Goal: Task Accomplishment & Management: Complete application form

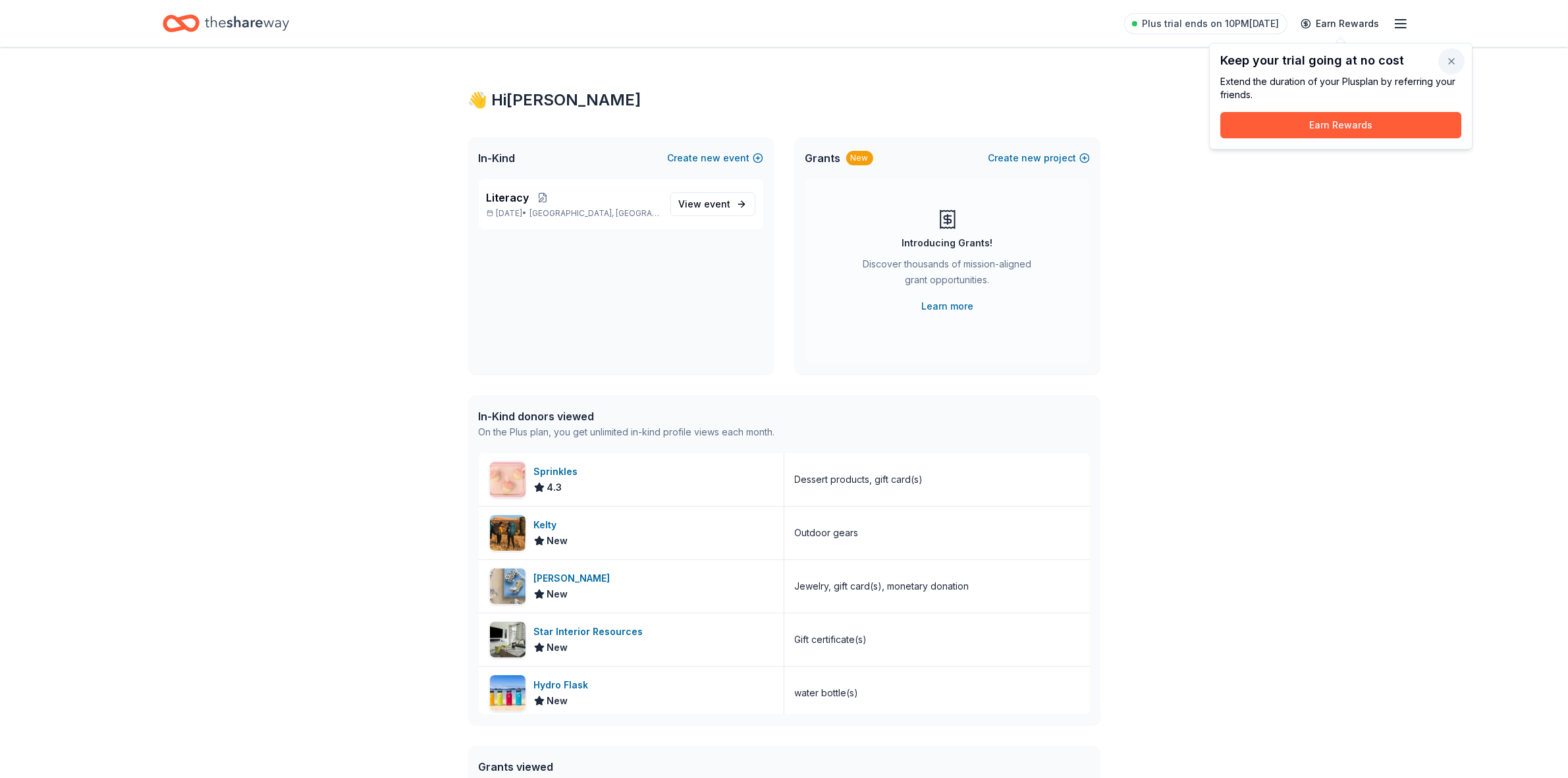
click at [1450, 62] on button "button" at bounding box center [1451, 60] width 27 height 27
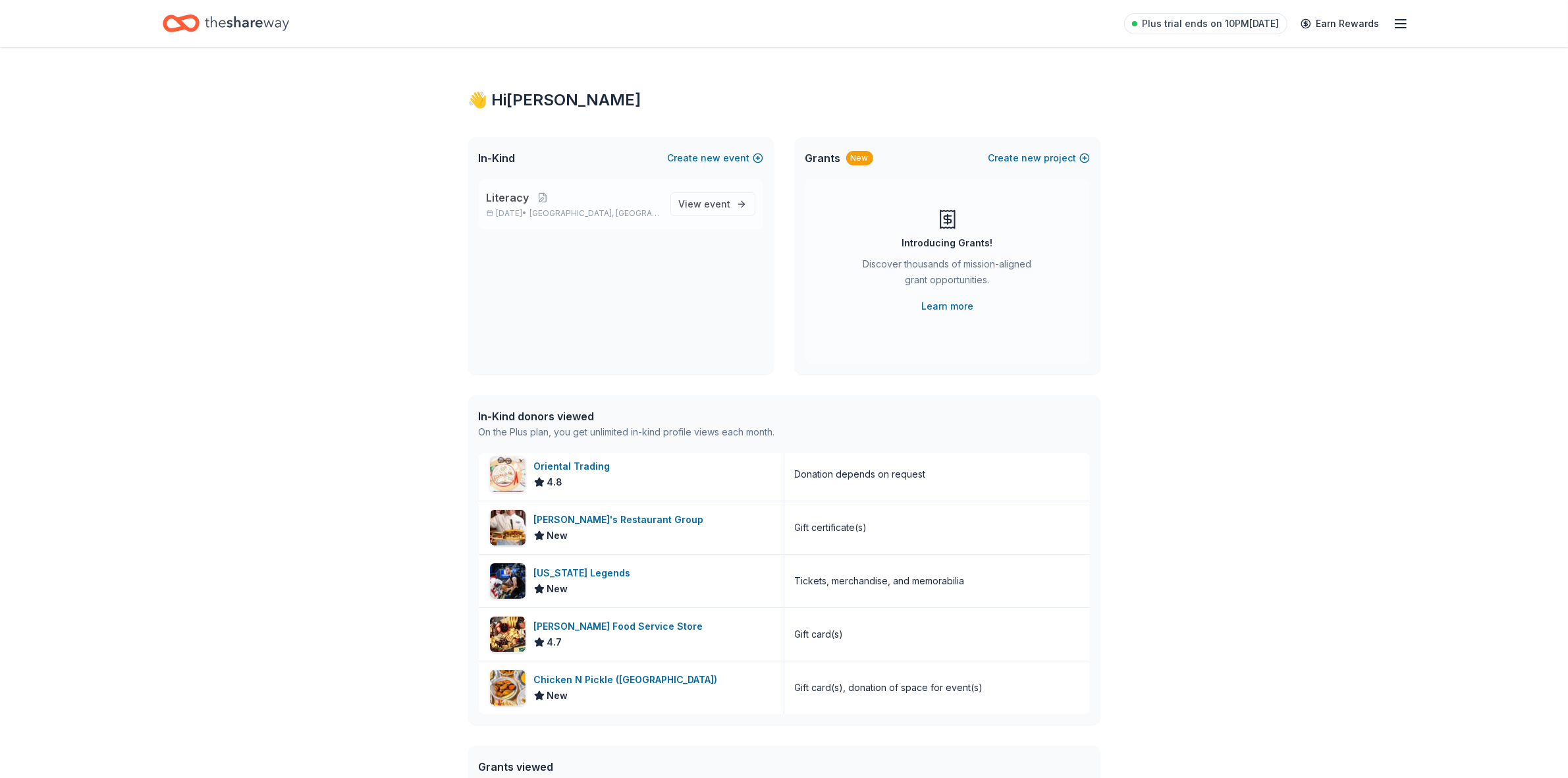
click at [502, 203] on span "Literacy" at bounding box center [507, 197] width 43 height 16
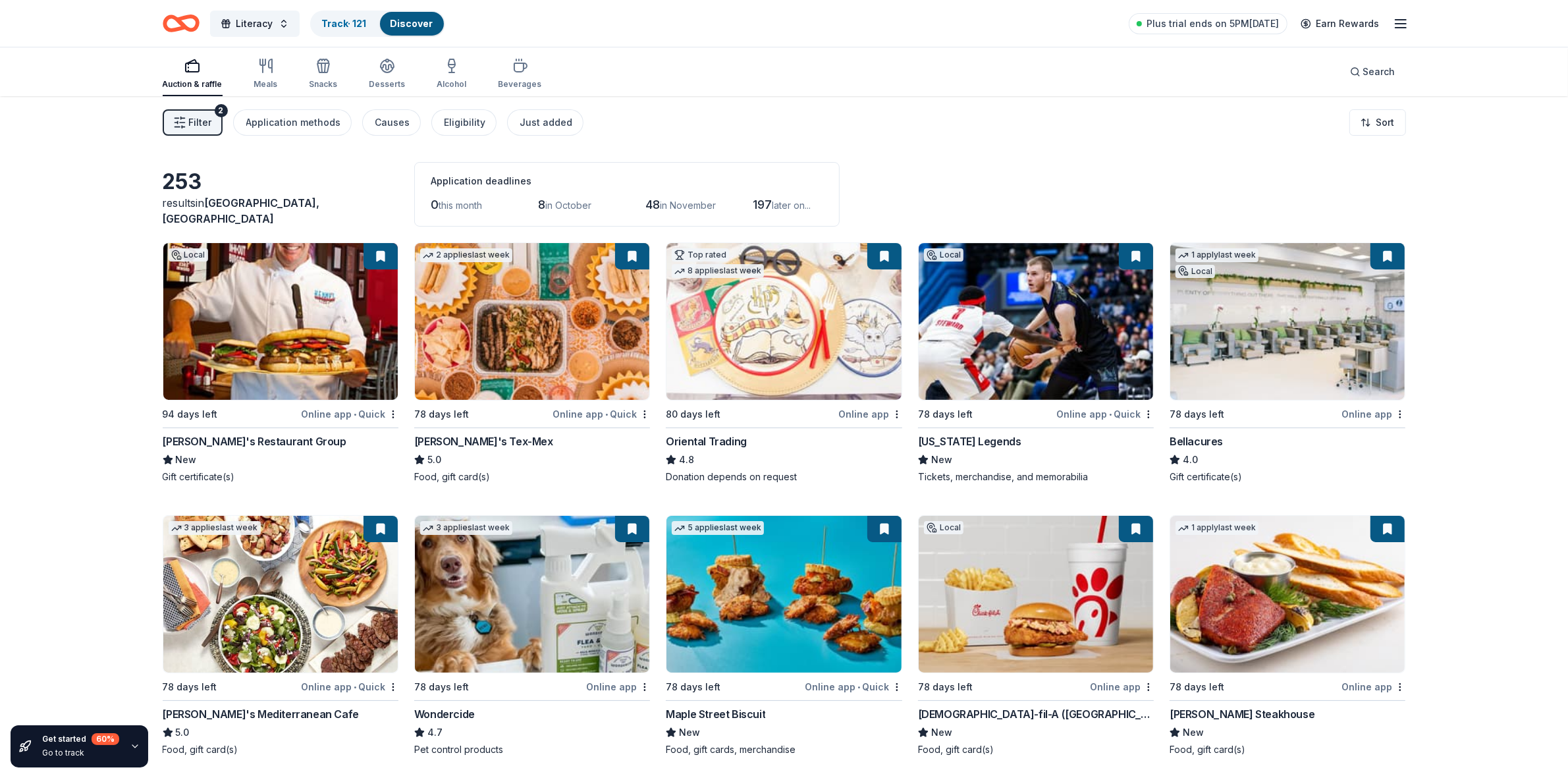
click at [343, 416] on div "Online app • Quick" at bounding box center [350, 414] width 97 height 16
click at [621, 413] on div "Online app • Quick" at bounding box center [601, 414] width 97 height 16
click at [870, 413] on div "Online app" at bounding box center [870, 414] width 64 height 16
click at [982, 442] on div "Texas Legends" at bounding box center [969, 441] width 103 height 16
click at [1080, 416] on div "Online app • Quick" at bounding box center [1105, 414] width 97 height 16
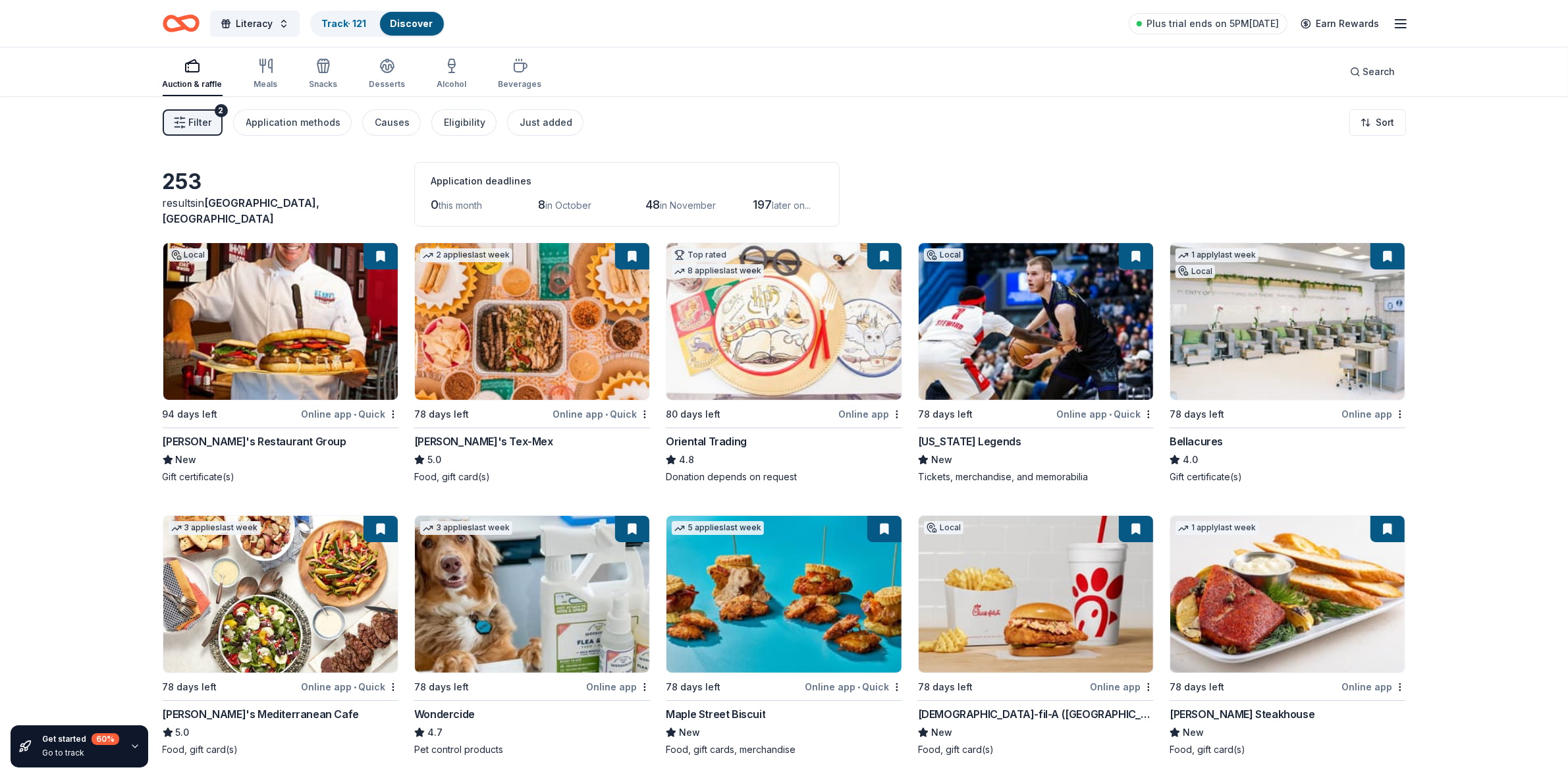
click at [1358, 411] on div "Online app" at bounding box center [1373, 414] width 64 height 16
click at [365, 415] on div "Online app • Quick" at bounding box center [350, 414] width 97 height 16
click at [373, 266] on button at bounding box center [380, 256] width 34 height 27
click at [378, 260] on button at bounding box center [380, 256] width 34 height 27
click at [194, 442] on div "Kenny's Restaurant Group" at bounding box center [255, 441] width 184 height 16
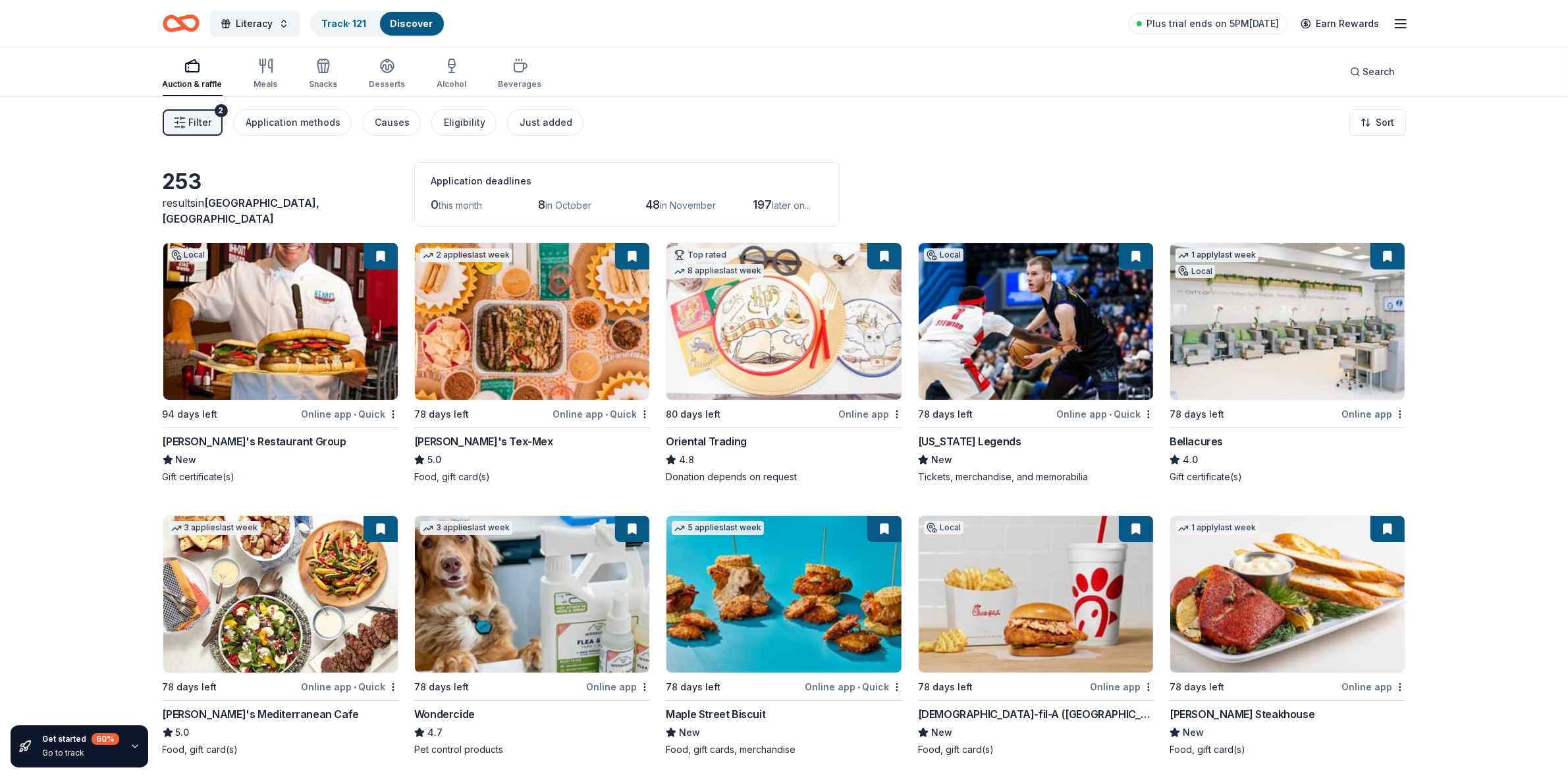
click at [639, 257] on button at bounding box center [631, 256] width 34 height 27
click at [444, 389] on img at bounding box center [532, 321] width 234 height 157
click at [354, 25] on link "Track · 121" at bounding box center [344, 23] width 45 height 11
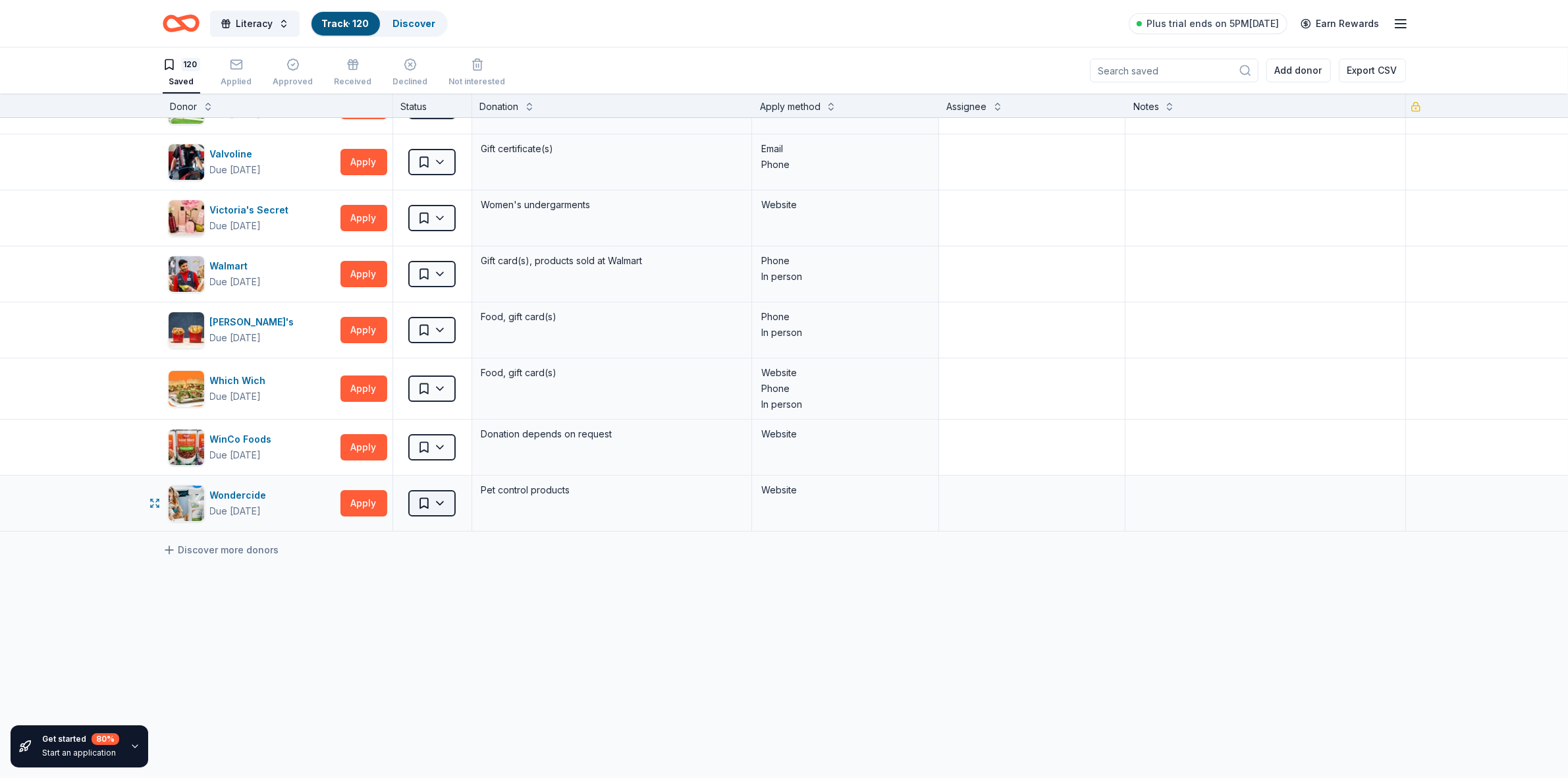
scroll to position [6350, 0]
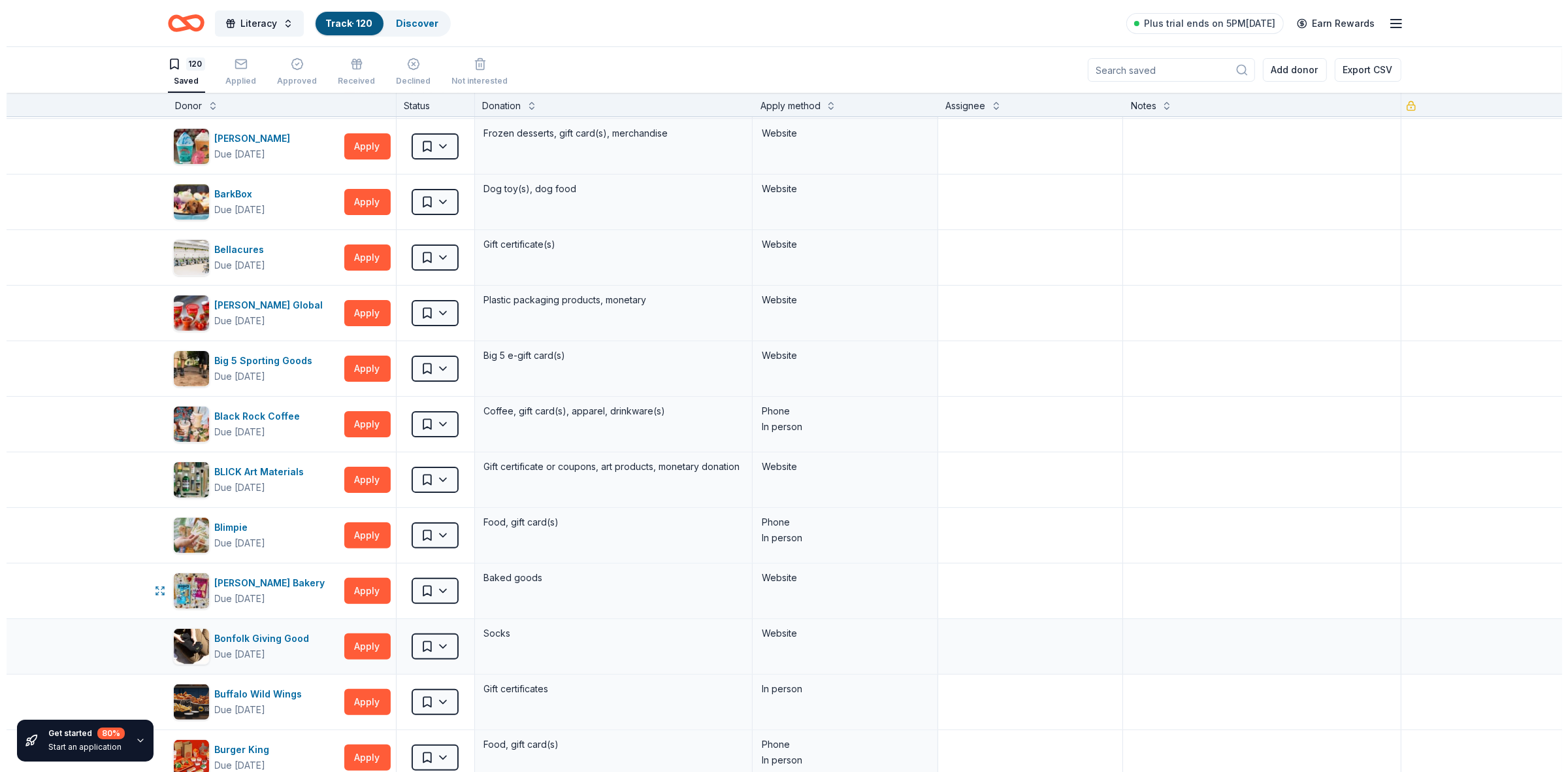
scroll to position [0, 0]
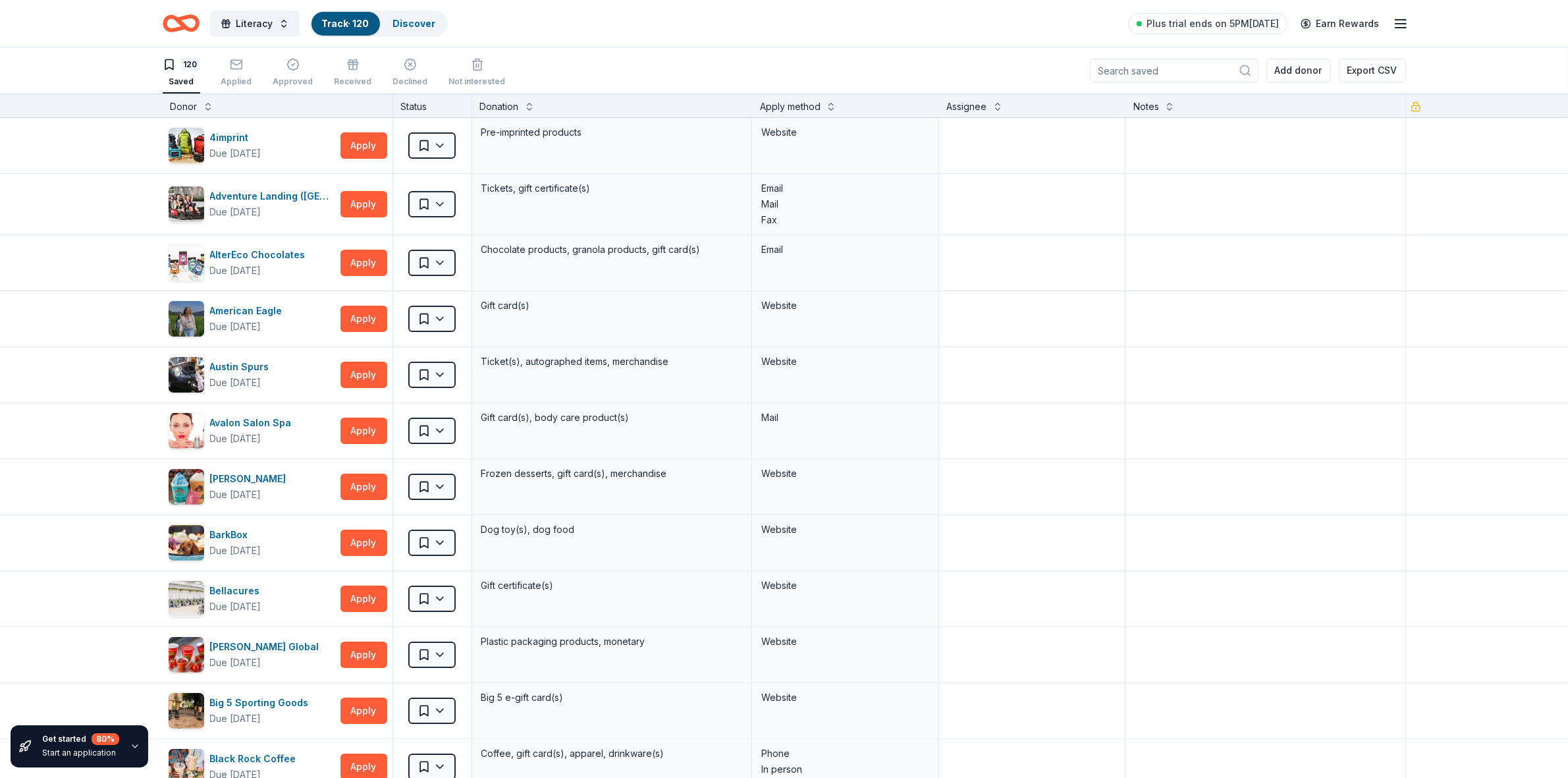
drag, startPoint x: 702, startPoint y: 17, endPoint x: 667, endPoint y: 17, distance: 35.0
click at [667, 17] on div "Literacy Track · 120 Discover Plus trial ends on 5PM, 9/20 Earn Rewards" at bounding box center [784, 24] width 1243 height 31
click at [887, 43] on div "Literacy Track · 120 Discover Plus trial ends on 5PM, 9/20 Earn Rewards" at bounding box center [784, 23] width 1348 height 47
click at [351, 147] on button "Apply" at bounding box center [364, 145] width 47 height 27
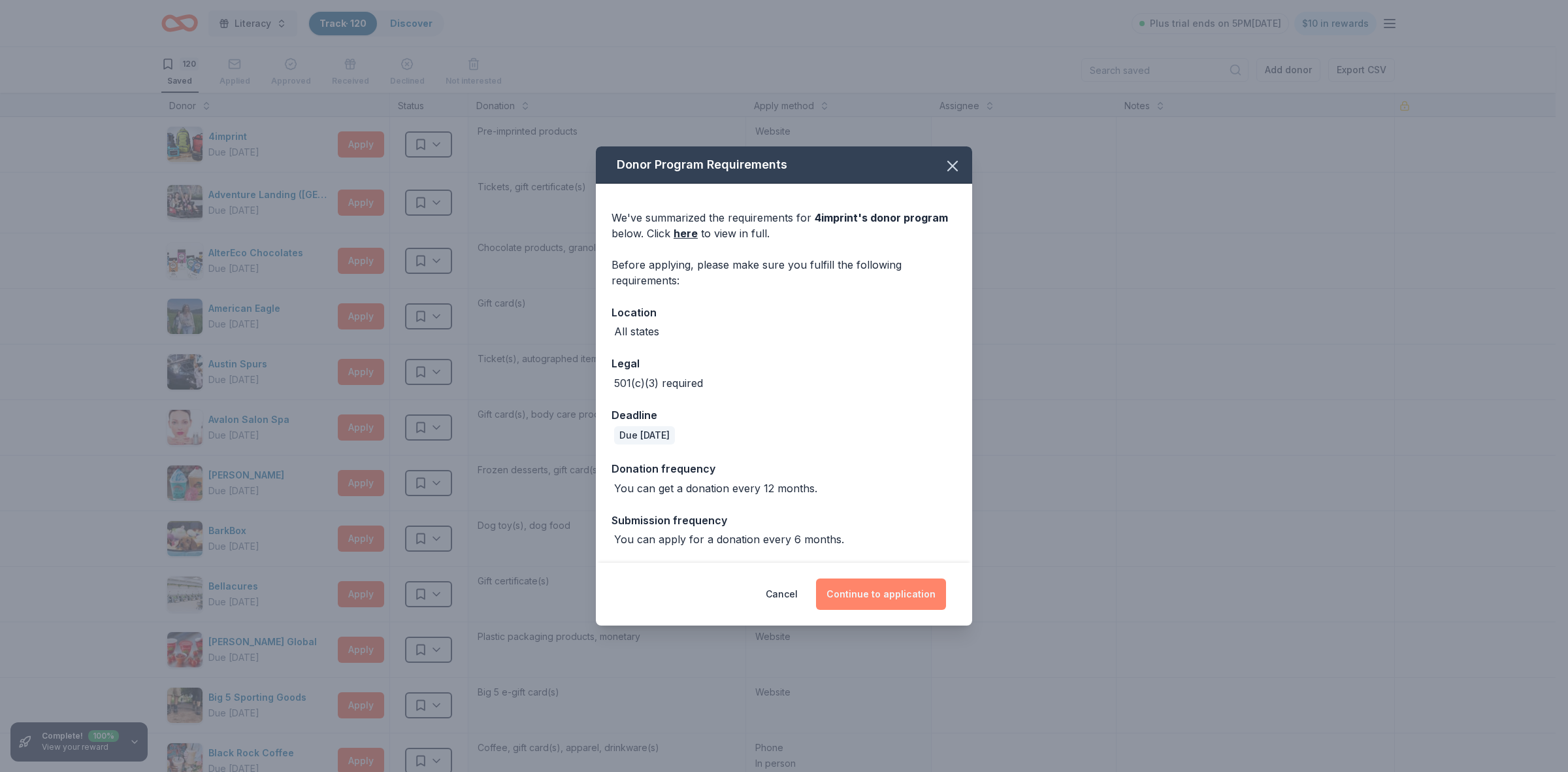
click at [885, 592] on button "Continue to application" at bounding box center [881, 594] width 130 height 32
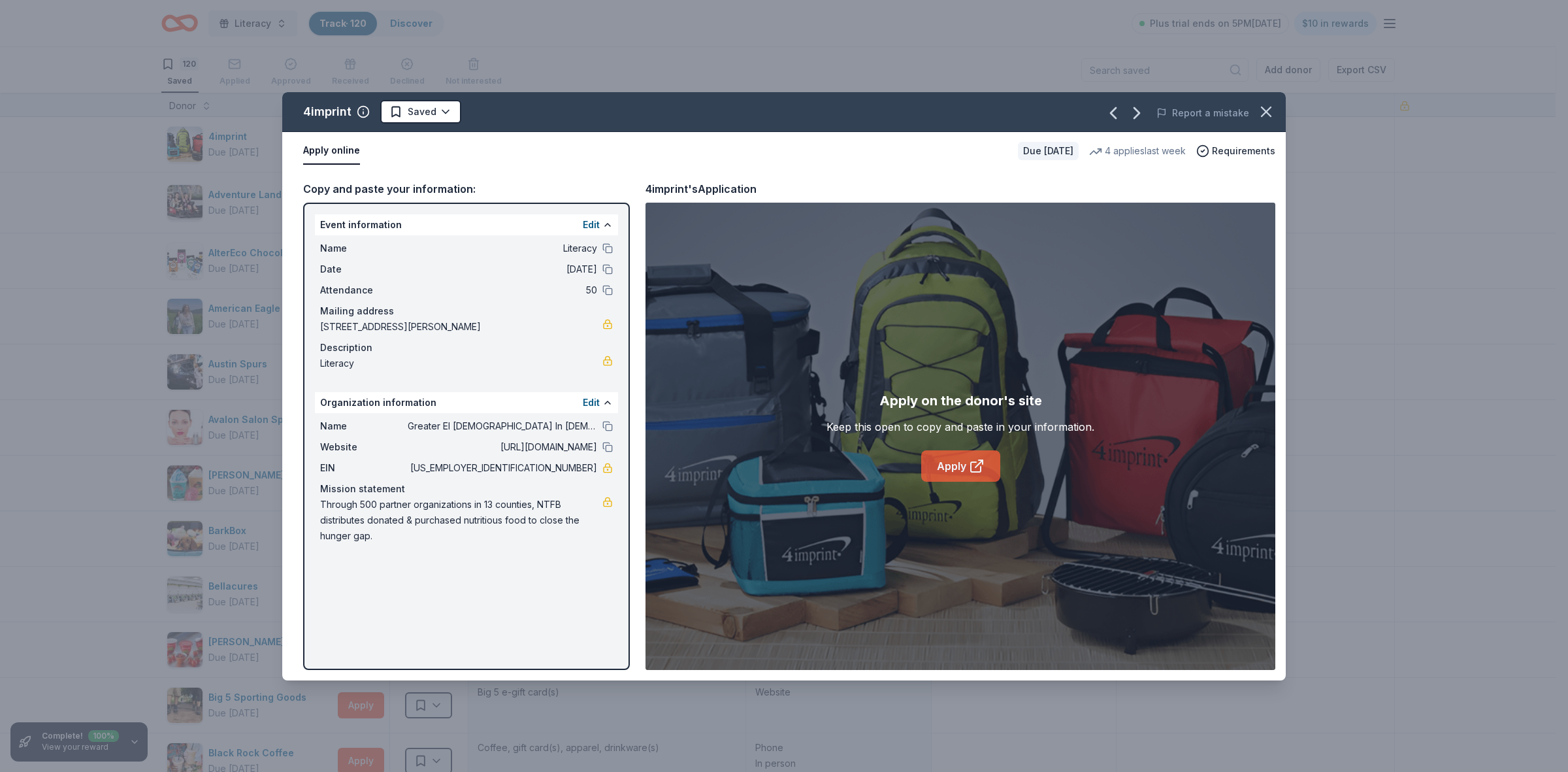
click at [958, 463] on link "Apply" at bounding box center [961, 466] width 79 height 32
click at [1271, 113] on icon "button" at bounding box center [1266, 112] width 18 height 18
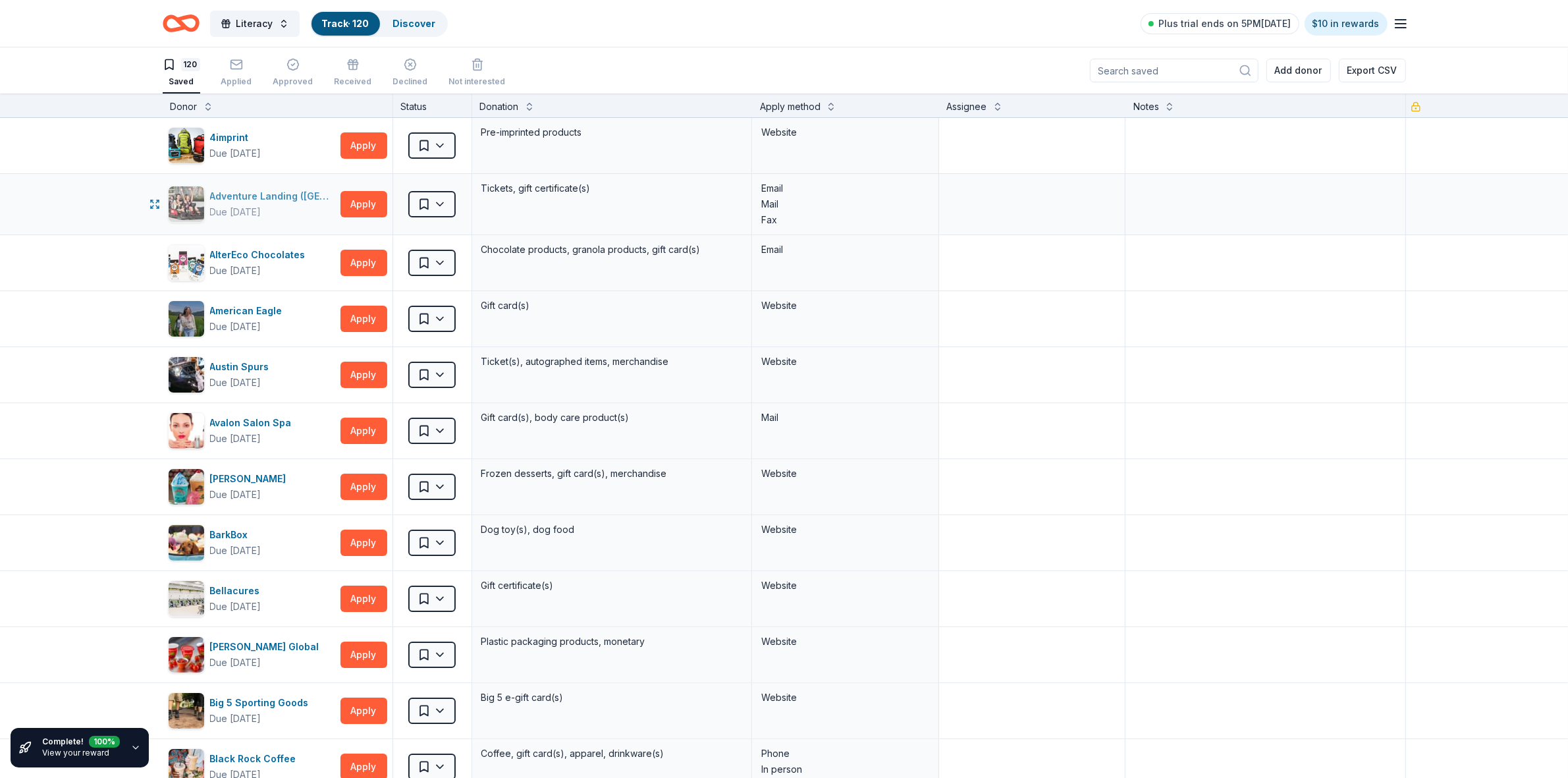
click at [275, 195] on div "Adventure Landing ([GEOGRAPHIC_DATA])" at bounding box center [272, 196] width 125 height 16
click at [357, 210] on button "Apply" at bounding box center [364, 203] width 47 height 27
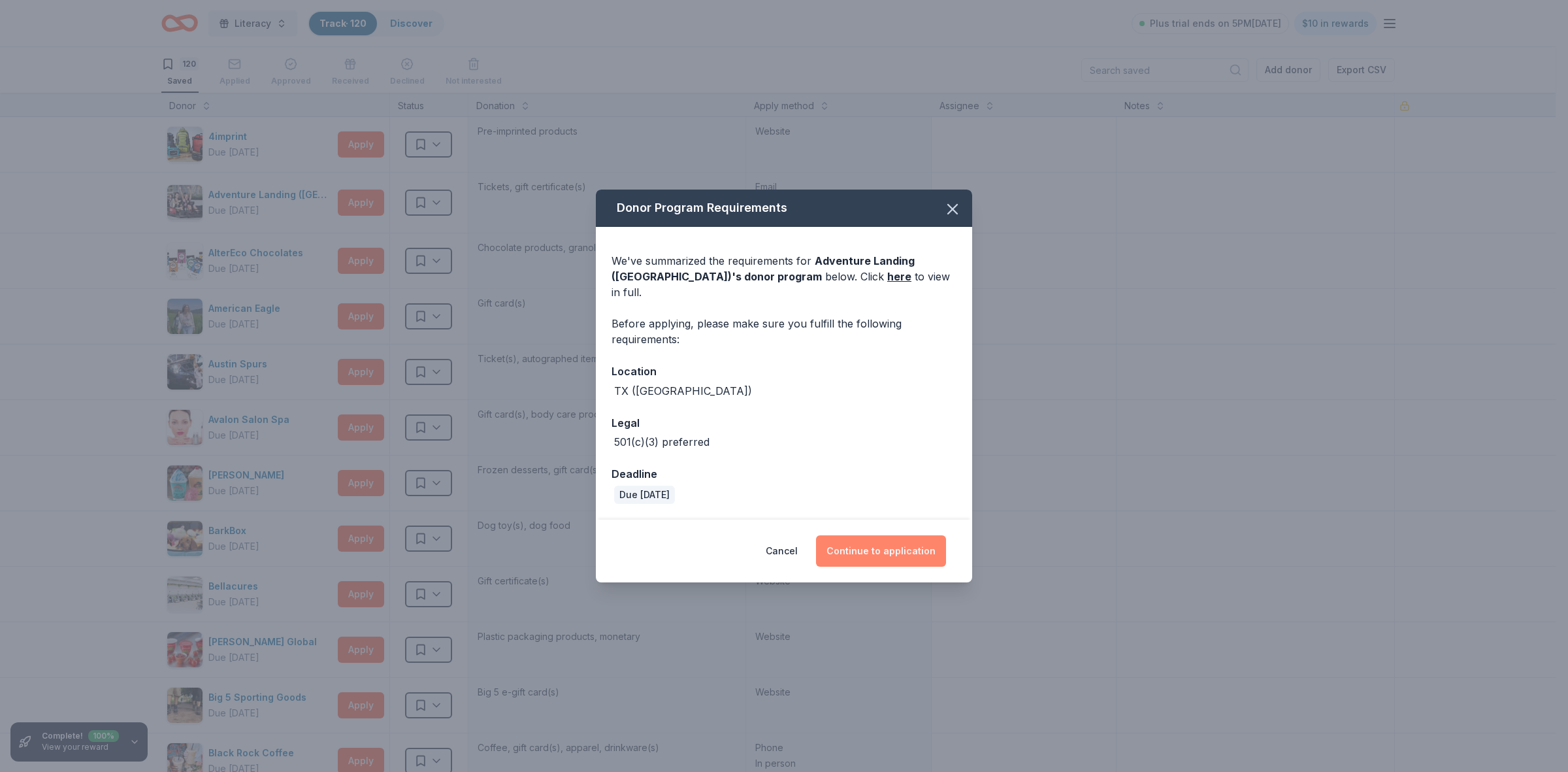
click at [886, 550] on button "Continue to application" at bounding box center [881, 551] width 130 height 32
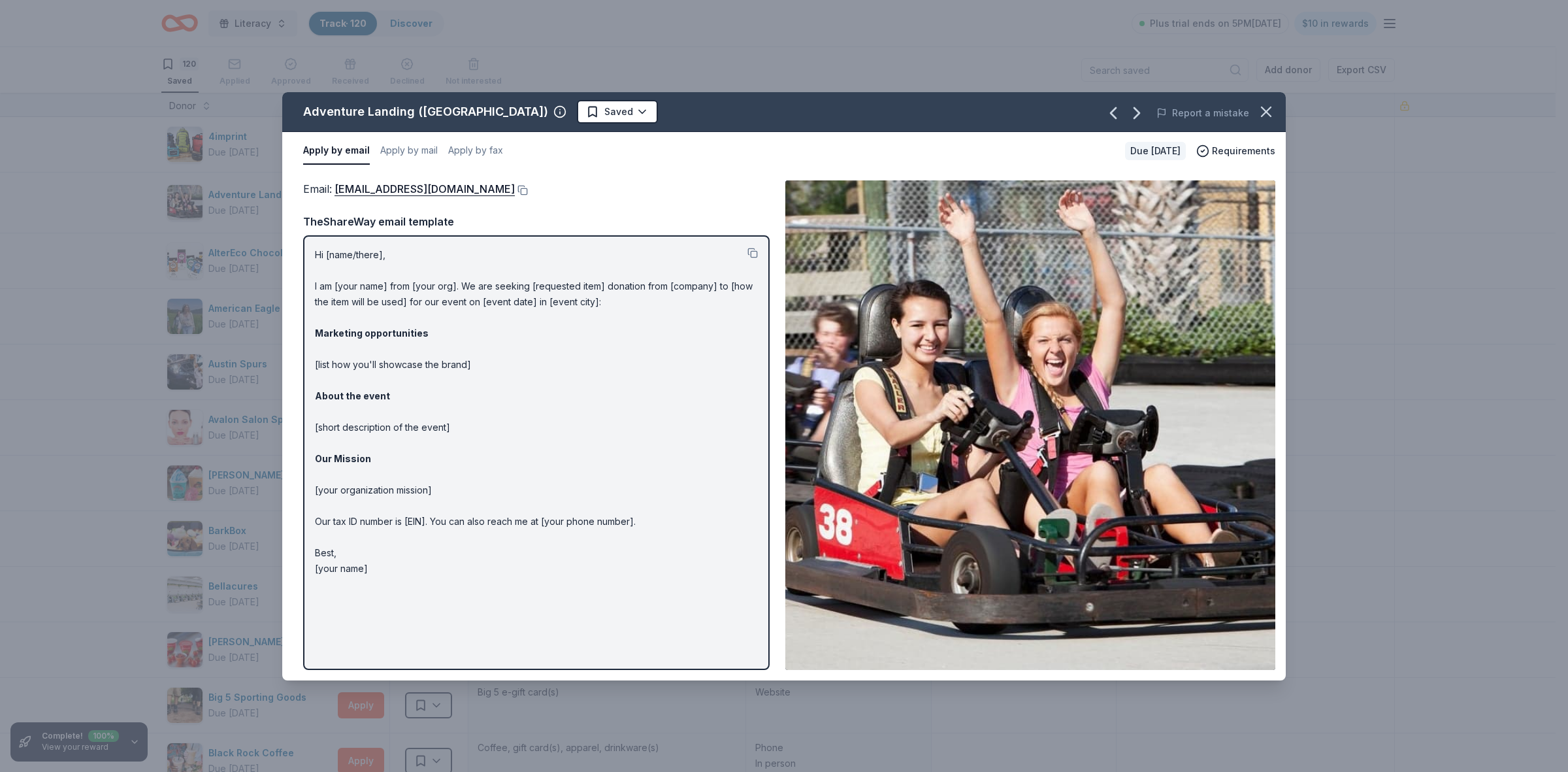
drag, startPoint x: 452, startPoint y: 225, endPoint x: 403, endPoint y: 221, distance: 49.2
click at [403, 221] on div "TheShareWay email template" at bounding box center [536, 221] width 466 height 17
click at [756, 252] on button at bounding box center [753, 253] width 11 height 11
click at [1273, 120] on icon "button" at bounding box center [1266, 112] width 18 height 18
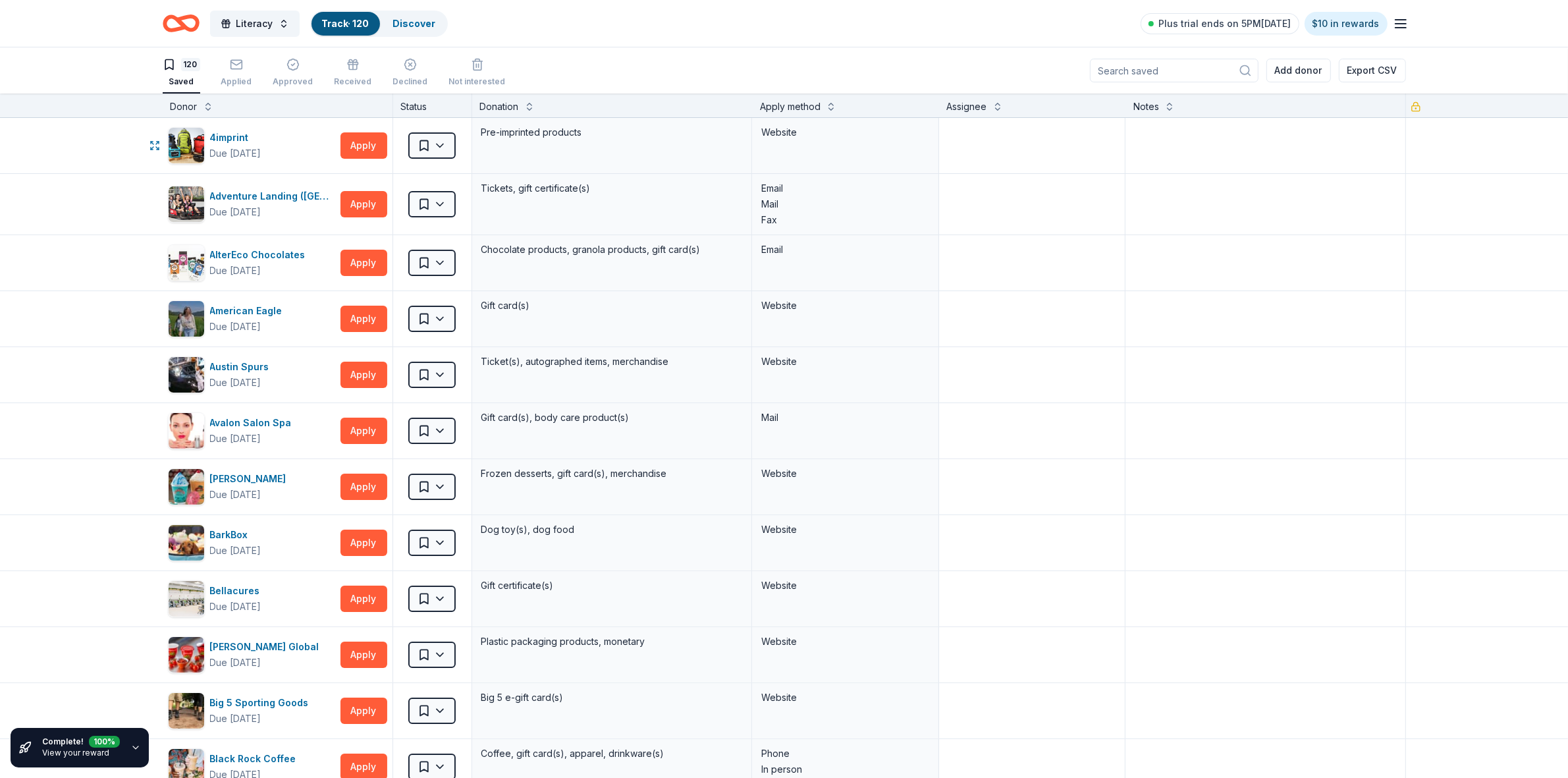
click at [437, 145] on html "Literacy Track · 120 Discover Plus trial ends on 5PM, 9/20 $10 in rewards 120 S…" at bounding box center [784, 389] width 1568 height 778
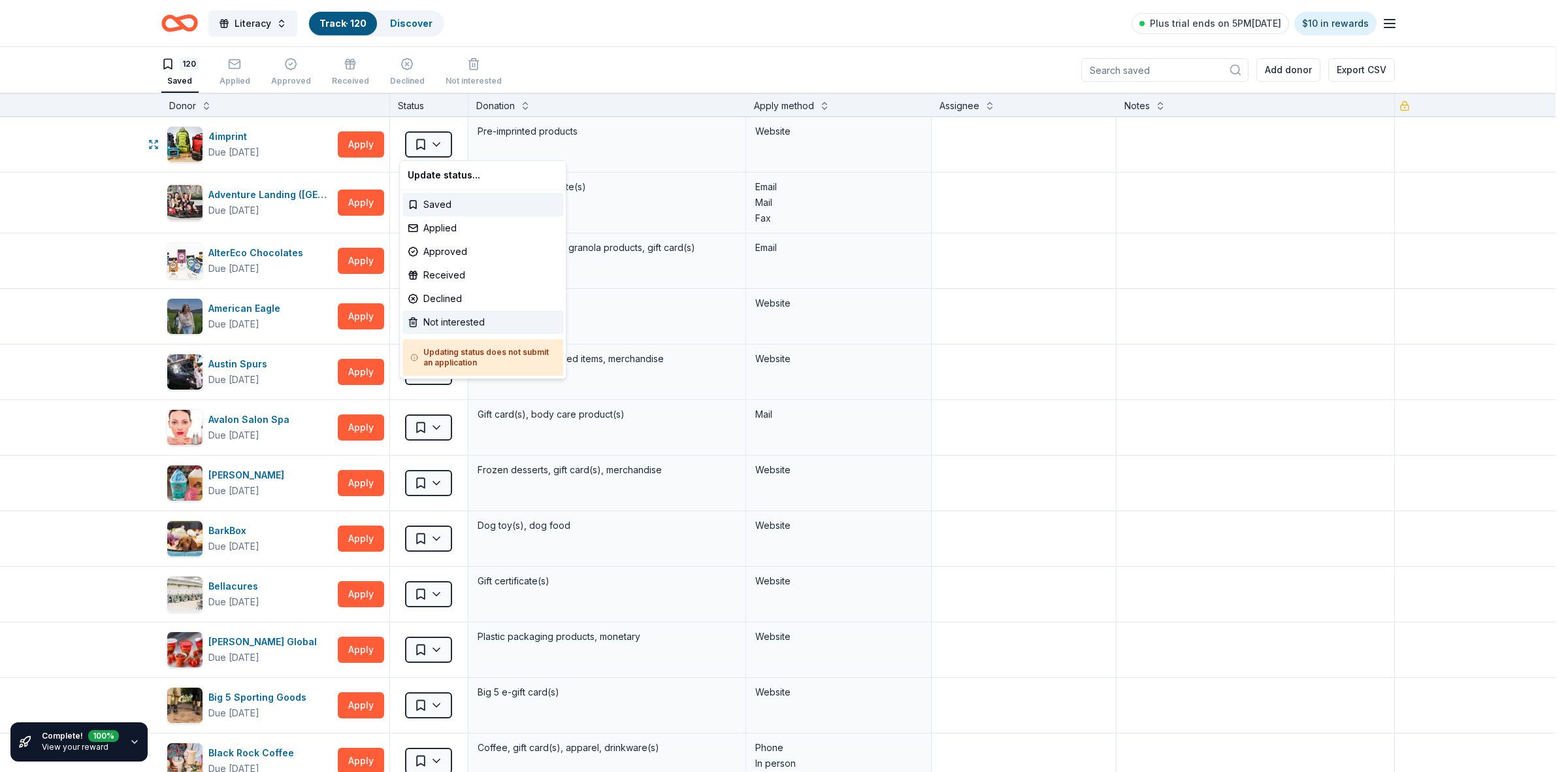
click at [455, 319] on div "Not interested" at bounding box center [483, 322] width 161 height 24
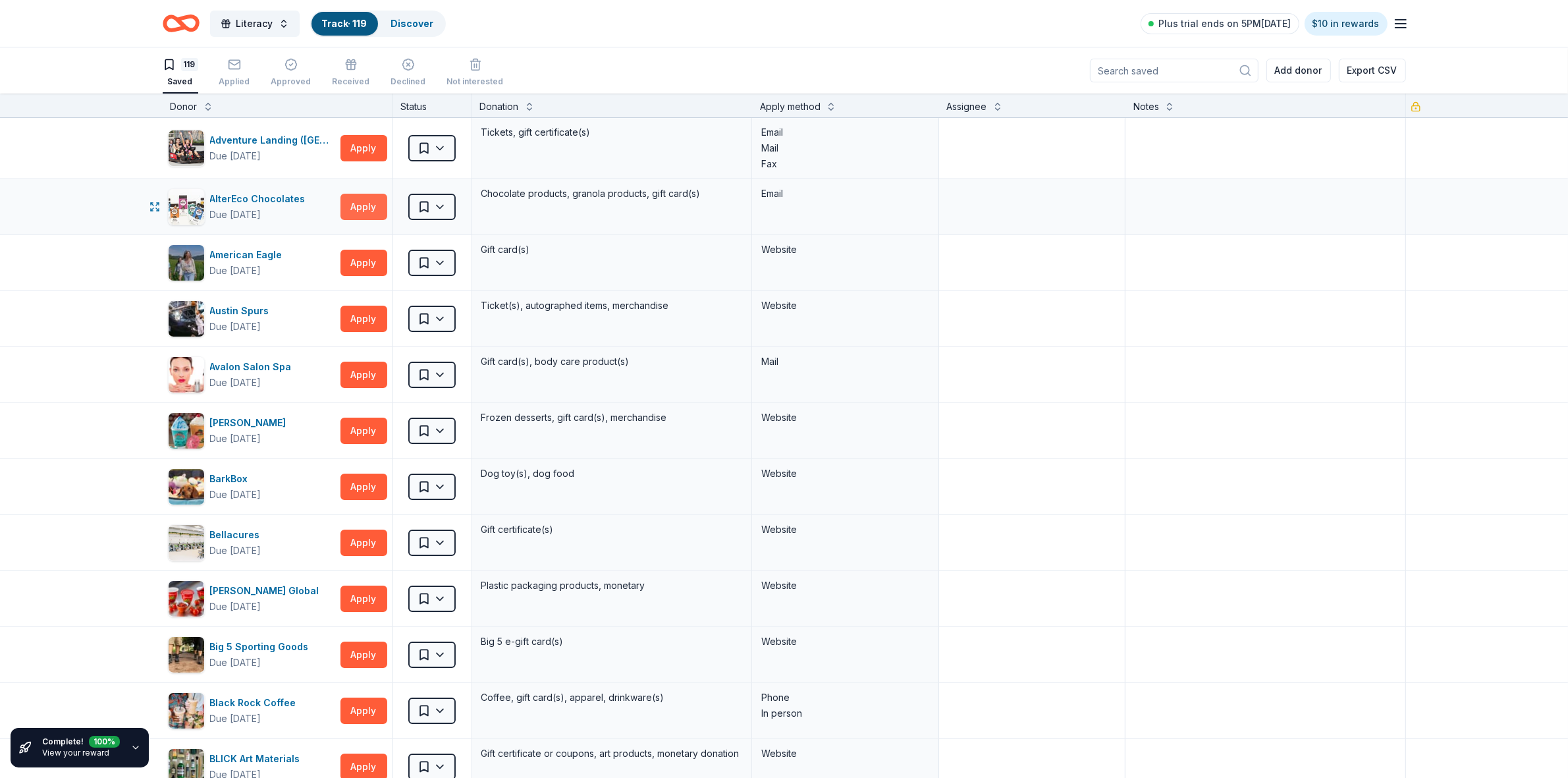
click at [363, 211] on button "Apply" at bounding box center [364, 206] width 47 height 27
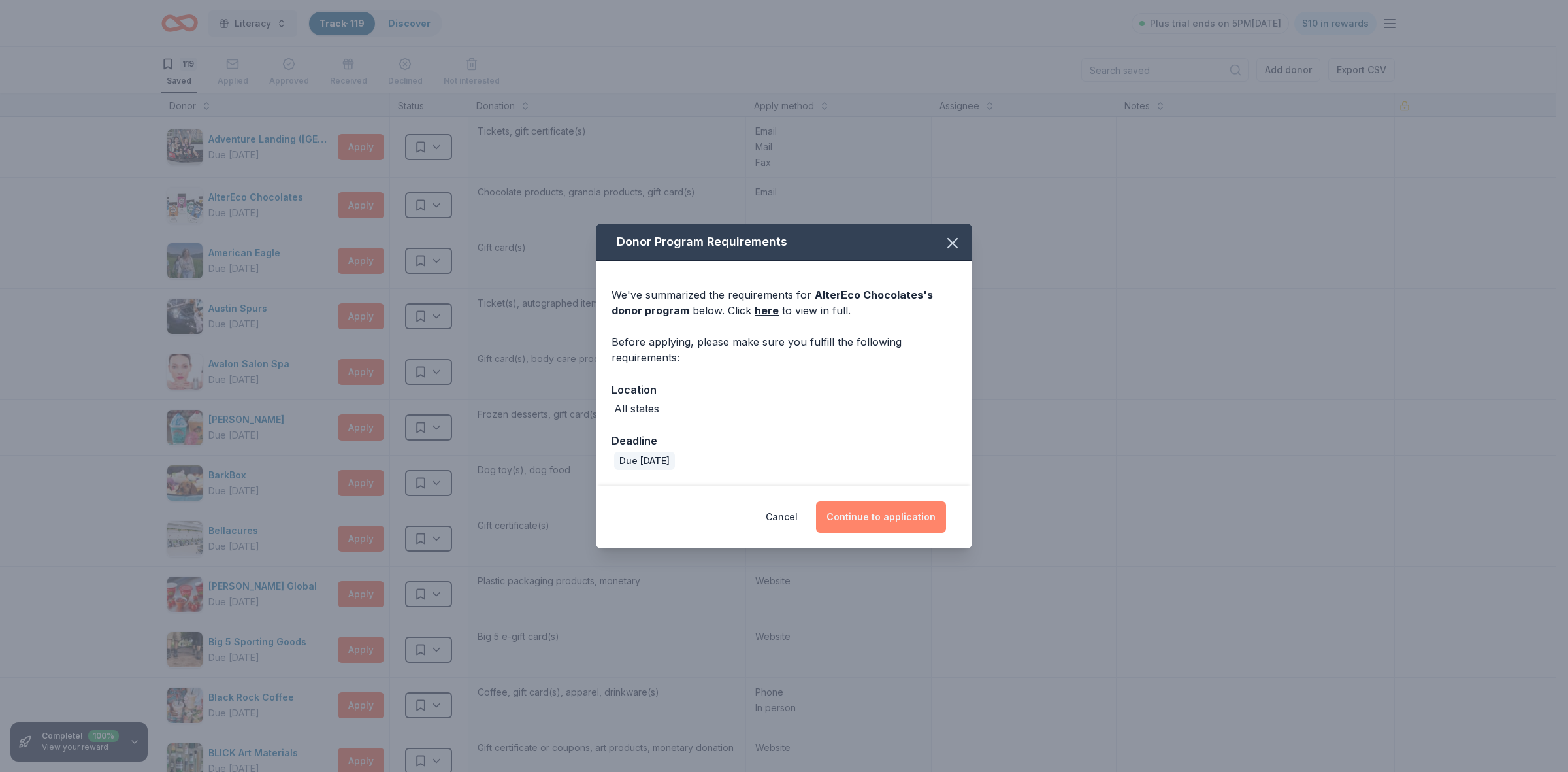
click at [916, 520] on button "Continue to application" at bounding box center [881, 516] width 130 height 32
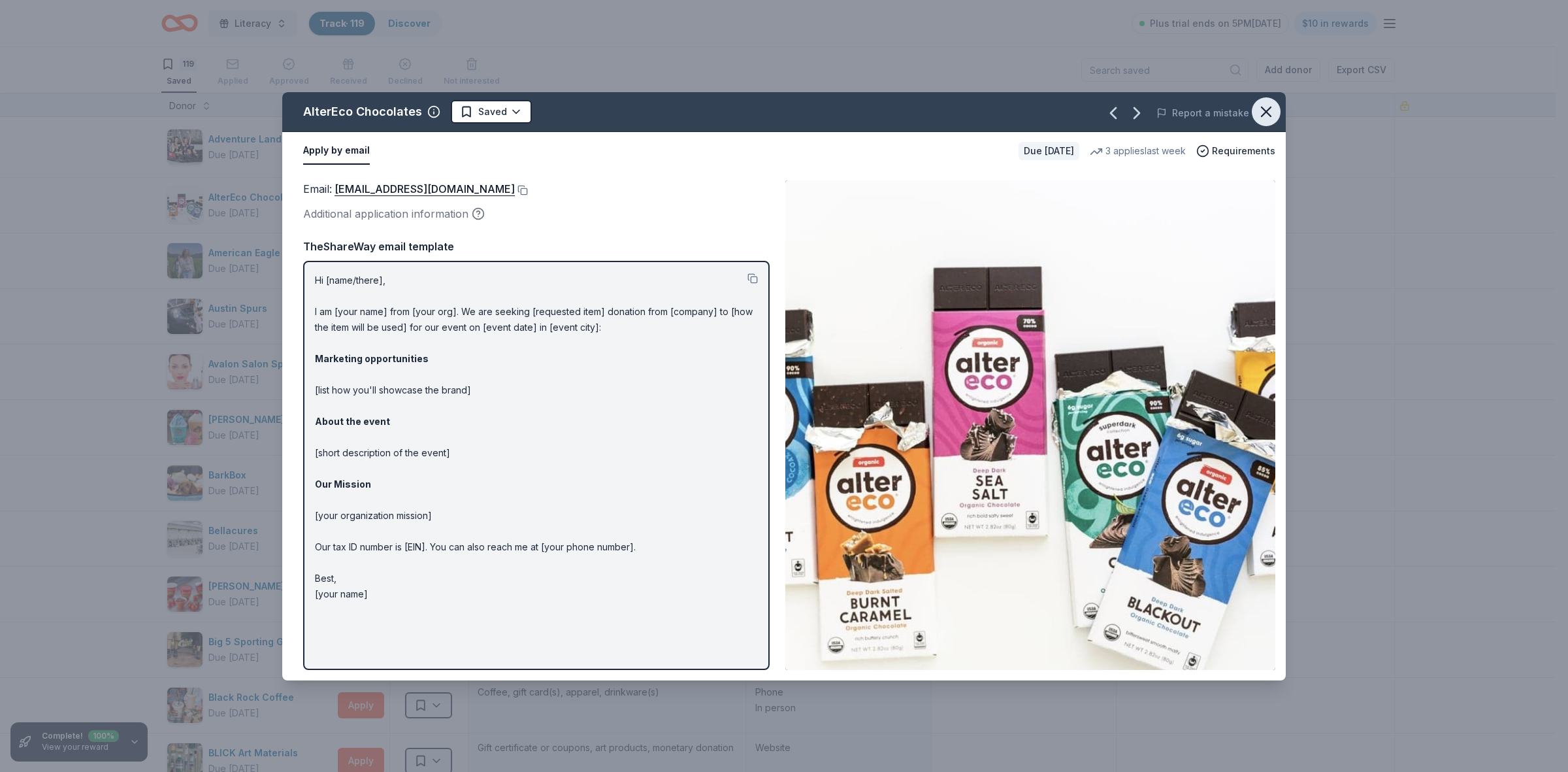
click at [1265, 113] on icon "button" at bounding box center [1266, 112] width 9 height 9
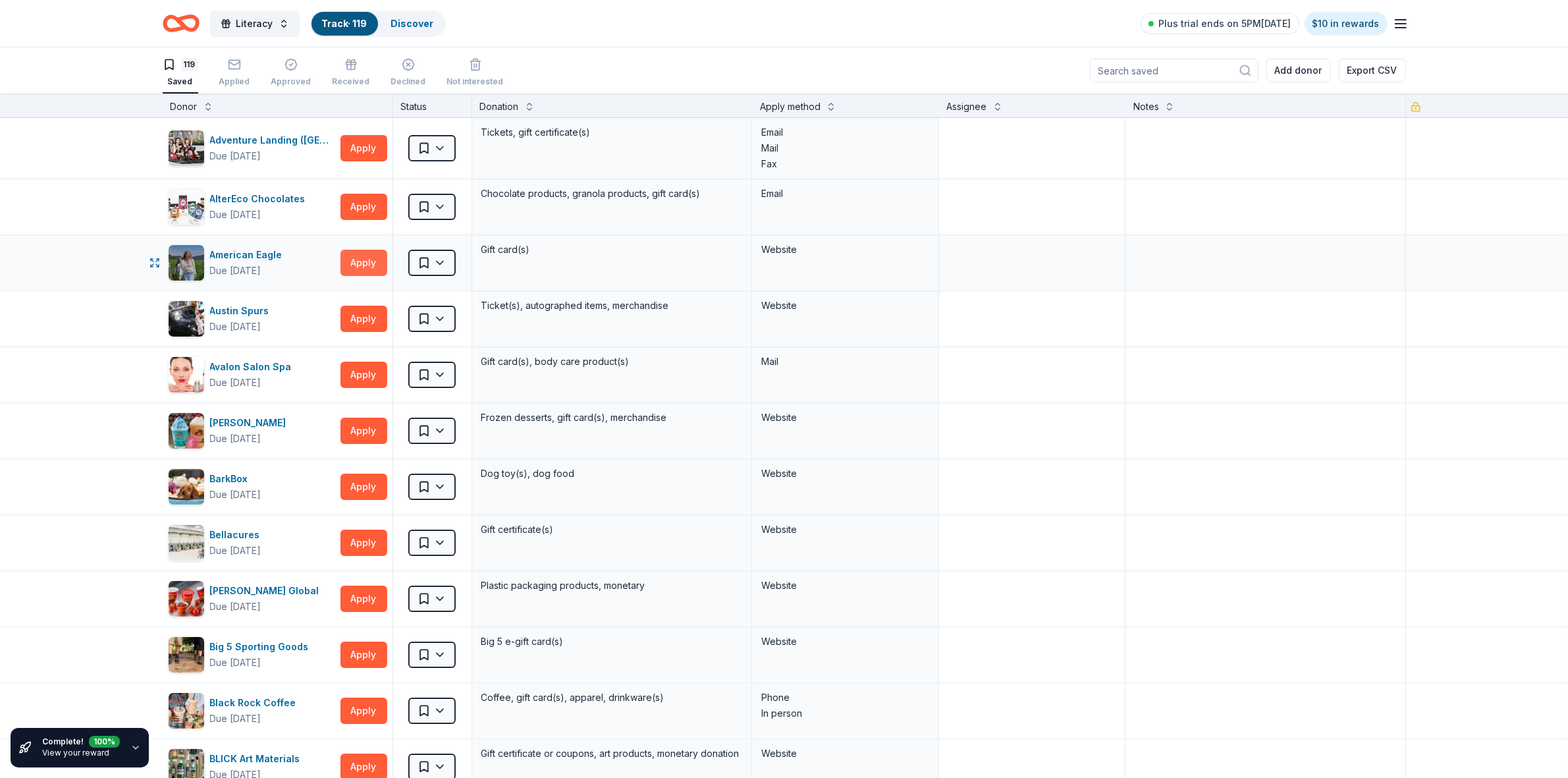
click at [369, 267] on button "Apply" at bounding box center [364, 262] width 47 height 27
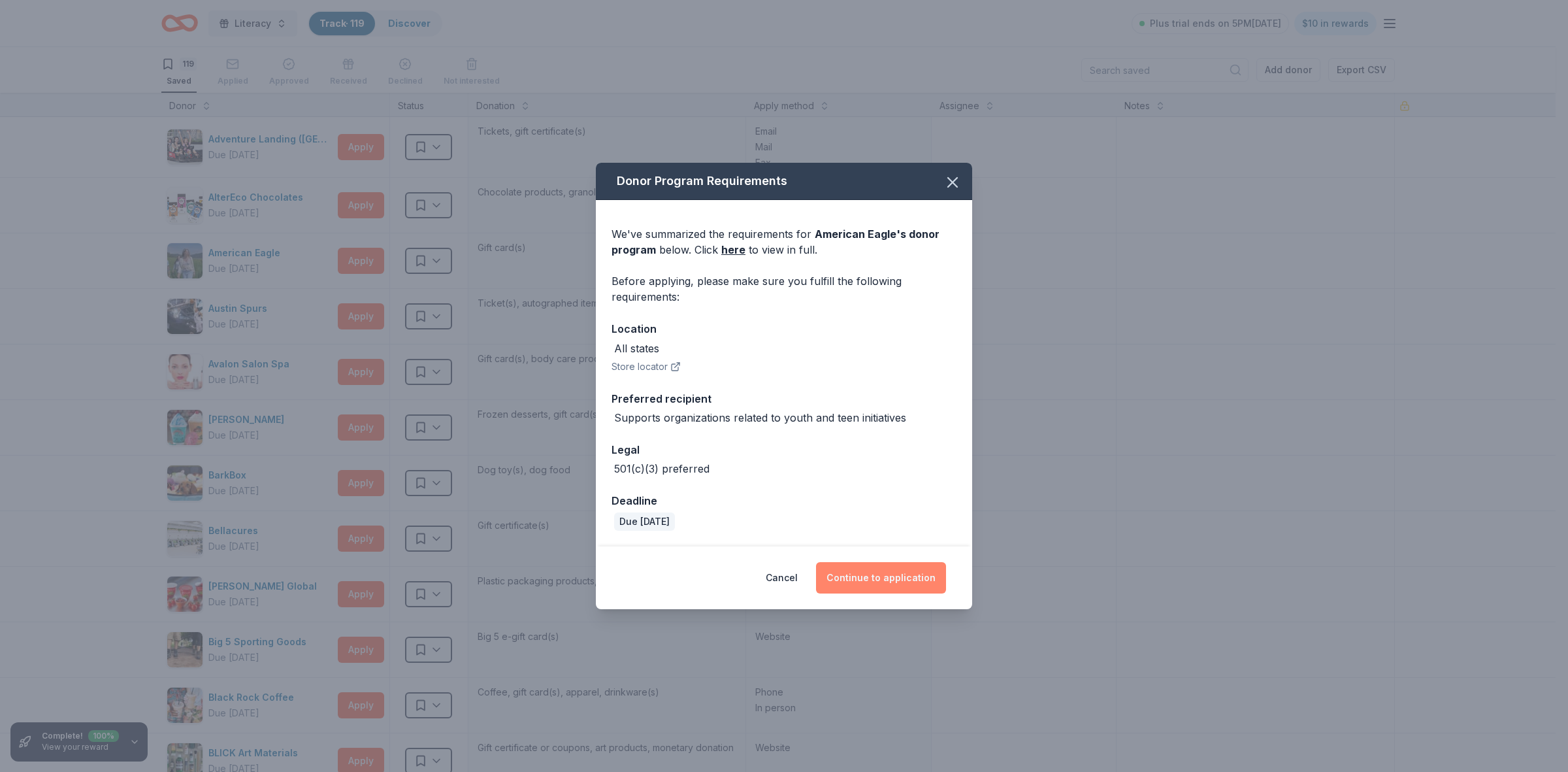
click at [896, 578] on button "Continue to application" at bounding box center [881, 577] width 130 height 32
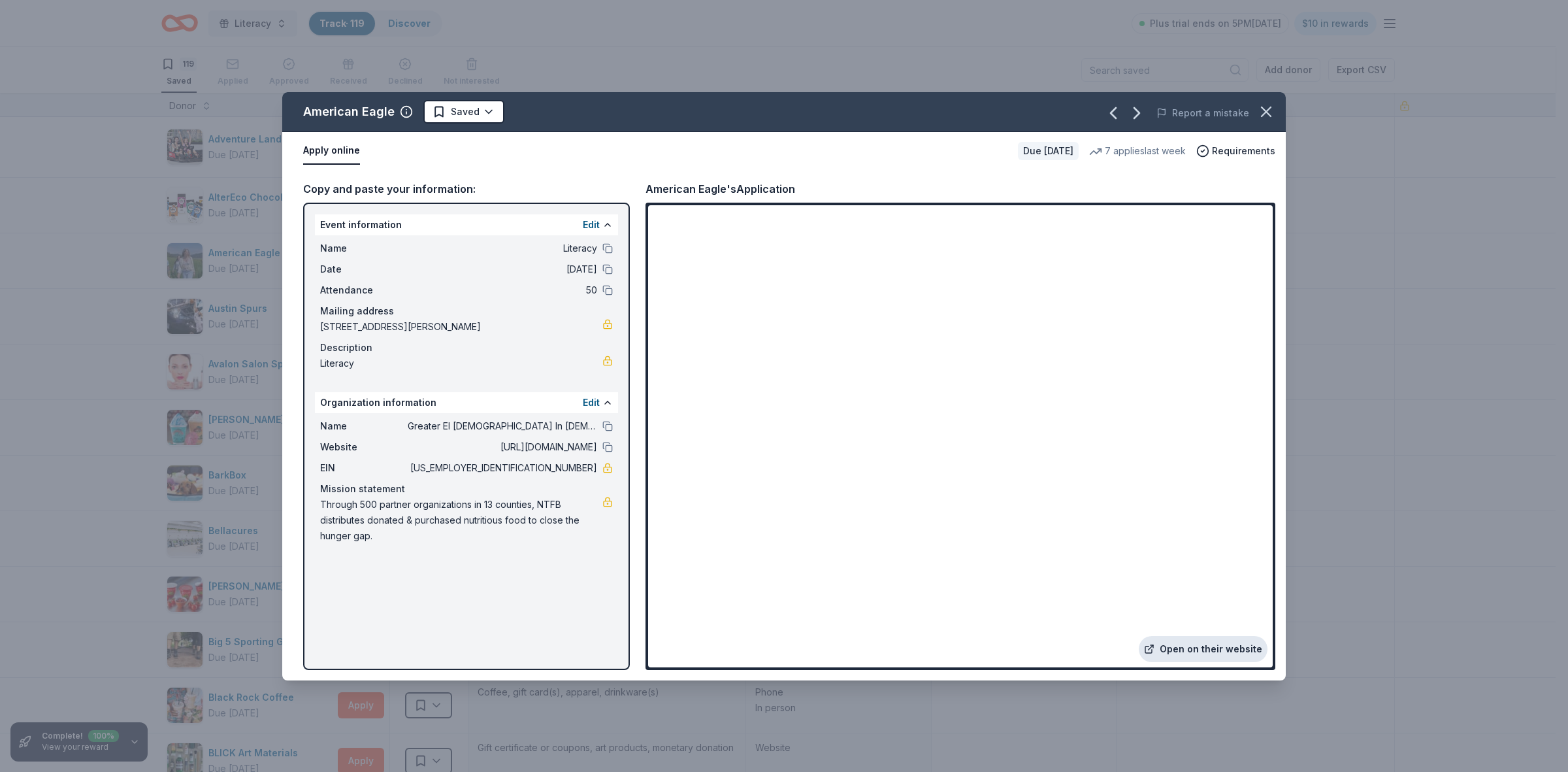
click at [1189, 652] on link "Open on their website" at bounding box center [1203, 648] width 129 height 26
click at [1268, 105] on icon "button" at bounding box center [1266, 112] width 18 height 18
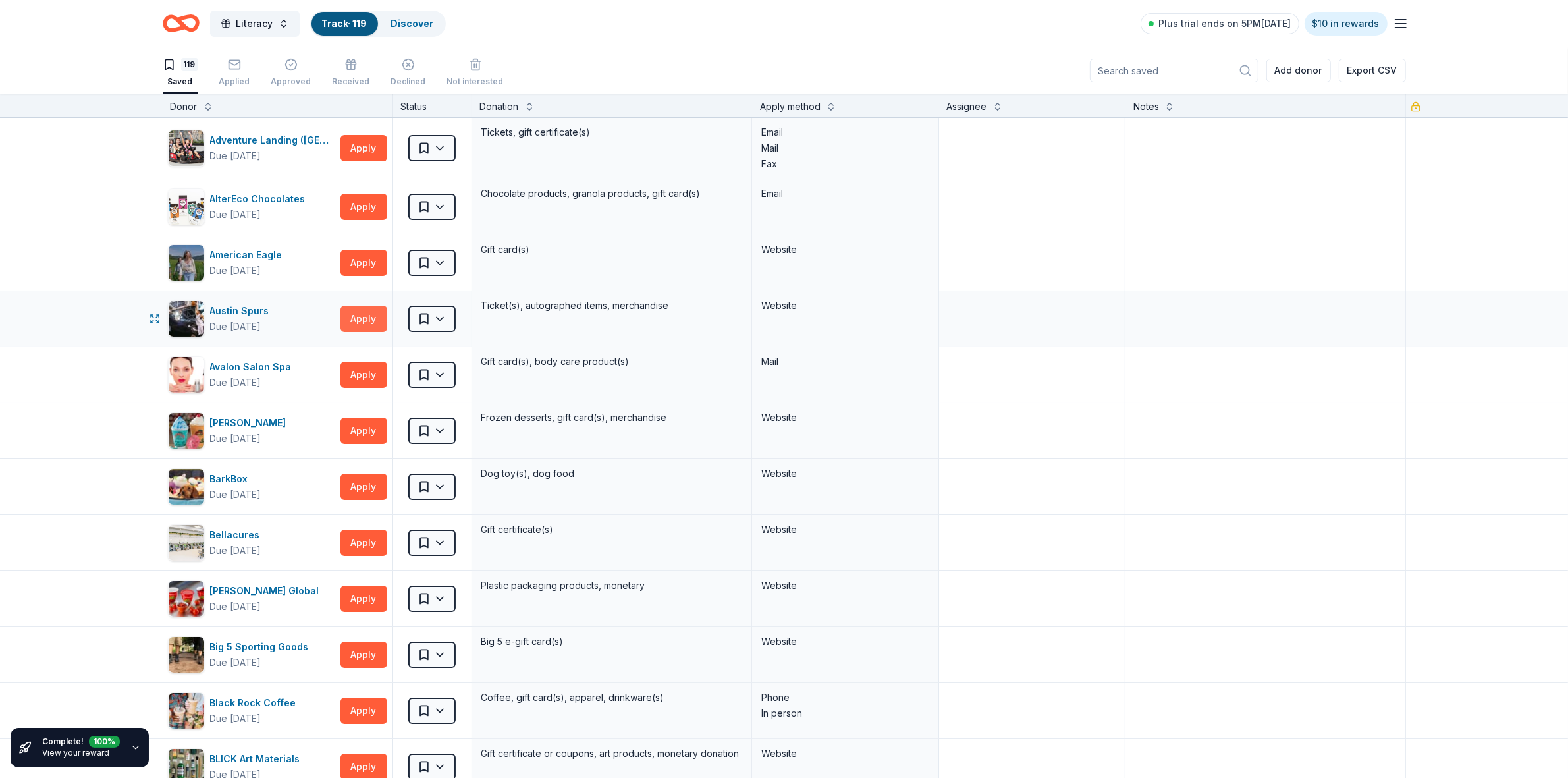
click at [360, 327] on button "Apply" at bounding box center [364, 319] width 47 height 27
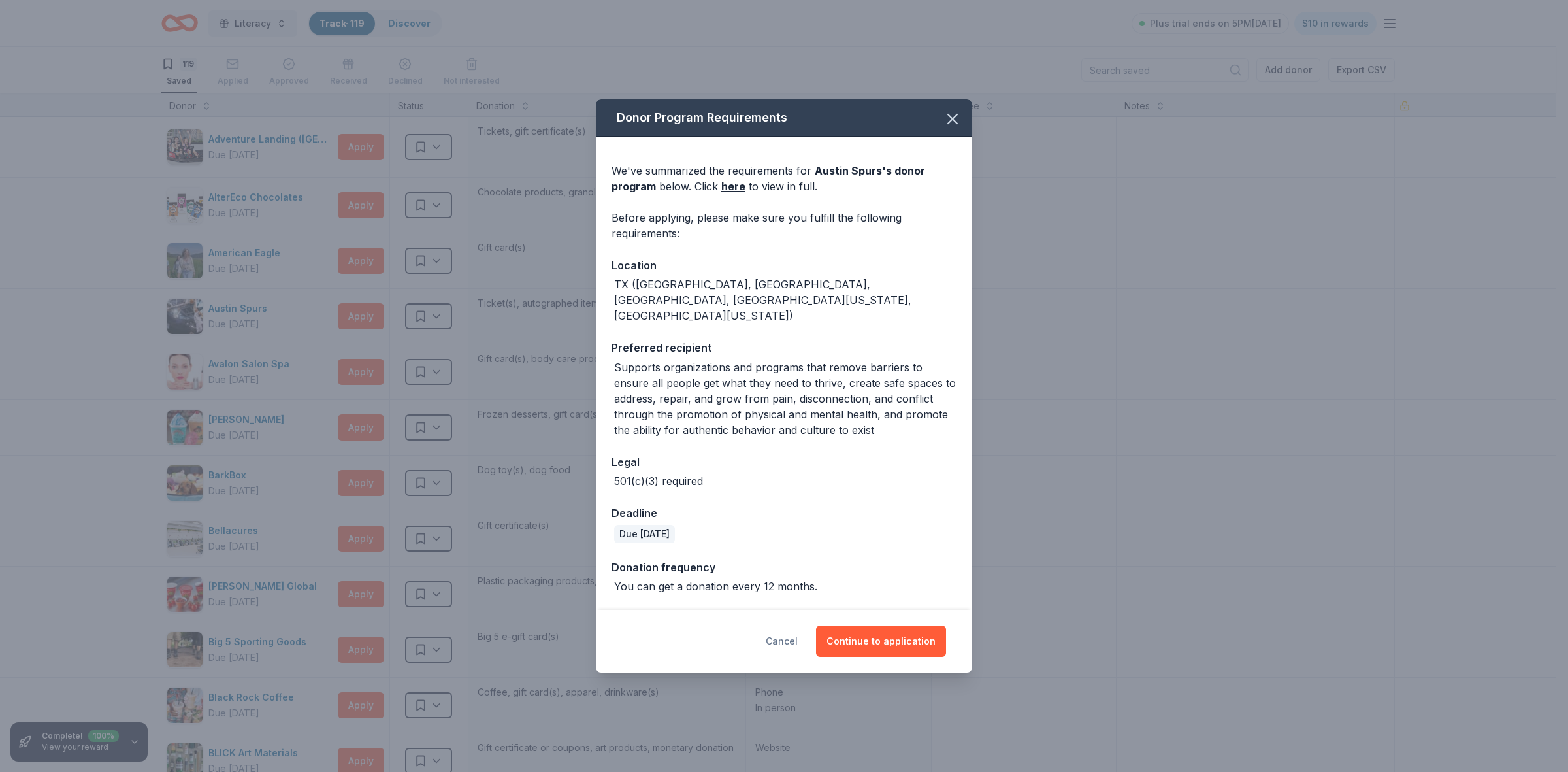
click at [785, 626] on button "Cancel" at bounding box center [782, 641] width 32 height 32
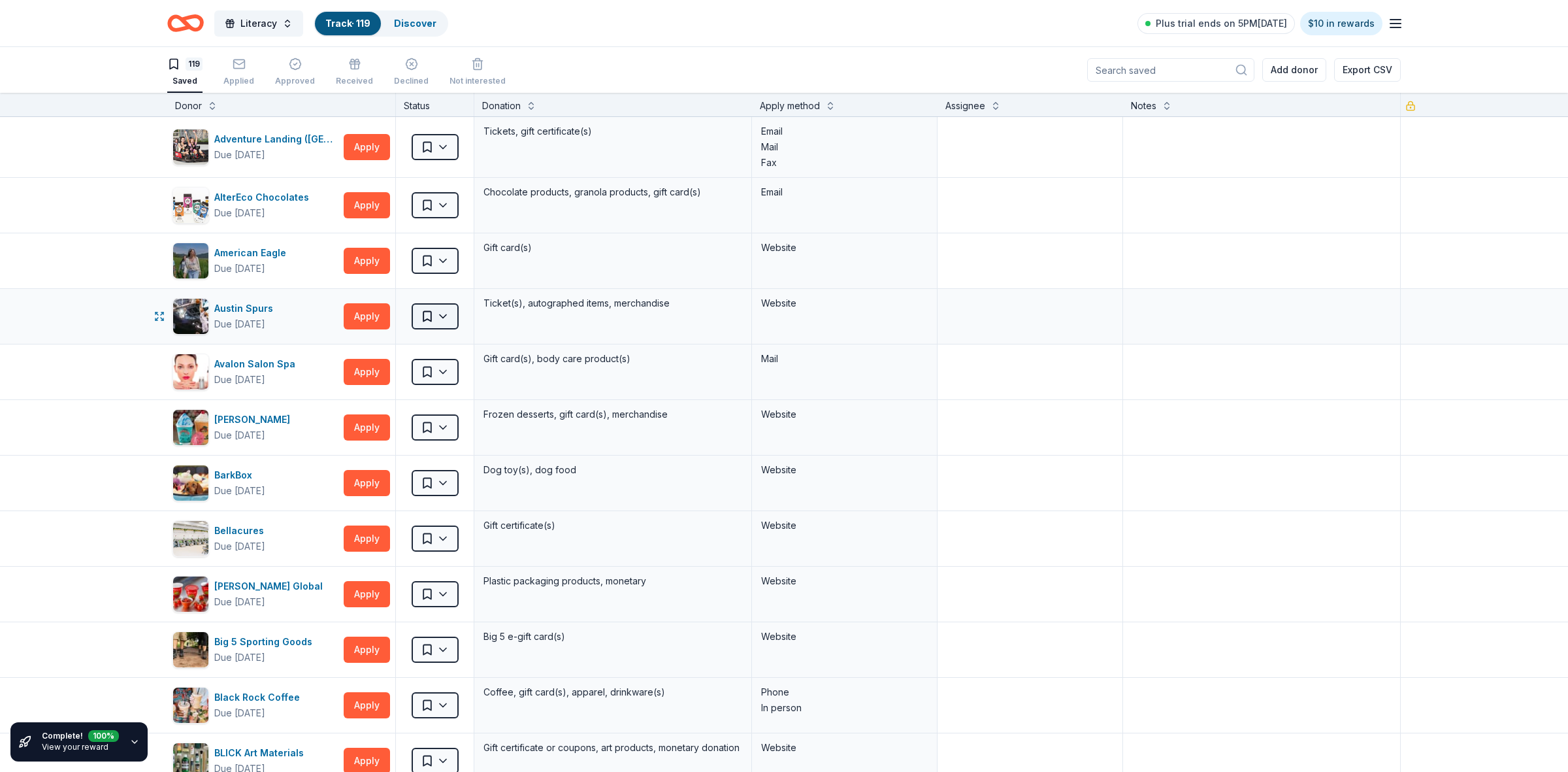
click at [424, 314] on html "Literacy Track · 119 Discover Plus trial ends on 5PM, 9/20 $10 in rewards 119 S…" at bounding box center [784, 386] width 1568 height 772
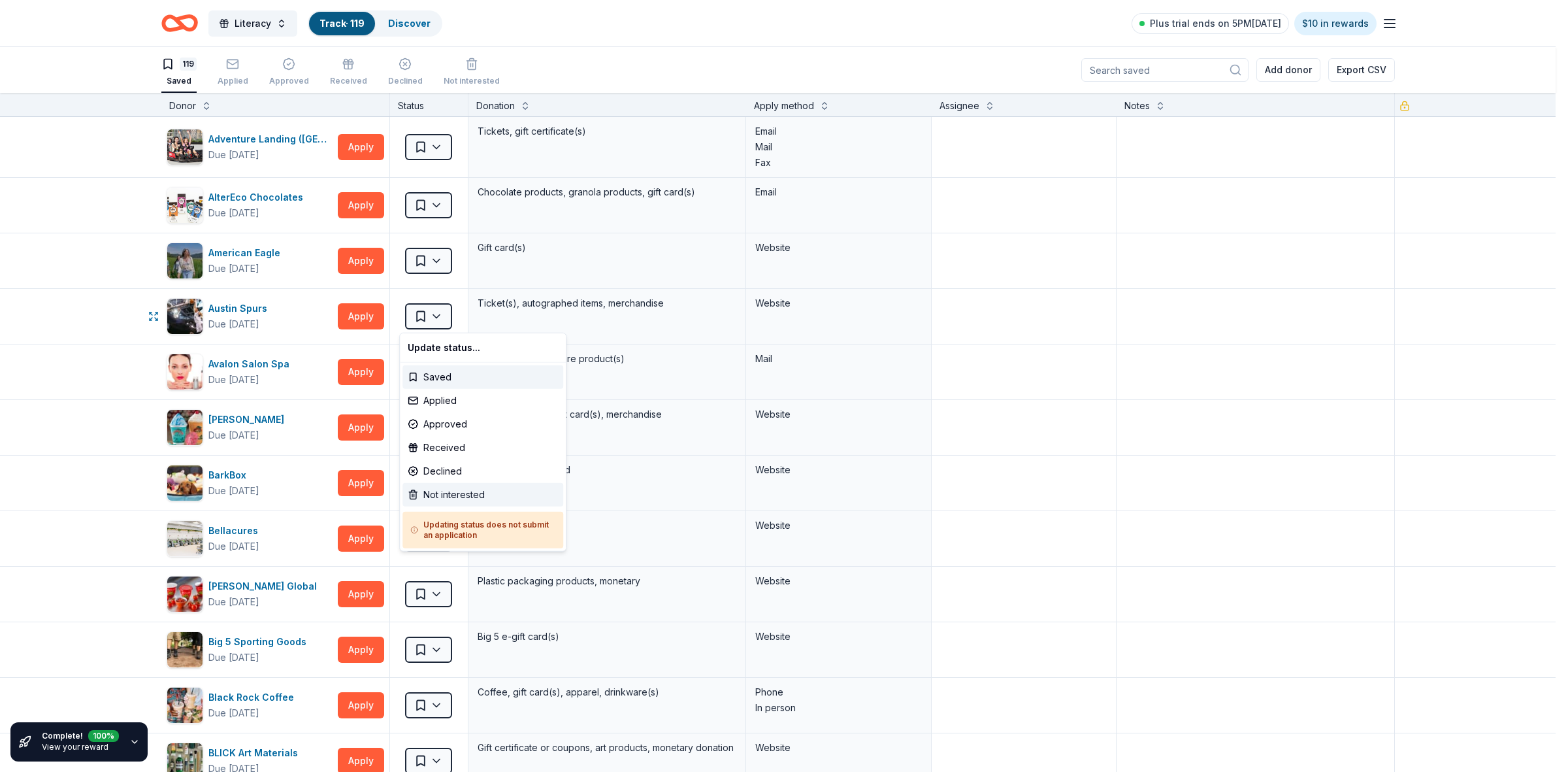
click at [436, 492] on div "Not interested" at bounding box center [483, 495] width 161 height 24
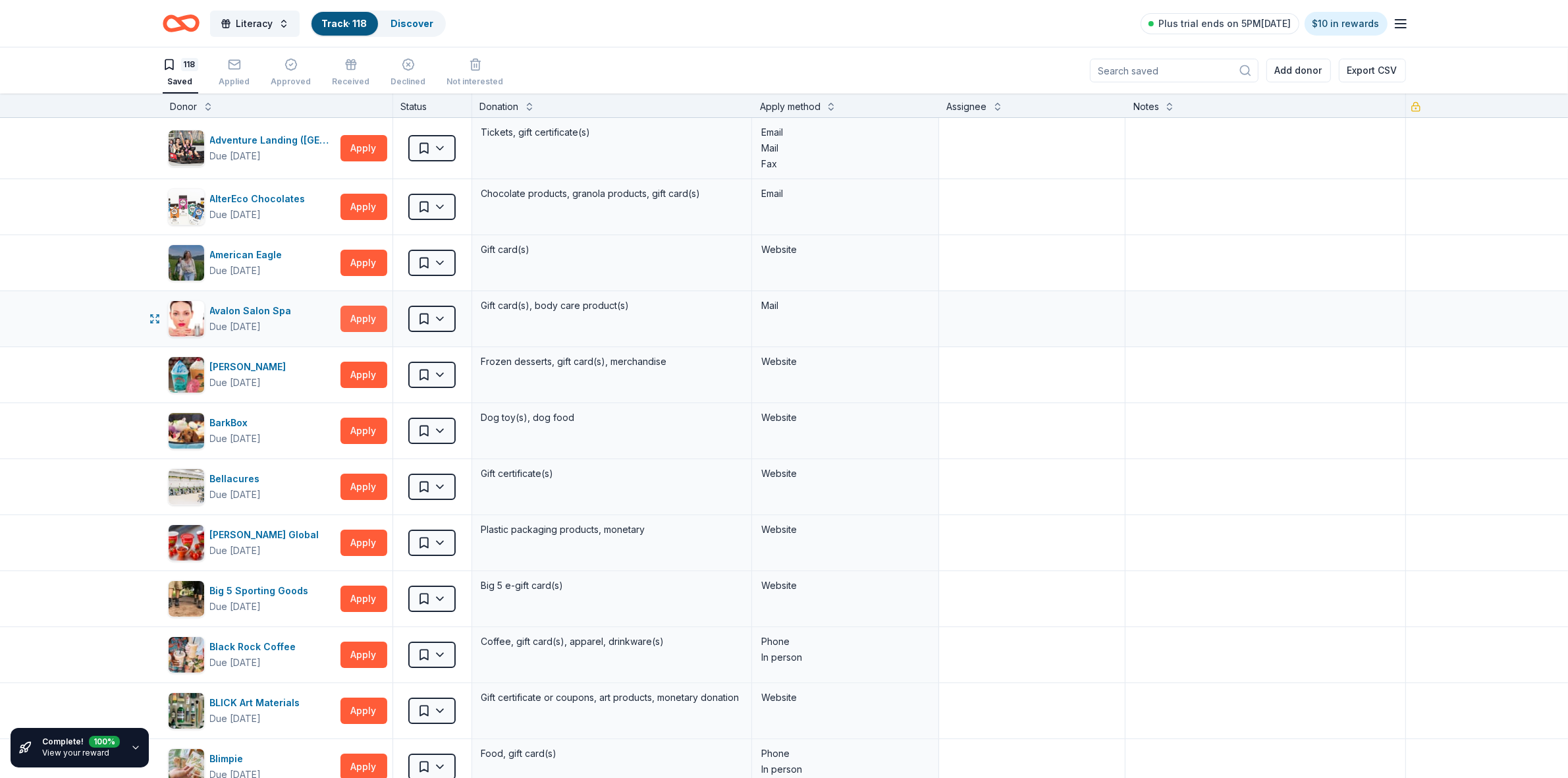
click at [363, 326] on button "Apply" at bounding box center [364, 319] width 47 height 27
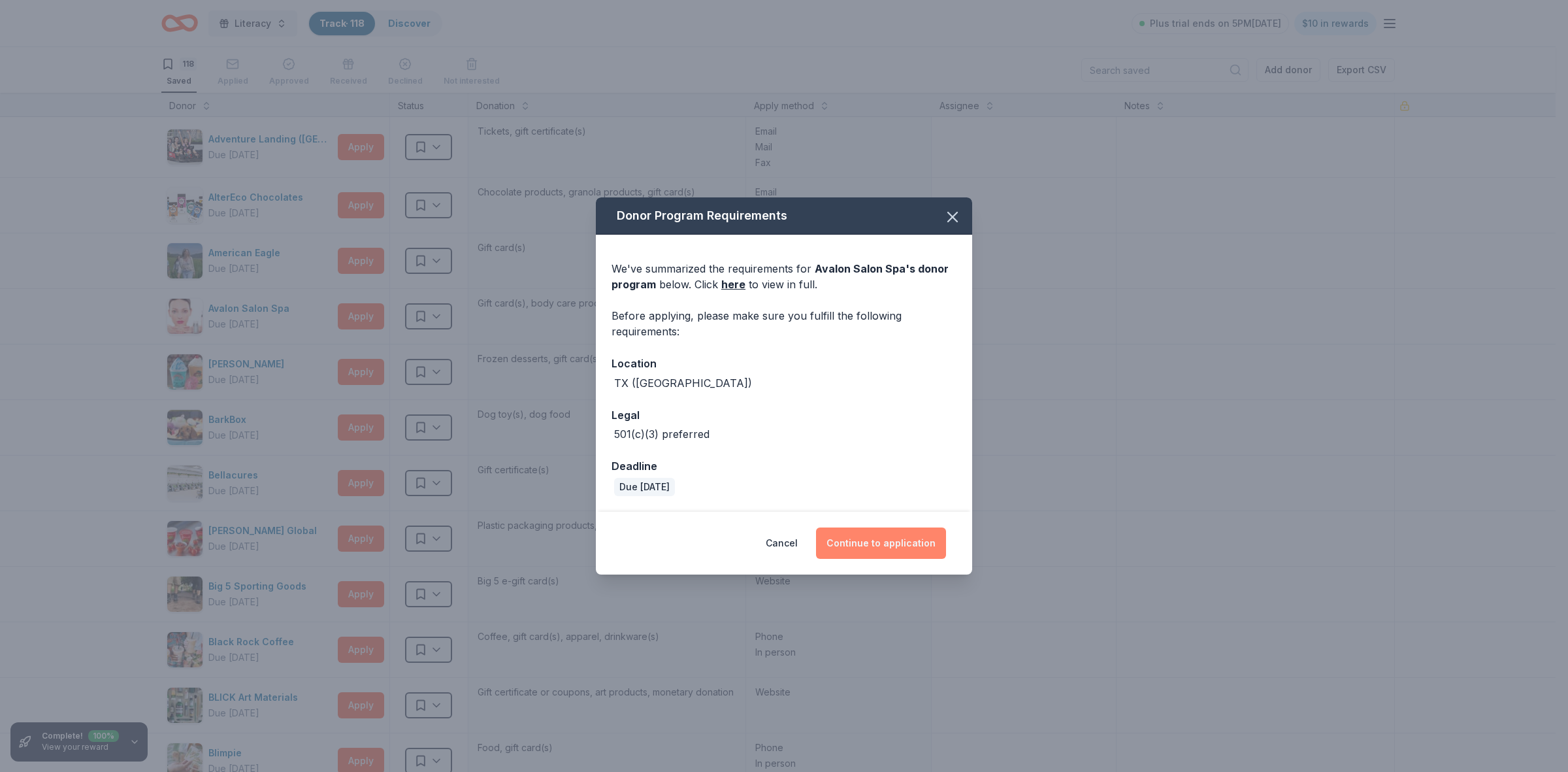
click at [889, 543] on button "Continue to application" at bounding box center [881, 543] width 130 height 32
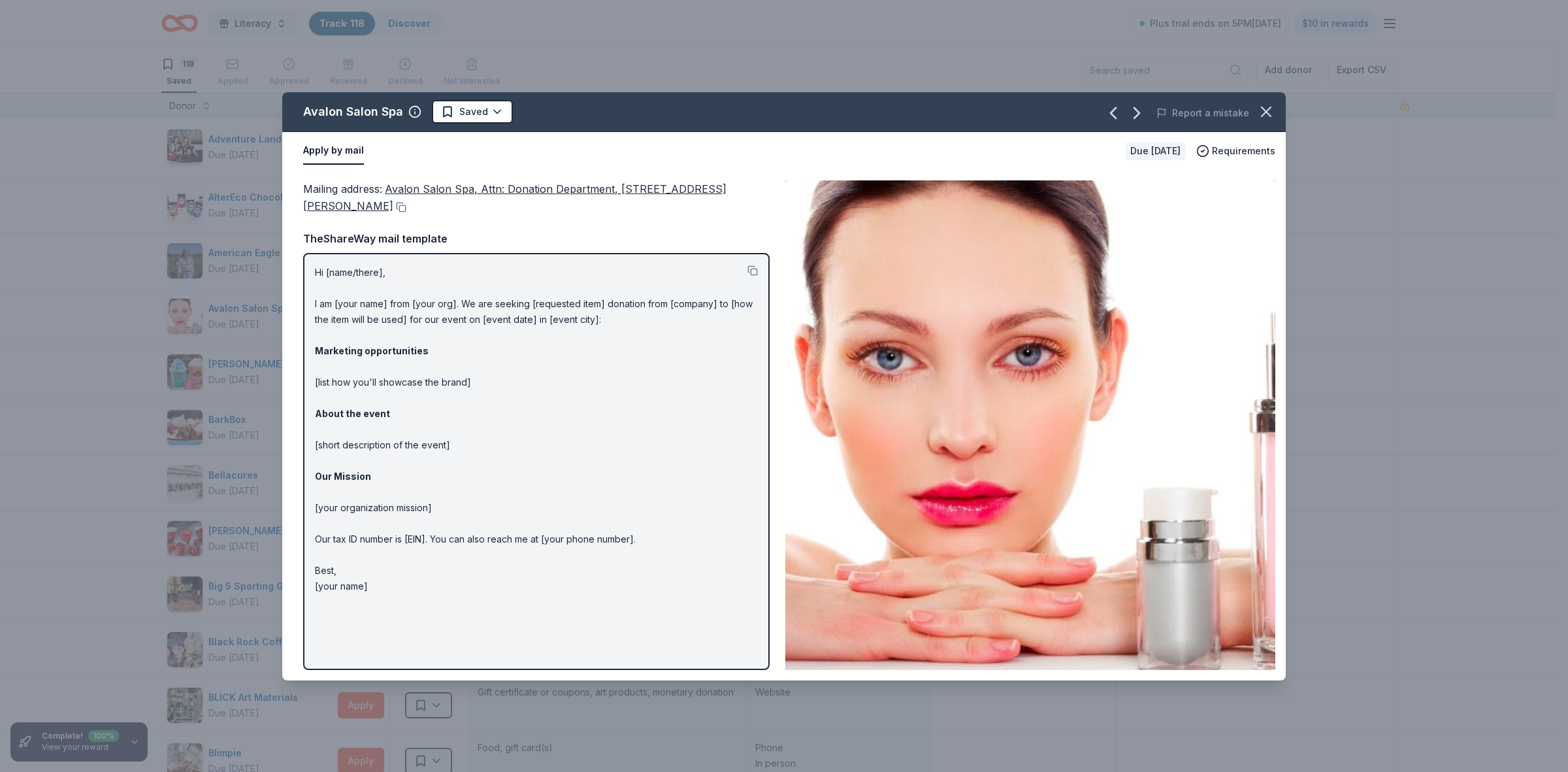
click at [299, 188] on div "Mailing address : Avalon Salon Spa, Attn: Donation Department, 3699 Mckinney Av…" at bounding box center [784, 425] width 1004 height 510
click at [394, 205] on button at bounding box center [400, 207] width 13 height 11
click at [1273, 115] on icon "button" at bounding box center [1266, 112] width 18 height 18
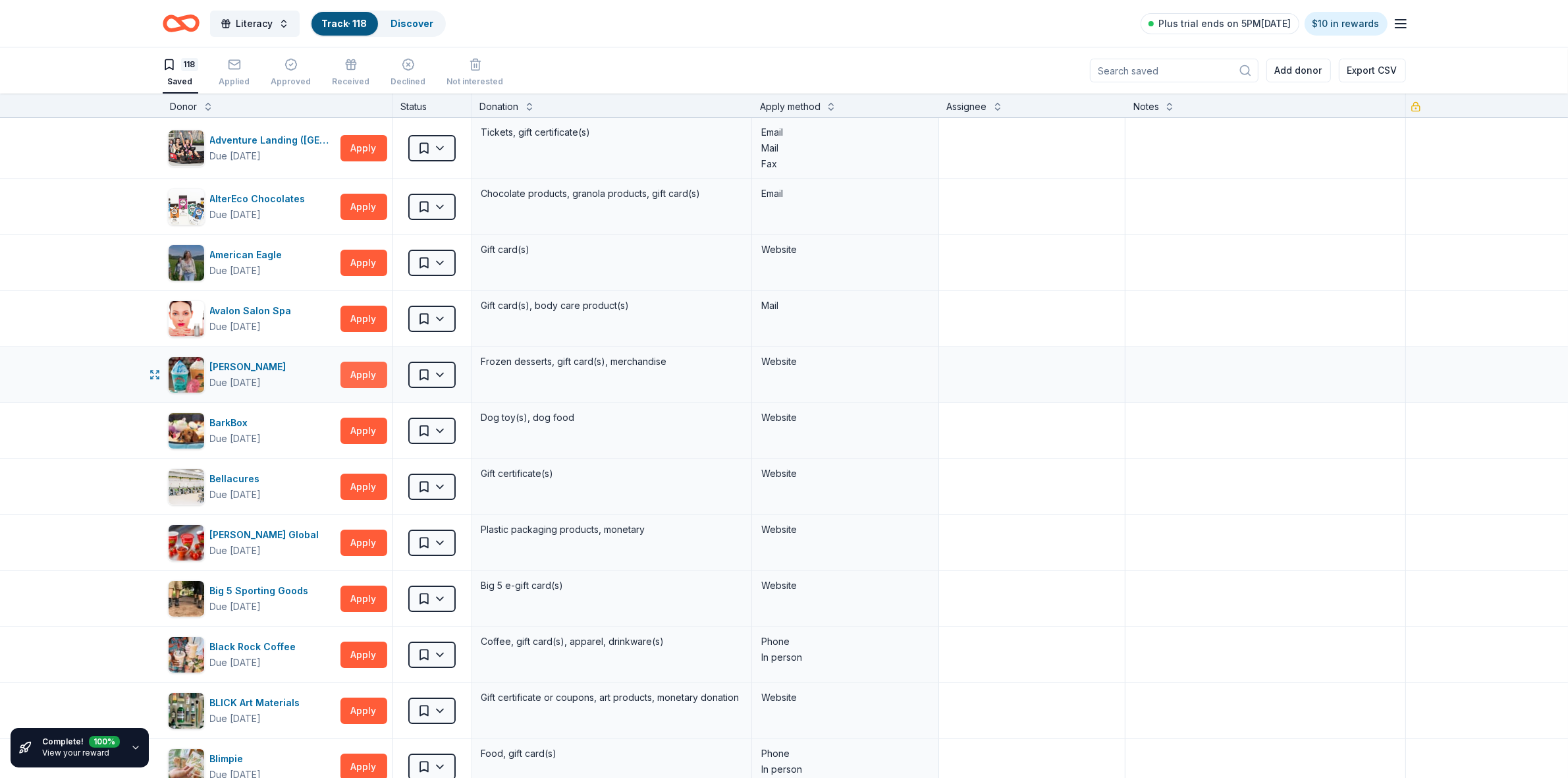
click at [370, 380] on button "Apply" at bounding box center [364, 375] width 47 height 27
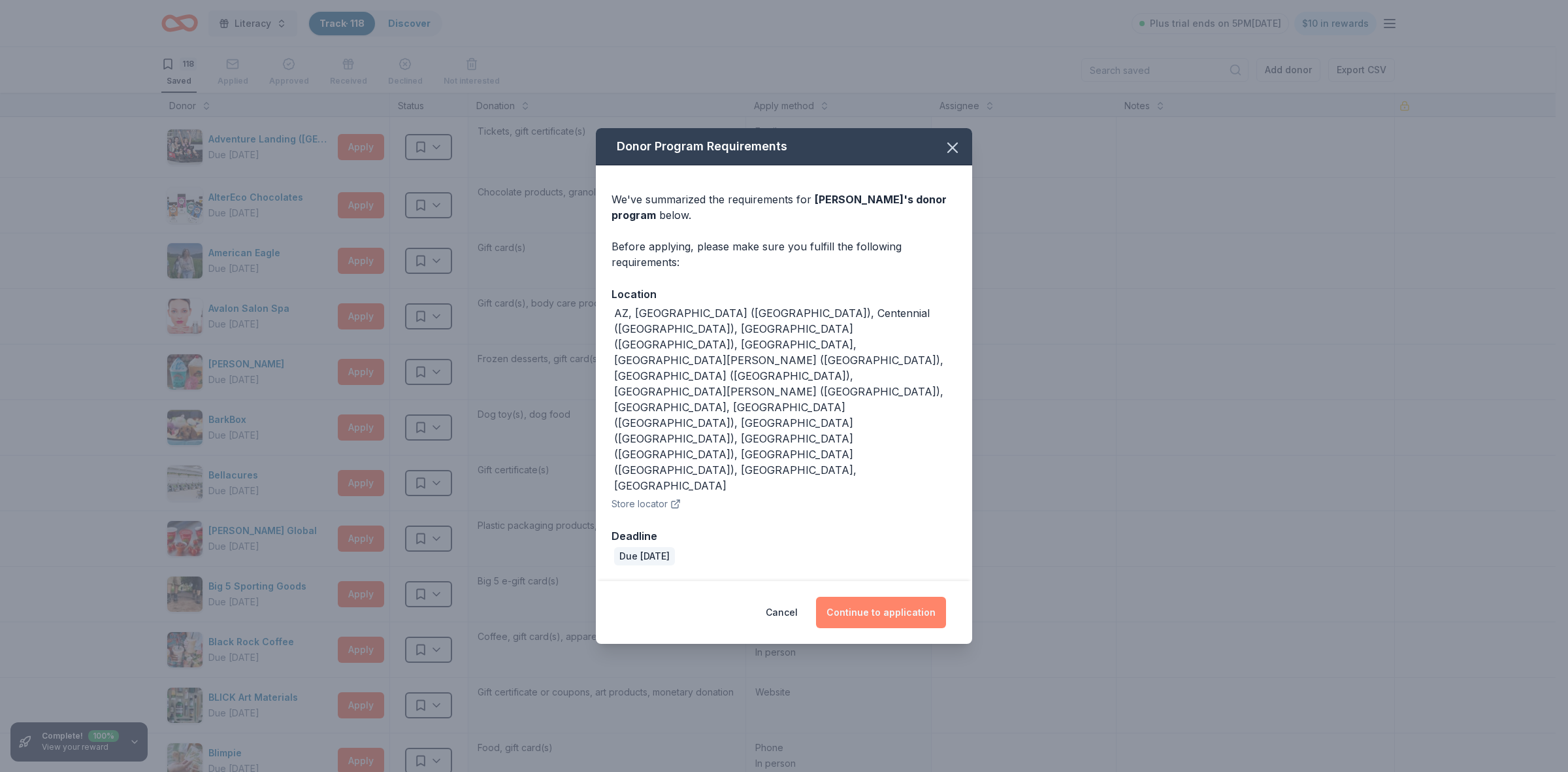
click at [891, 597] on button "Continue to application" at bounding box center [881, 612] width 130 height 32
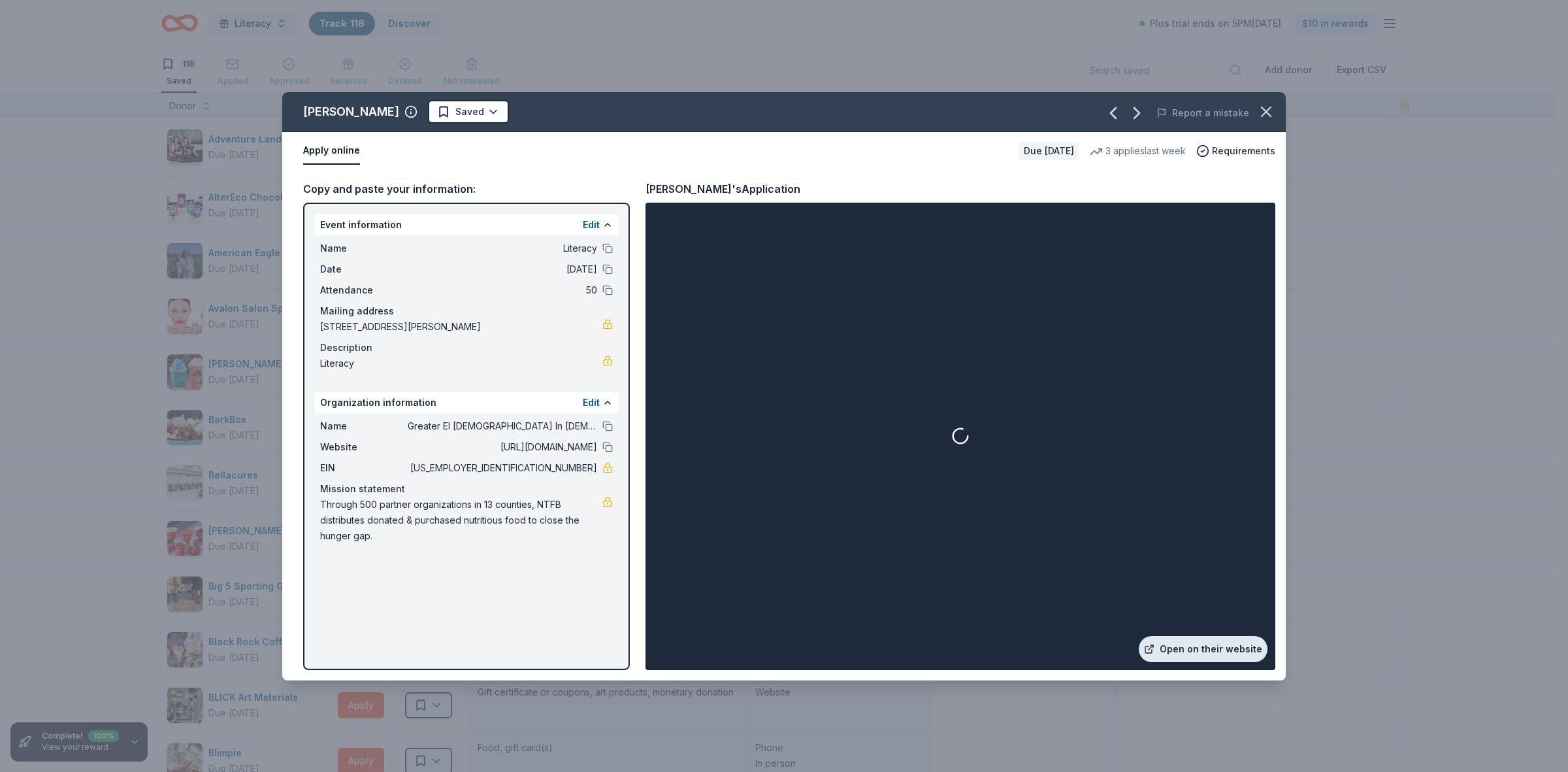
click at [1166, 652] on link "Open on their website" at bounding box center [1203, 648] width 129 height 26
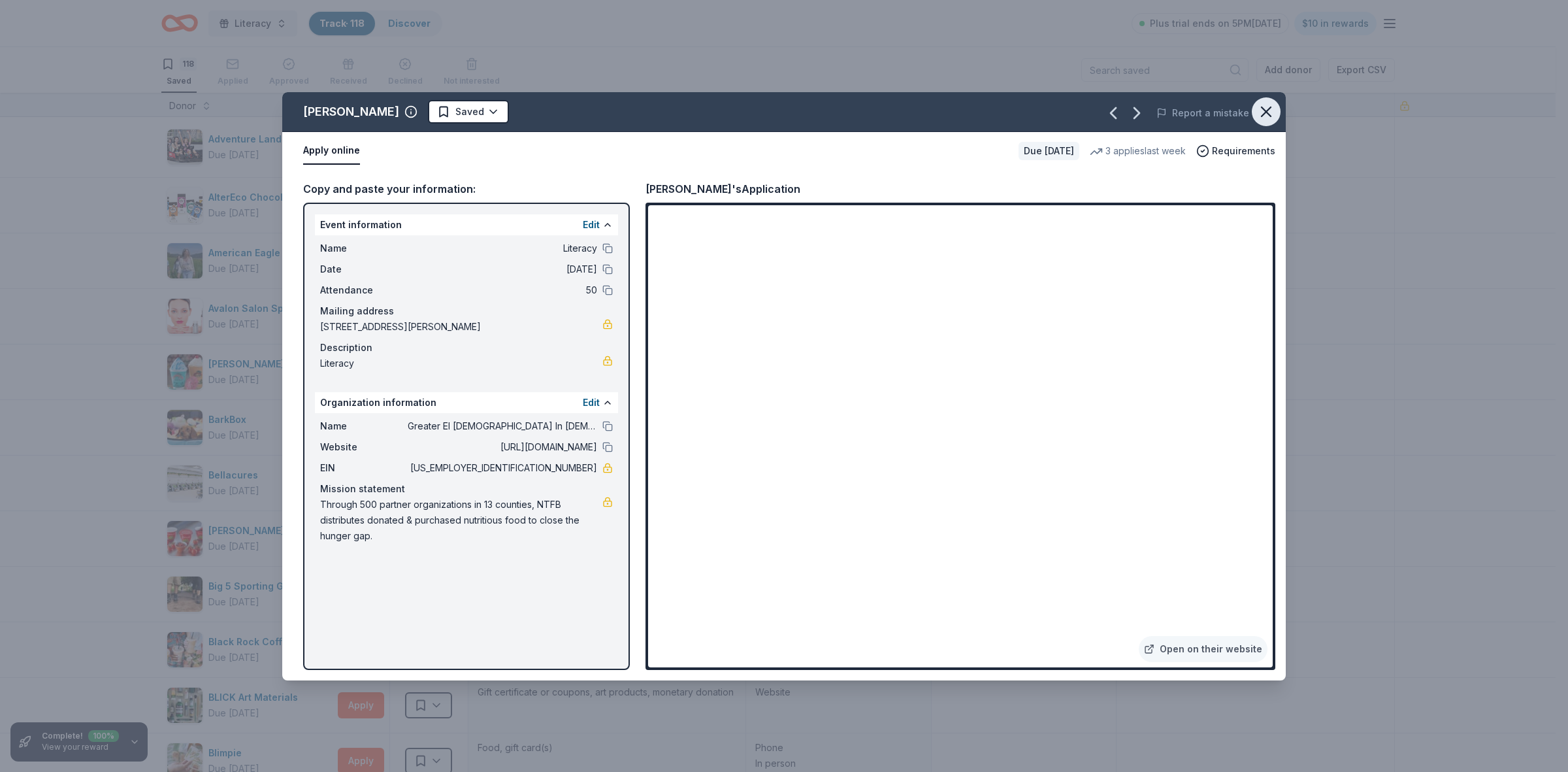
click at [1273, 108] on icon "button" at bounding box center [1266, 112] width 18 height 18
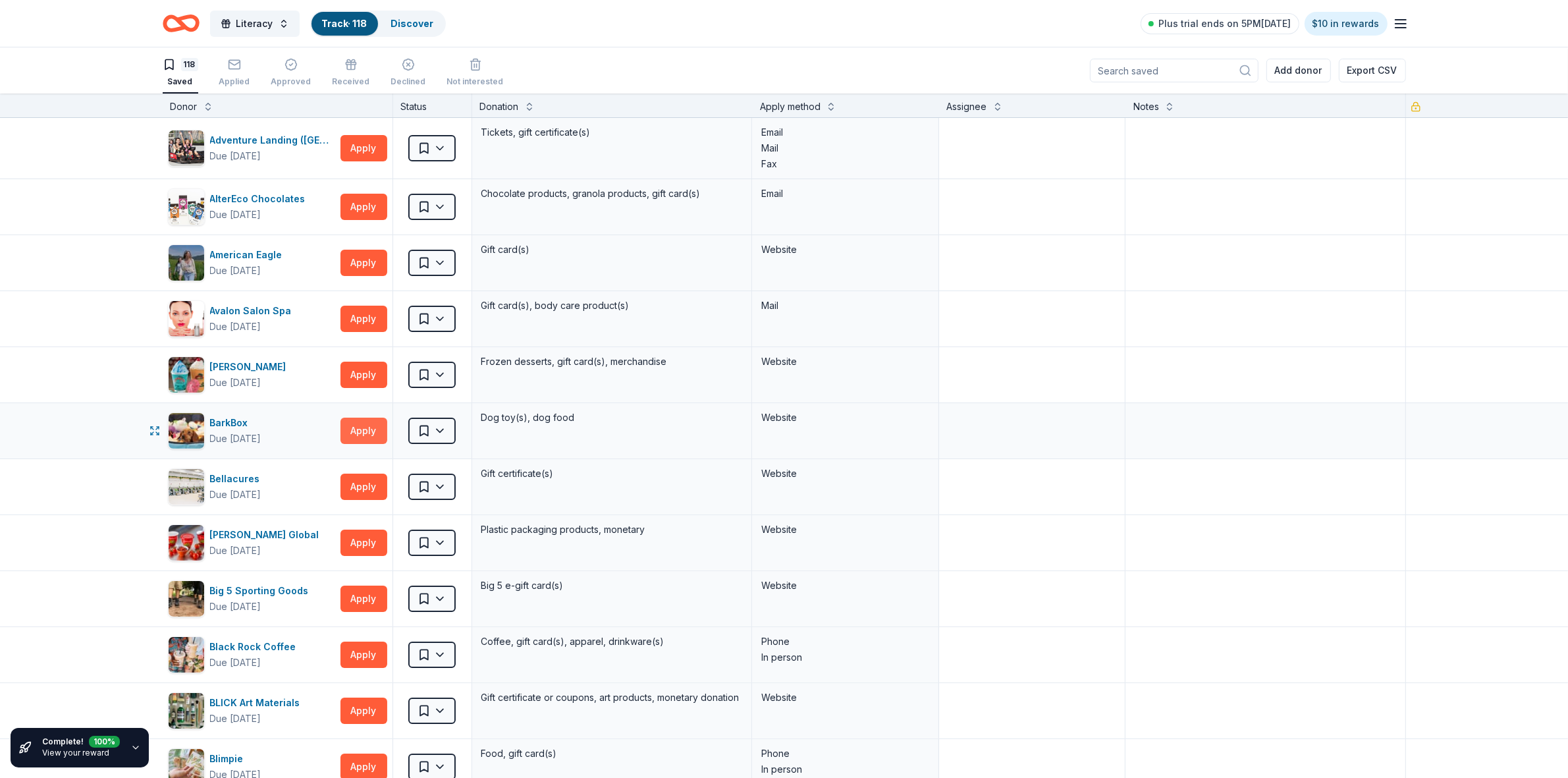
click at [372, 433] on button "Apply" at bounding box center [364, 431] width 47 height 27
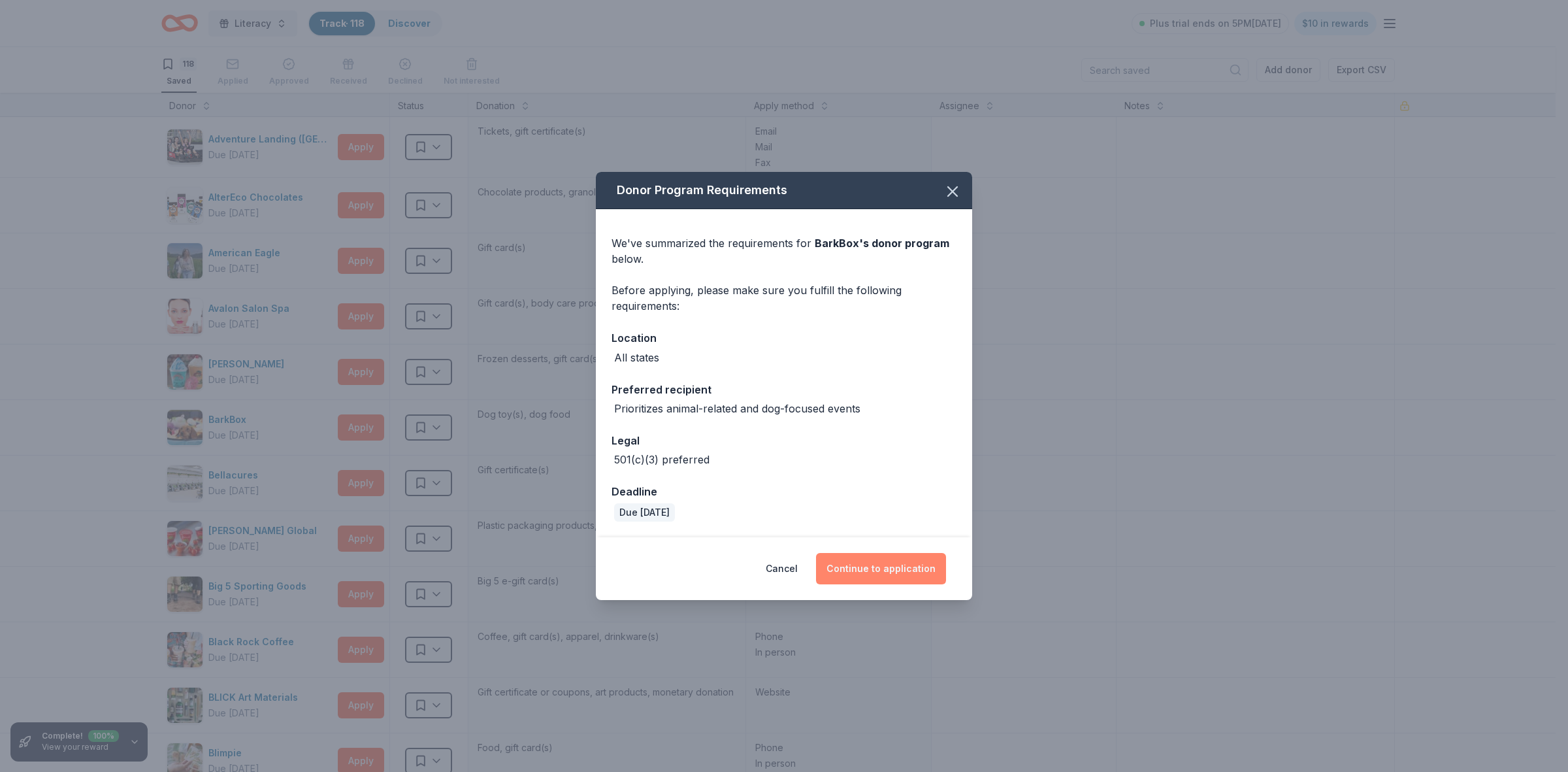
click at [876, 568] on button "Continue to application" at bounding box center [881, 568] width 130 height 32
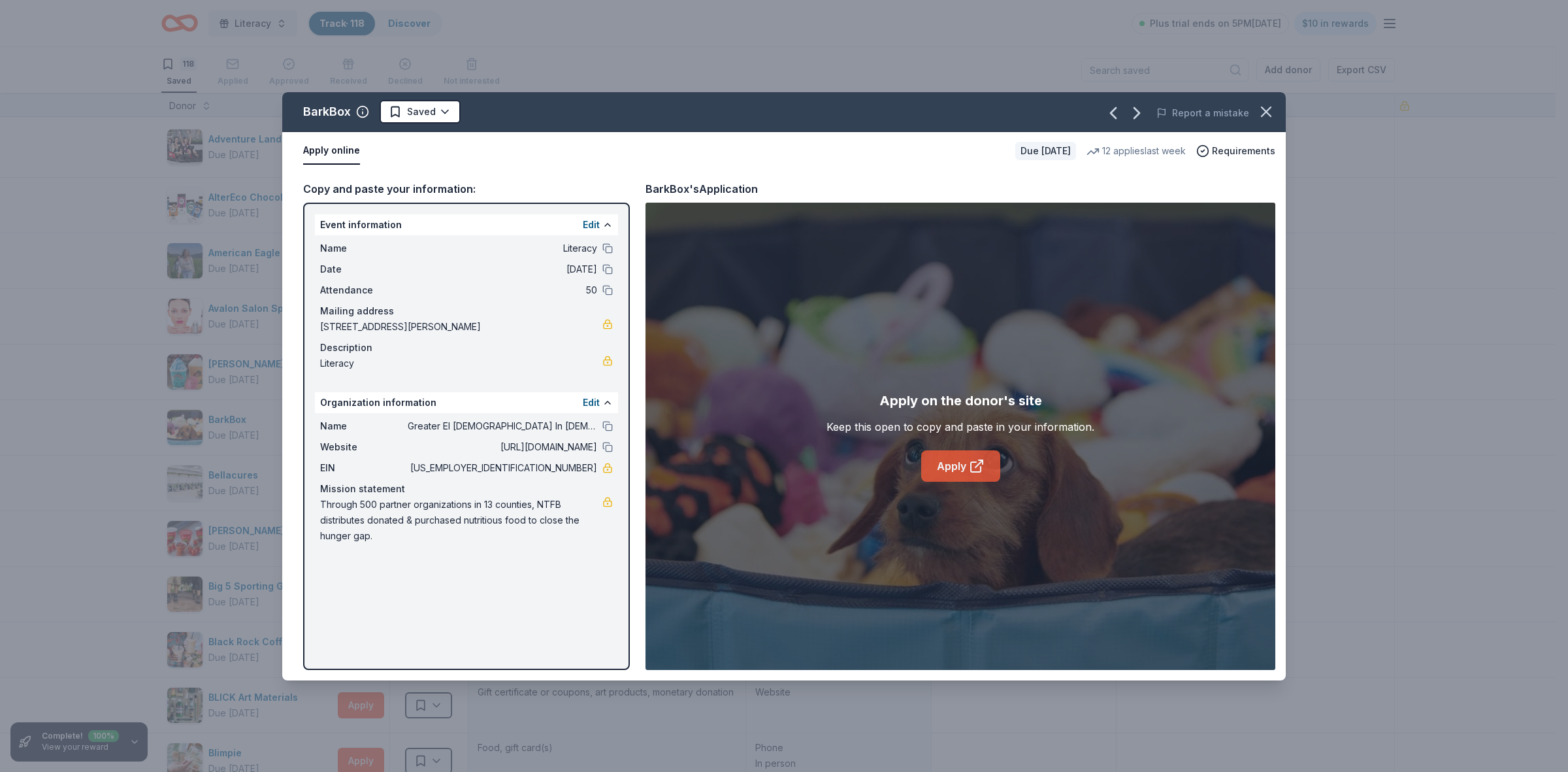
click at [954, 463] on link "Apply" at bounding box center [961, 466] width 79 height 32
click at [1271, 111] on icon "button" at bounding box center [1266, 112] width 18 height 18
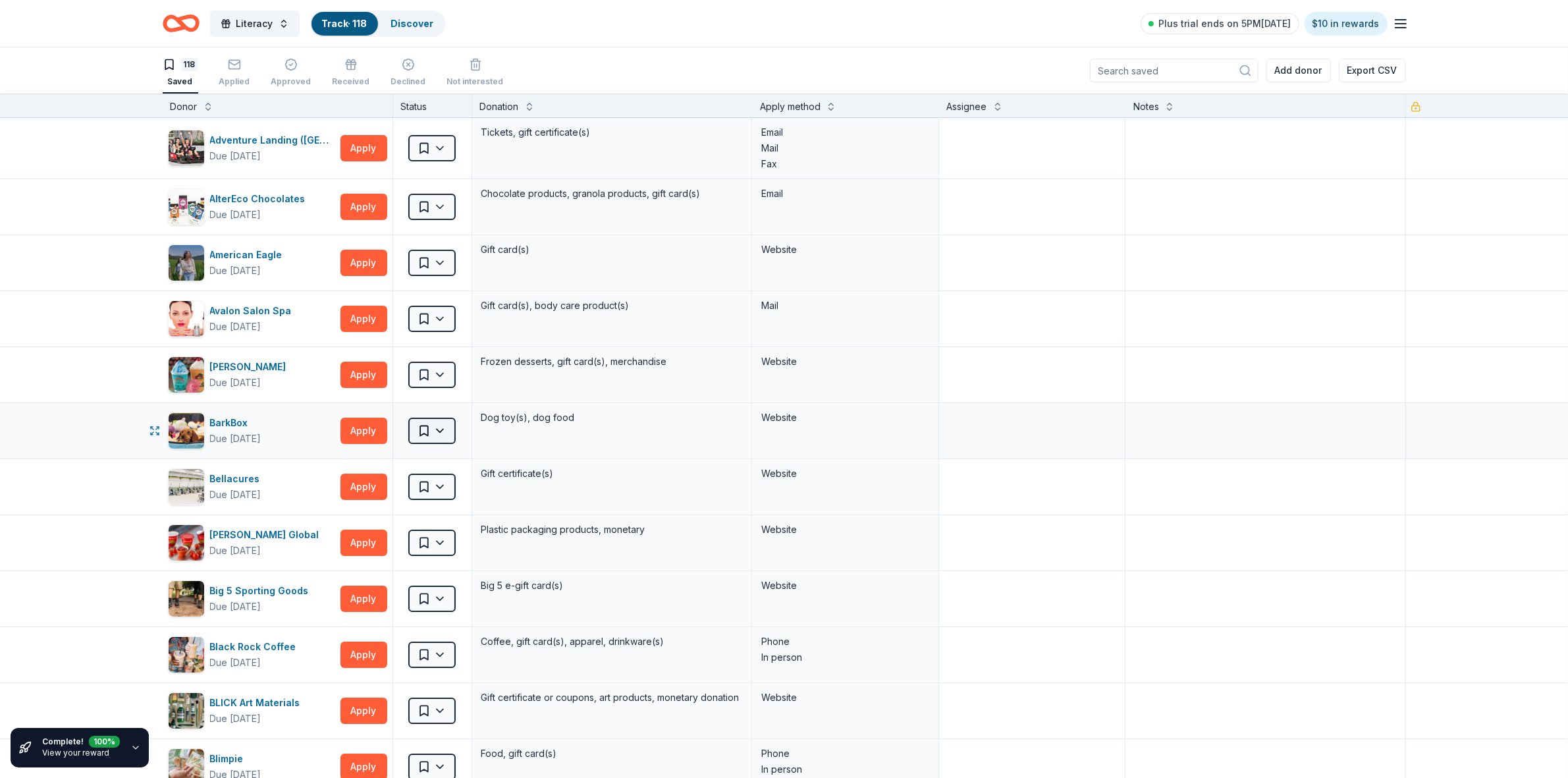
click at [440, 433] on html "Literacy Track · 118 Discover Plus trial ends on 5PM, 9/20 $10 in rewards 118 S…" at bounding box center [784, 389] width 1568 height 778
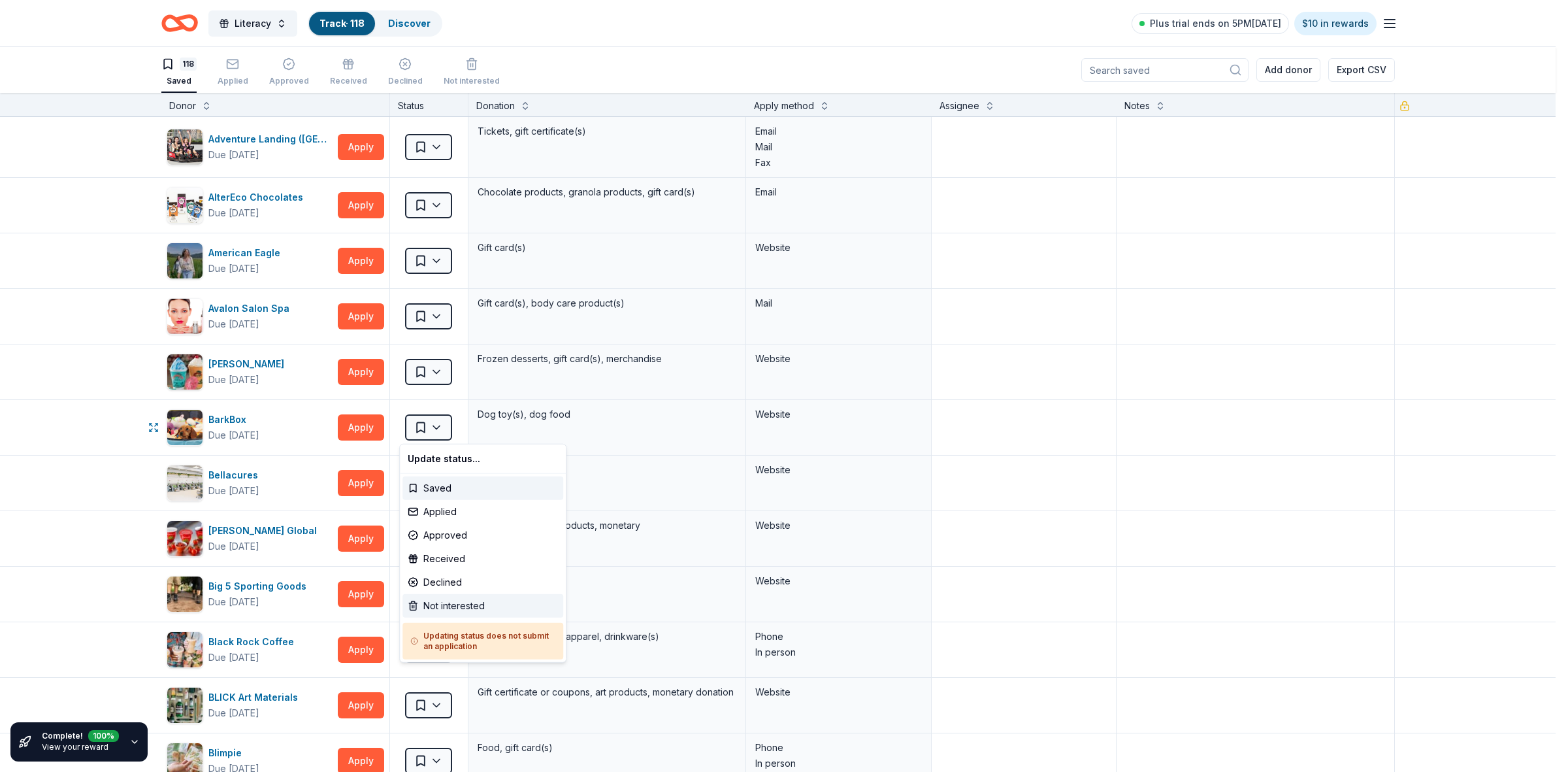
click at [438, 608] on div "Not interested" at bounding box center [483, 606] width 161 height 24
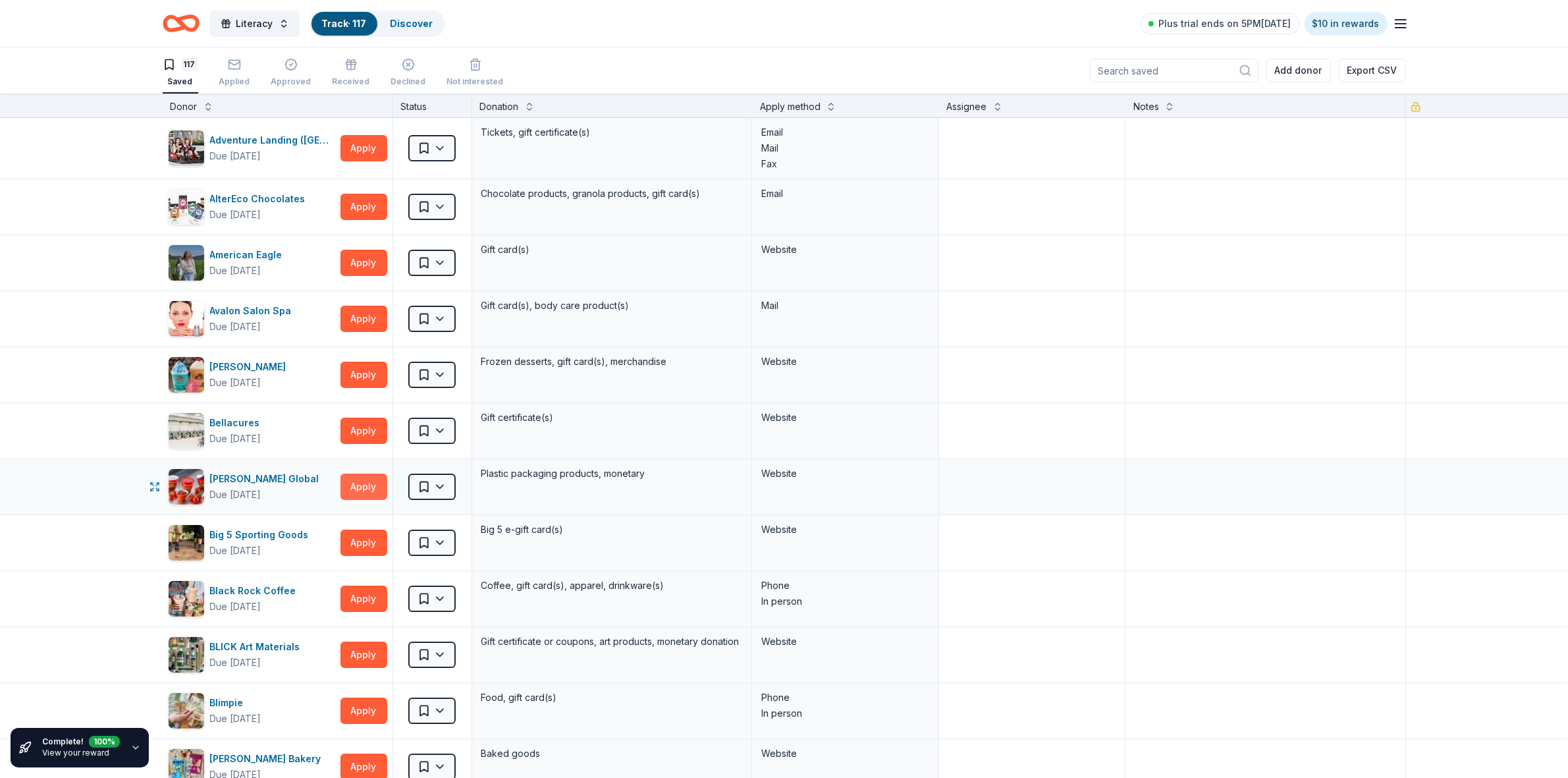
click at [362, 488] on button "Apply" at bounding box center [364, 487] width 47 height 27
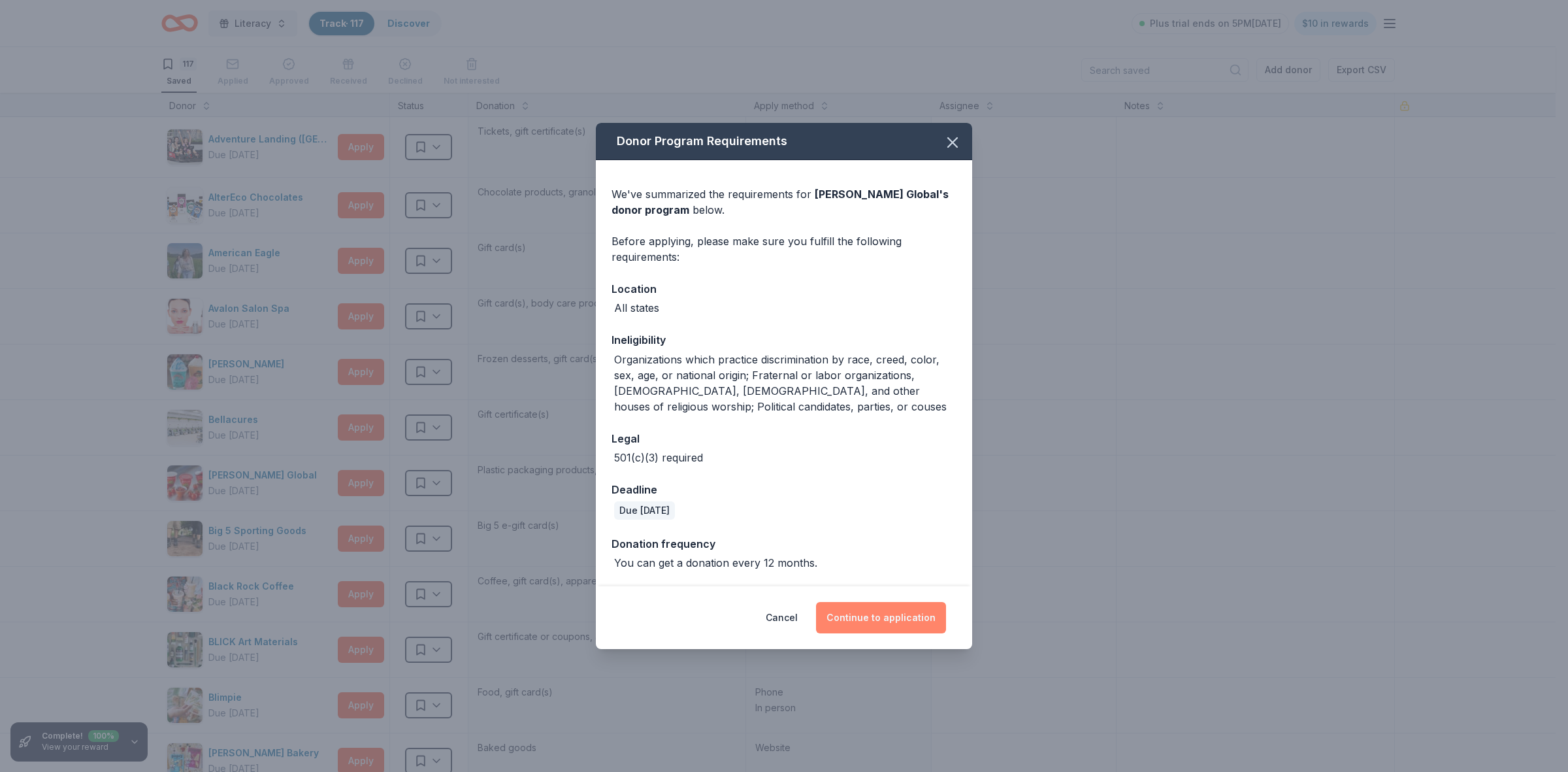
click at [912, 619] on button "Continue to application" at bounding box center [881, 617] width 130 height 32
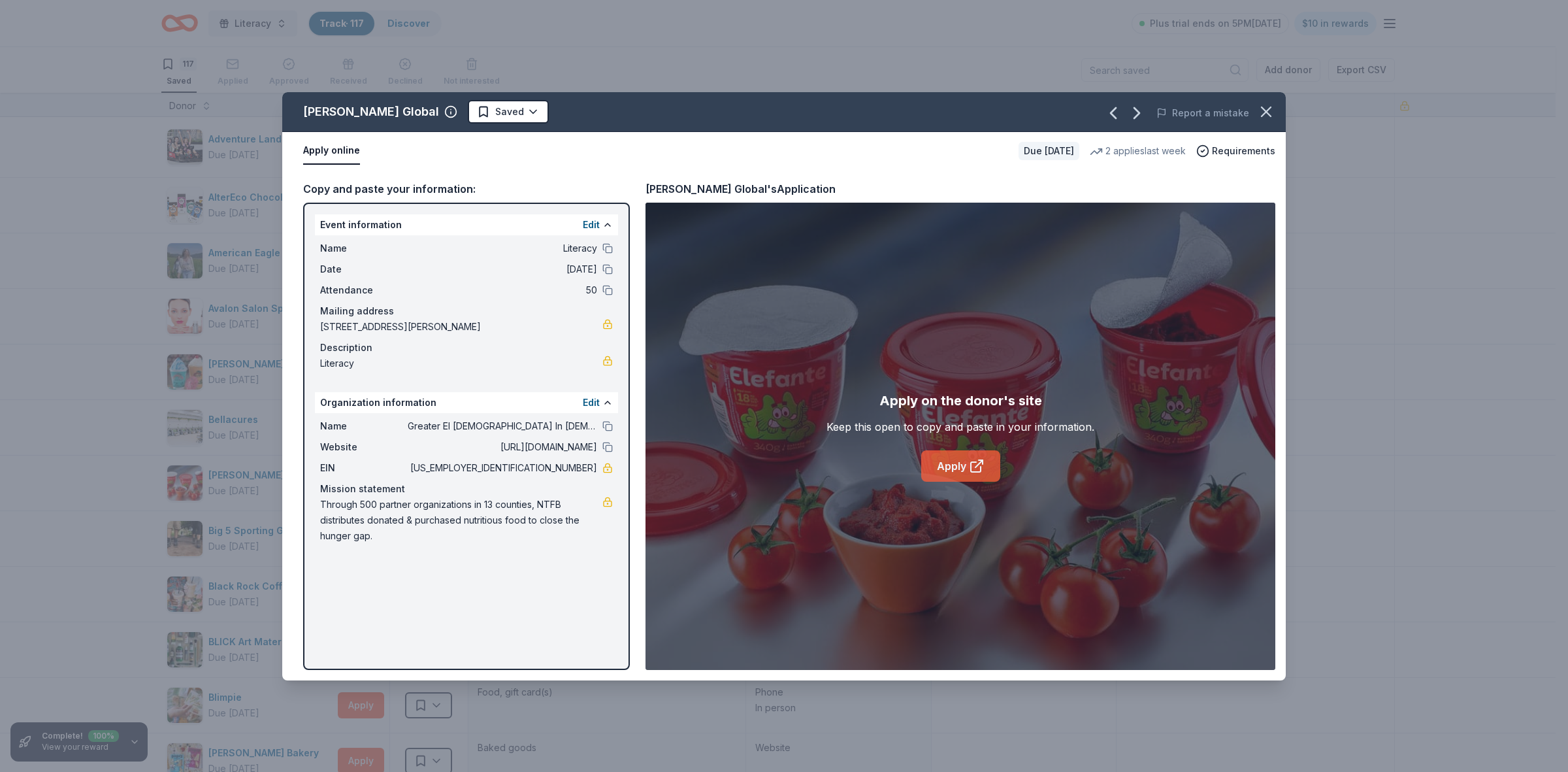
click at [979, 468] on icon at bounding box center [976, 466] width 15 height 15
click at [1262, 111] on icon "button" at bounding box center [1266, 112] width 18 height 18
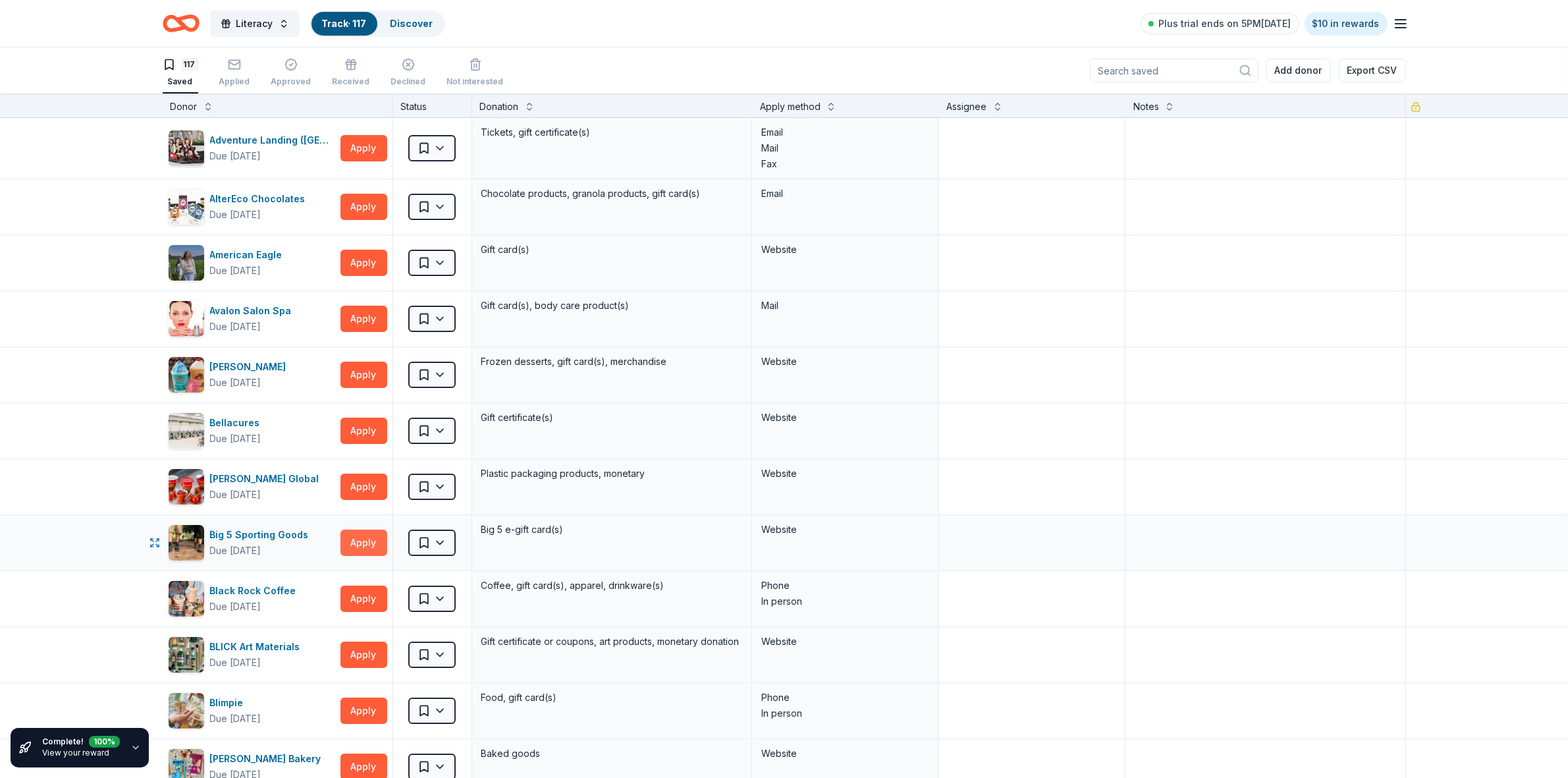
click at [354, 552] on button "Apply" at bounding box center [364, 542] width 47 height 27
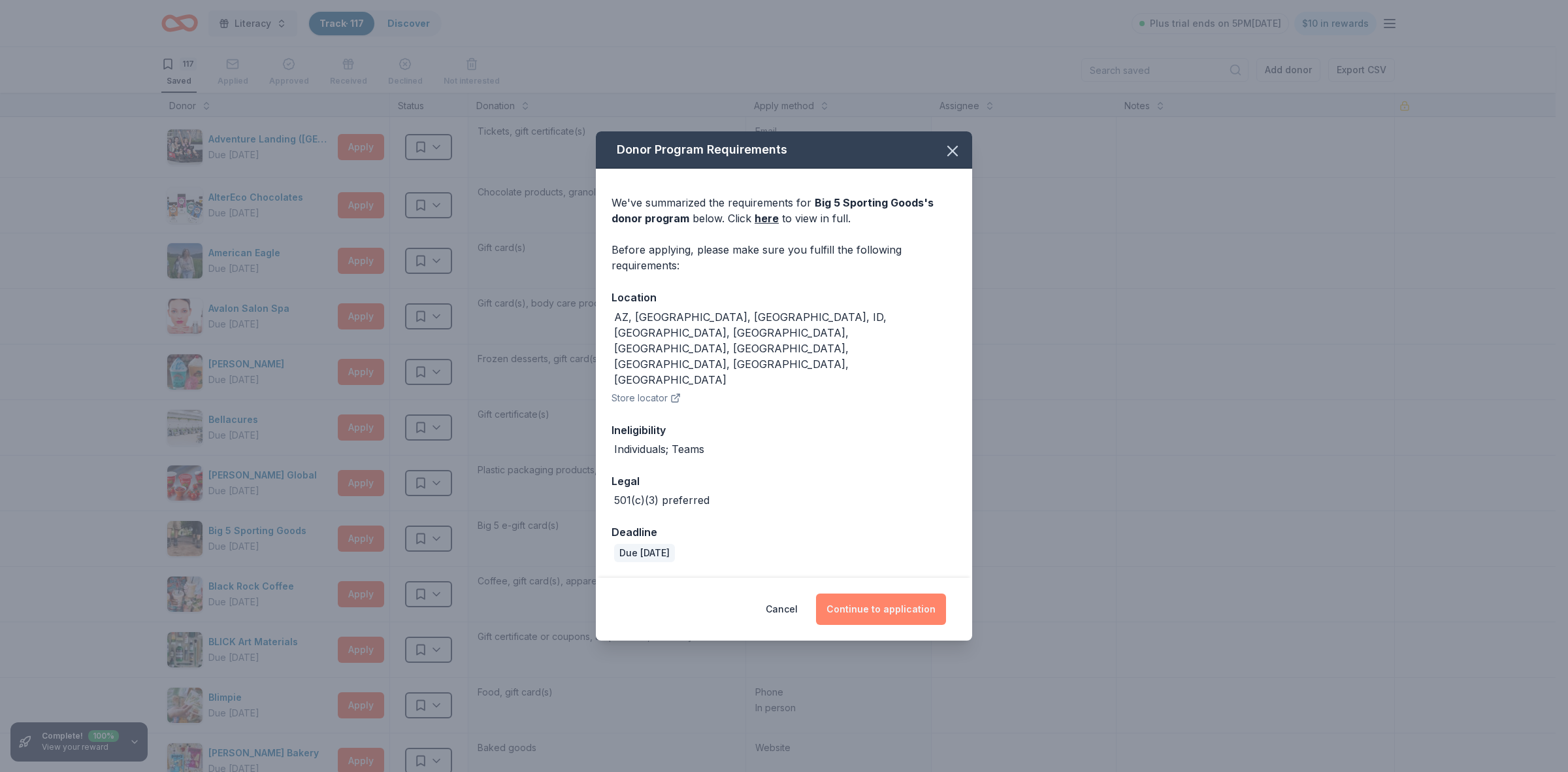
click at [854, 594] on button "Continue to application" at bounding box center [881, 609] width 130 height 32
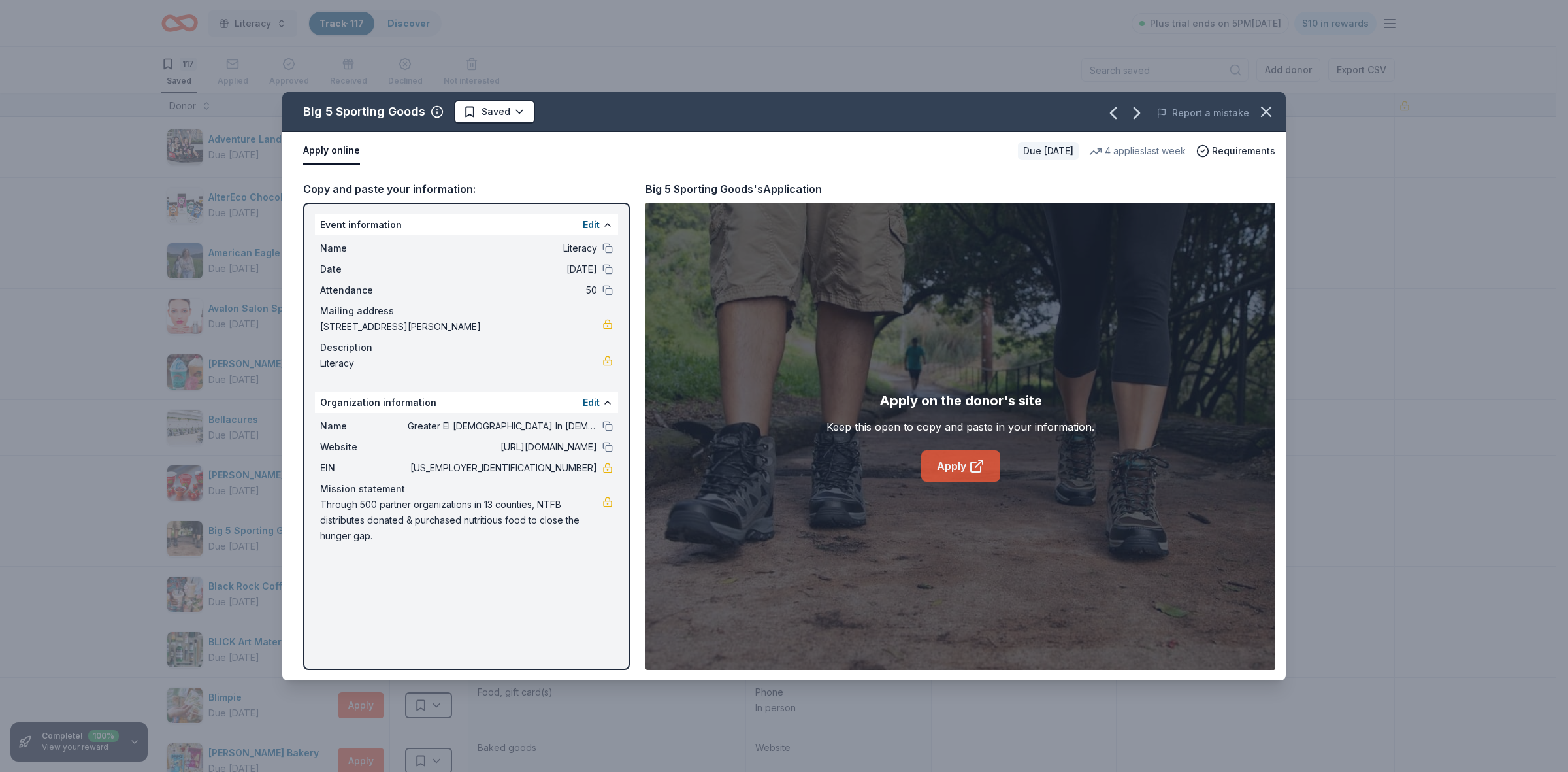
click at [963, 471] on link "Apply" at bounding box center [961, 466] width 79 height 32
click at [1260, 115] on icon "button" at bounding box center [1266, 112] width 18 height 18
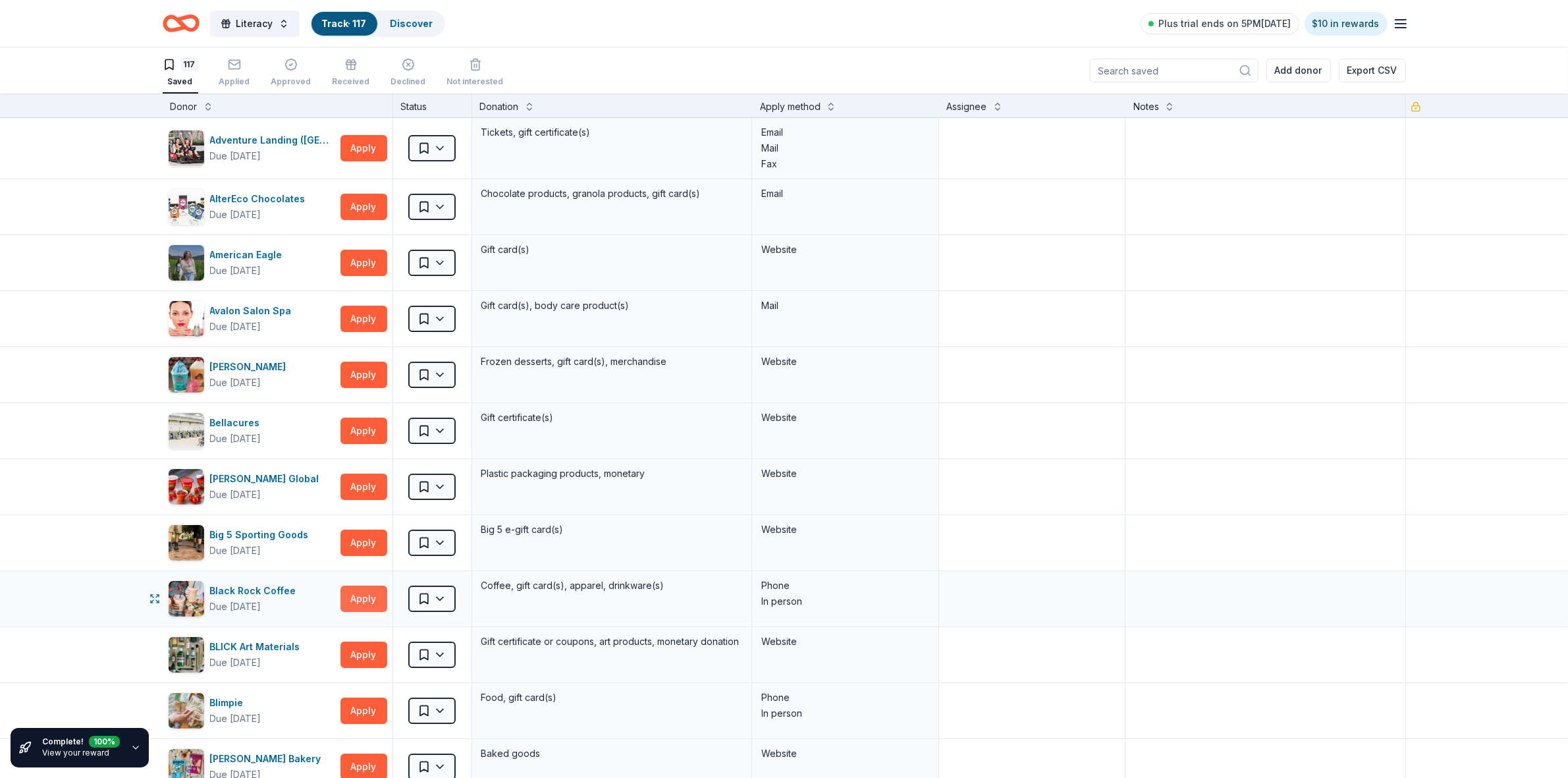
click at [353, 598] on button "Apply" at bounding box center [364, 598] width 47 height 27
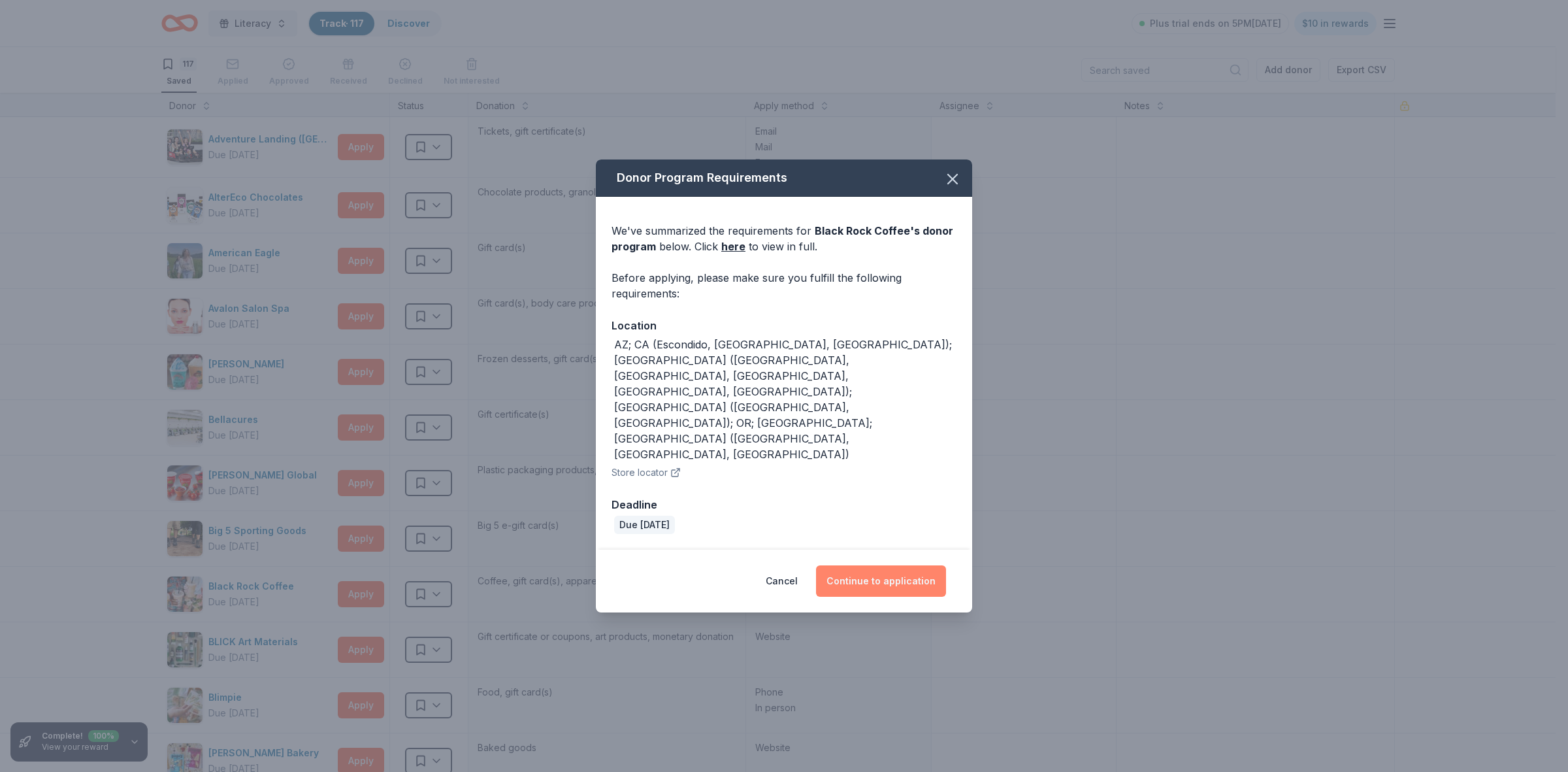
click at [919, 566] on button "Continue to application" at bounding box center [881, 581] width 130 height 32
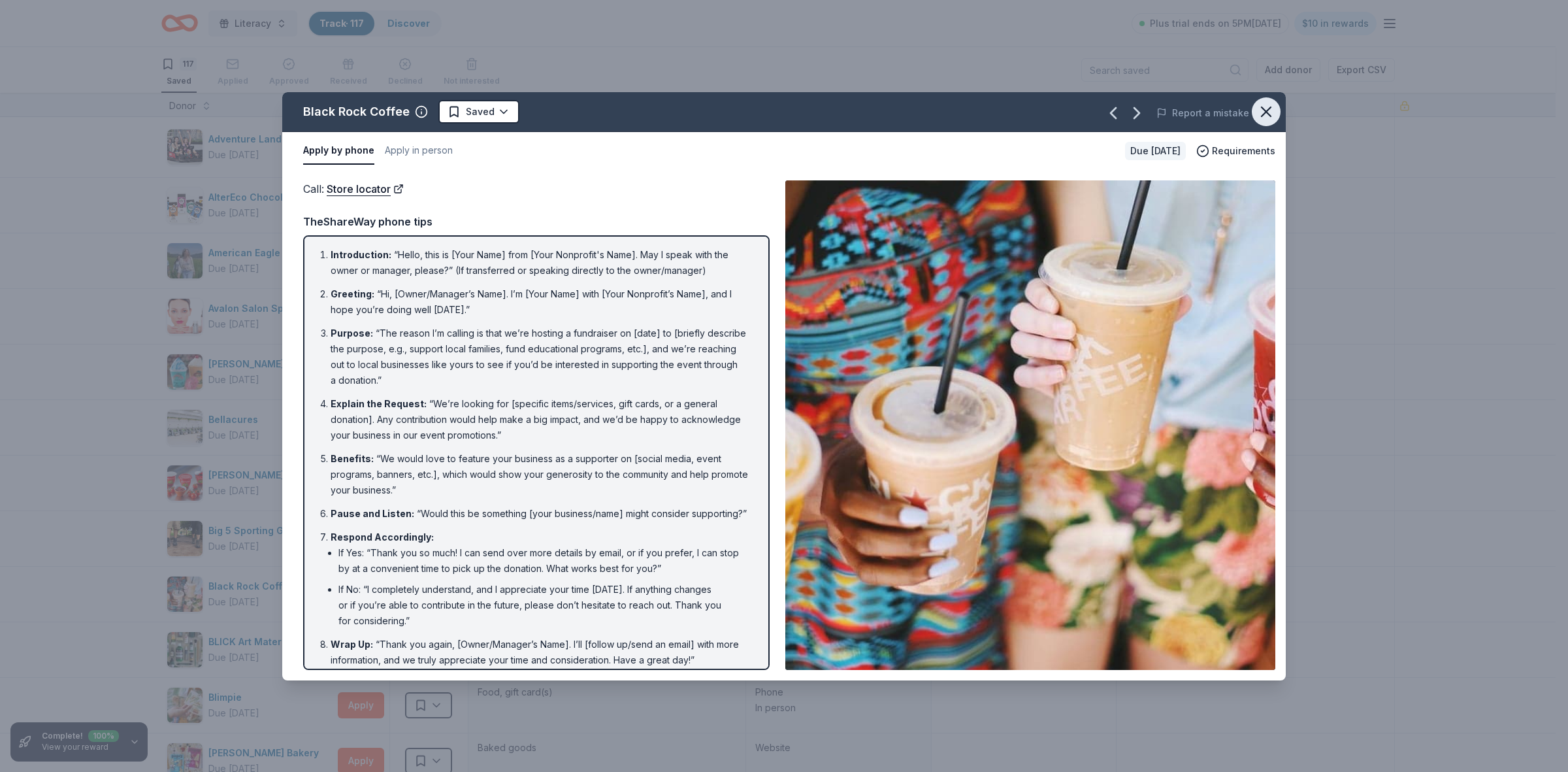
drag, startPoint x: 1263, startPoint y: 113, endPoint x: 1272, endPoint y: 111, distance: 9.2
click at [1264, 113] on icon "button" at bounding box center [1266, 112] width 9 height 9
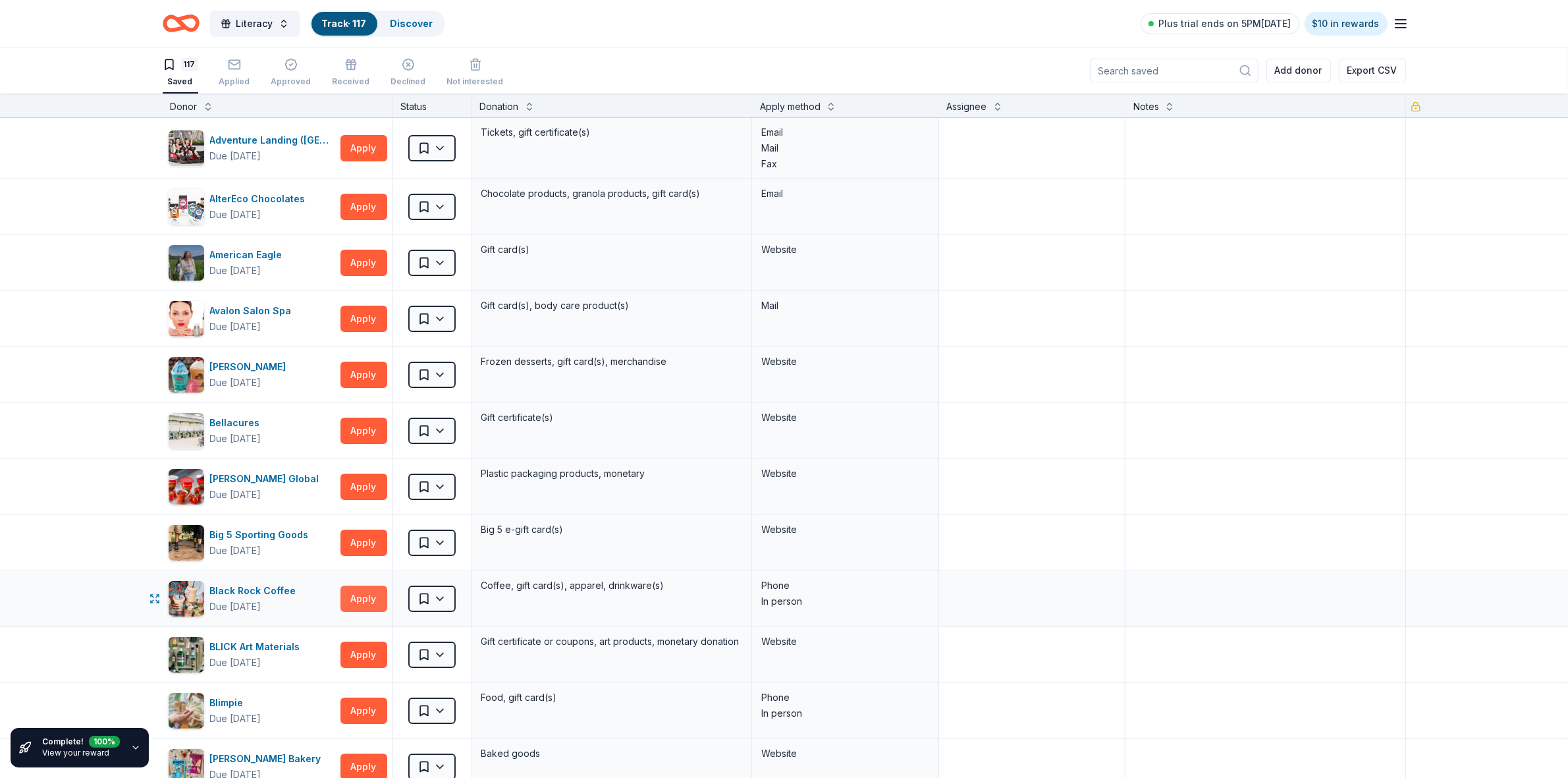
click at [344, 595] on button "Apply" at bounding box center [364, 598] width 47 height 27
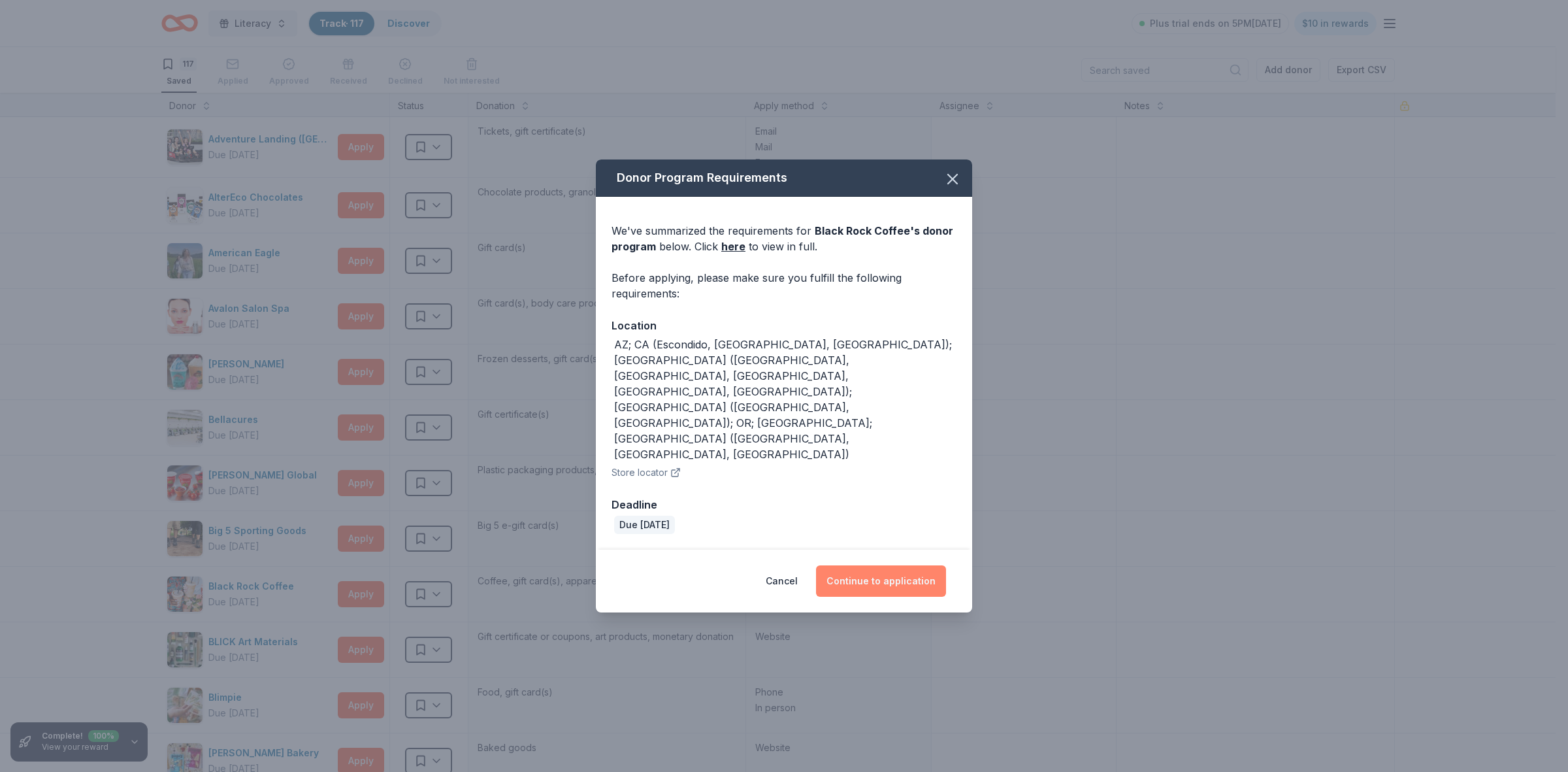
click at [864, 566] on button "Continue to application" at bounding box center [881, 581] width 130 height 32
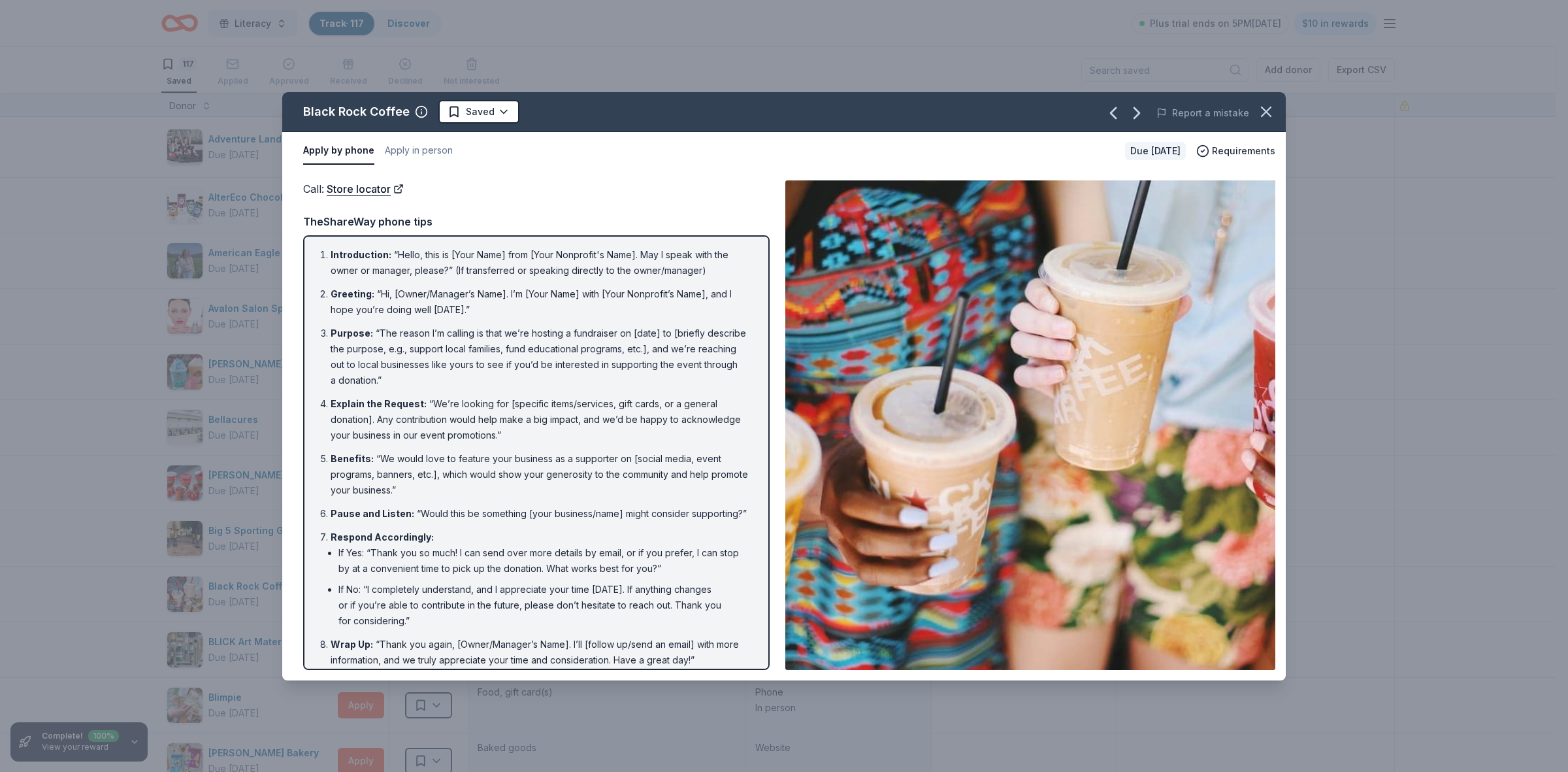
scroll to position [25, 0]
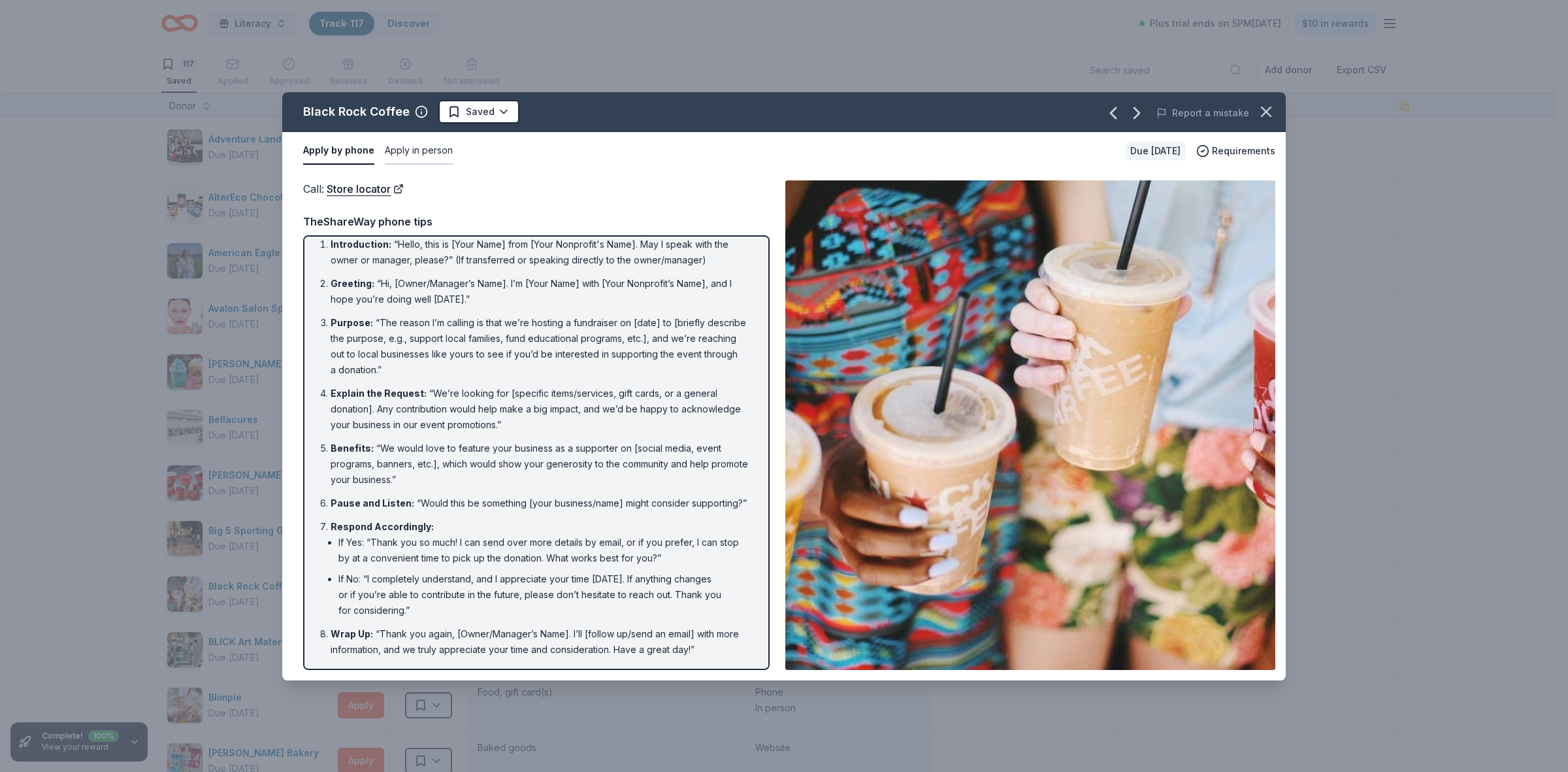
drag, startPoint x: 438, startPoint y: 147, endPoint x: 451, endPoint y: 148, distance: 13.0
click at [438, 147] on button "Apply in person" at bounding box center [418, 151] width 68 height 27
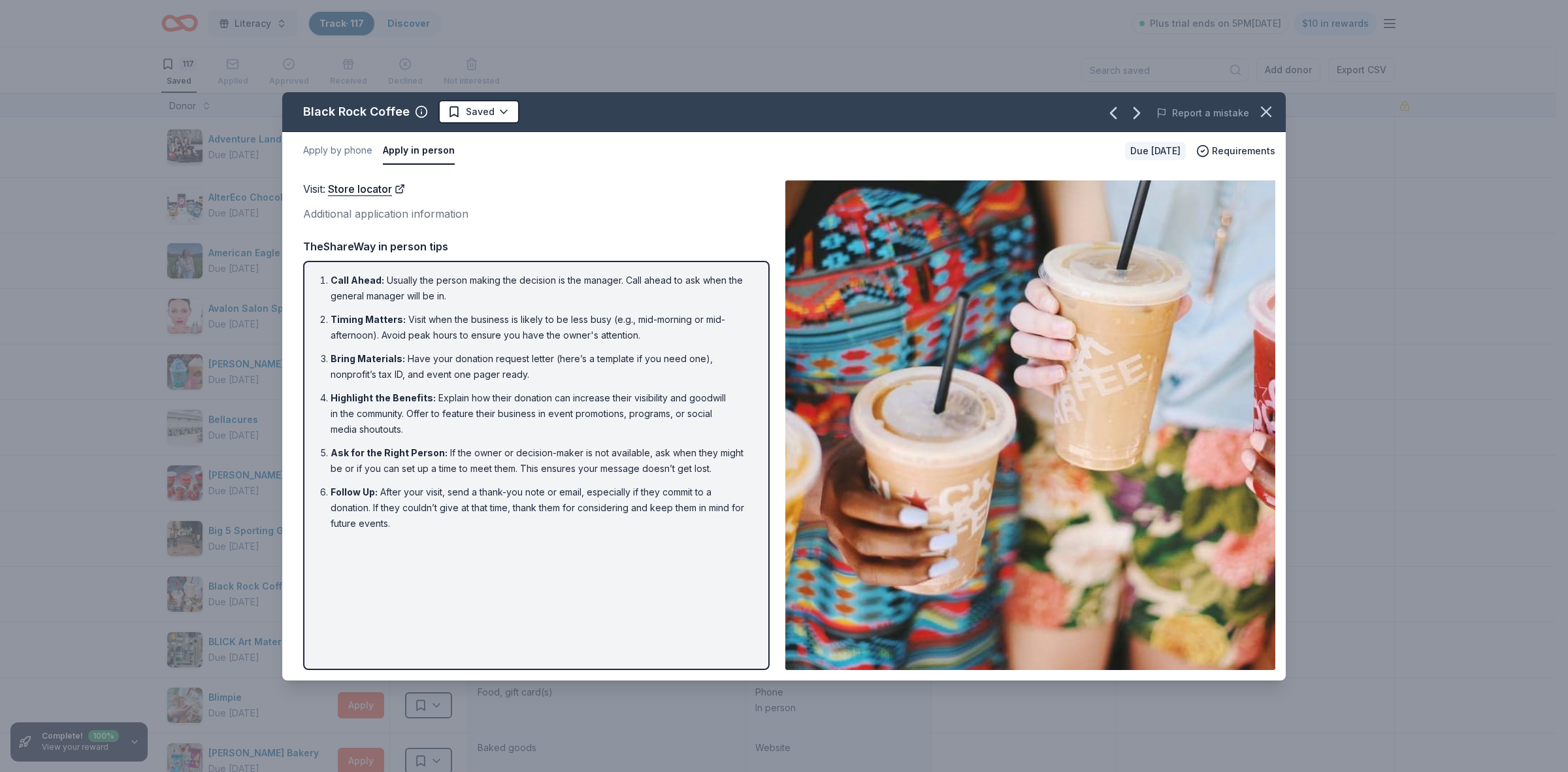
scroll to position [0, 0]
click at [1555, 264] on div "Black Rock Coffee Saved Report a mistake Apply by phone Apply in person Due in …" at bounding box center [784, 386] width 1568 height 772
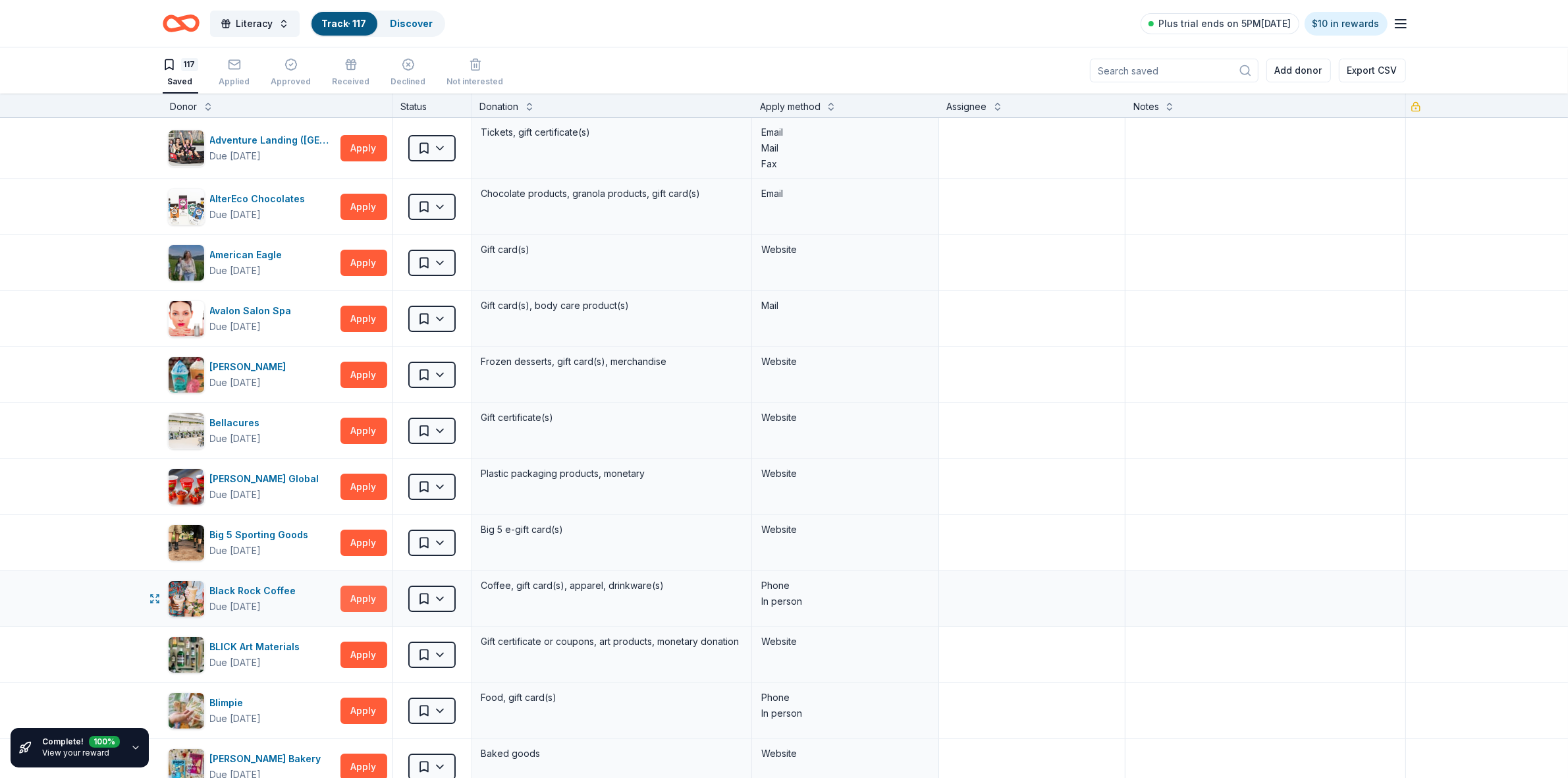
click at [355, 603] on button "Apply" at bounding box center [364, 598] width 47 height 27
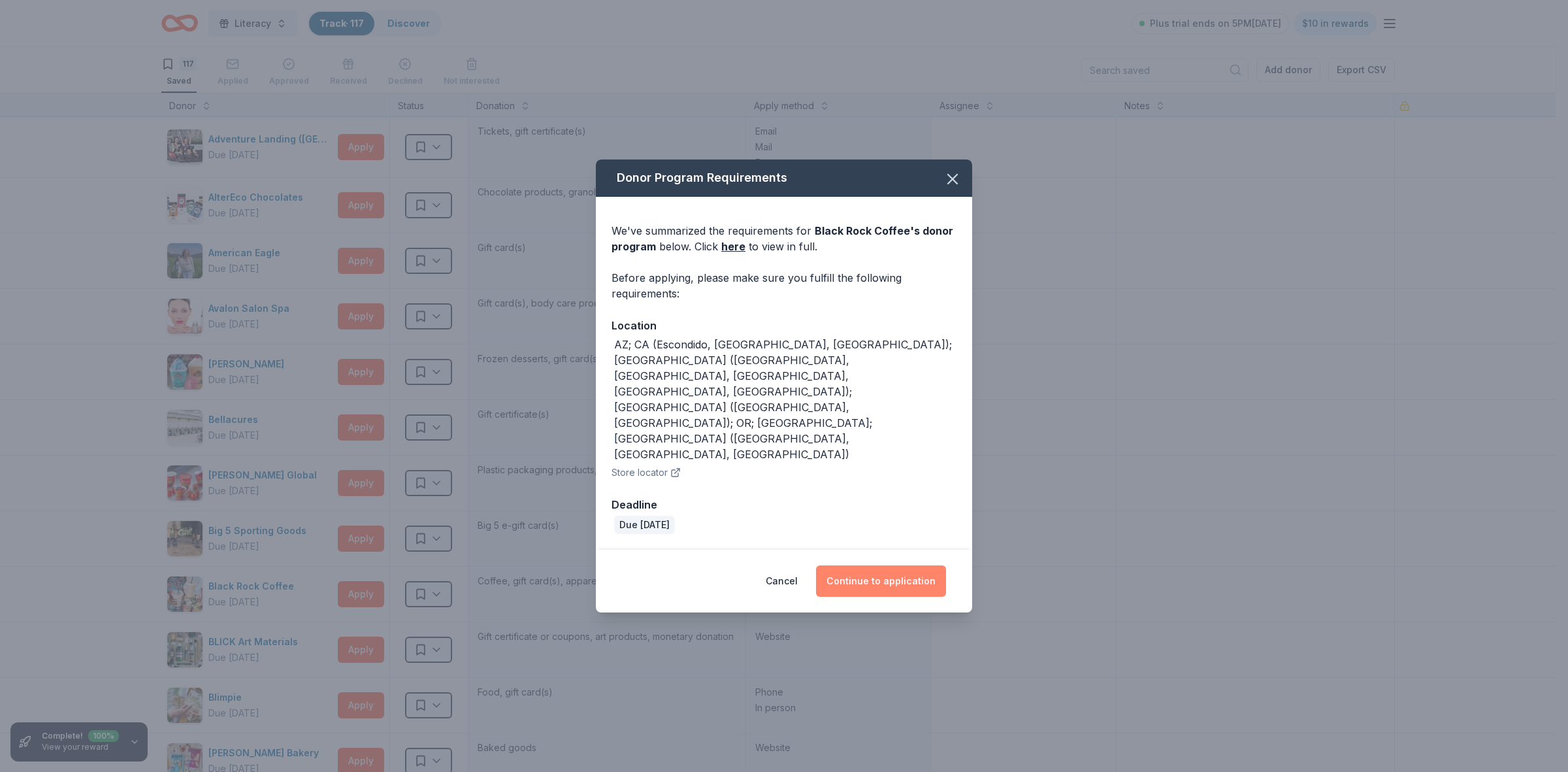
click at [864, 566] on button "Continue to application" at bounding box center [881, 581] width 130 height 32
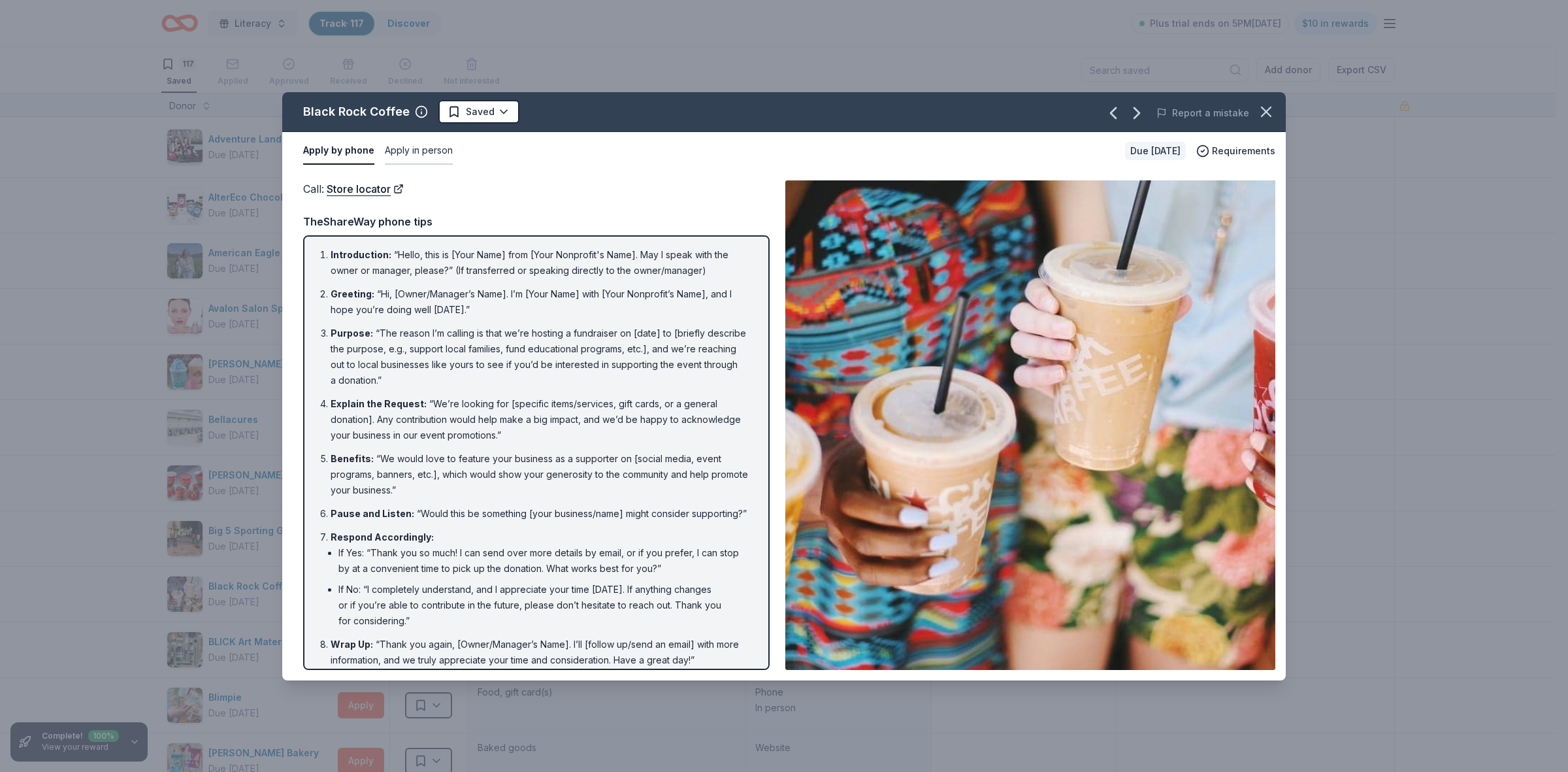
click at [432, 145] on button "Apply in person" at bounding box center [418, 151] width 68 height 27
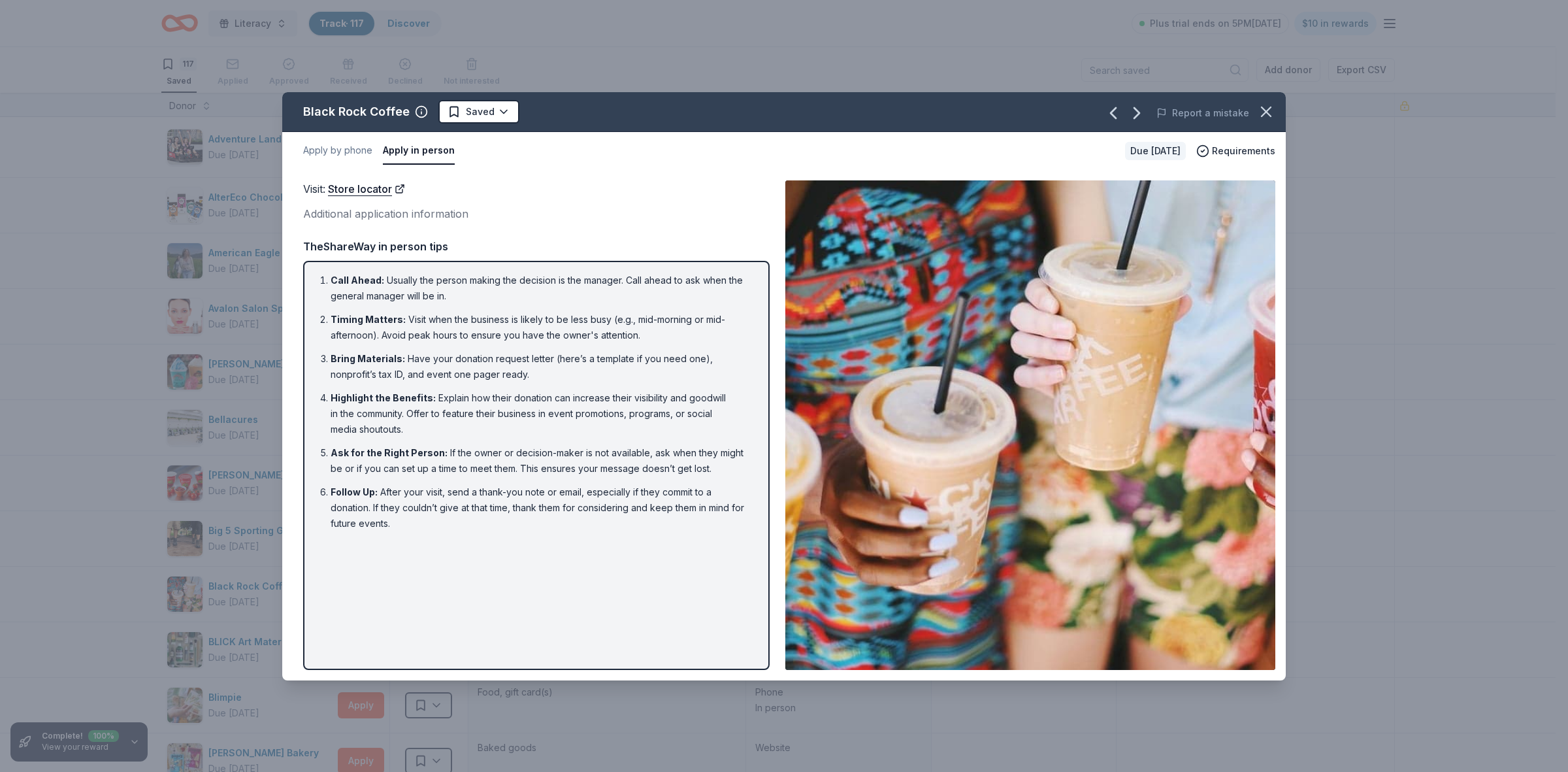
click at [571, 356] on li "Bring Materials : Have your donation request letter (here’s a template if you n…" at bounding box center [541, 366] width 420 height 32
drag, startPoint x: 399, startPoint y: 534, endPoint x: 399, endPoint y: 447, distance: 87.0
click at [399, 447] on div "Call Ahead : Usually the person making the decision is the manager. Call ahead …" at bounding box center [536, 466] width 466 height 409
click at [355, 149] on button "Apply by phone" at bounding box center [338, 151] width 69 height 27
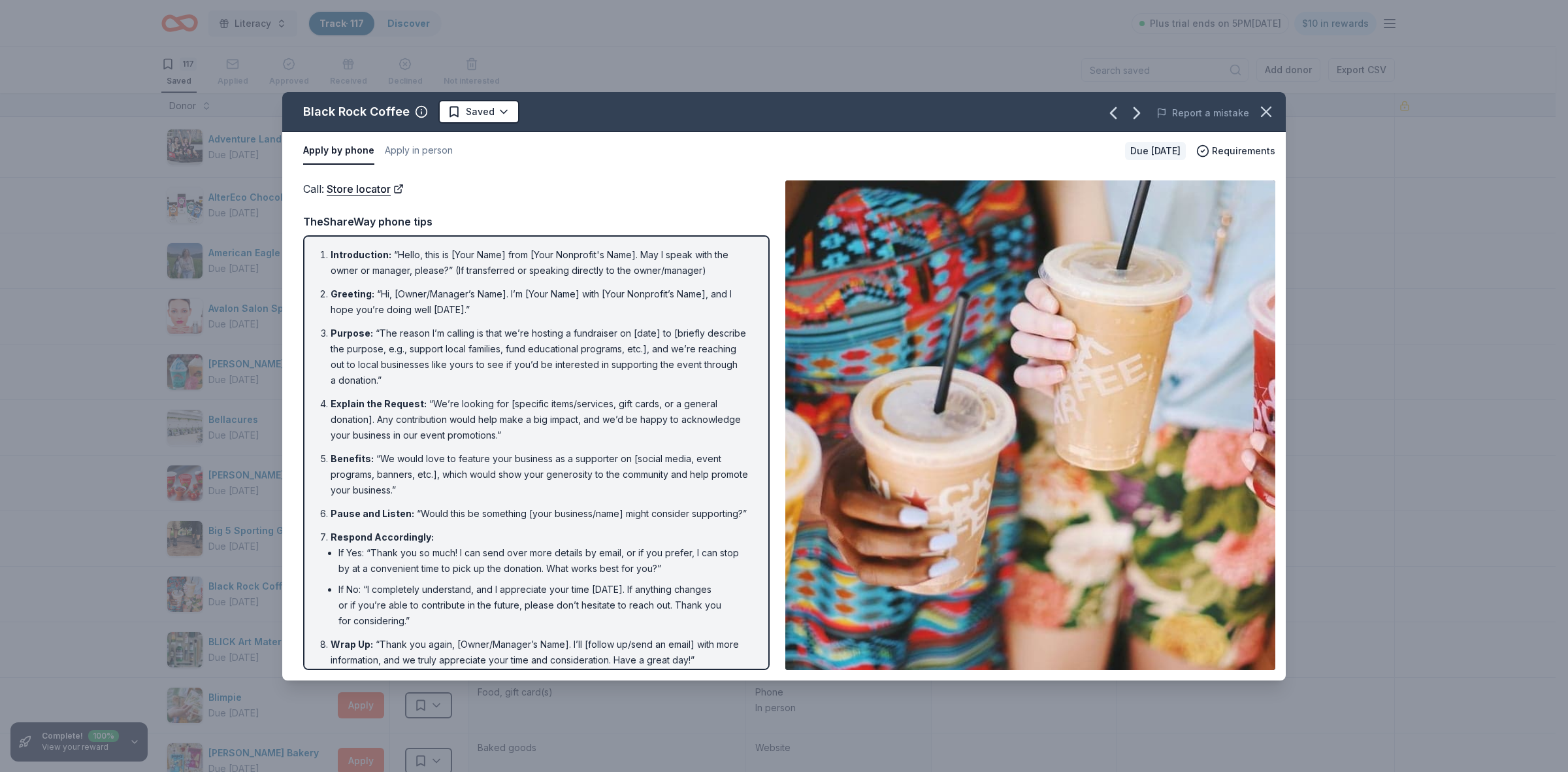
scroll to position [25, 0]
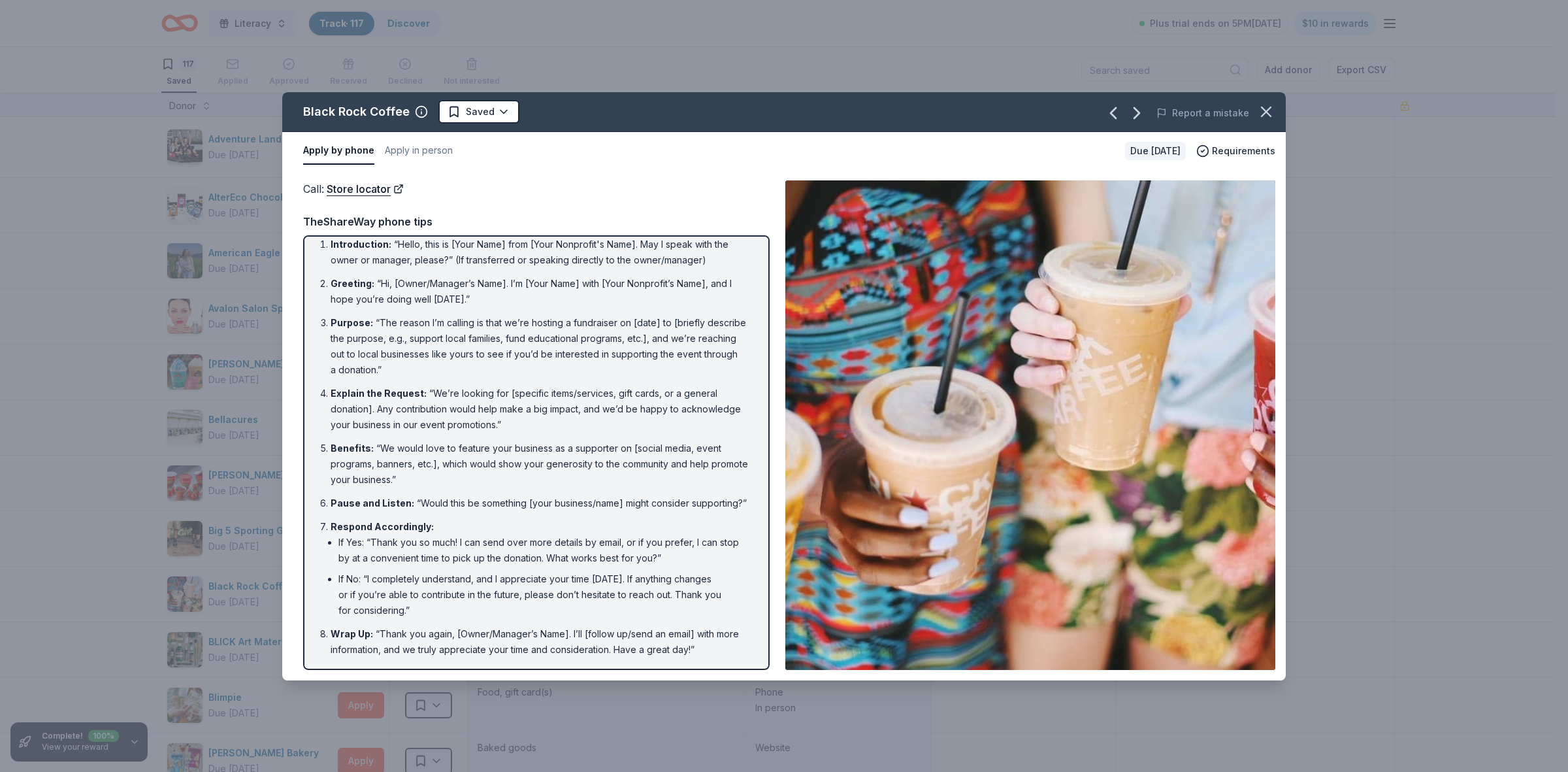
drag, startPoint x: 649, startPoint y: 477, endPoint x: 651, endPoint y: 526, distance: 49.0
click at [651, 526] on li "Respond Accordingly : If Yes: “Thank you so much! I can send over more details …" at bounding box center [541, 568] width 420 height 99
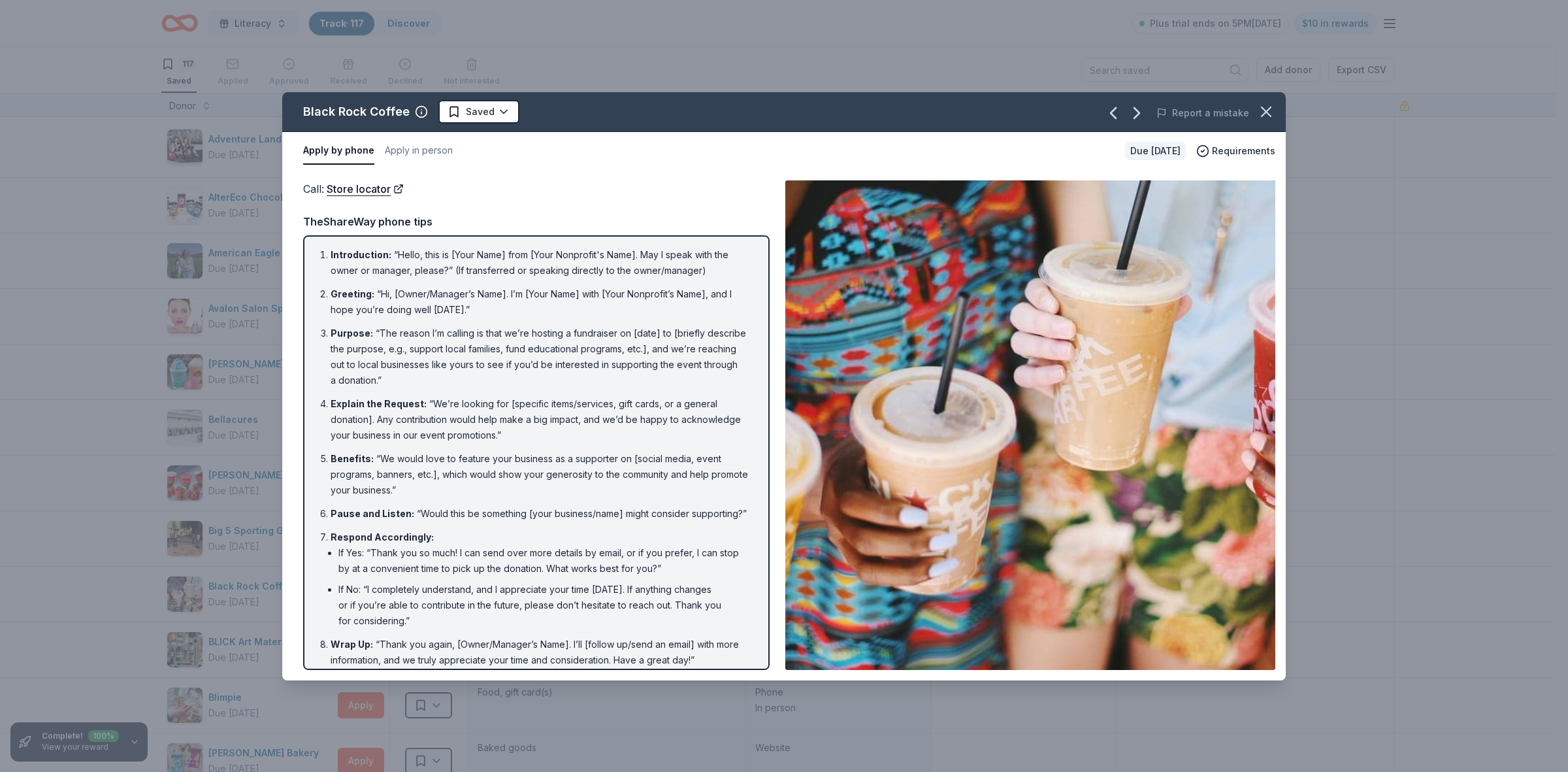
click at [1268, 680] on div "Call : Store locator Call : Store locator TheShareWay phone tips Introduction :…" at bounding box center [784, 425] width 1004 height 510
click at [1144, 117] on icon "button" at bounding box center [1136, 113] width 21 height 21
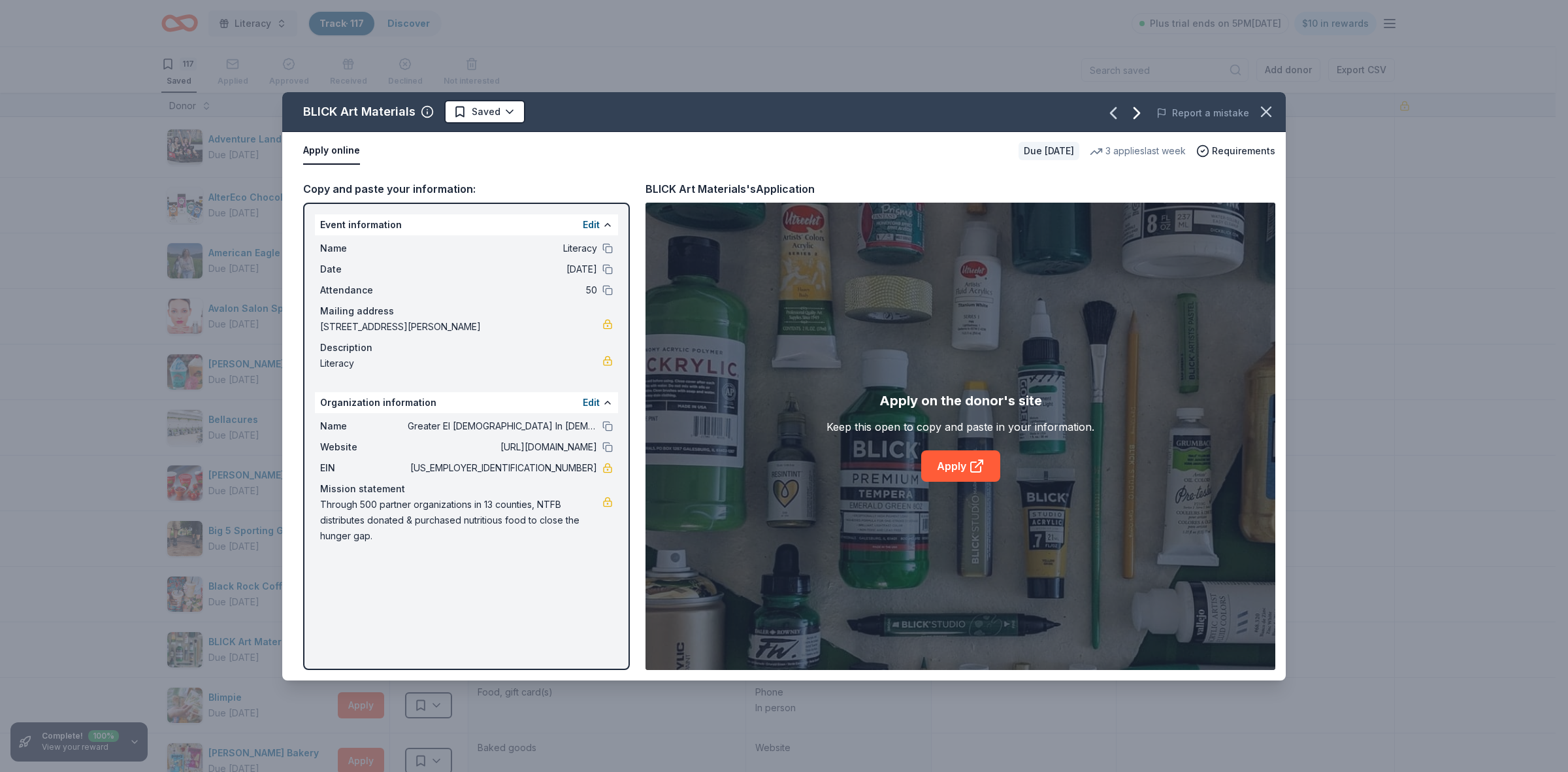
click at [1144, 116] on icon "button" at bounding box center [1136, 113] width 21 height 21
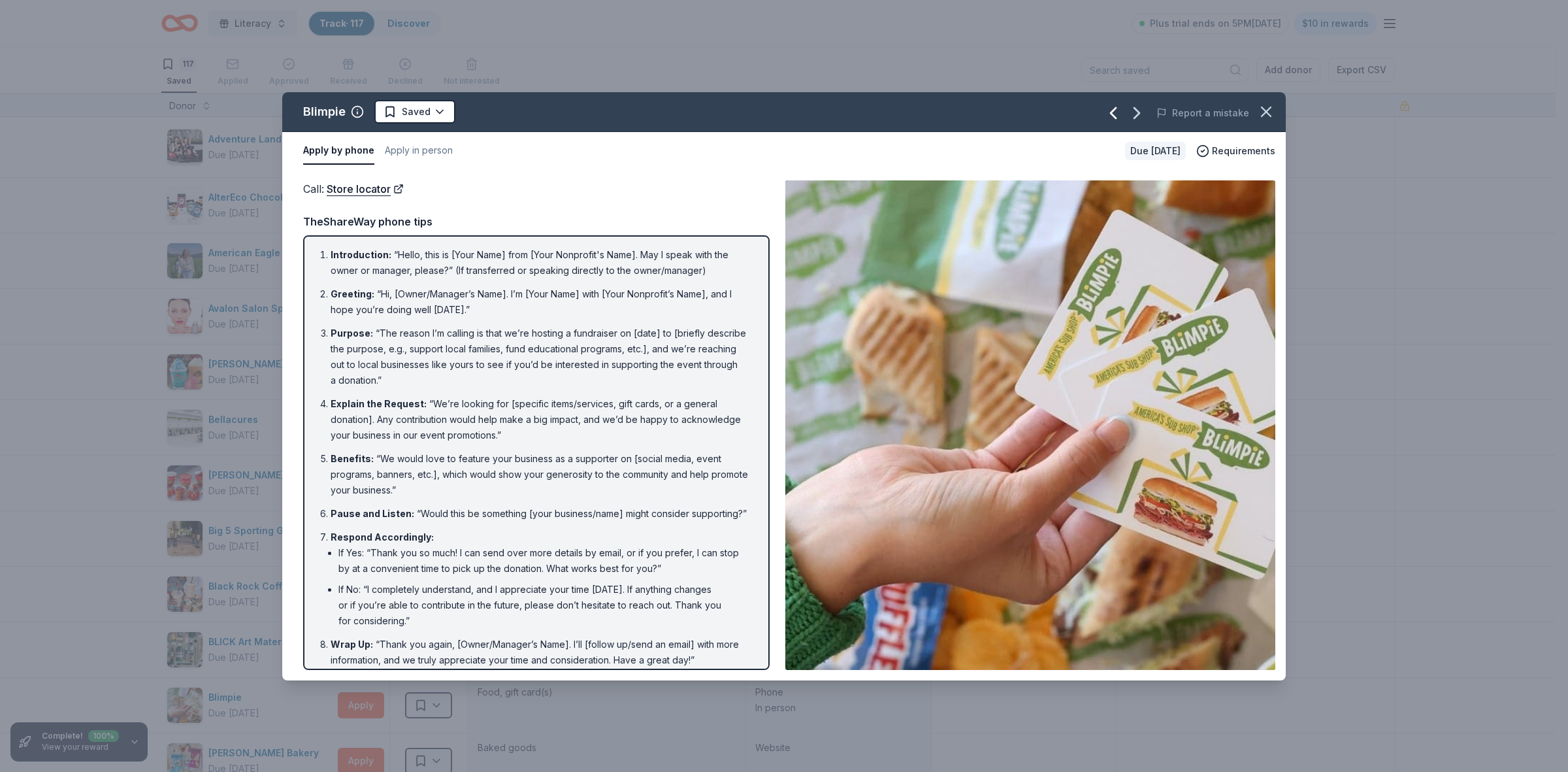
click at [1116, 115] on icon "button" at bounding box center [1114, 114] width 5 height 11
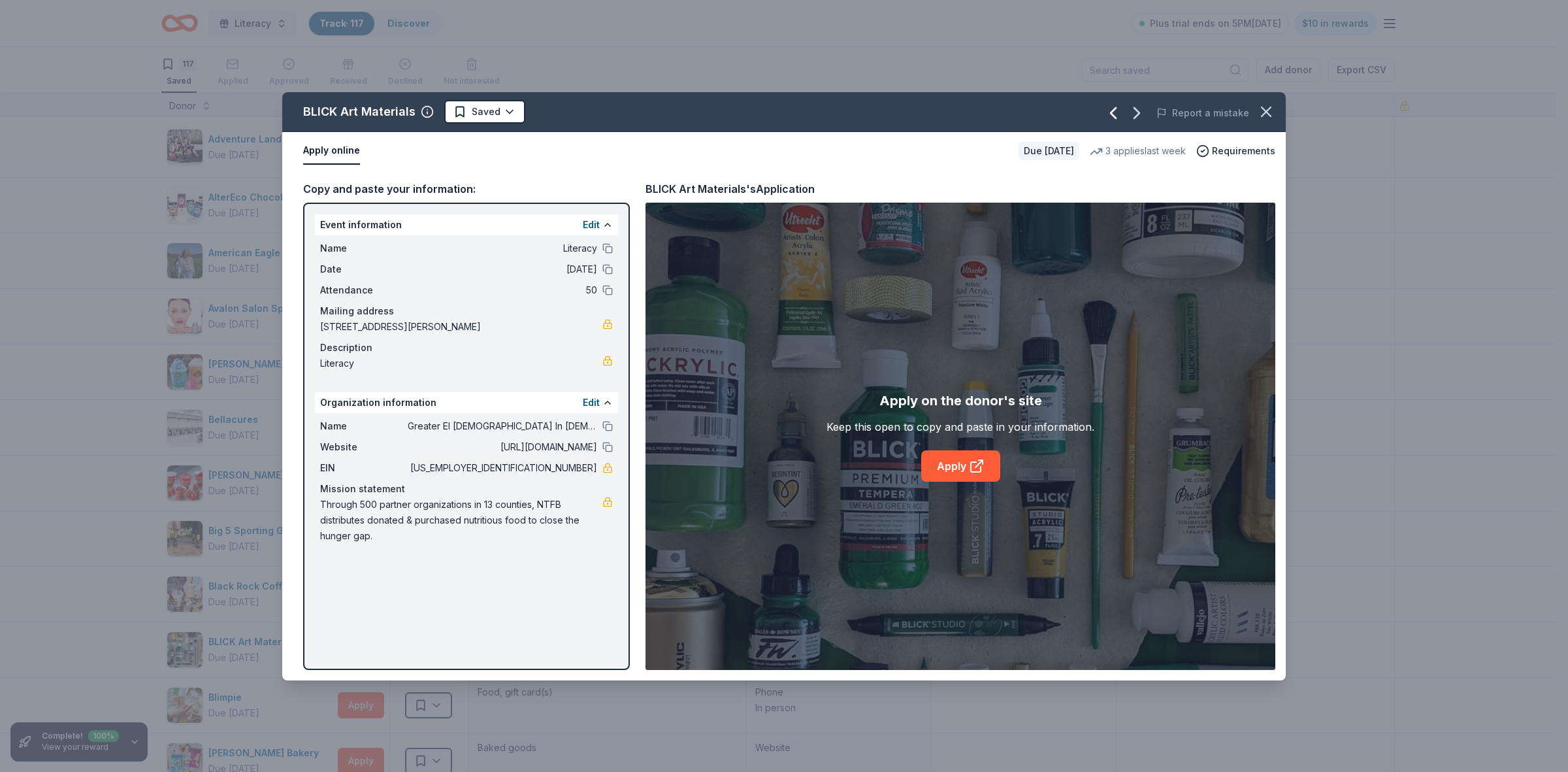
click at [1116, 115] on icon "button" at bounding box center [1114, 114] width 5 height 11
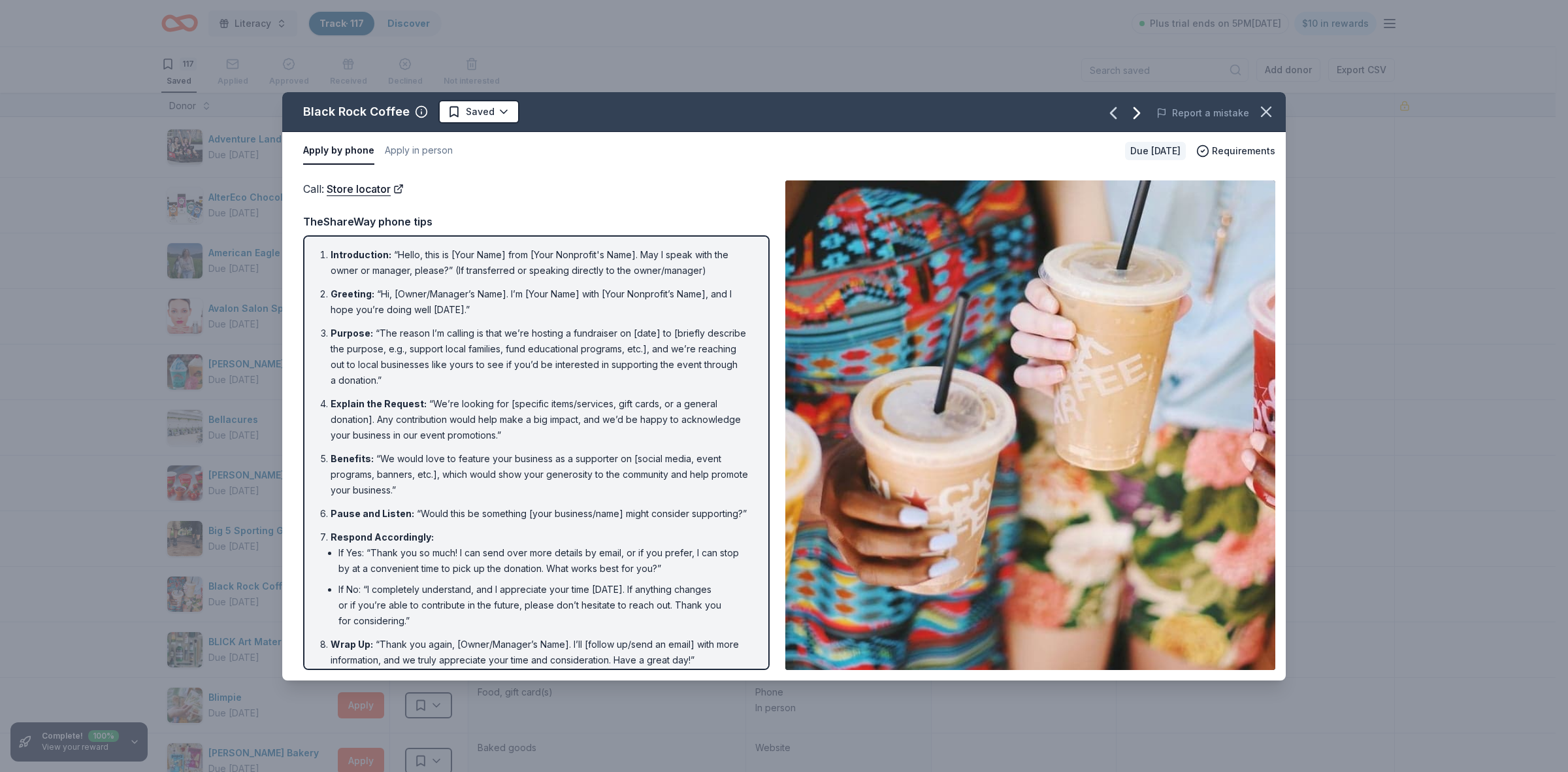
click at [1140, 112] on icon "button" at bounding box center [1137, 114] width 5 height 11
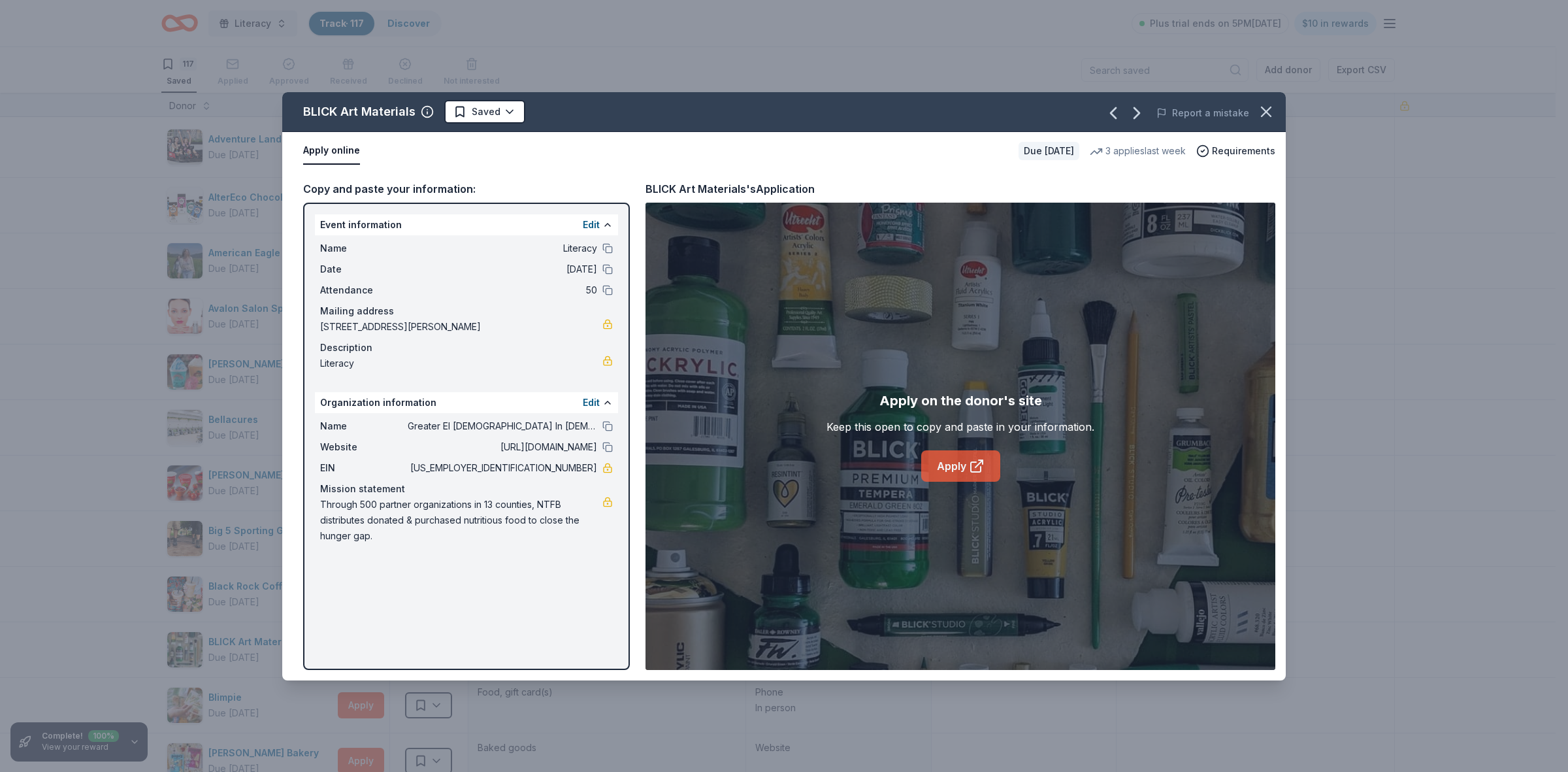
click at [964, 466] on link "Apply" at bounding box center [961, 466] width 79 height 32
click at [1266, 115] on icon "button" at bounding box center [1266, 112] width 18 height 18
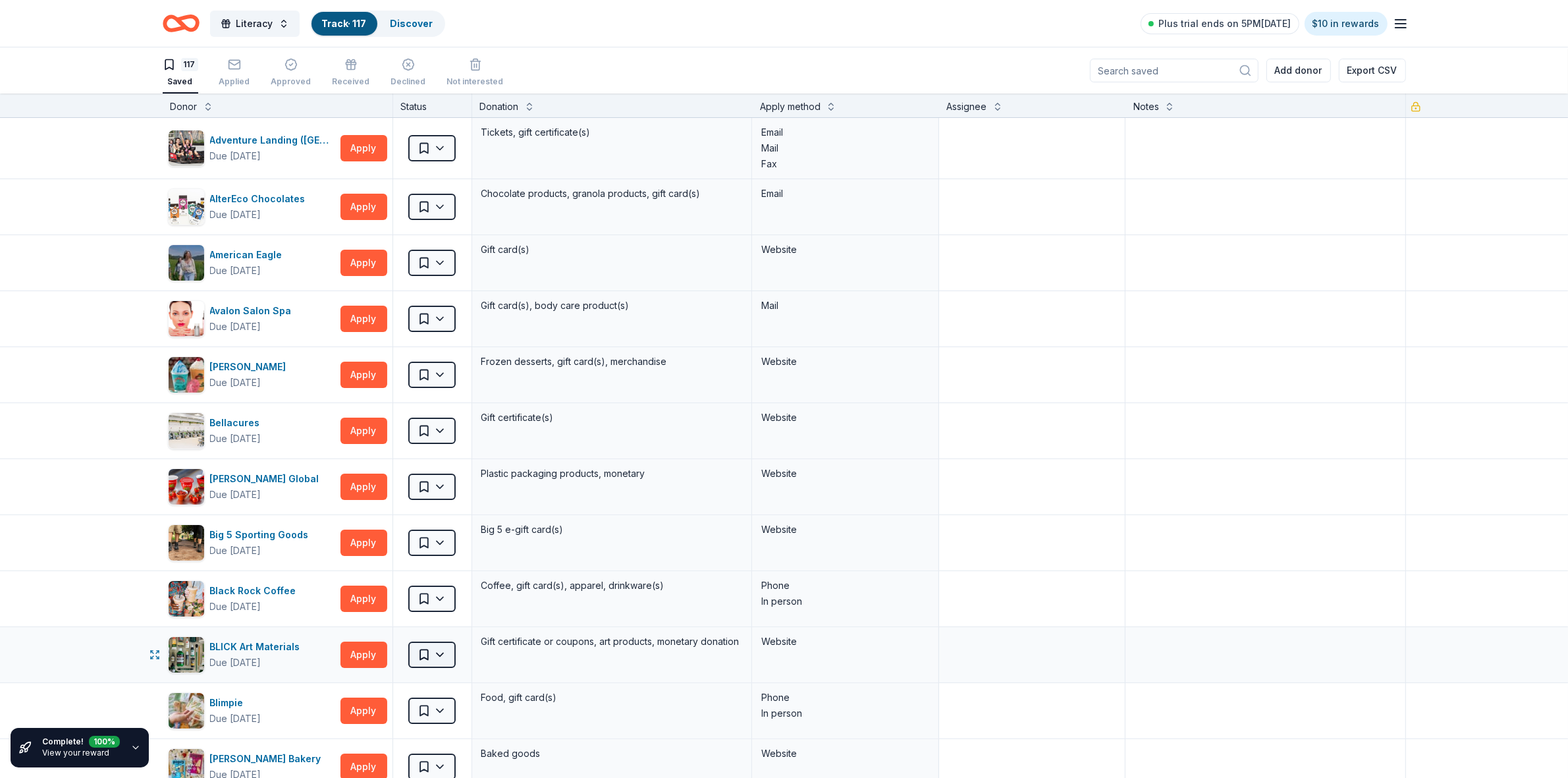
click at [433, 656] on html "Literacy Track · 117 Discover Plus trial ends on 5PM, 9/20 $10 in rewards 117 S…" at bounding box center [784, 389] width 1568 height 778
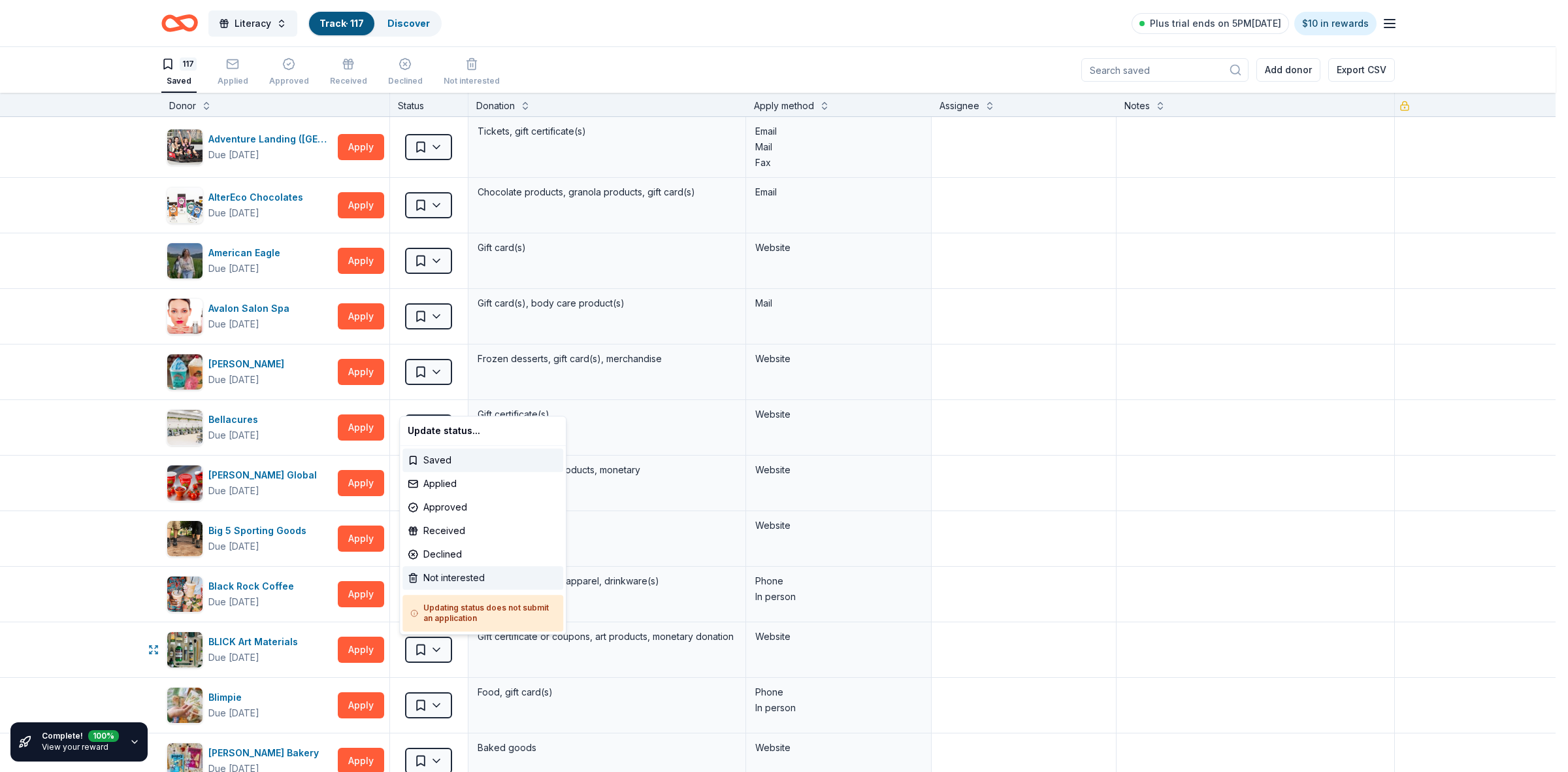
click at [474, 576] on div "Not interested" at bounding box center [483, 578] width 161 height 24
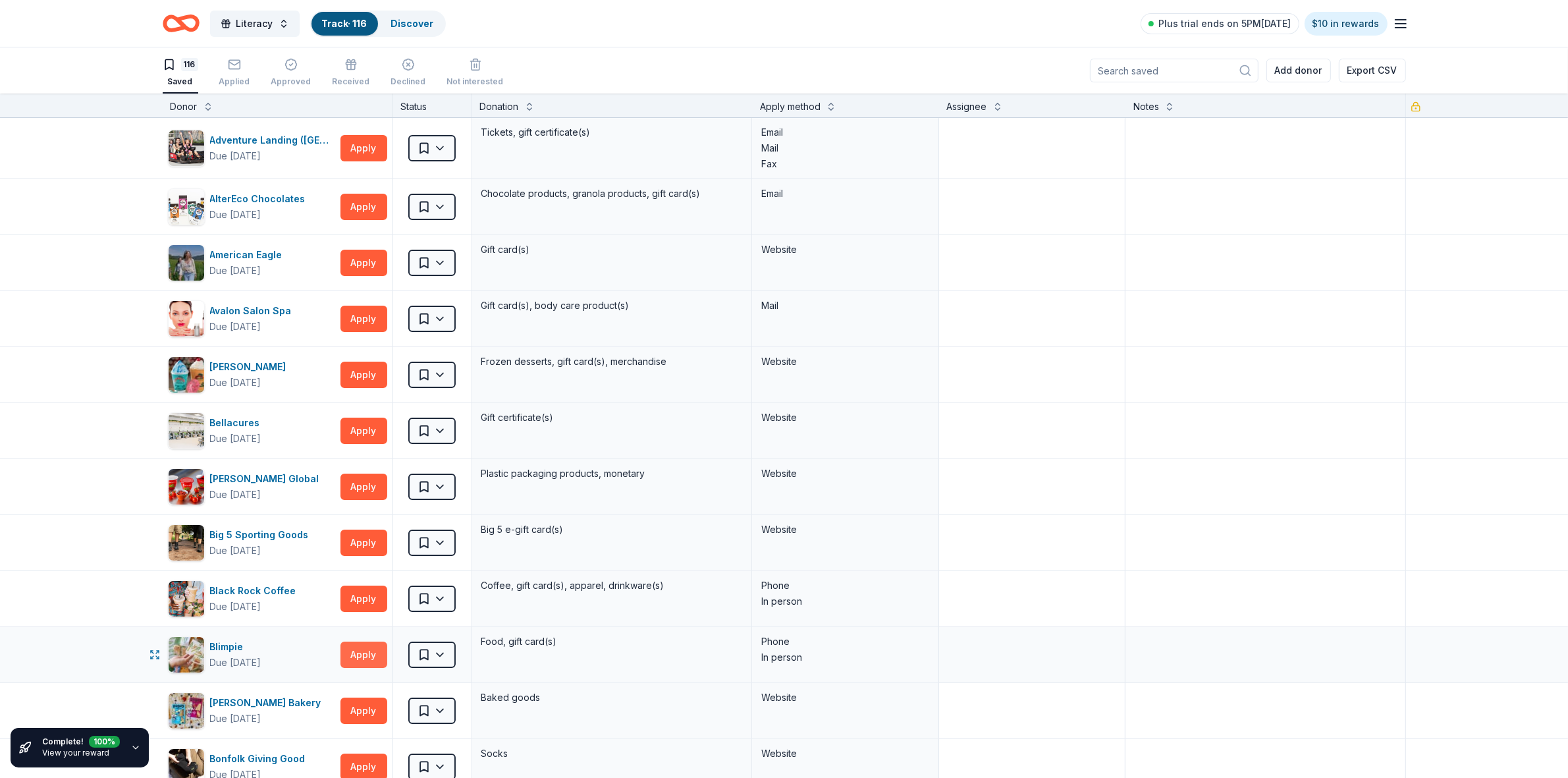
click at [343, 659] on button "Apply" at bounding box center [364, 654] width 47 height 27
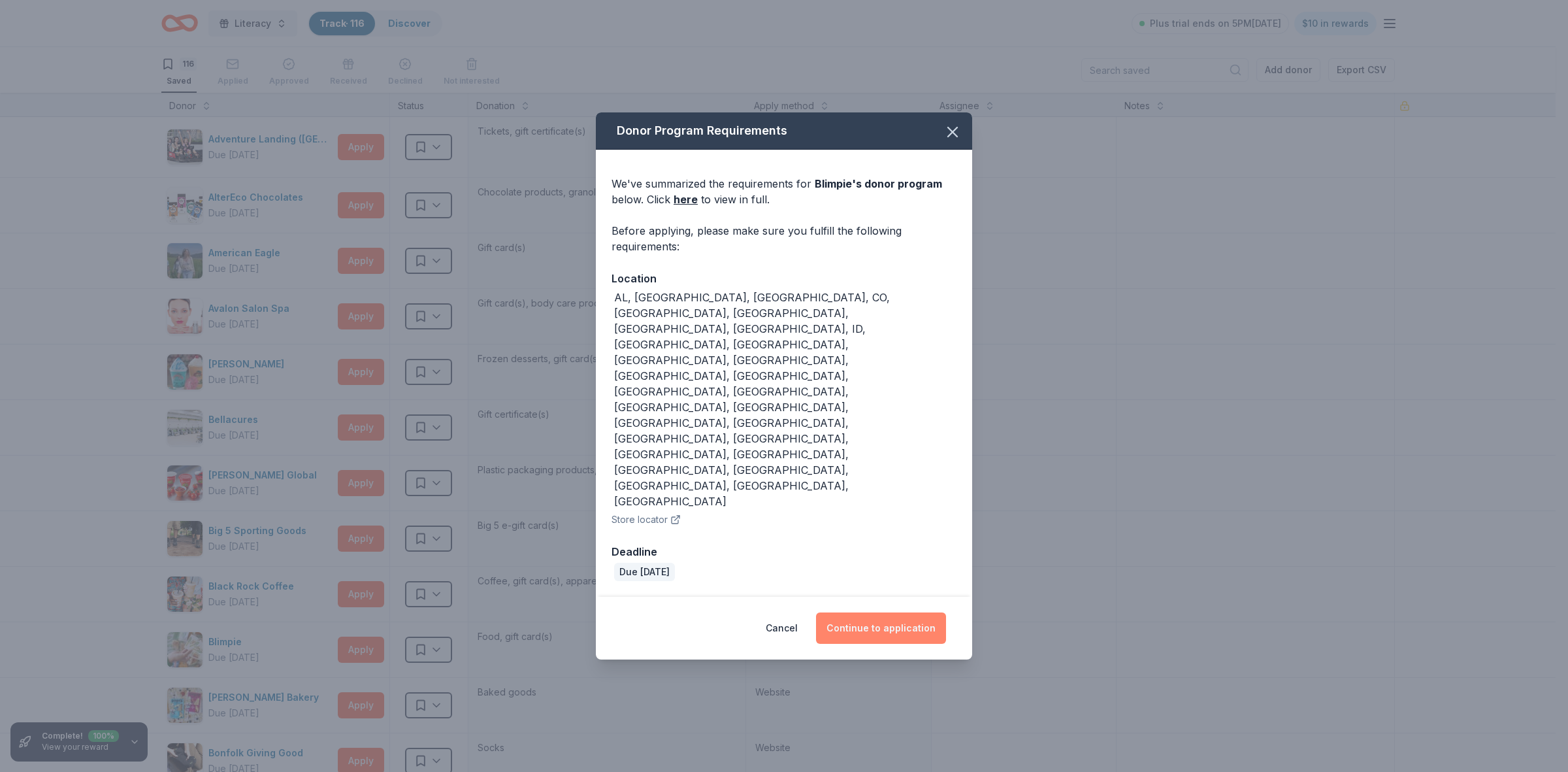
click at [884, 613] on button "Continue to application" at bounding box center [881, 628] width 130 height 32
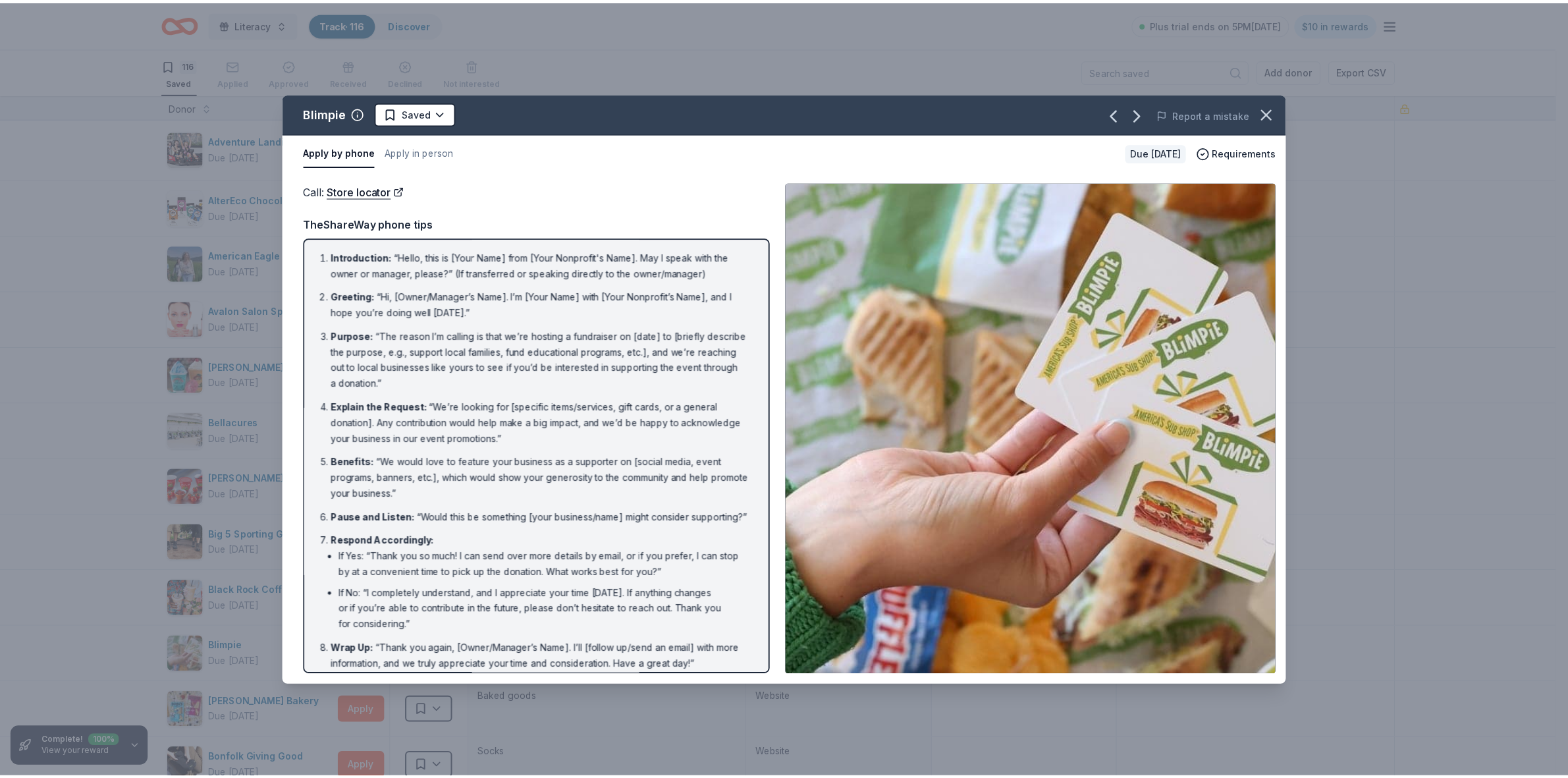
scroll to position [25, 0]
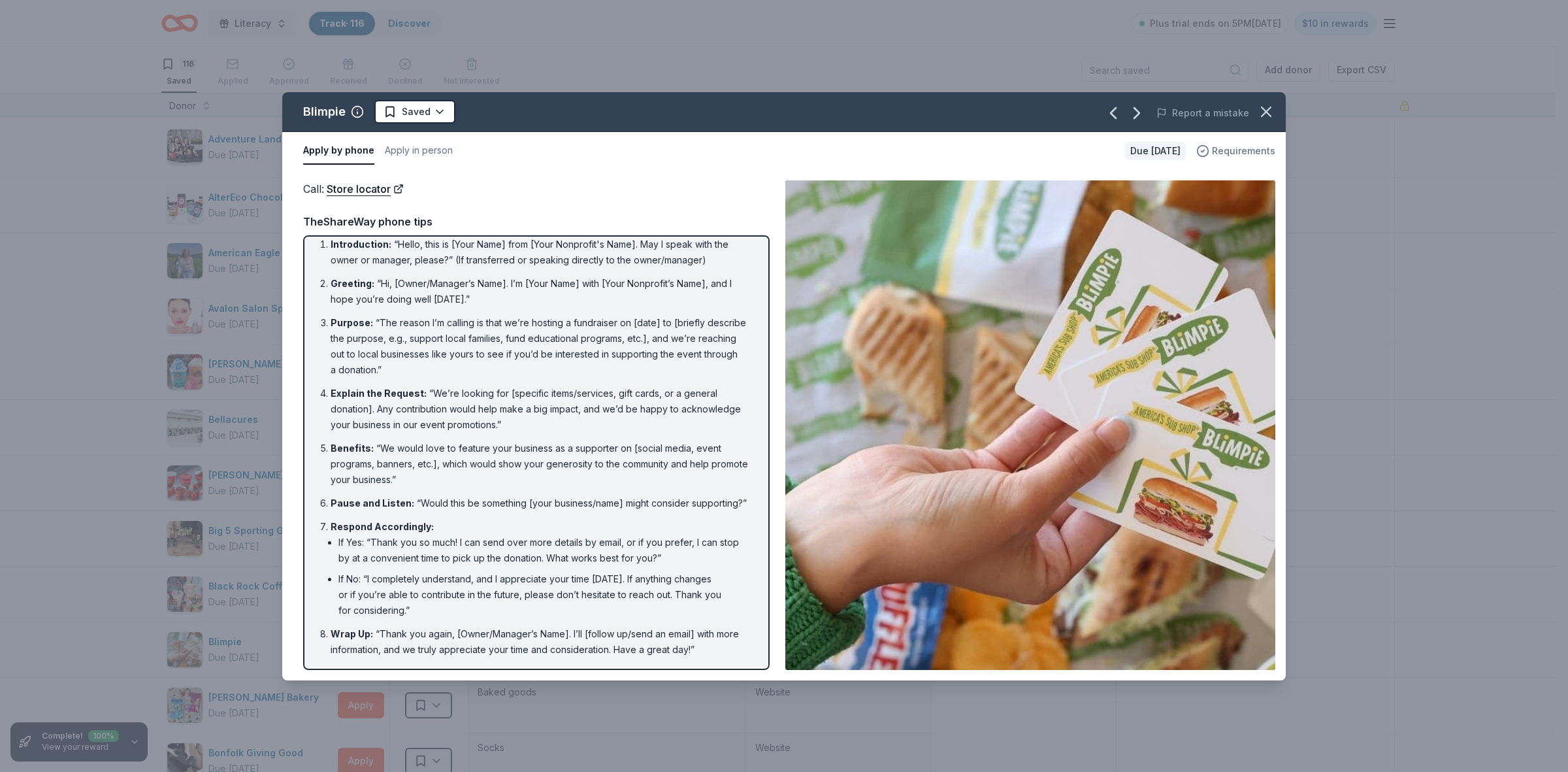
click at [1228, 154] on span "Requirements" at bounding box center [1244, 150] width 64 height 15
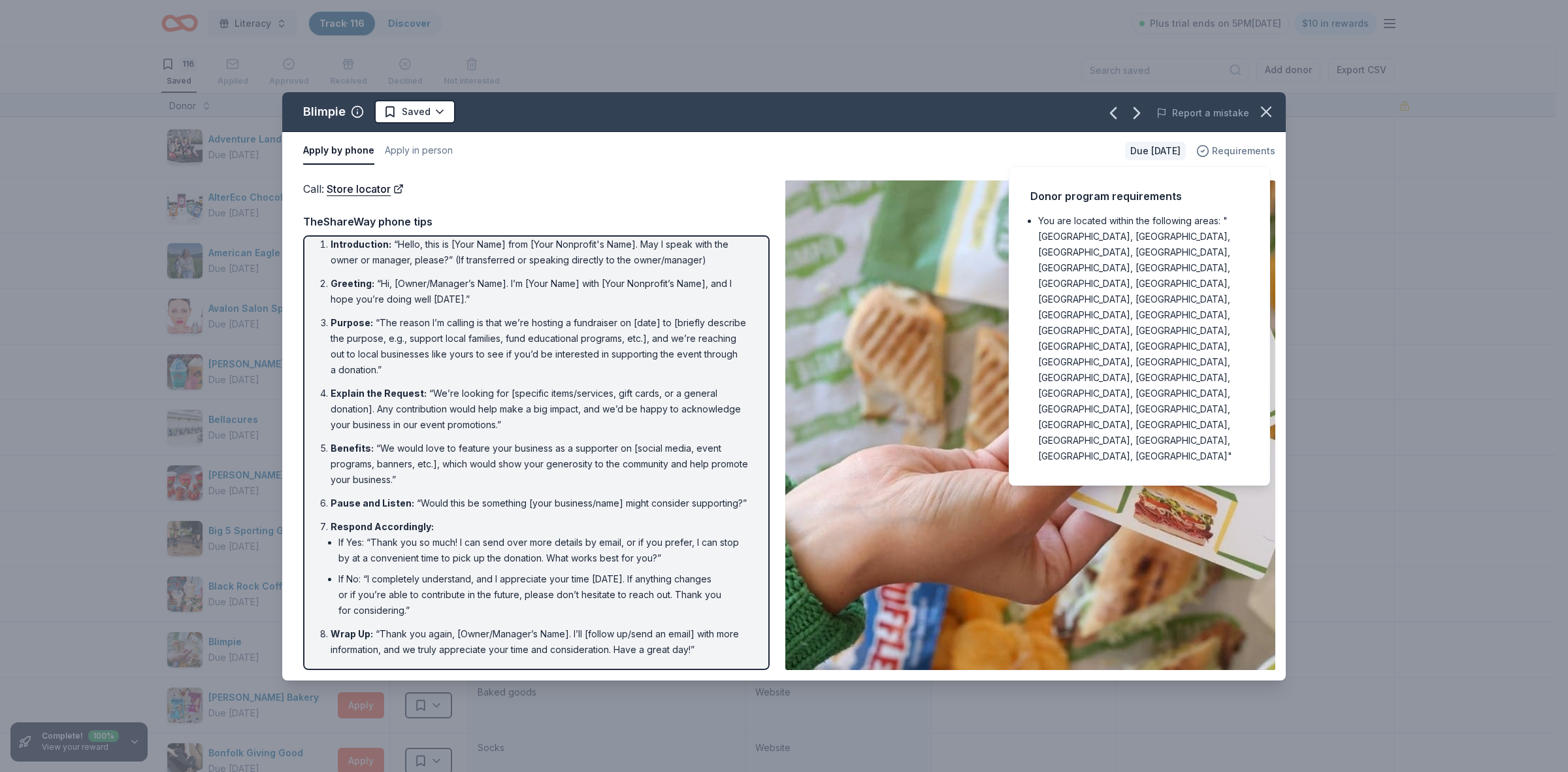
click at [1228, 154] on span "Requirements" at bounding box center [1244, 150] width 64 height 15
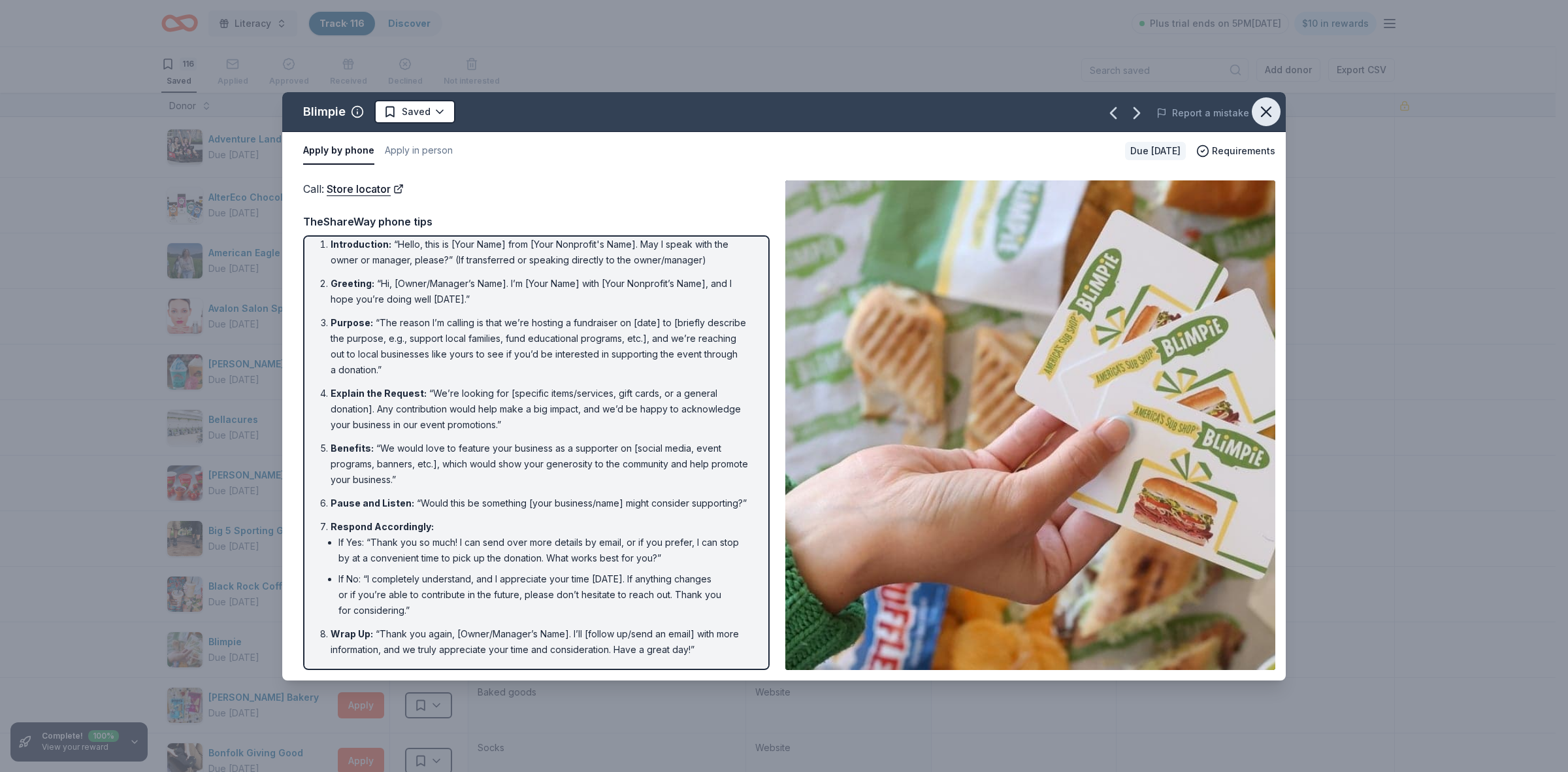
click at [1265, 113] on icon "button" at bounding box center [1266, 112] width 9 height 9
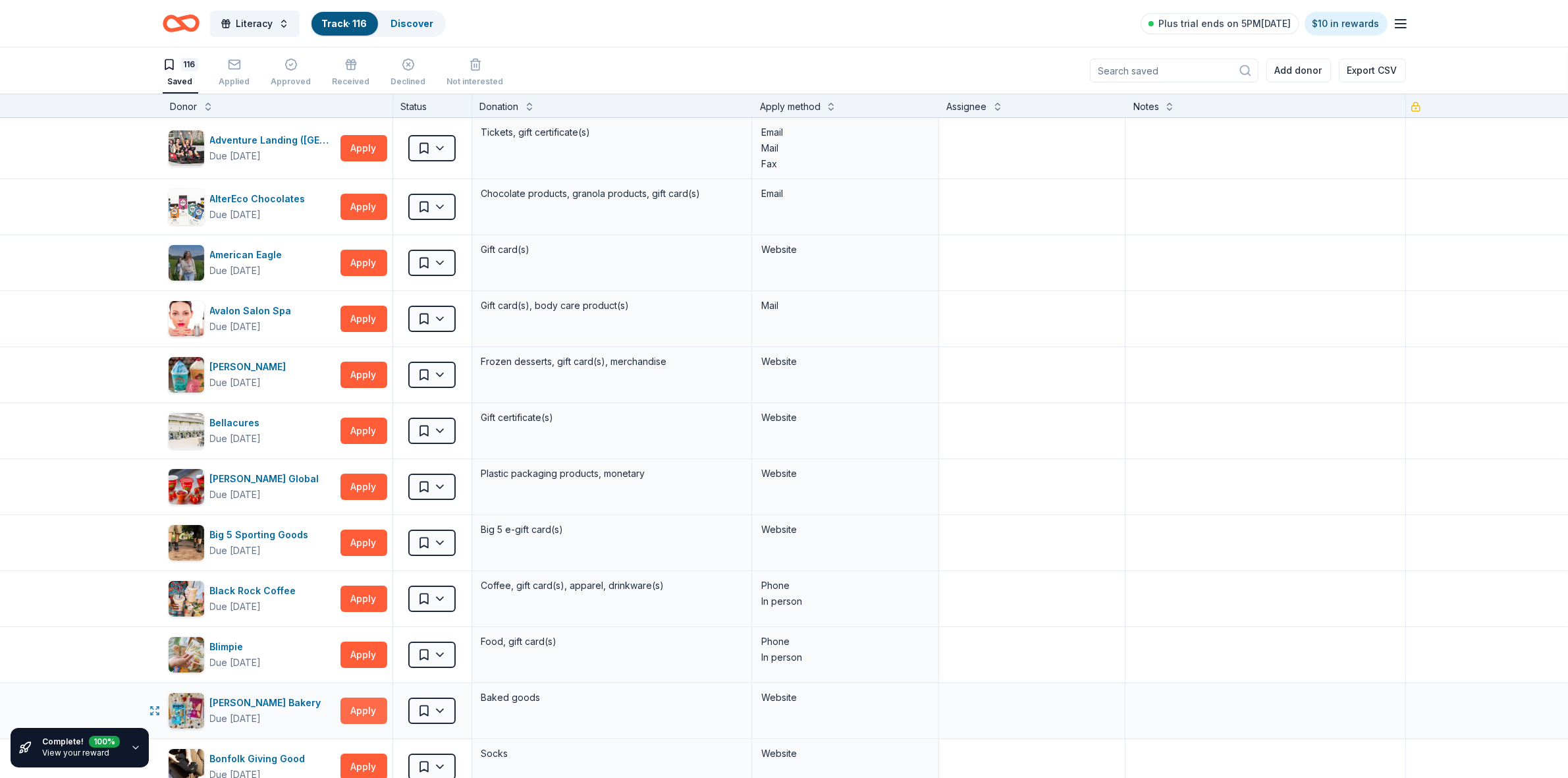
click at [353, 713] on button "Apply" at bounding box center [364, 710] width 47 height 27
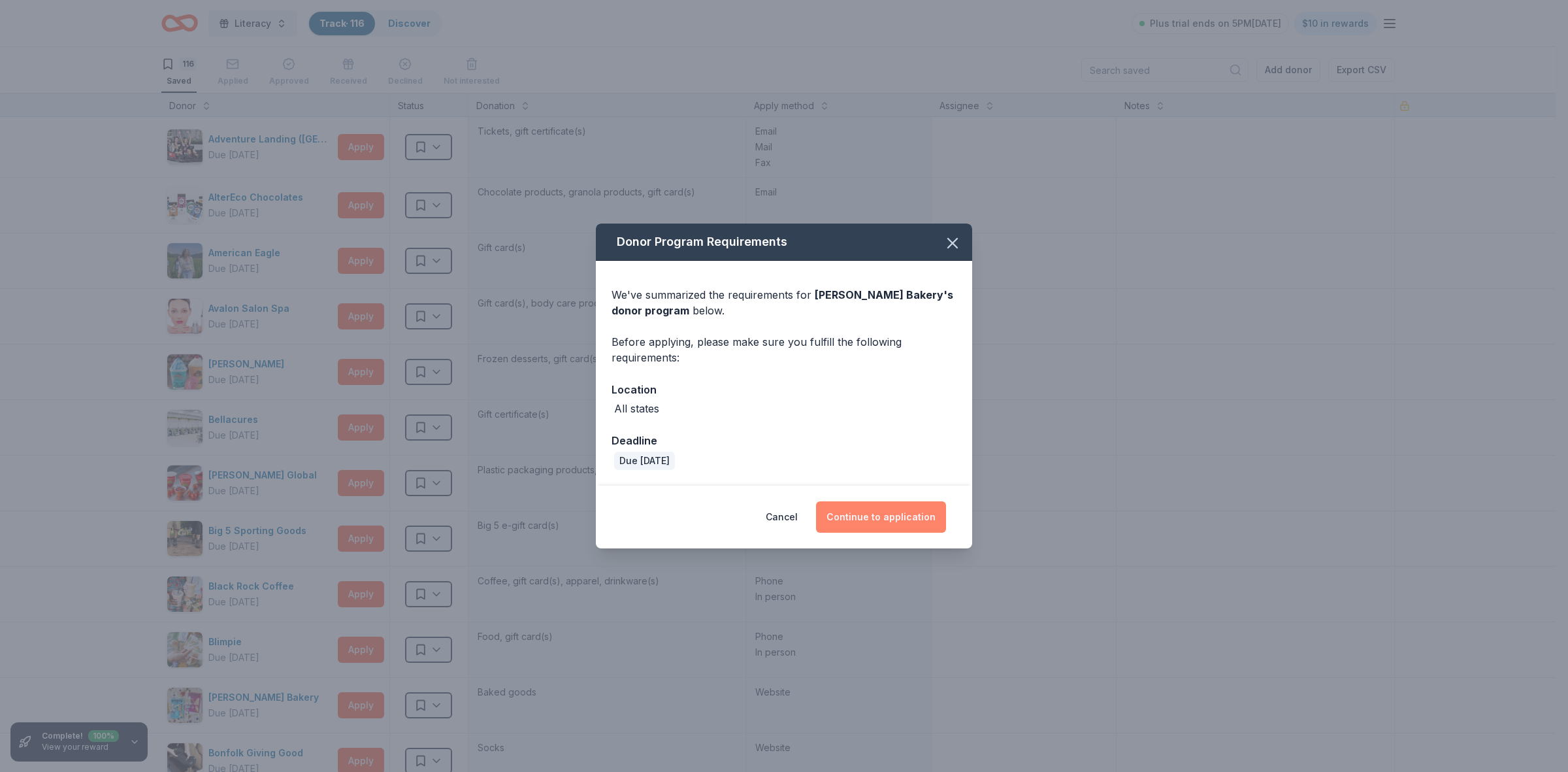
click at [902, 520] on button "Continue to application" at bounding box center [881, 516] width 130 height 32
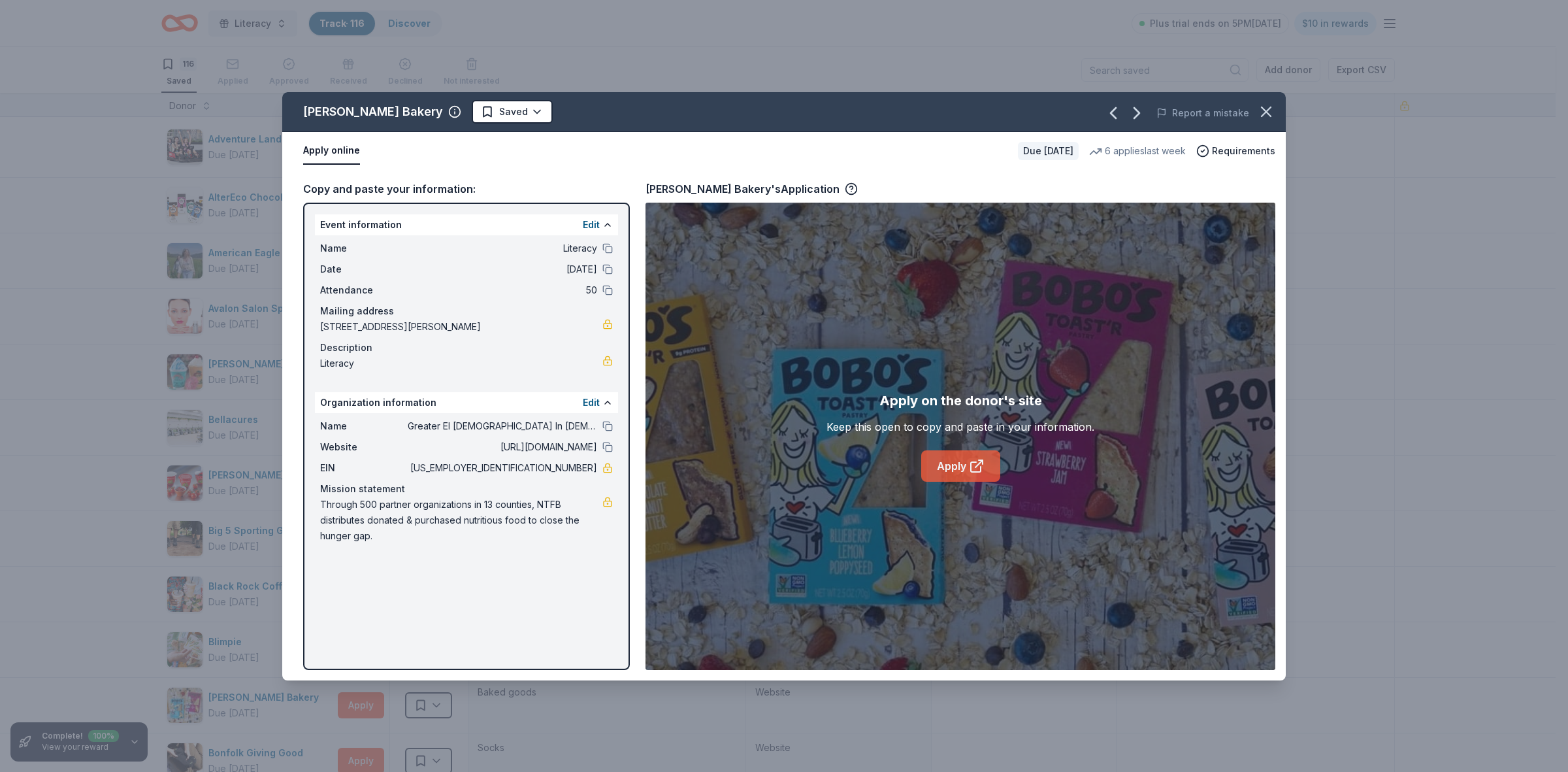
click at [959, 466] on link "Apply" at bounding box center [961, 466] width 79 height 32
click at [971, 468] on icon at bounding box center [975, 466] width 10 height 10
click at [1263, 115] on icon "button" at bounding box center [1266, 112] width 9 height 9
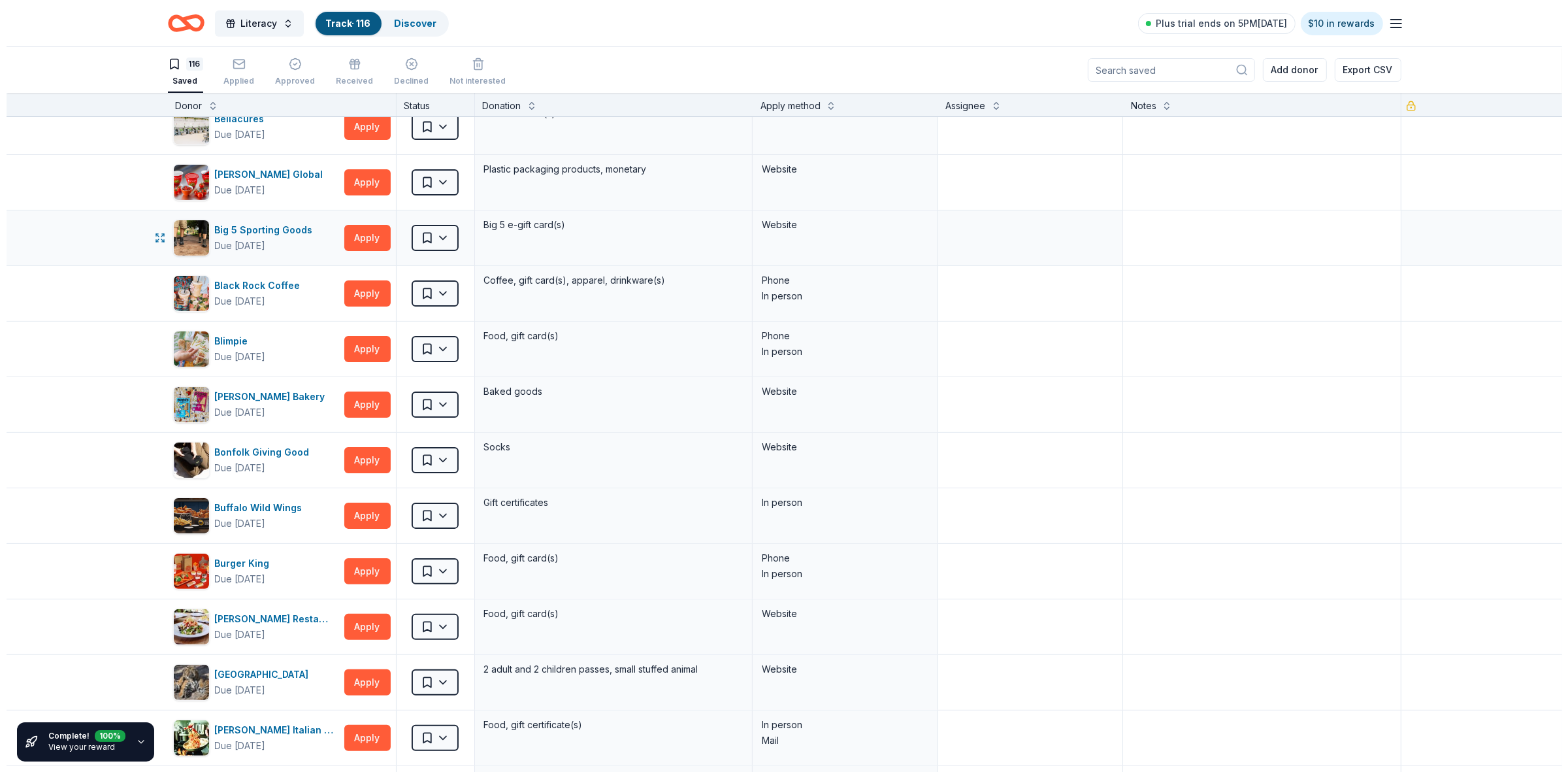
scroll to position [408, 0]
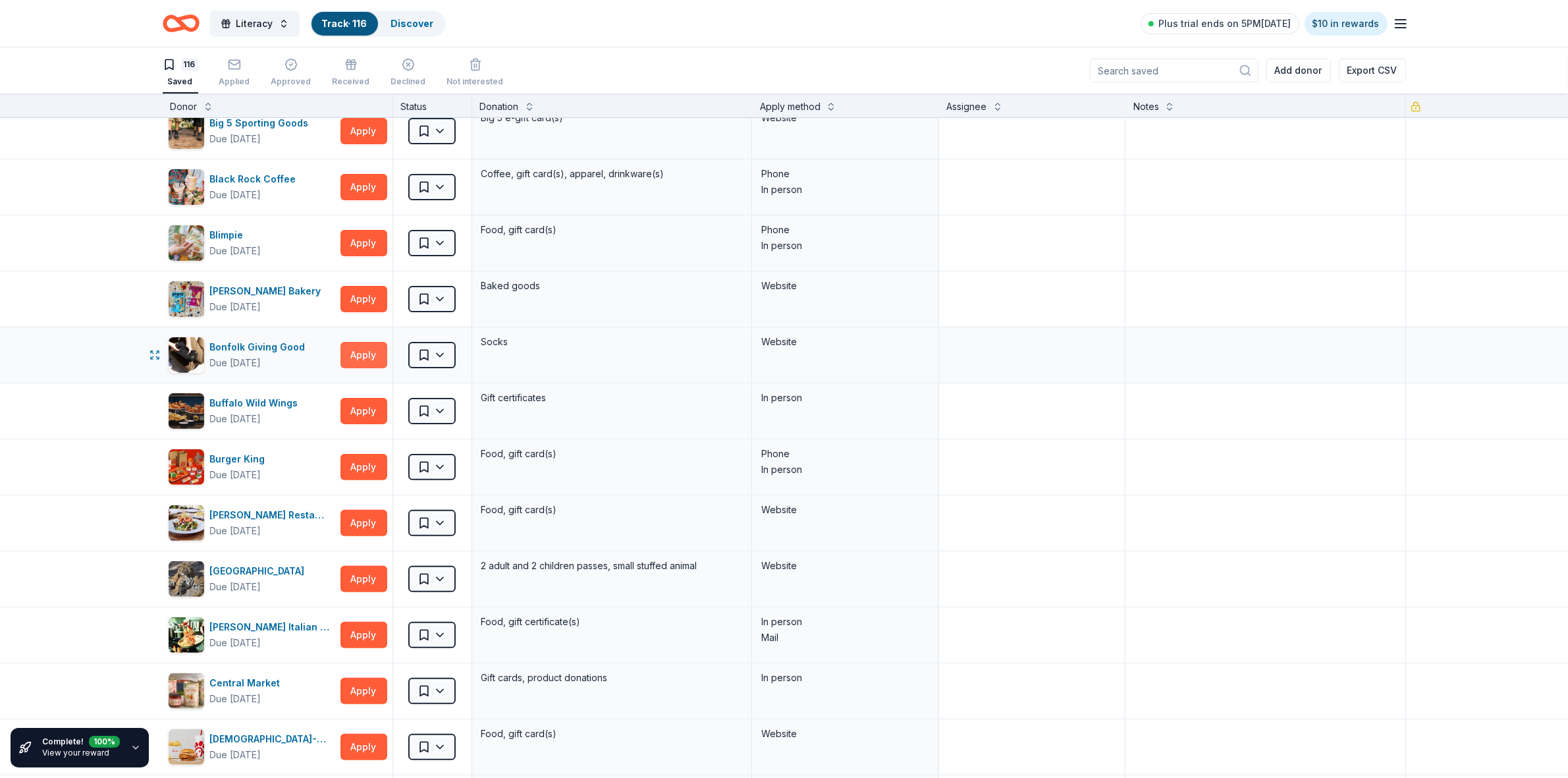
click at [360, 360] on button "Apply" at bounding box center [364, 355] width 47 height 27
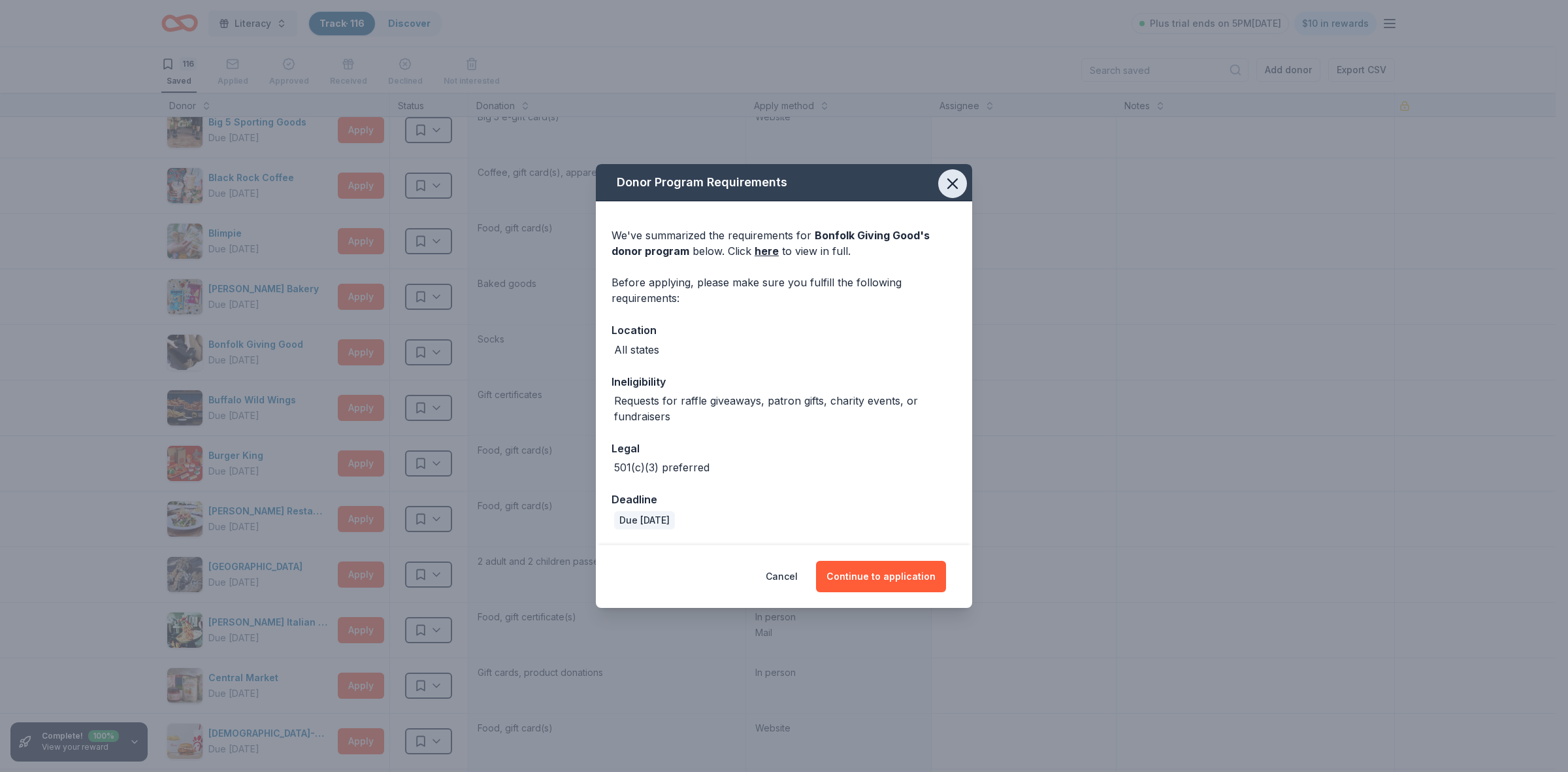
click at [956, 184] on icon "button" at bounding box center [953, 184] width 18 height 18
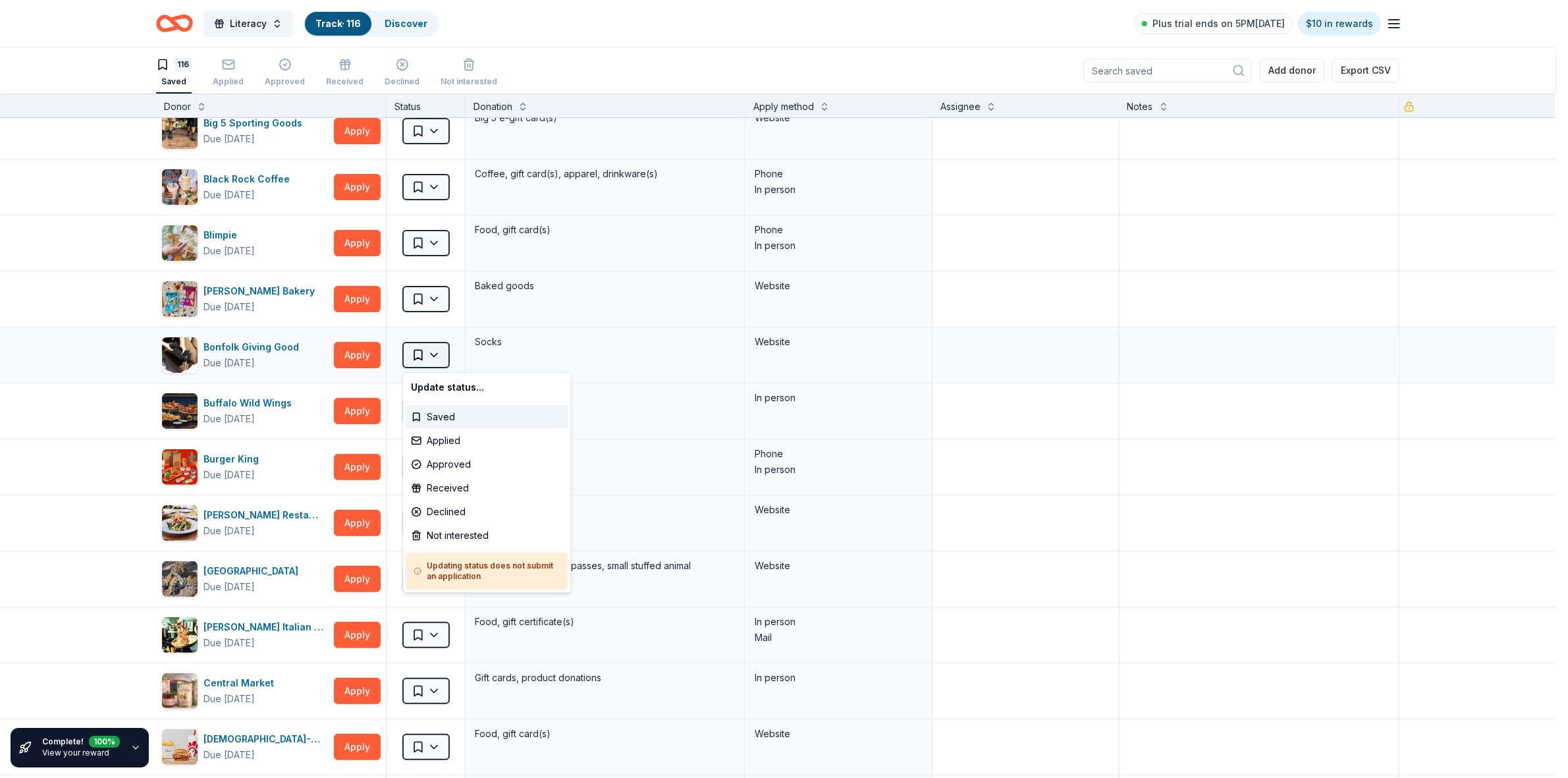
click at [434, 354] on html "Literacy Track · 116 Discover Plus trial ends on 5PM, 9/20 $10 in rewards 116 S…" at bounding box center [784, 389] width 1568 height 778
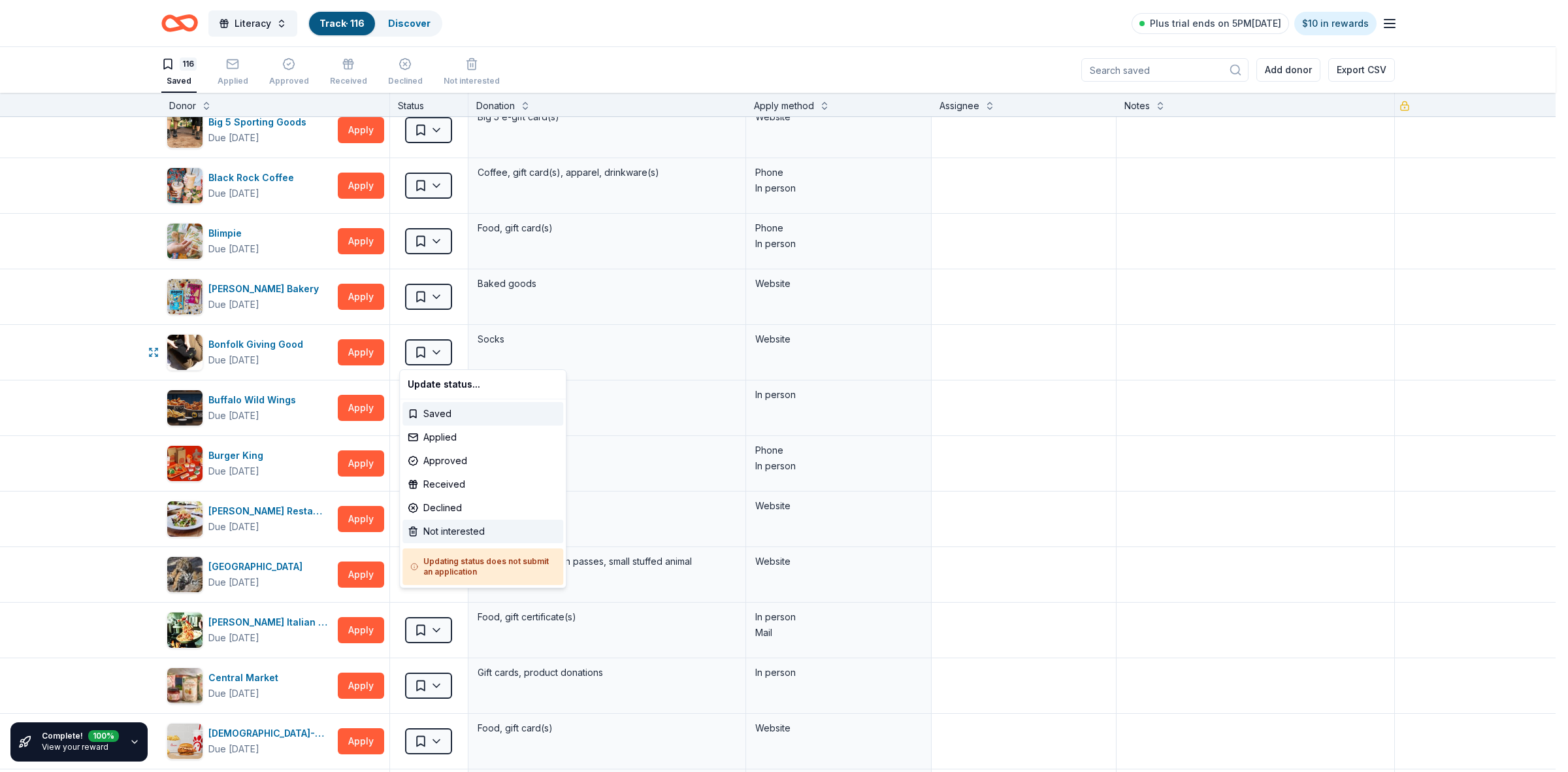
click at [454, 531] on div "Not interested" at bounding box center [483, 532] width 161 height 24
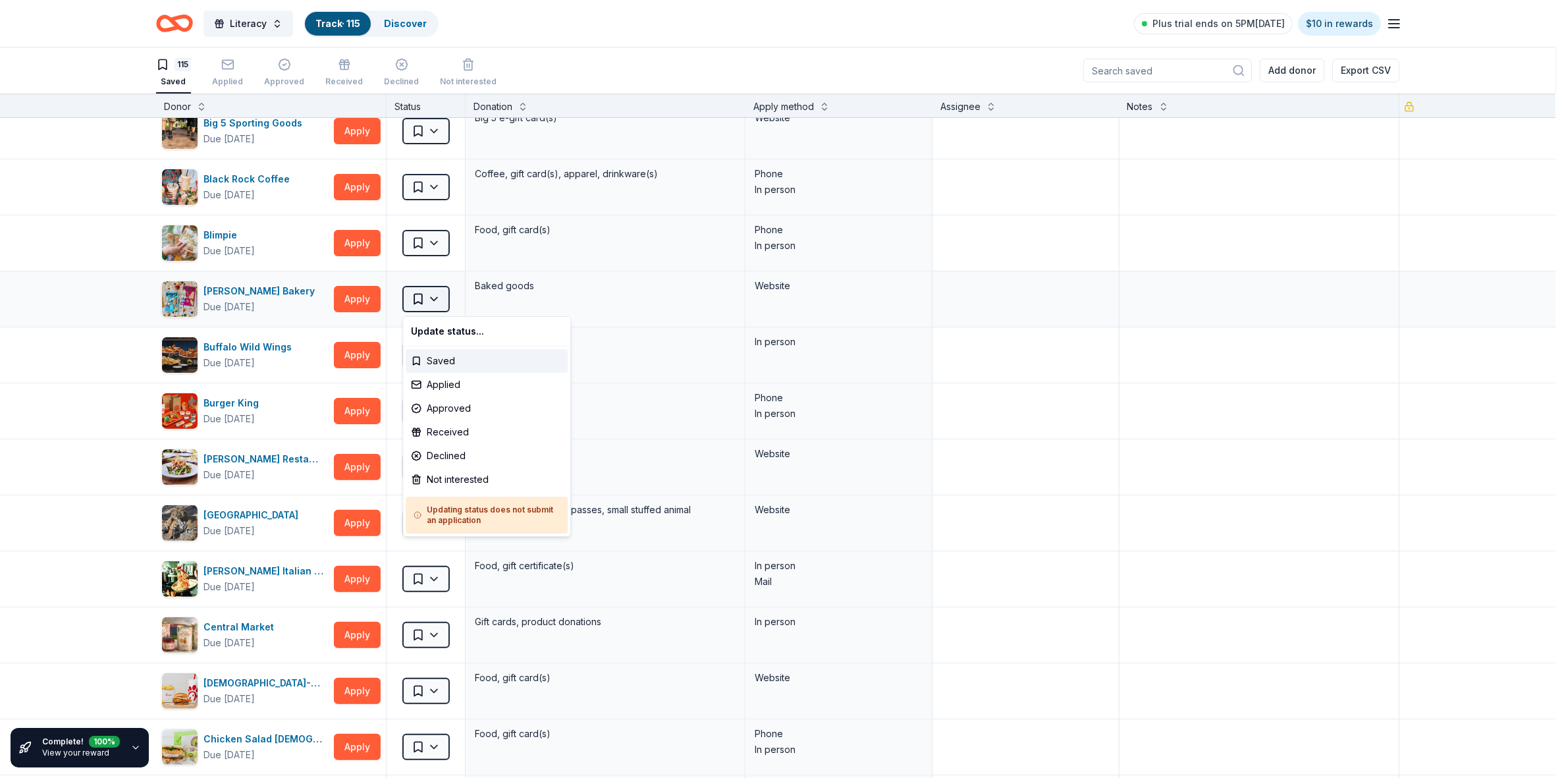
click at [436, 301] on html "Literacy Track · 115 Discover Plus trial ends on 5PM, 9/20 $10 in rewards 115 S…" at bounding box center [784, 389] width 1568 height 778
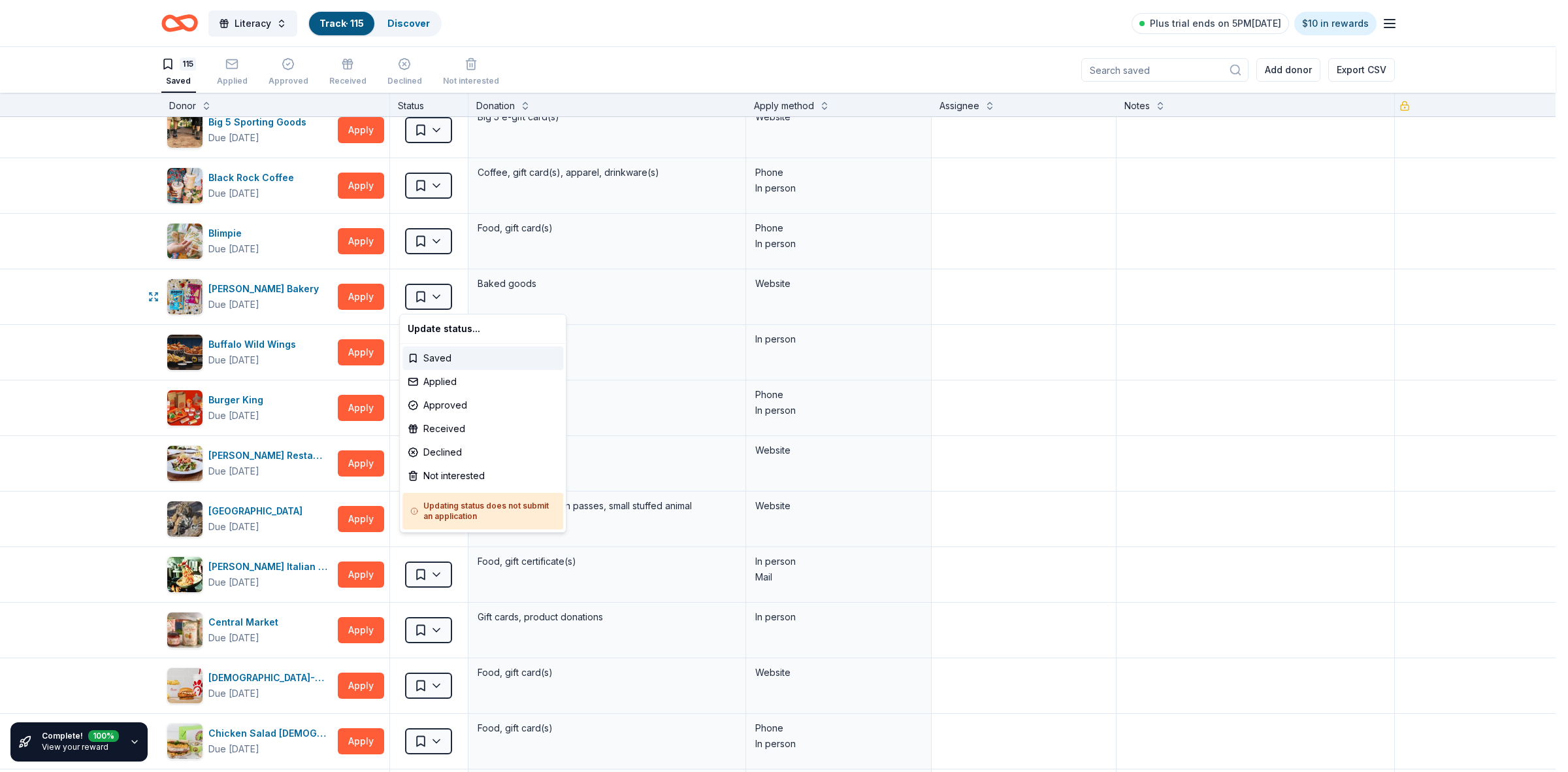
click at [1246, 276] on html "Literacy Track · 115 Discover Plus trial ends on 5PM, 9/20 $10 in rewards 115 S…" at bounding box center [784, 386] width 1568 height 772
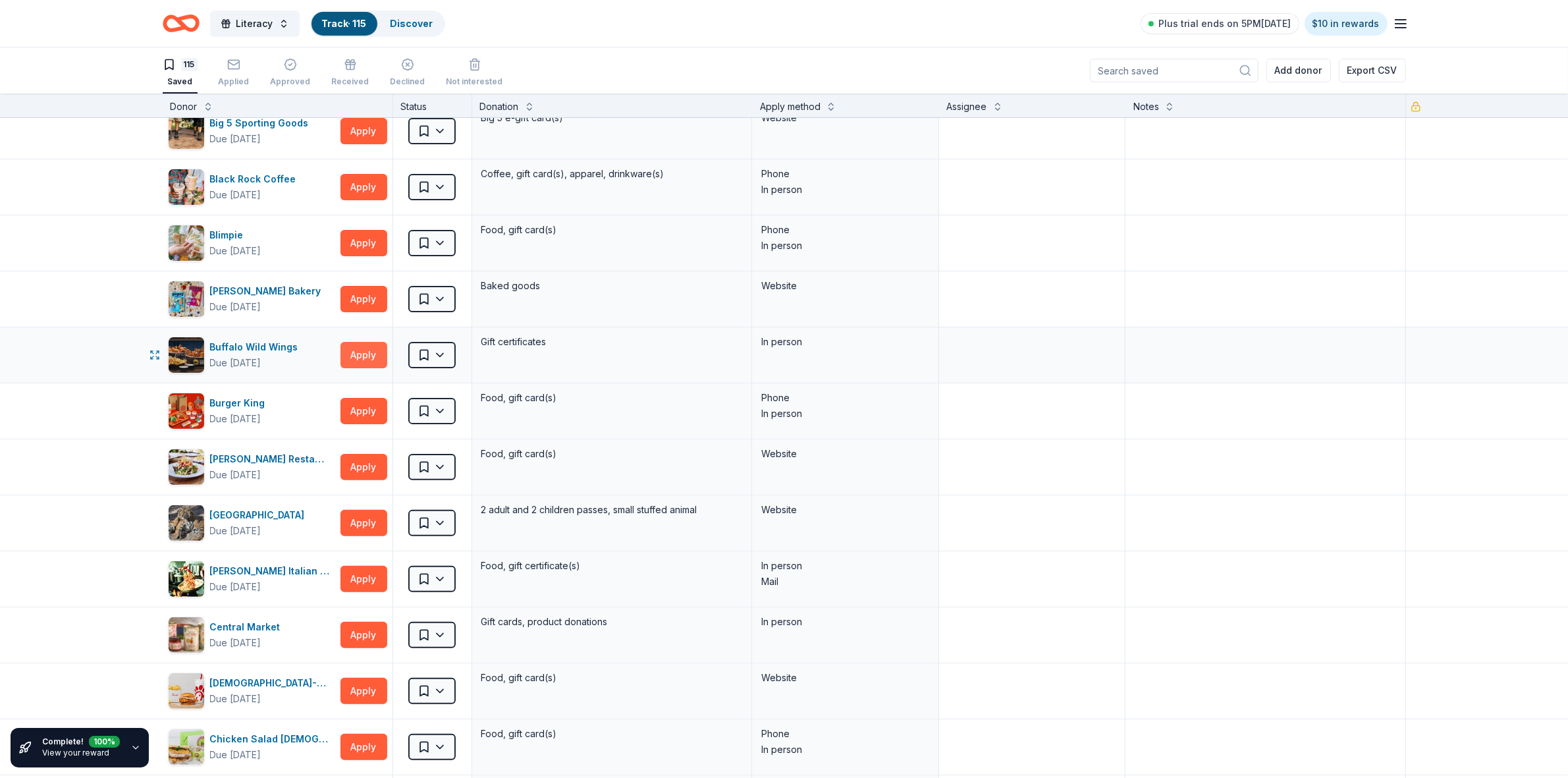
click at [356, 360] on button "Apply" at bounding box center [364, 355] width 47 height 27
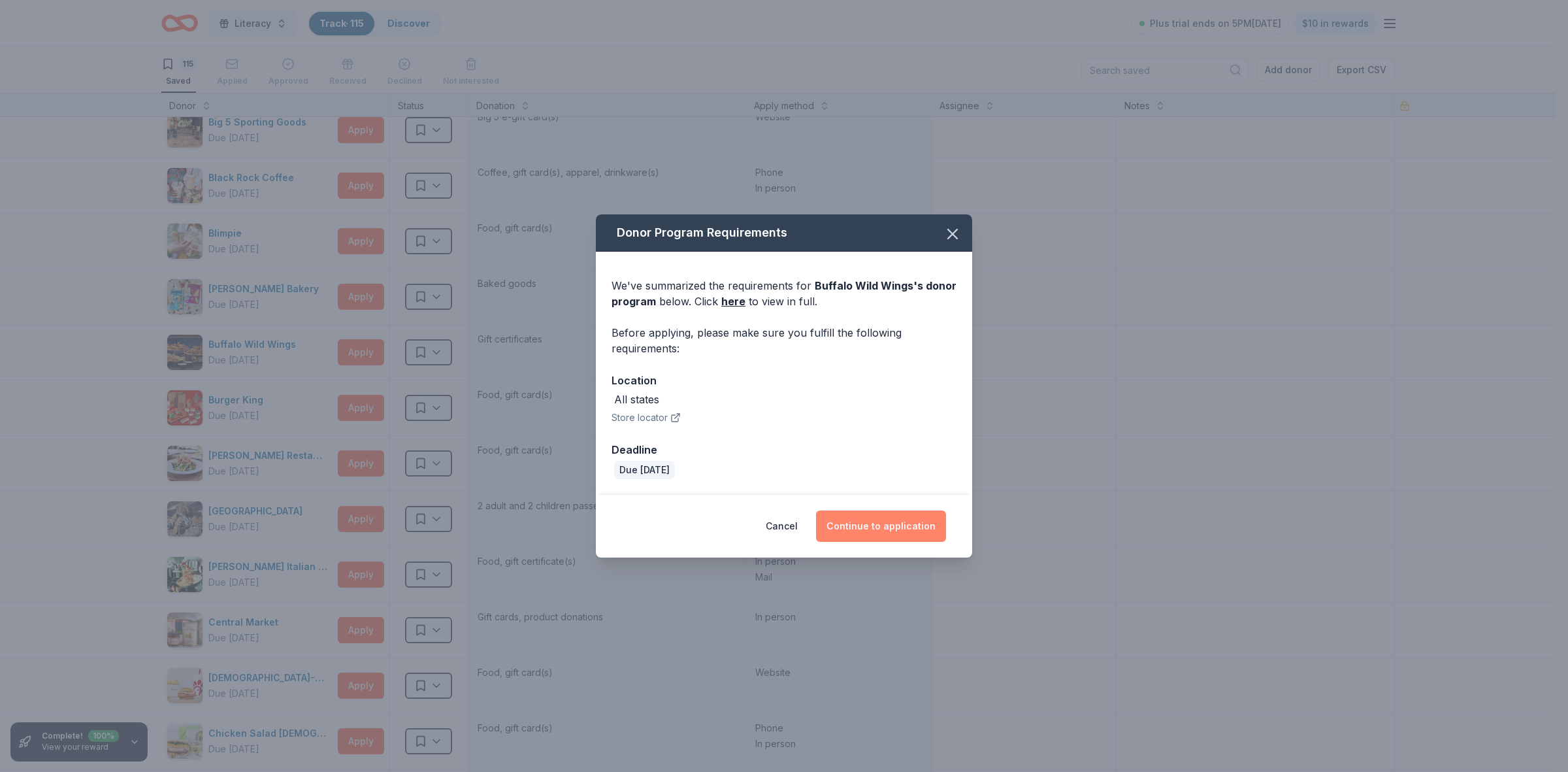
click at [910, 530] on button "Continue to application" at bounding box center [881, 526] width 130 height 32
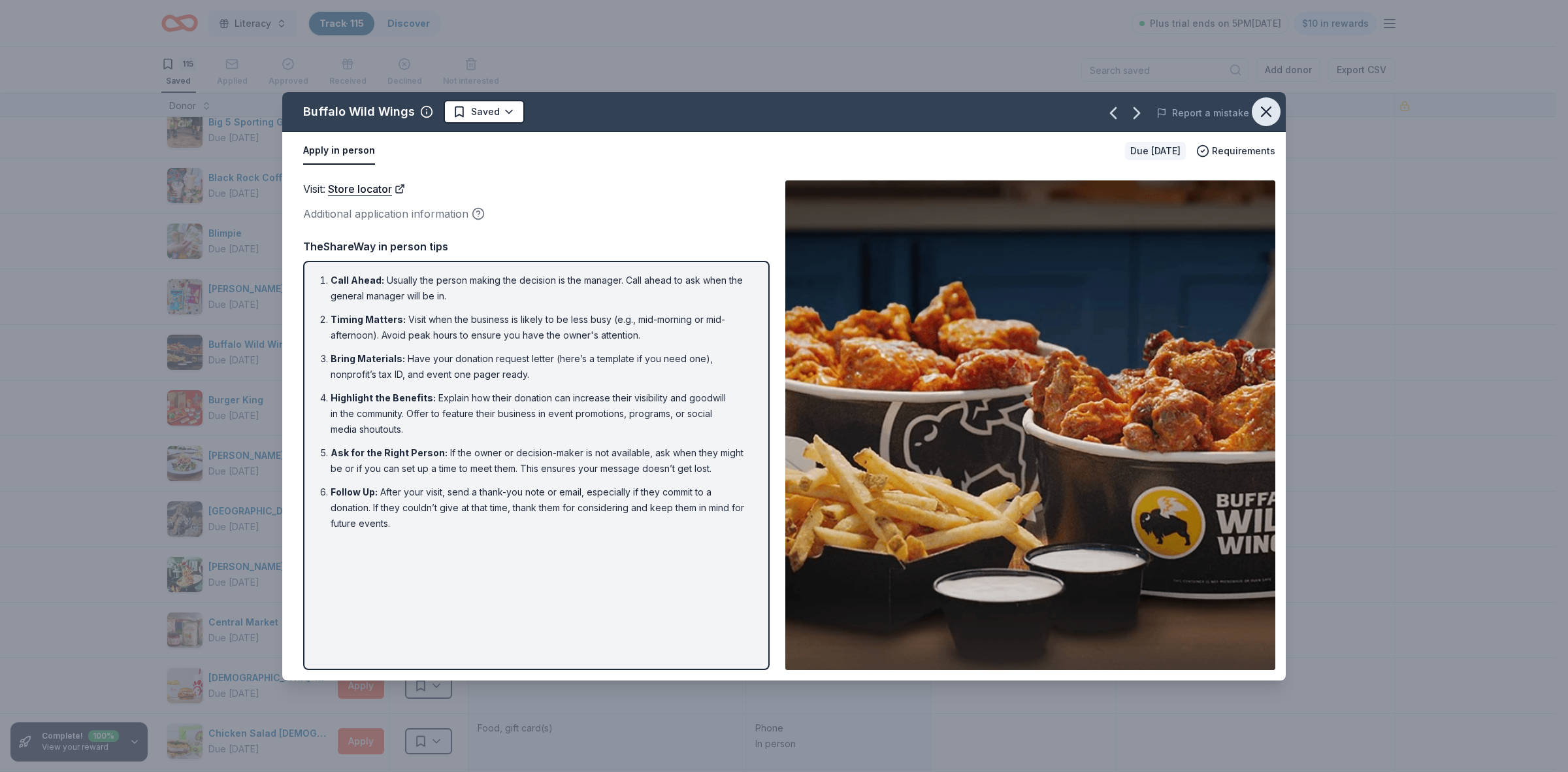
click at [1263, 105] on icon "button" at bounding box center [1266, 112] width 18 height 18
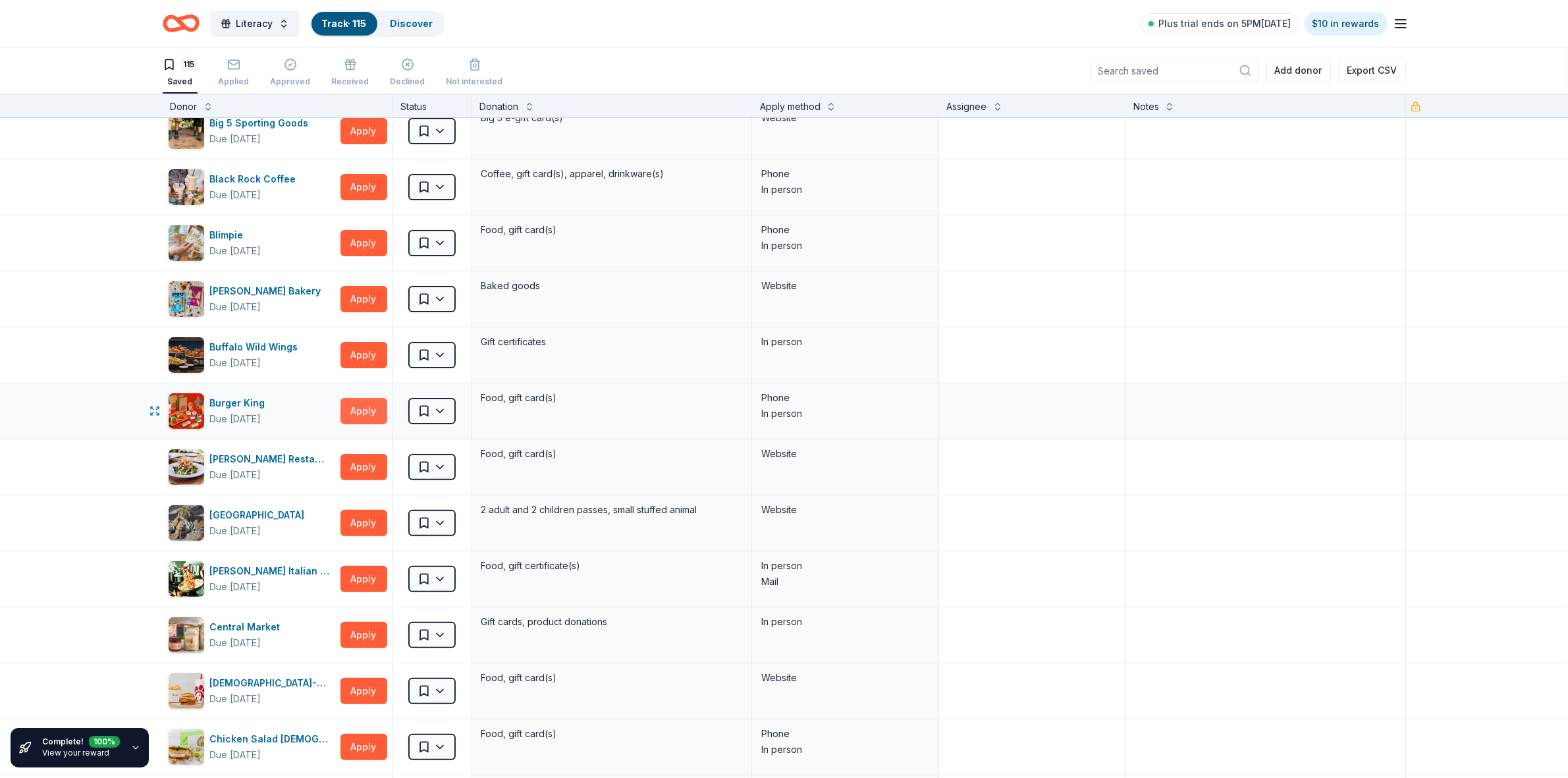
click at [366, 416] on button "Apply" at bounding box center [364, 411] width 47 height 27
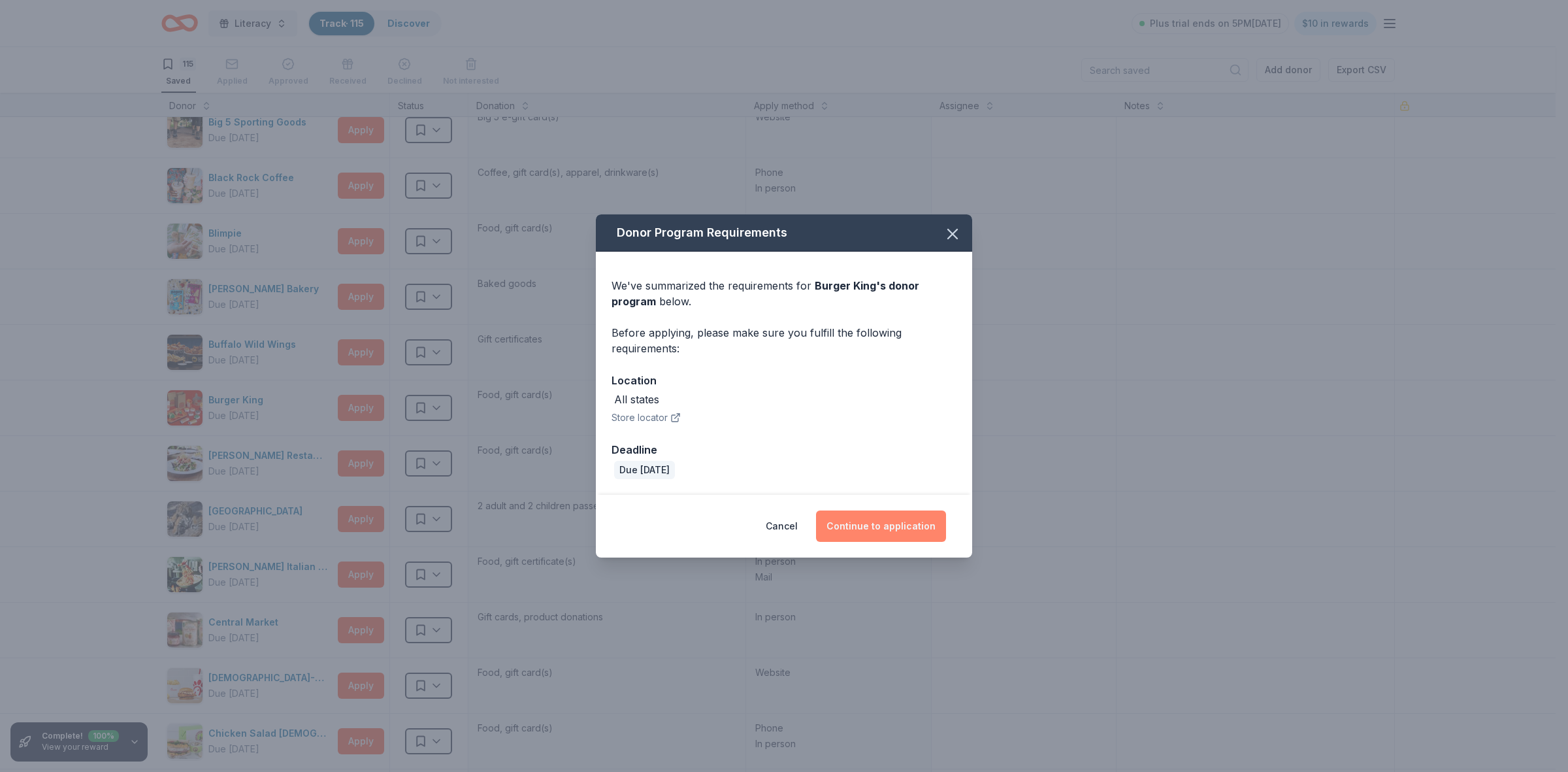
click at [908, 531] on button "Continue to application" at bounding box center [881, 526] width 130 height 32
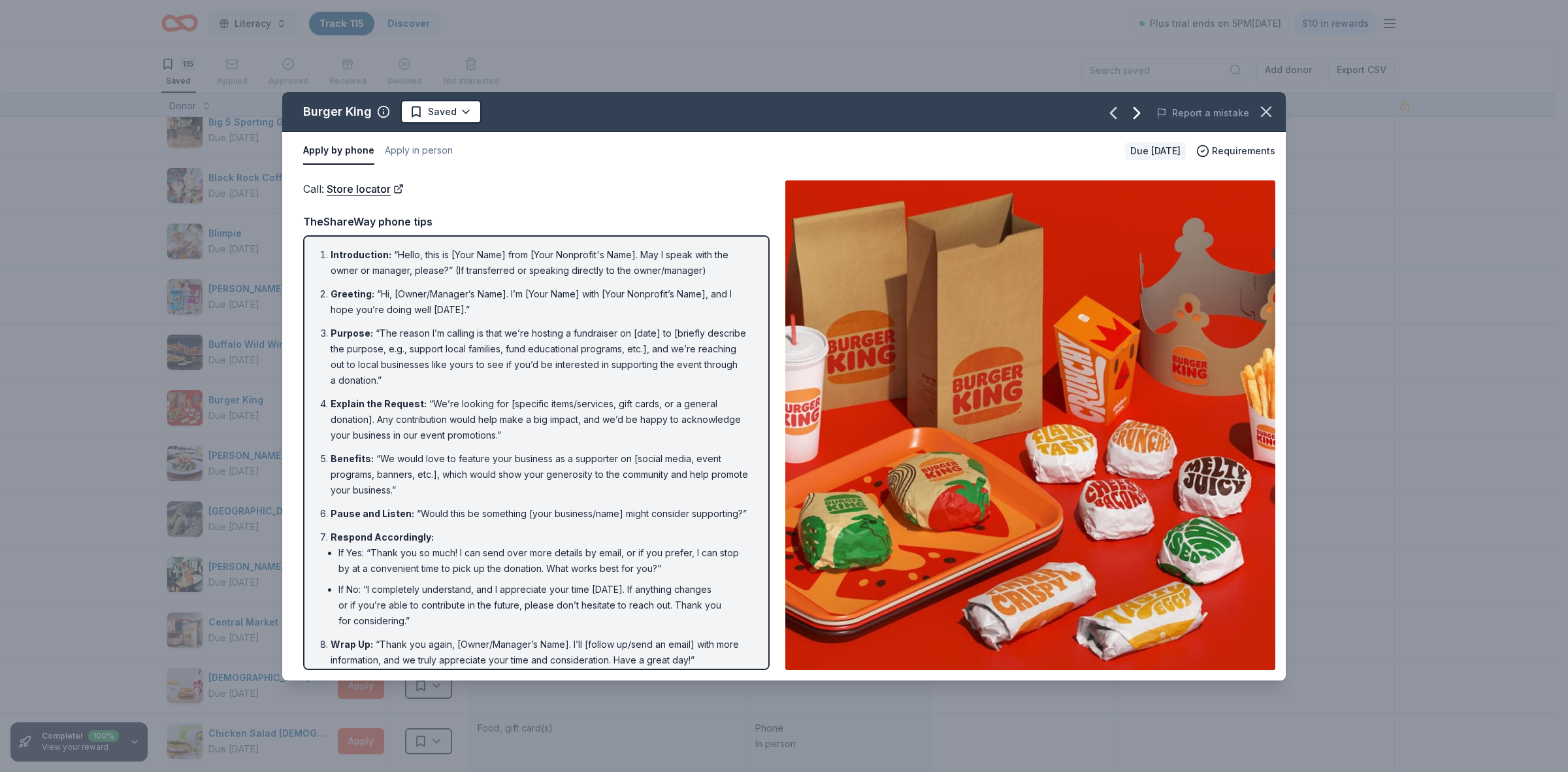
click at [1144, 112] on icon "button" at bounding box center [1136, 113] width 21 height 21
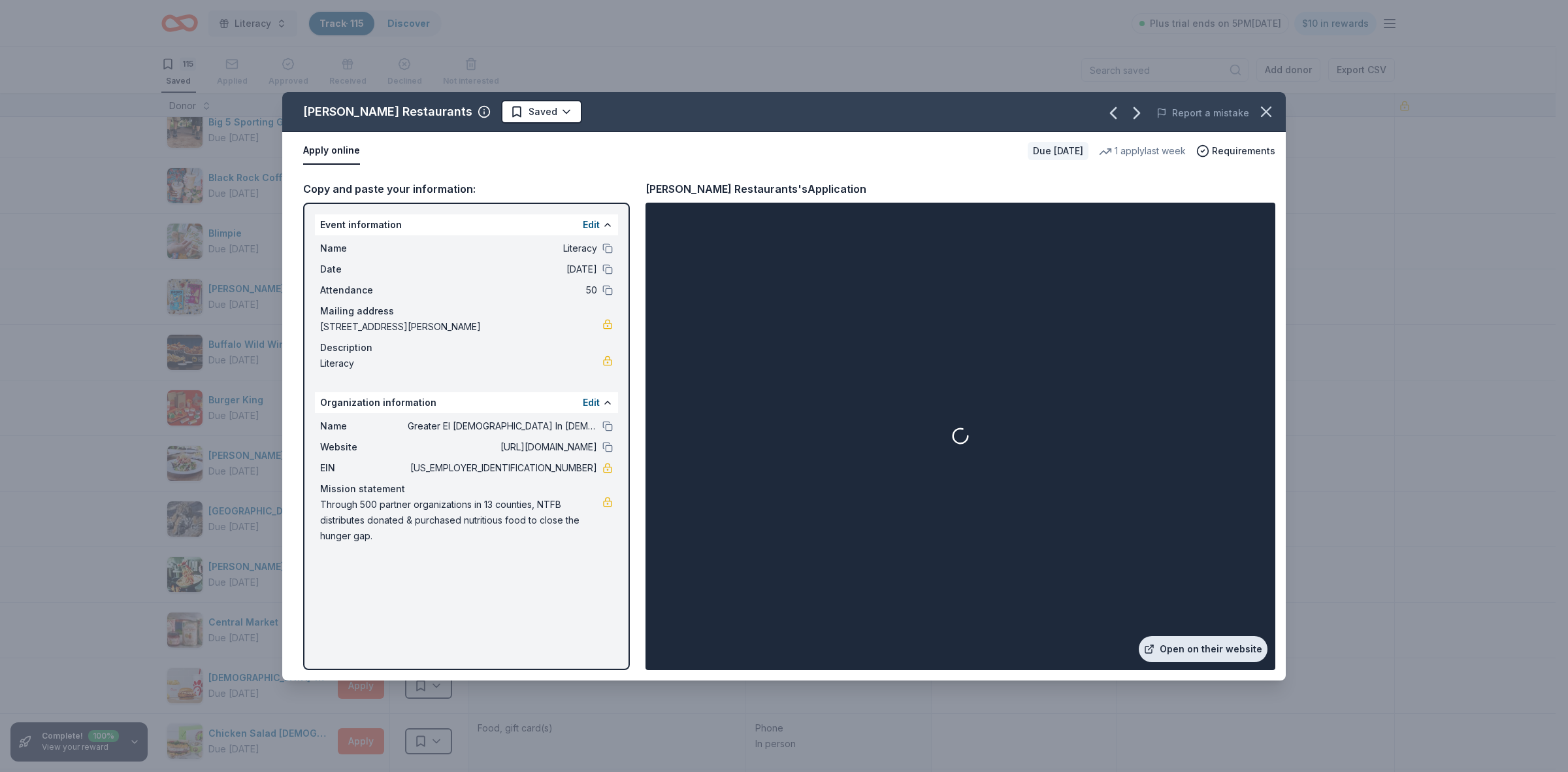
click at [1201, 651] on link "Open on their website" at bounding box center [1203, 648] width 129 height 26
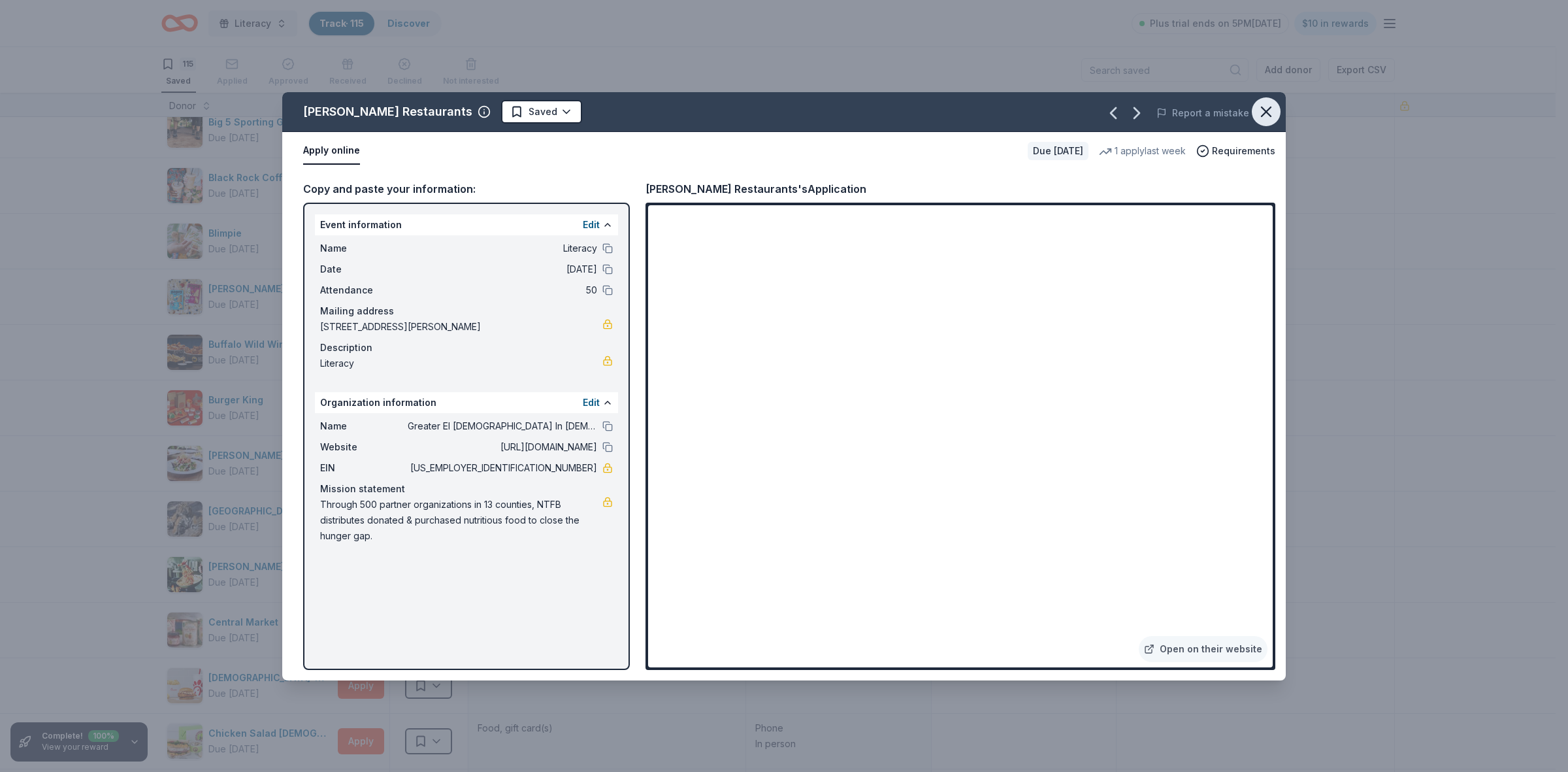
click at [1268, 117] on icon "button" at bounding box center [1266, 112] width 18 height 18
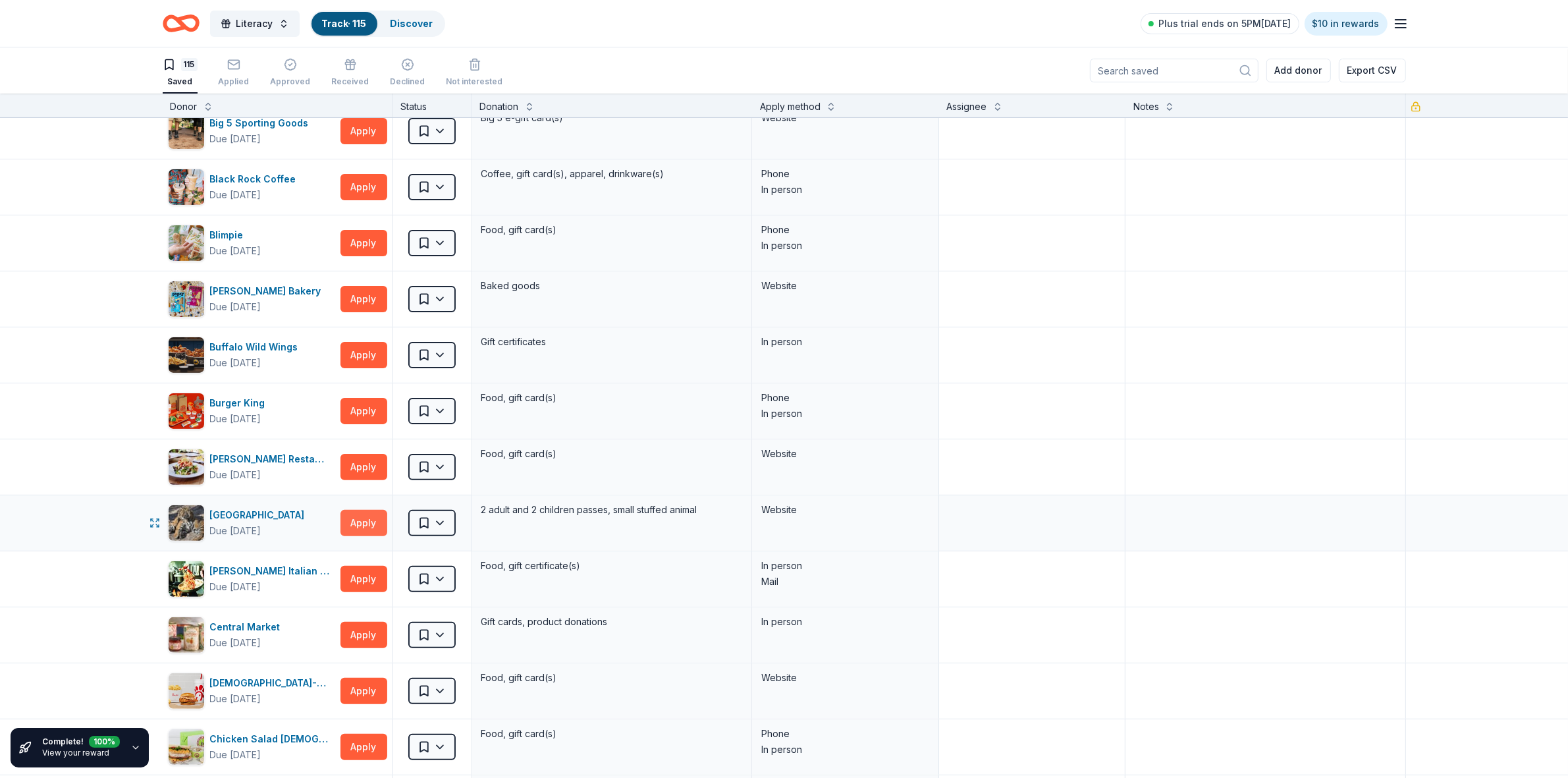
click at [365, 529] on button "Apply" at bounding box center [364, 522] width 47 height 27
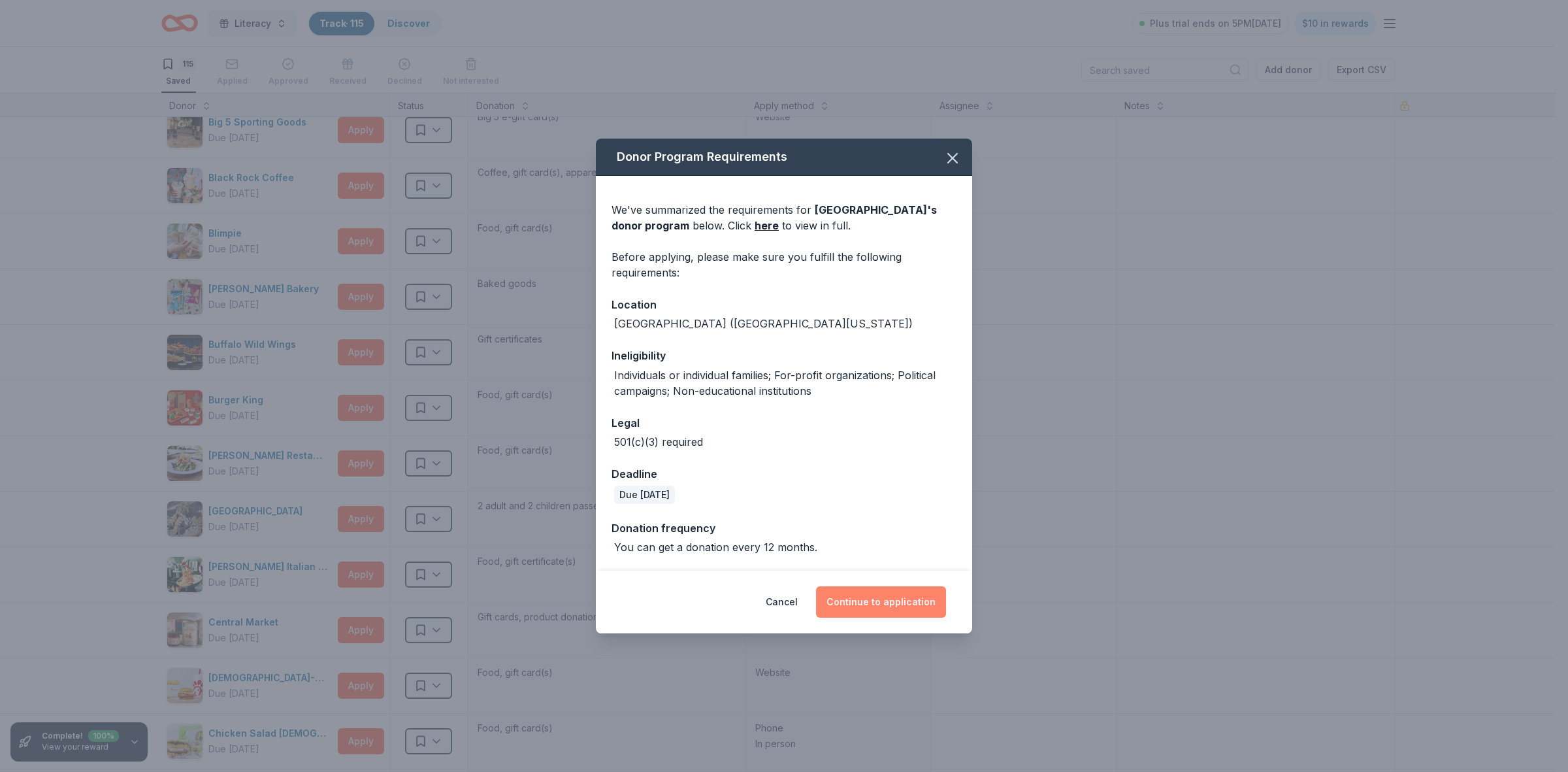
click at [847, 600] on button "Continue to application" at bounding box center [881, 602] width 130 height 32
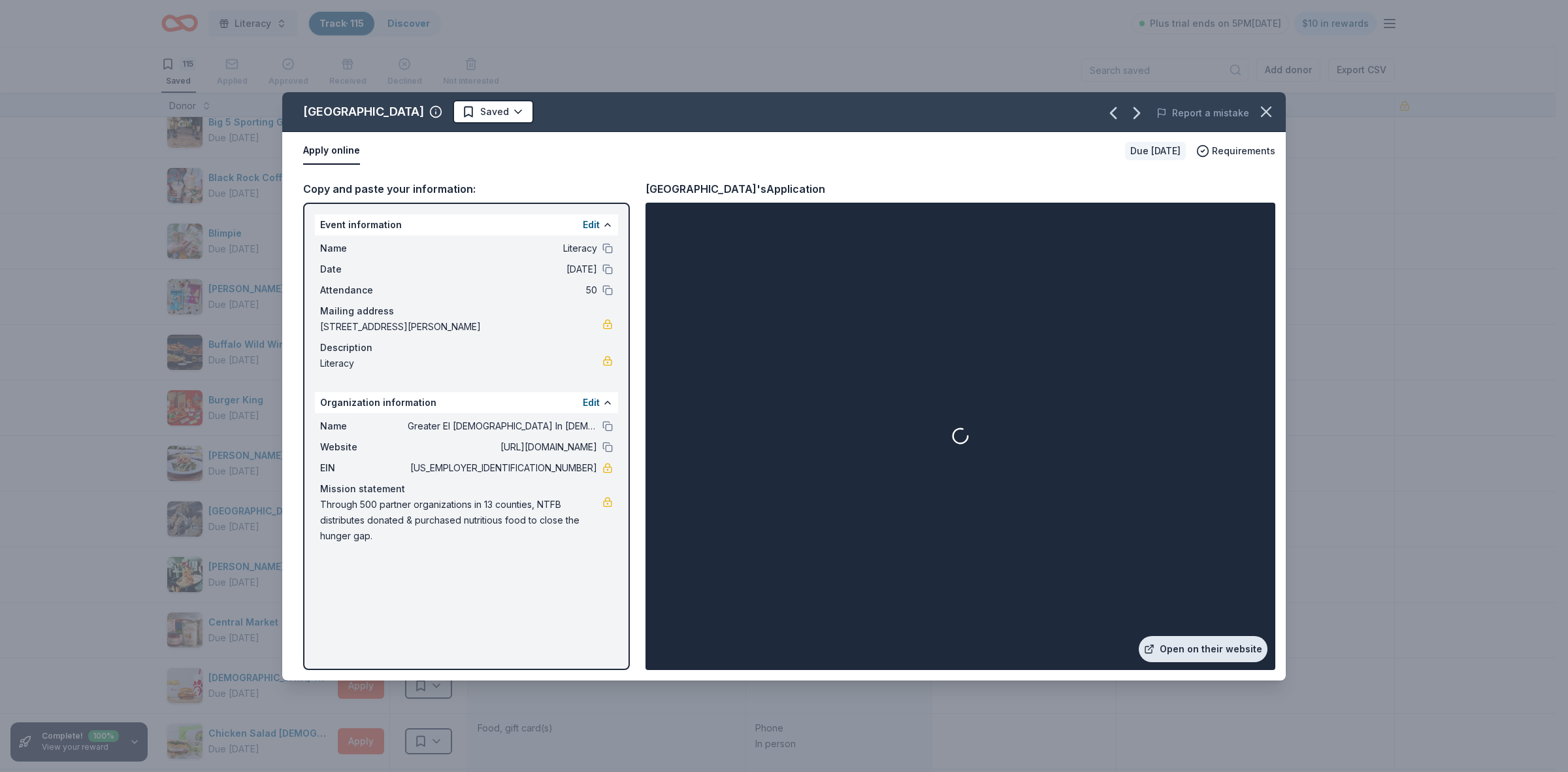
click at [1196, 649] on link "Open on their website" at bounding box center [1203, 648] width 129 height 26
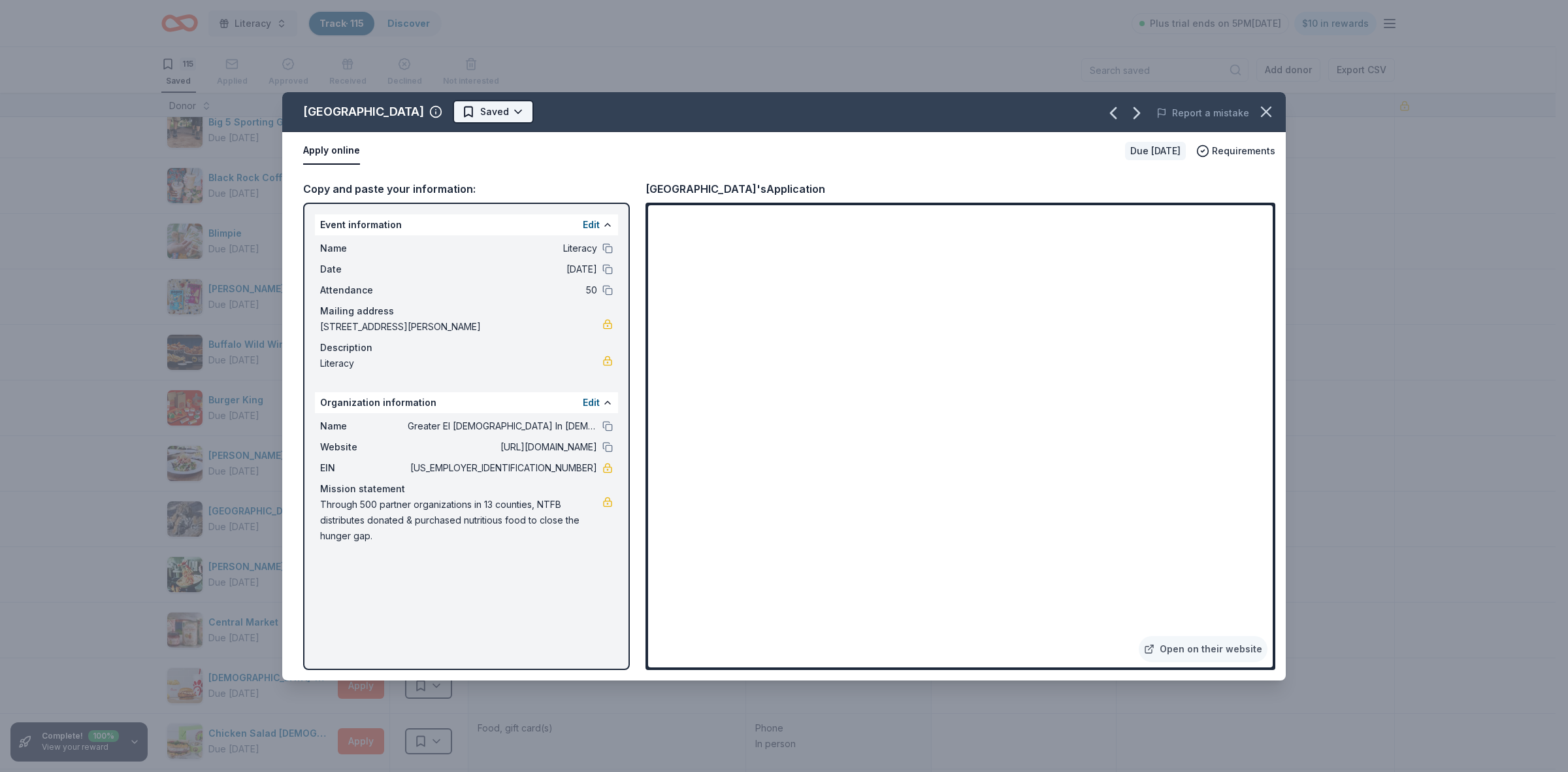
click at [501, 113] on html "Literacy Track · 115 Discover Plus trial ends on 5PM, 9/20 $10 in rewards 115 S…" at bounding box center [784, 386] width 1568 height 772
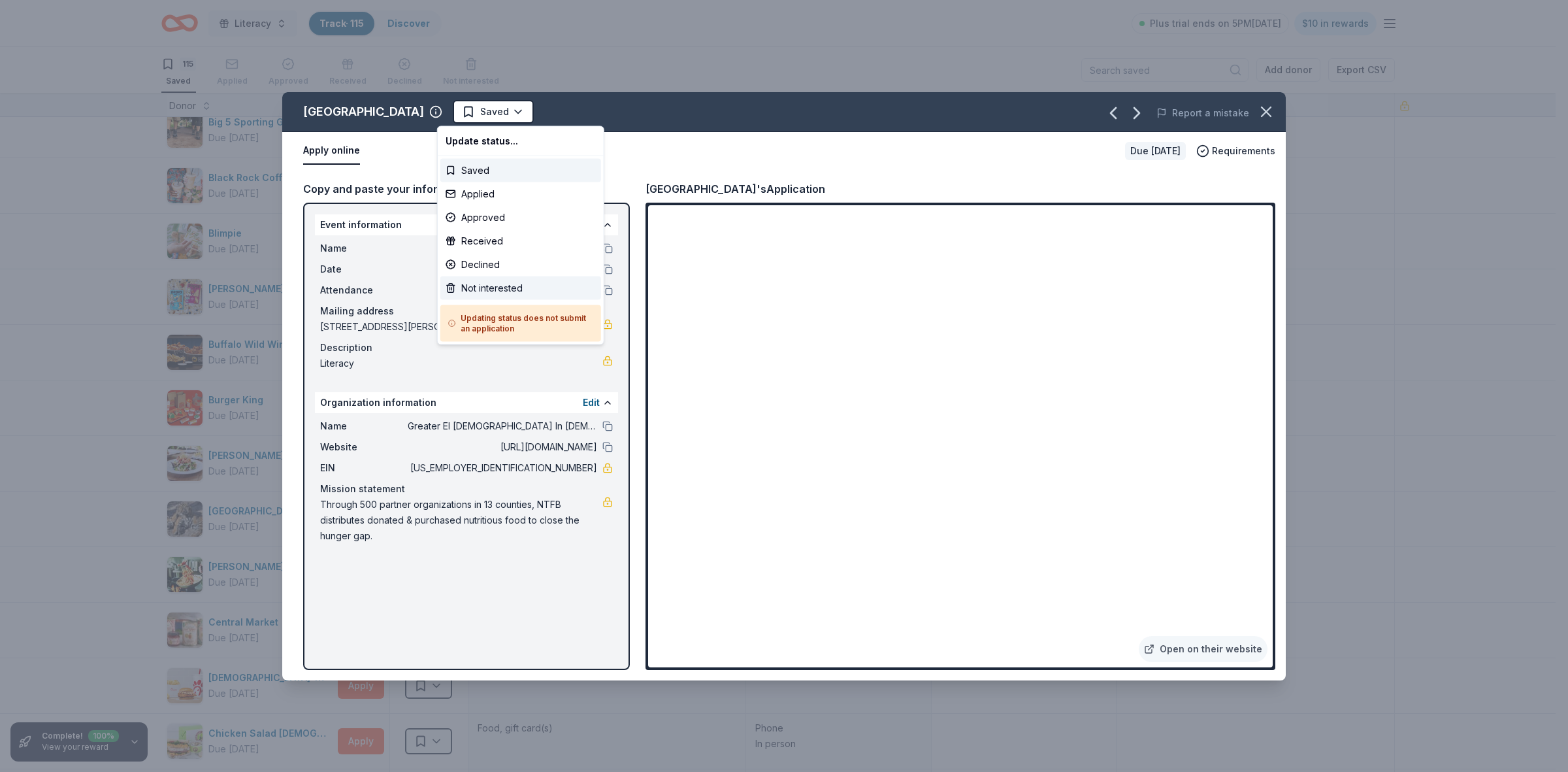
click at [502, 289] on div "Not interested" at bounding box center [521, 288] width 161 height 24
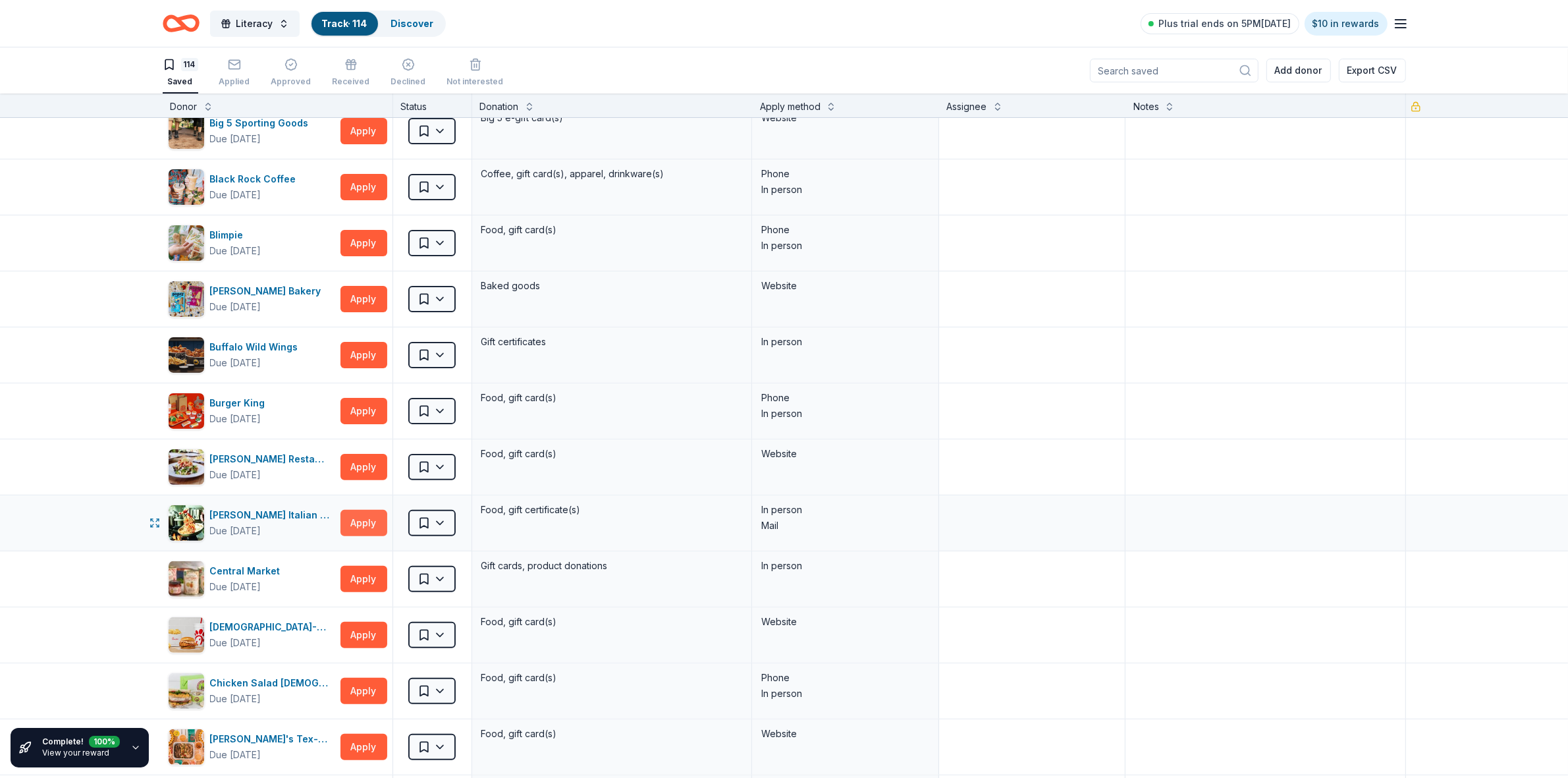
click at [353, 520] on button "Apply" at bounding box center [364, 522] width 47 height 27
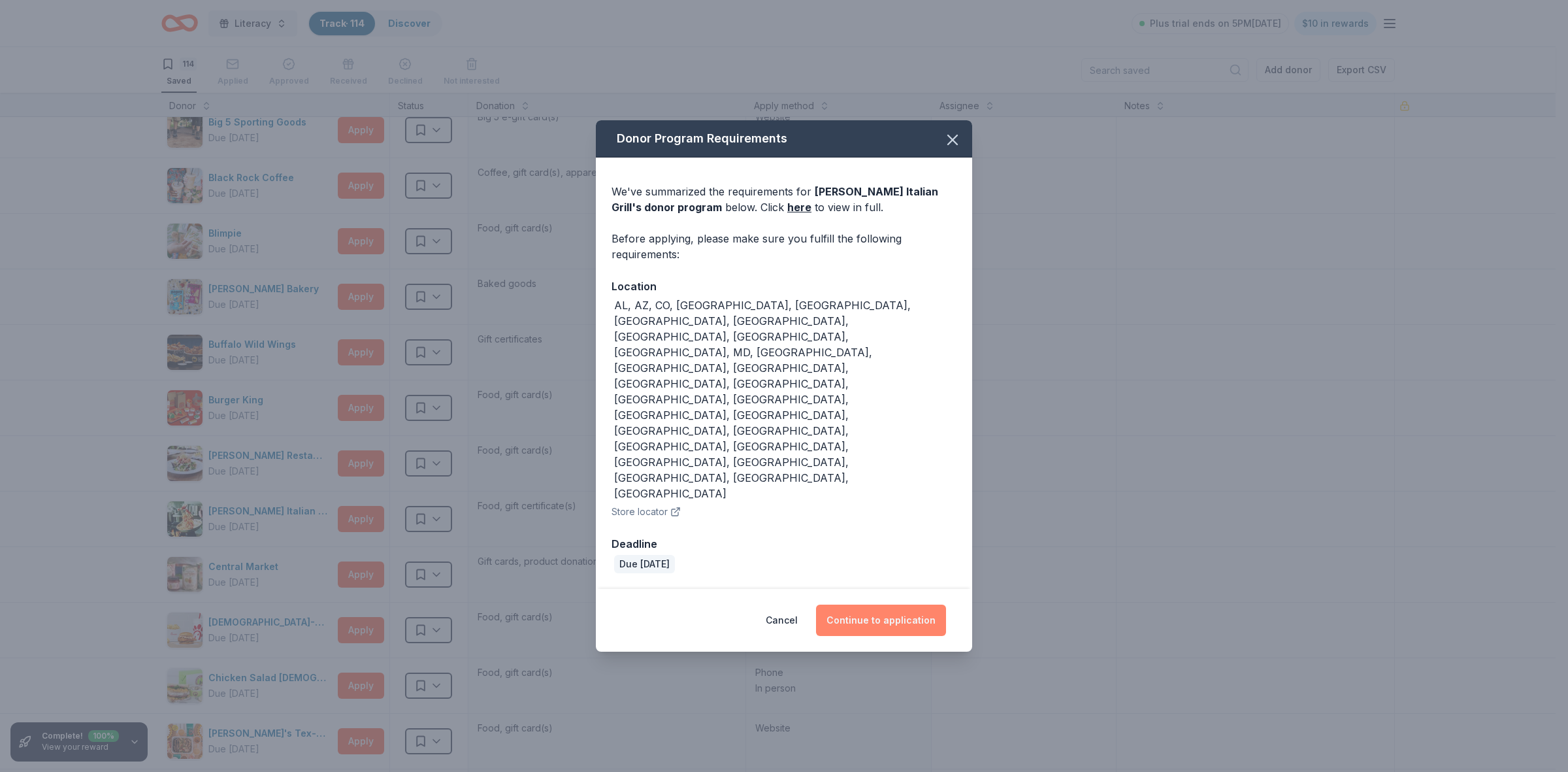
click at [896, 605] on button "Continue to application" at bounding box center [881, 620] width 130 height 32
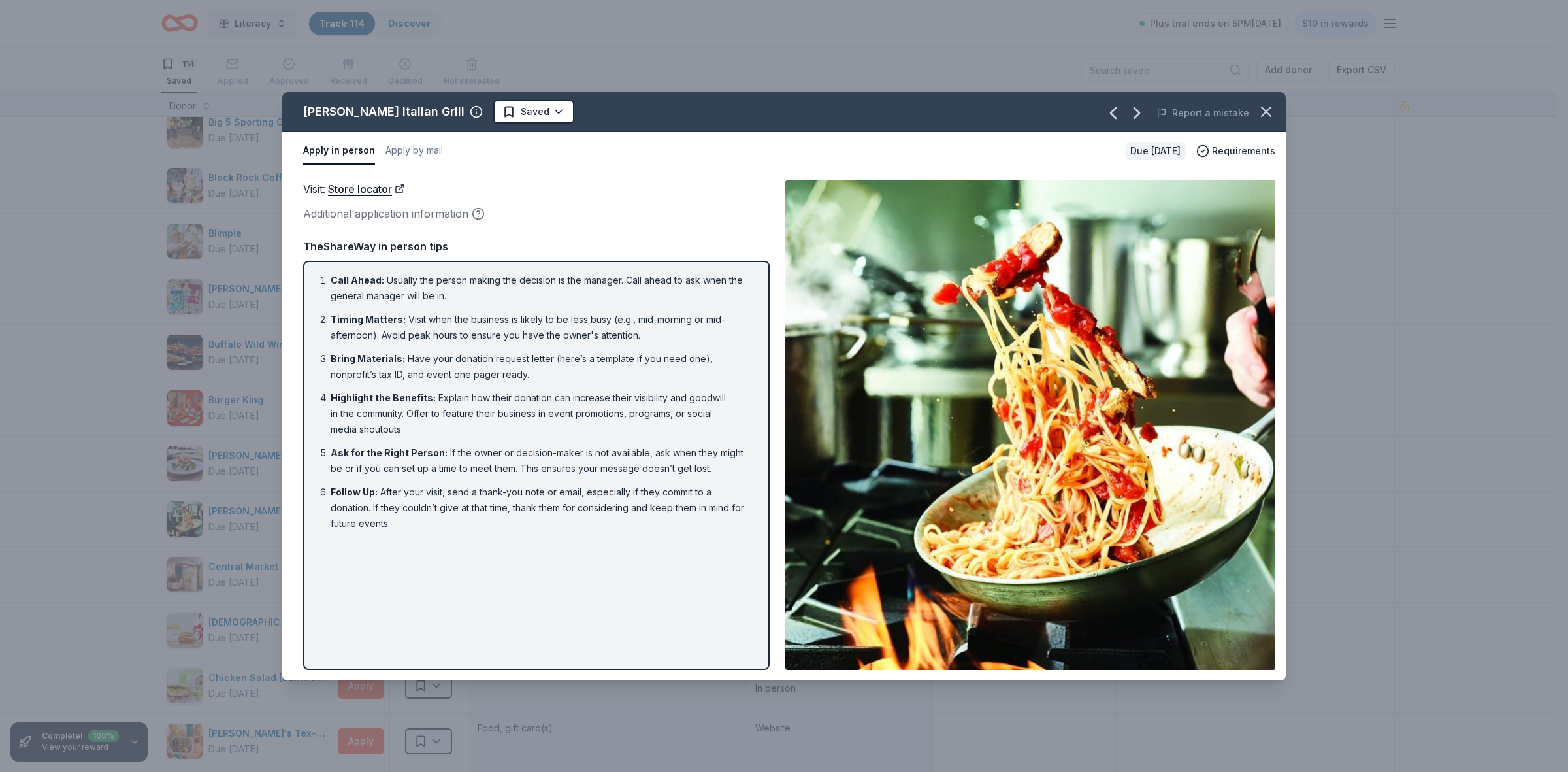
click at [645, 628] on div "Call Ahead : Usually the person making the decision is the manager. Call ahead …" at bounding box center [536, 466] width 466 height 409
click at [407, 147] on button "Apply by mail" at bounding box center [414, 151] width 57 height 27
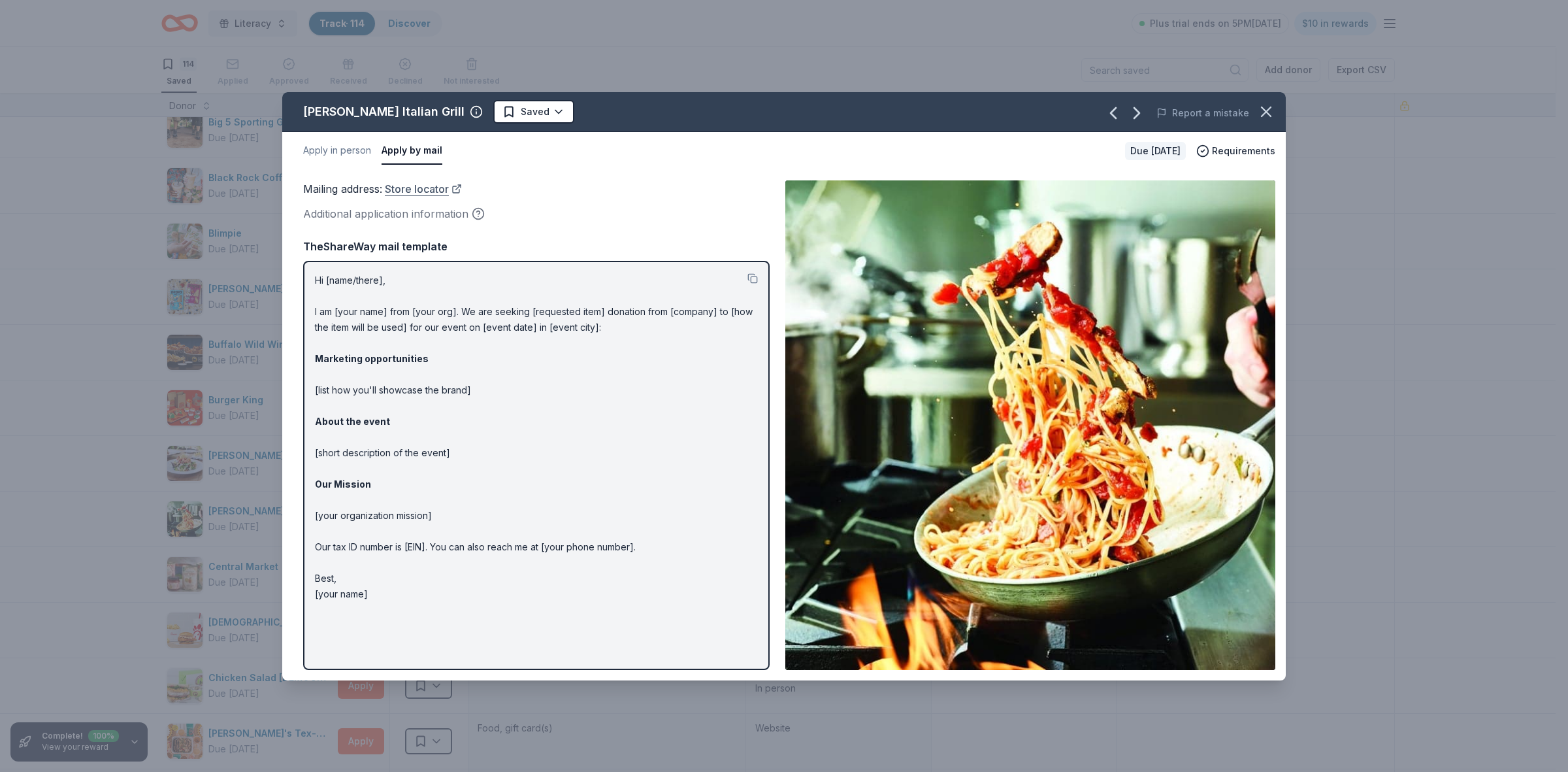
click at [424, 193] on link "Store locator" at bounding box center [423, 188] width 77 height 17
click at [1140, 113] on icon "button" at bounding box center [1136, 113] width 21 height 21
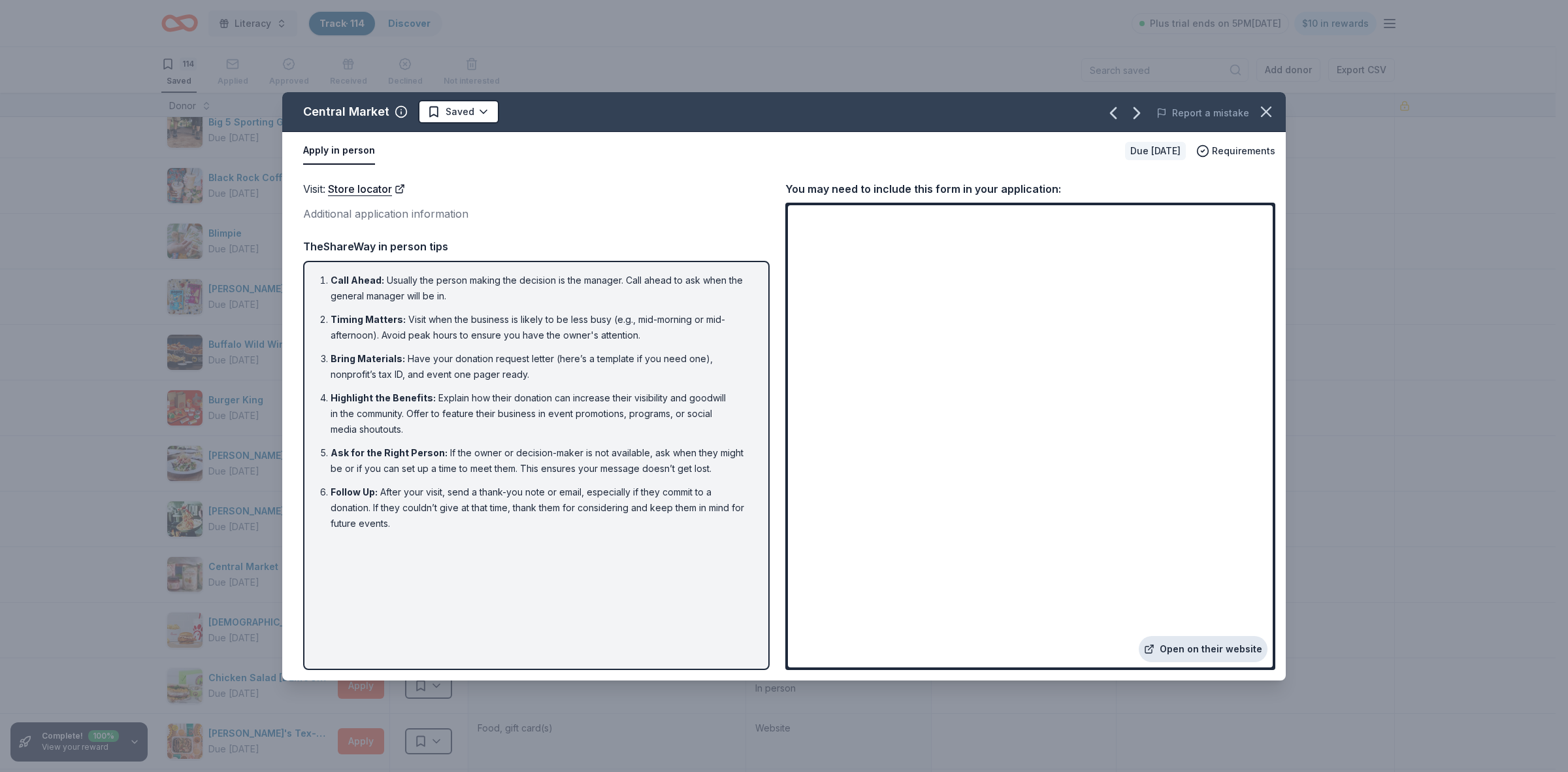
click at [1183, 646] on link "Open on their website" at bounding box center [1203, 648] width 129 height 26
click at [1140, 115] on icon "button" at bounding box center [1136, 113] width 21 height 21
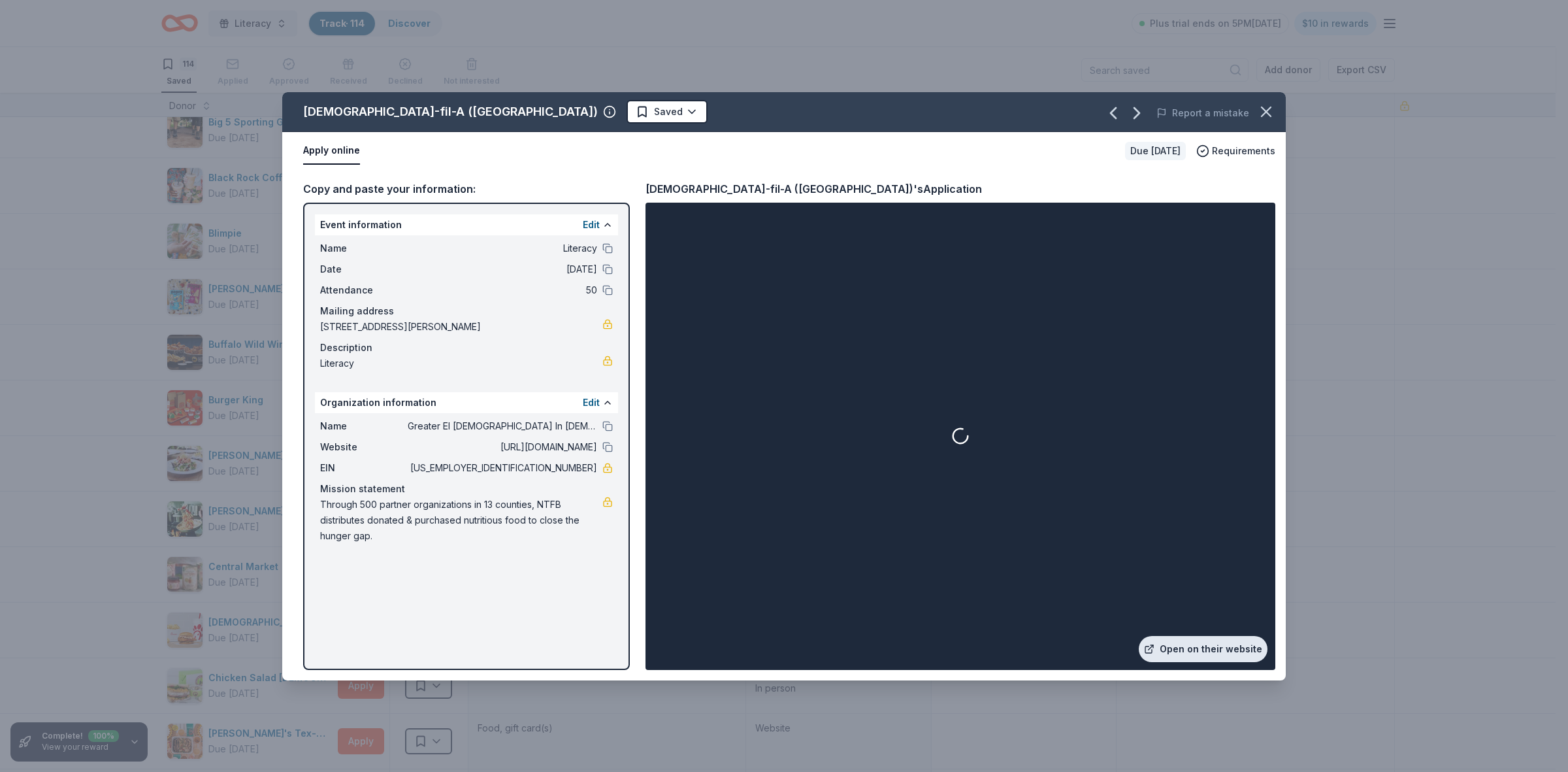
click at [1196, 652] on link "Open on their website" at bounding box center [1203, 648] width 129 height 26
click at [1139, 119] on icon "button" at bounding box center [1136, 113] width 21 height 21
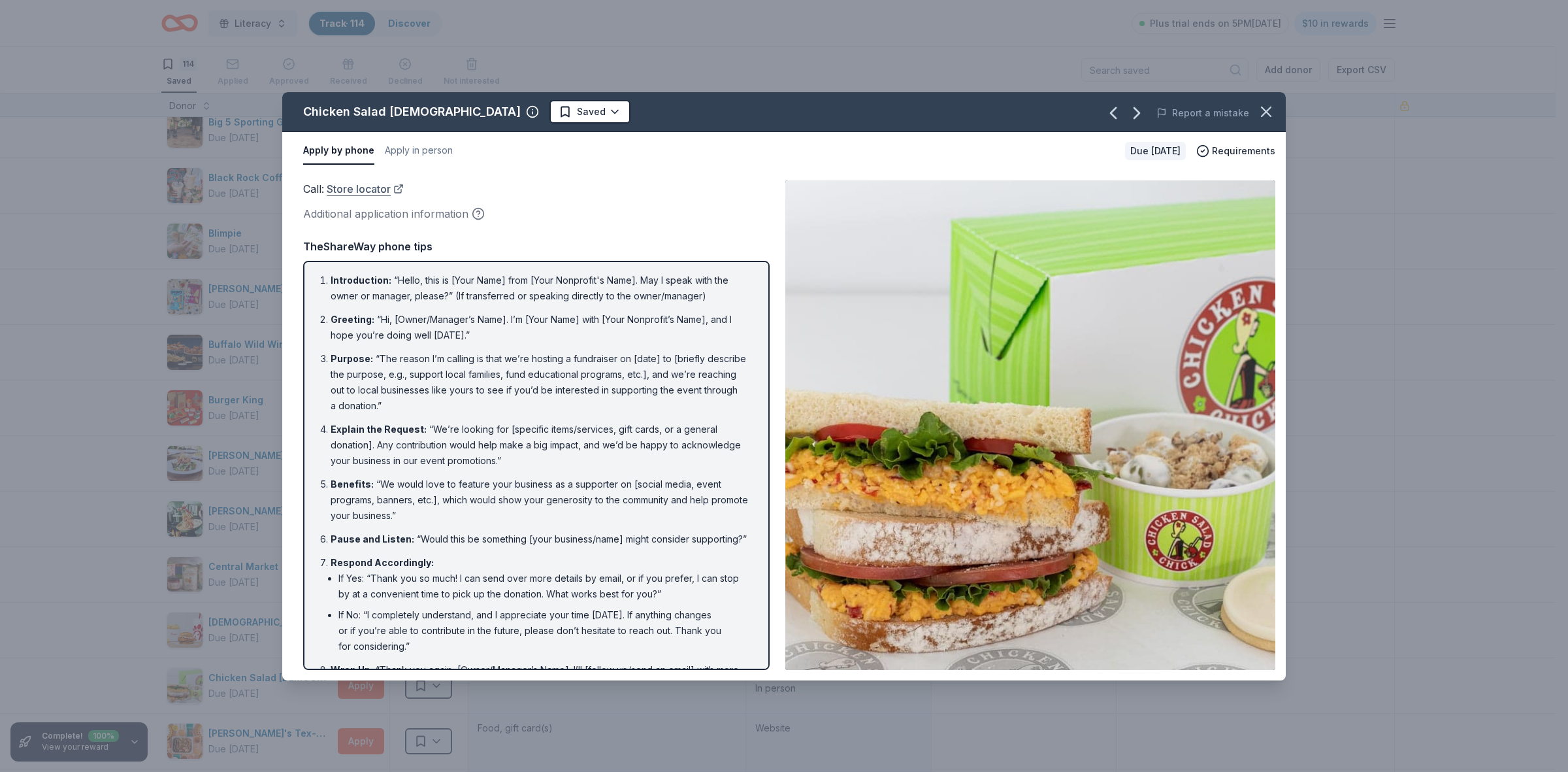
click at [357, 191] on link "Store locator" at bounding box center [365, 188] width 77 height 17
click at [1135, 117] on icon "button" at bounding box center [1136, 113] width 21 height 21
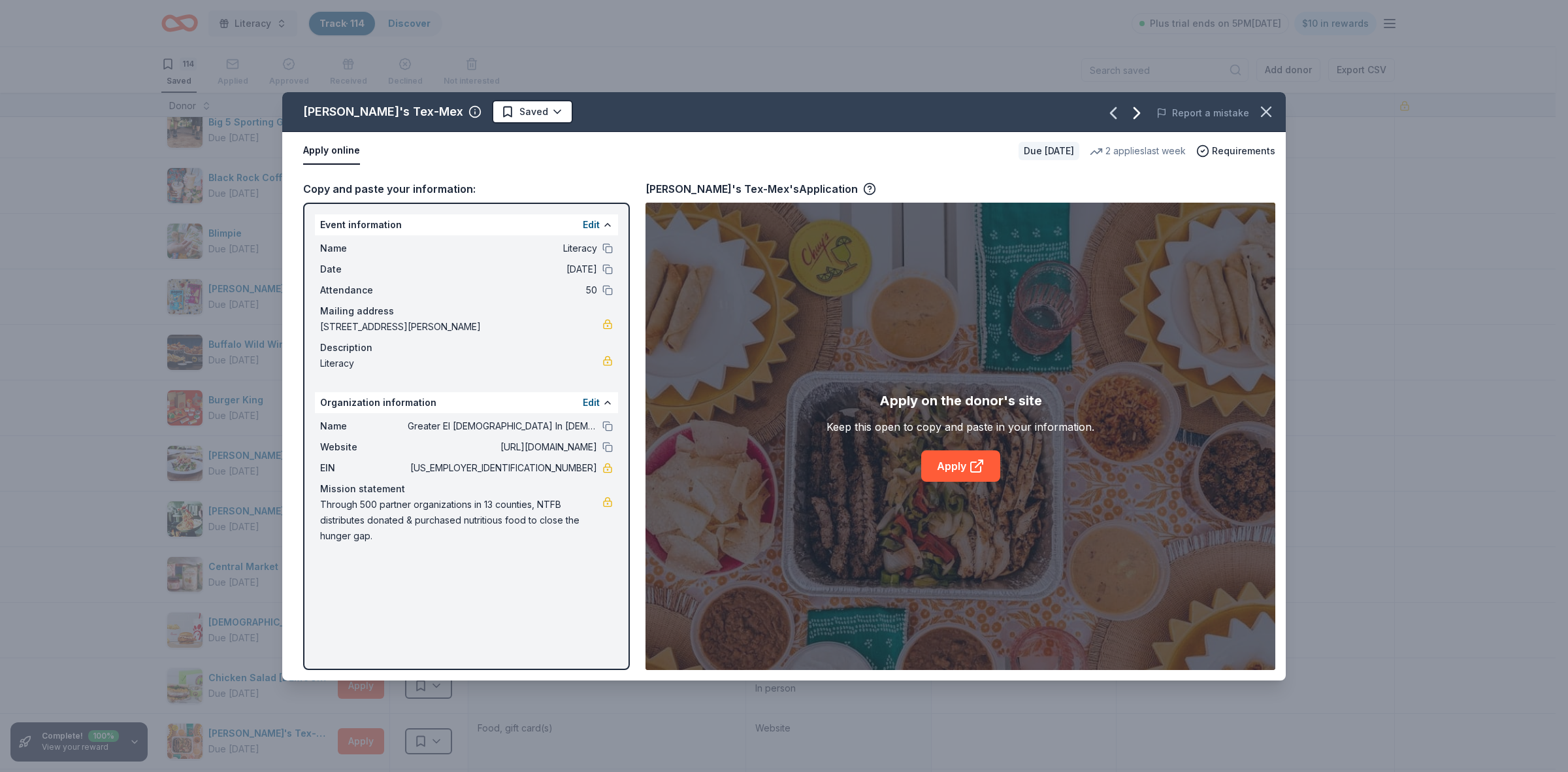
click at [1137, 118] on icon "button" at bounding box center [1136, 113] width 21 height 21
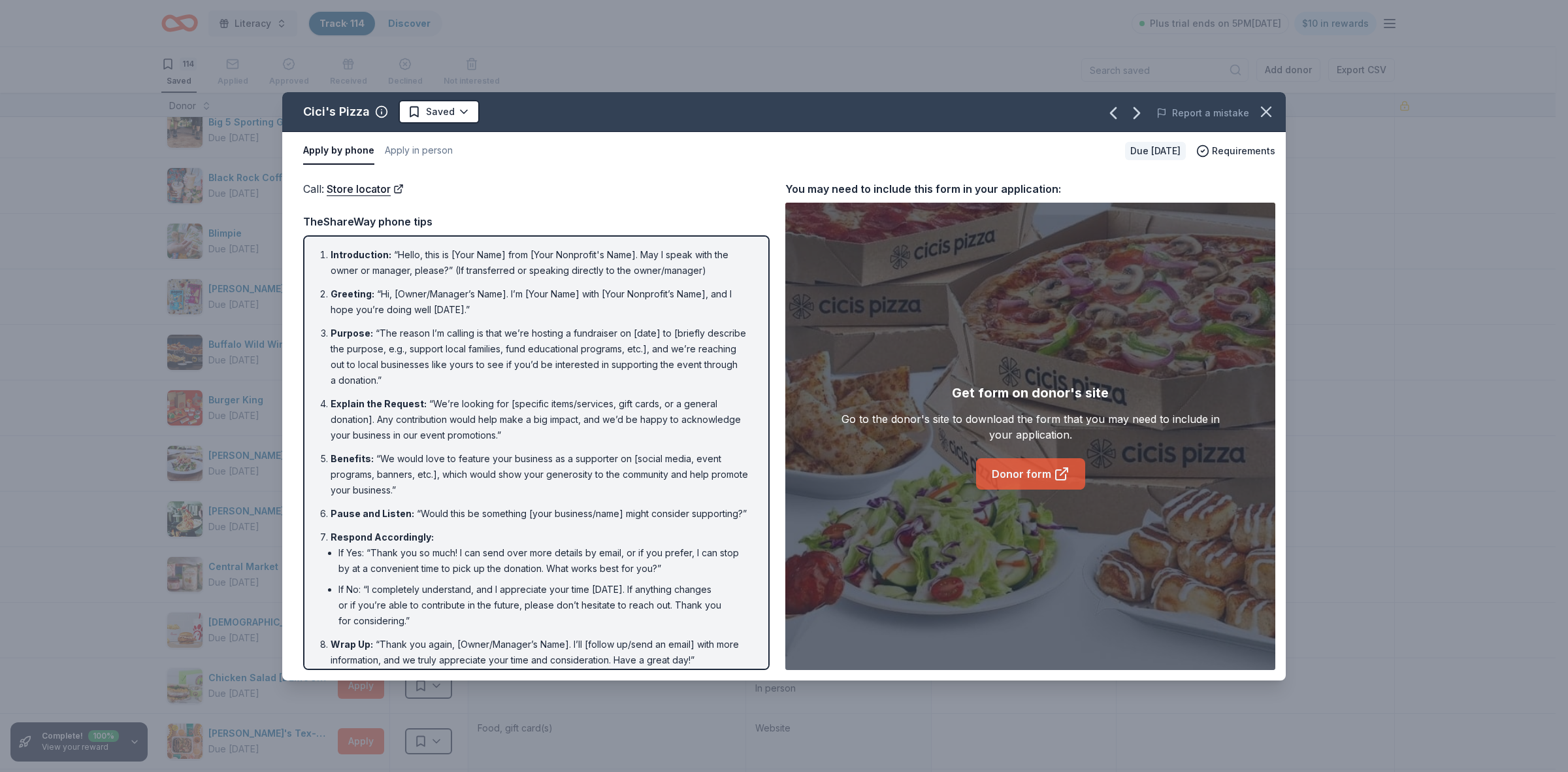
click at [1060, 476] on icon at bounding box center [1062, 474] width 15 height 15
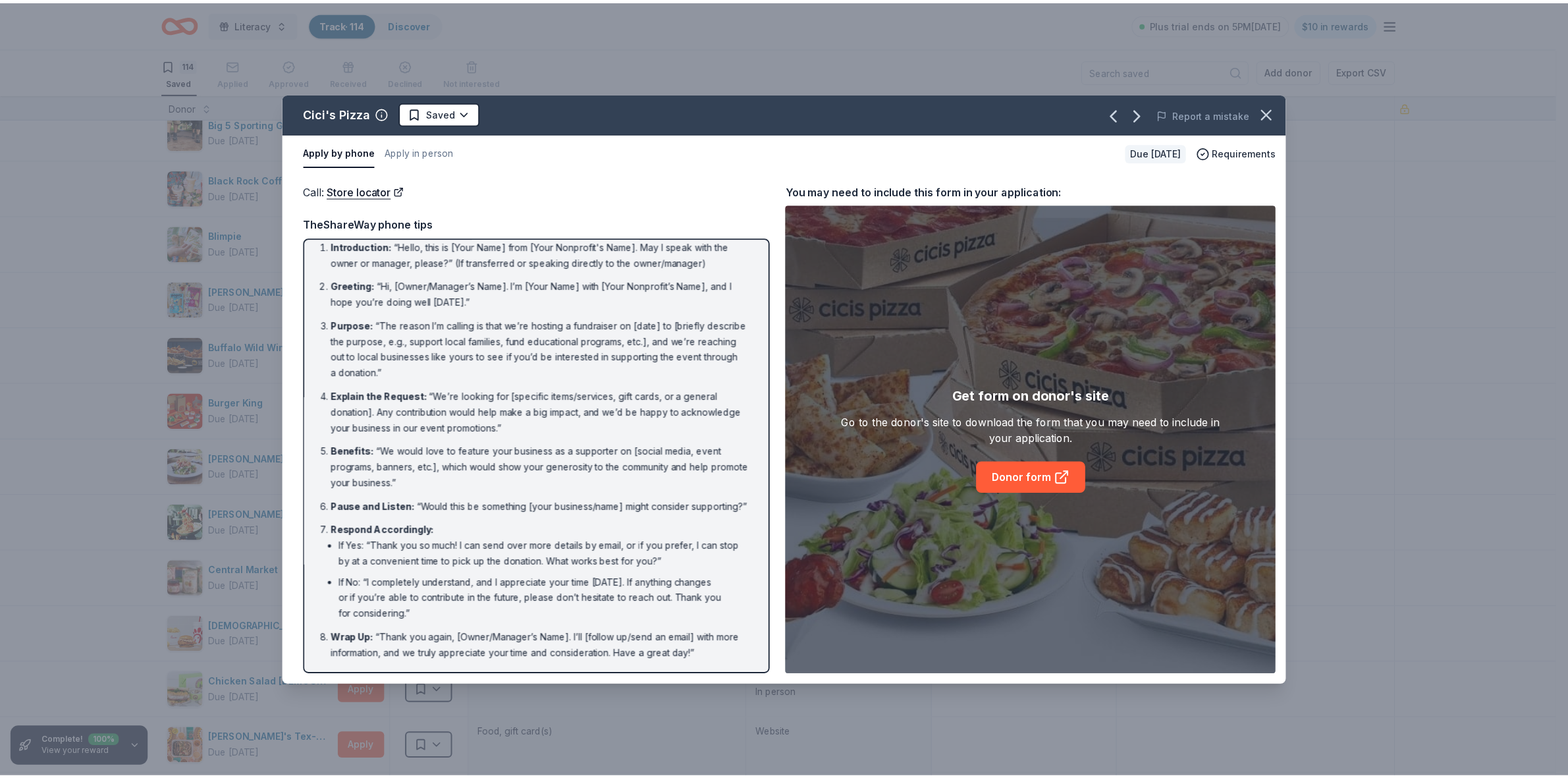
scroll to position [25, 0]
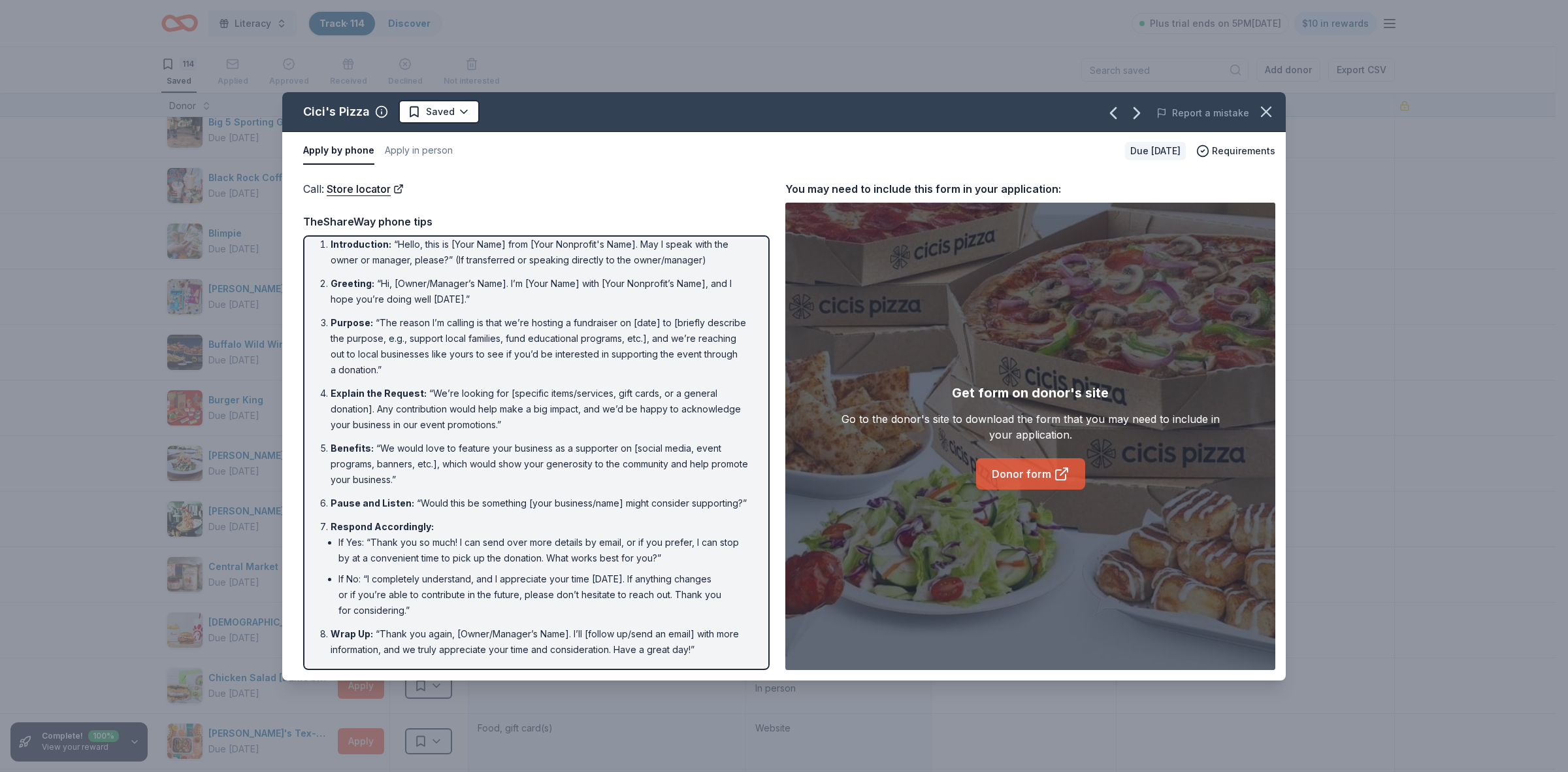
click at [1064, 475] on icon at bounding box center [1061, 475] width 10 height 10
click at [1139, 115] on icon "button" at bounding box center [1137, 114] width 5 height 11
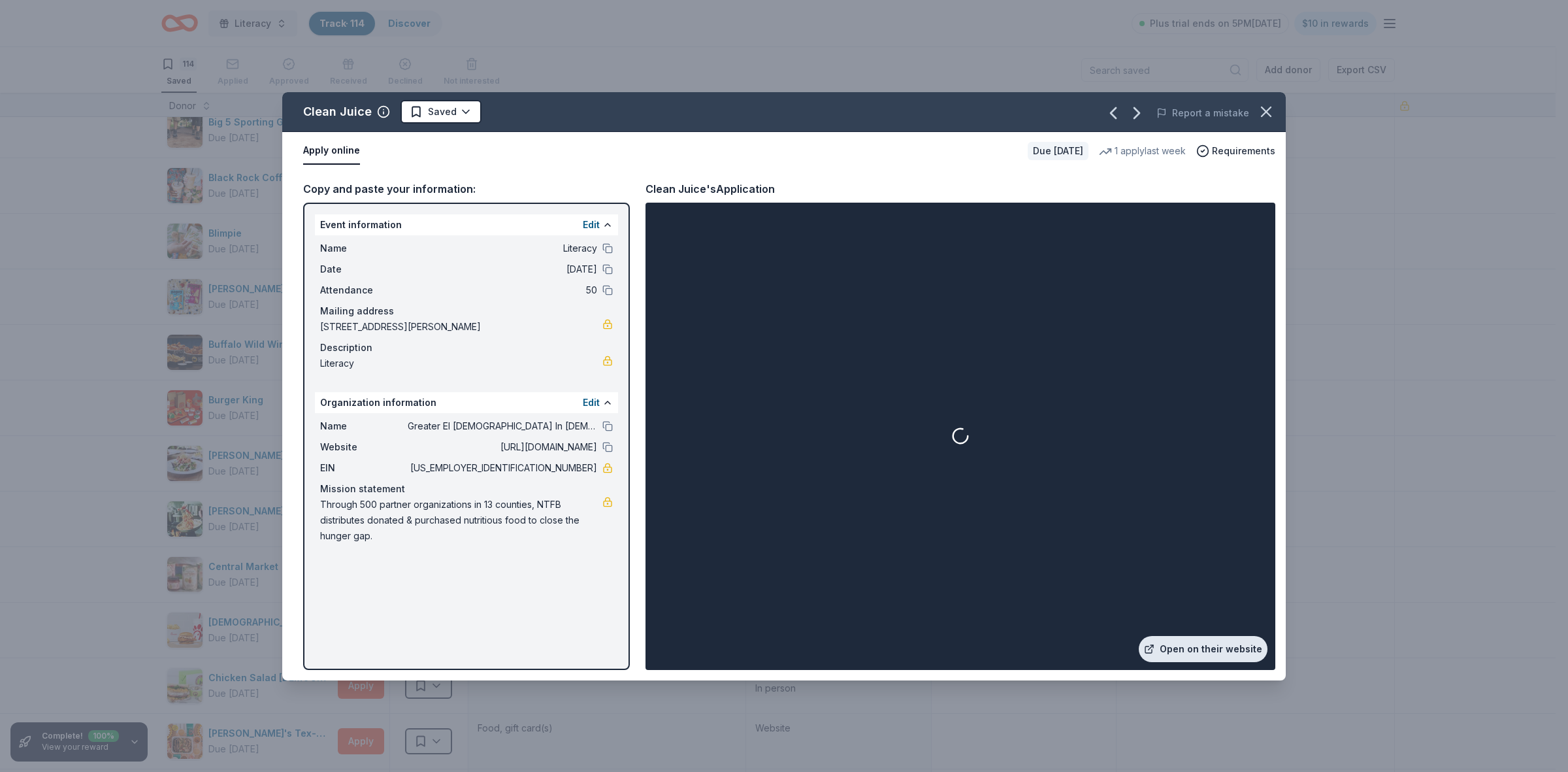
click at [1205, 649] on link "Open on their website" at bounding box center [1203, 648] width 129 height 26
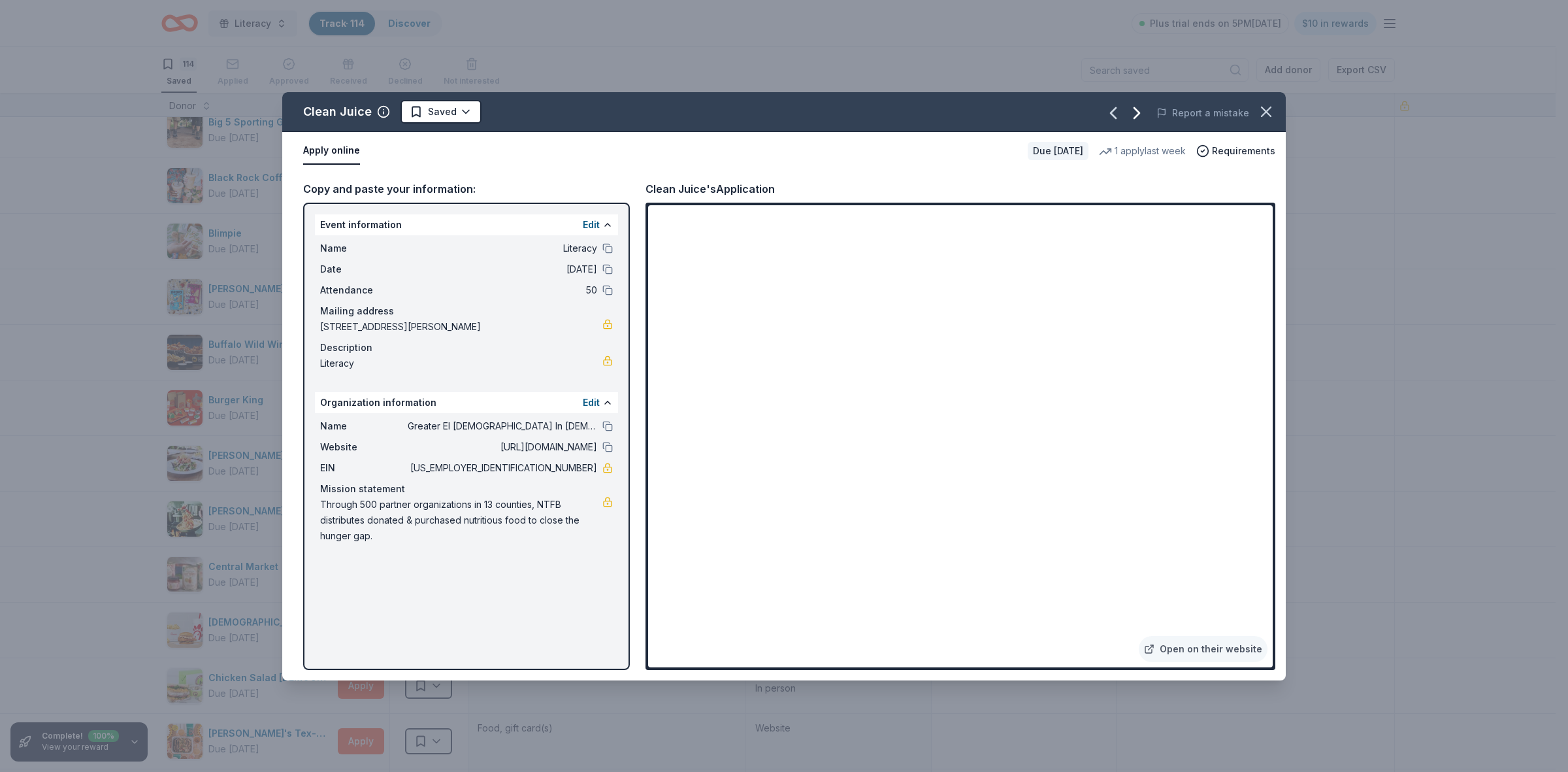
click at [1138, 111] on icon "button" at bounding box center [1136, 113] width 21 height 21
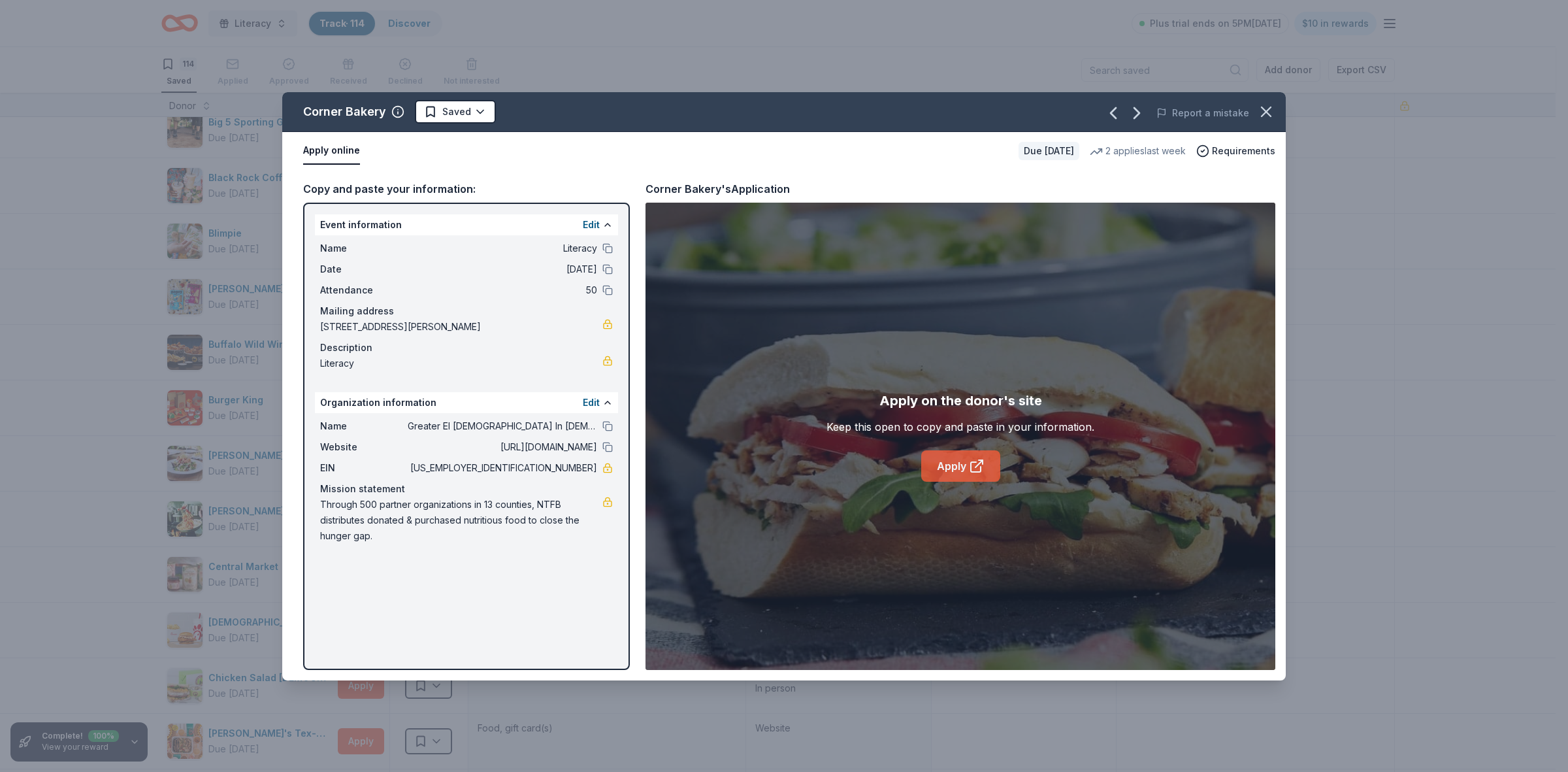
click at [981, 469] on icon at bounding box center [975, 466] width 10 height 10
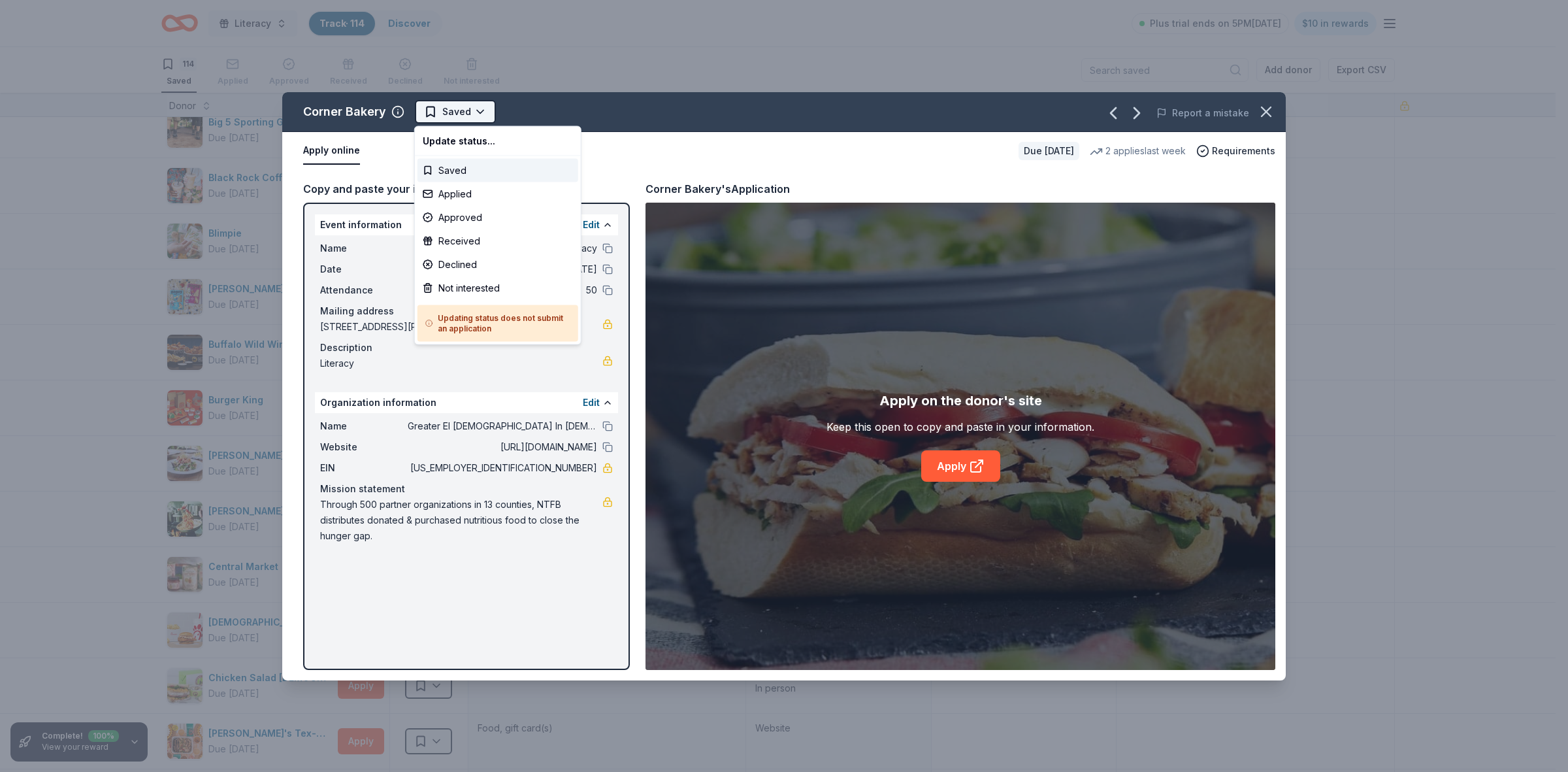
click at [466, 112] on html "Literacy Track · 114 Discover Plus trial ends on 5PM, 9/20 $10 in rewards 114 S…" at bounding box center [784, 386] width 1568 height 772
click at [443, 287] on div "Not interested" at bounding box center [497, 288] width 161 height 24
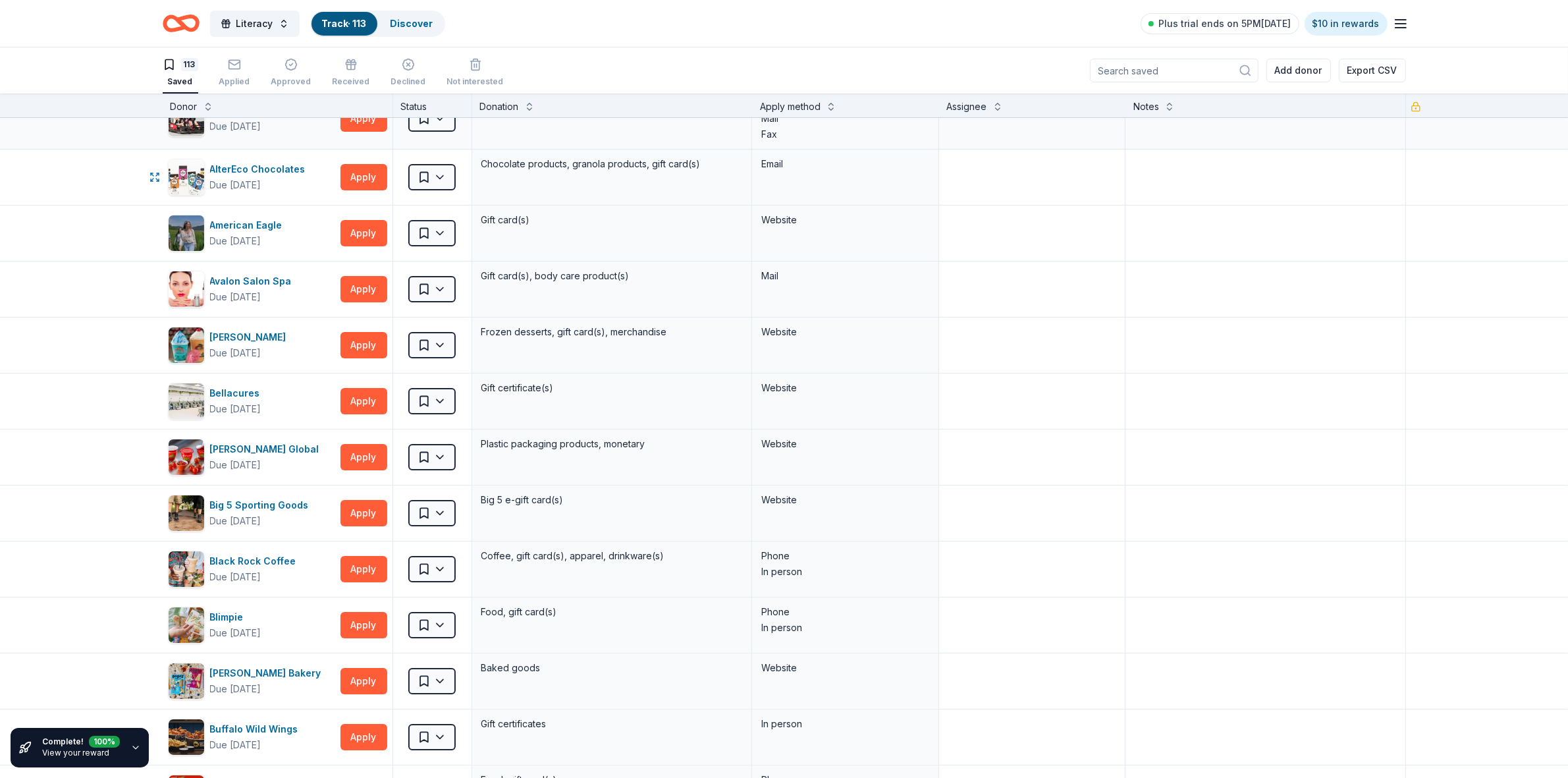
scroll to position [0, 0]
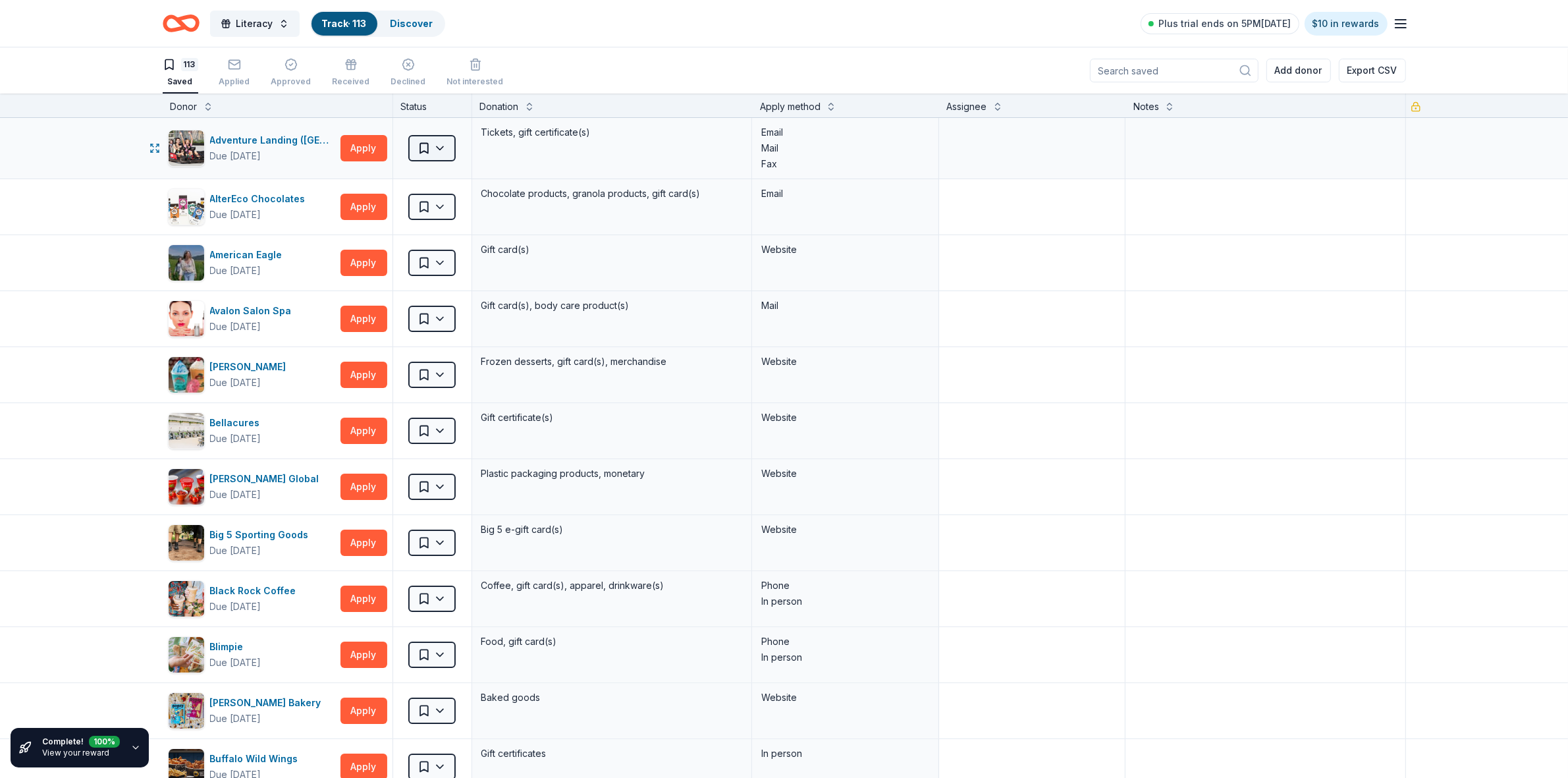
click at [433, 148] on html "Literacy Track · 113 Discover Plus trial ends on 5PM, 9/20 $10 in rewards 113 S…" at bounding box center [784, 389] width 1568 height 778
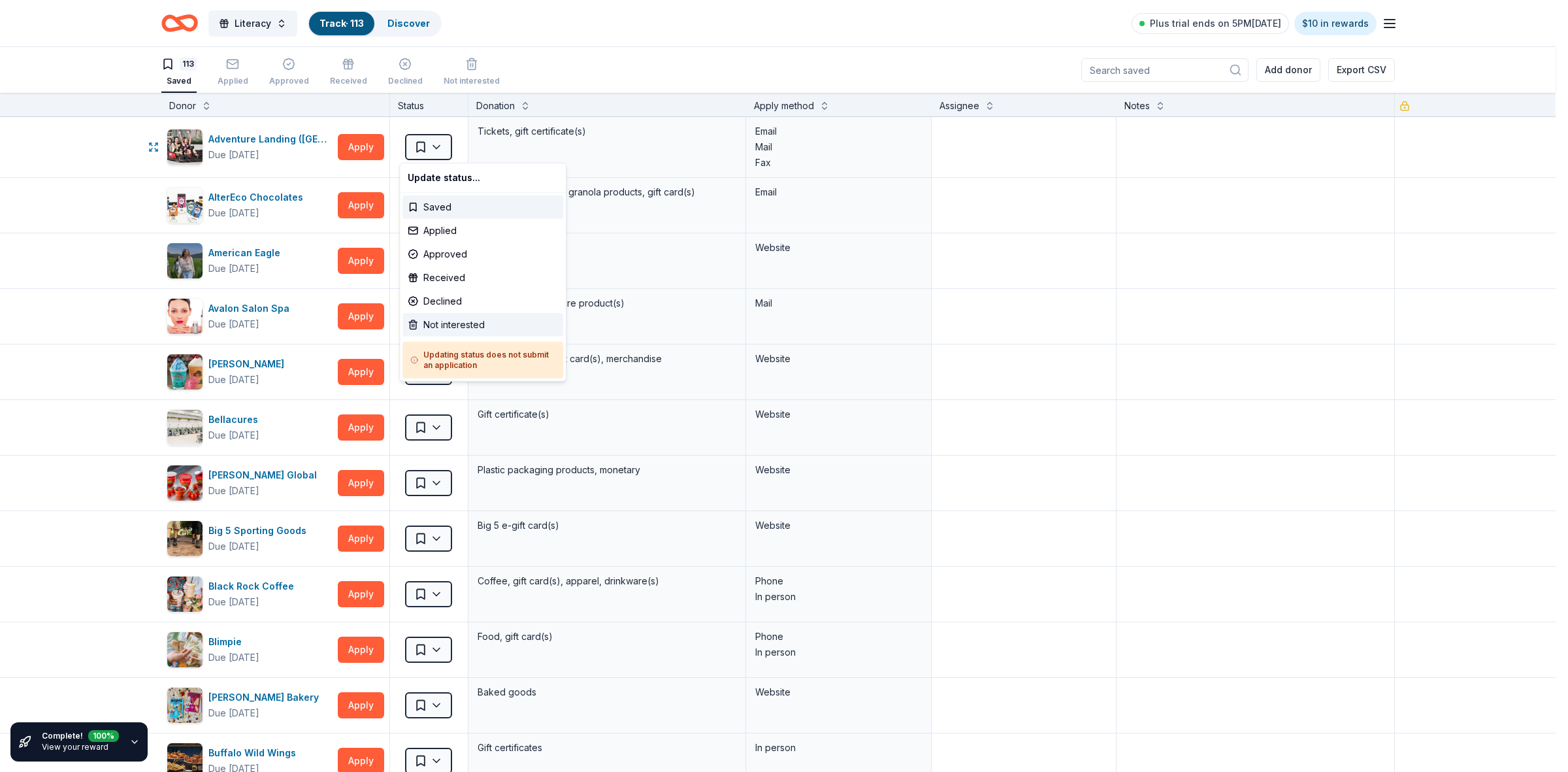
click at [442, 325] on div "Not interested" at bounding box center [483, 325] width 161 height 24
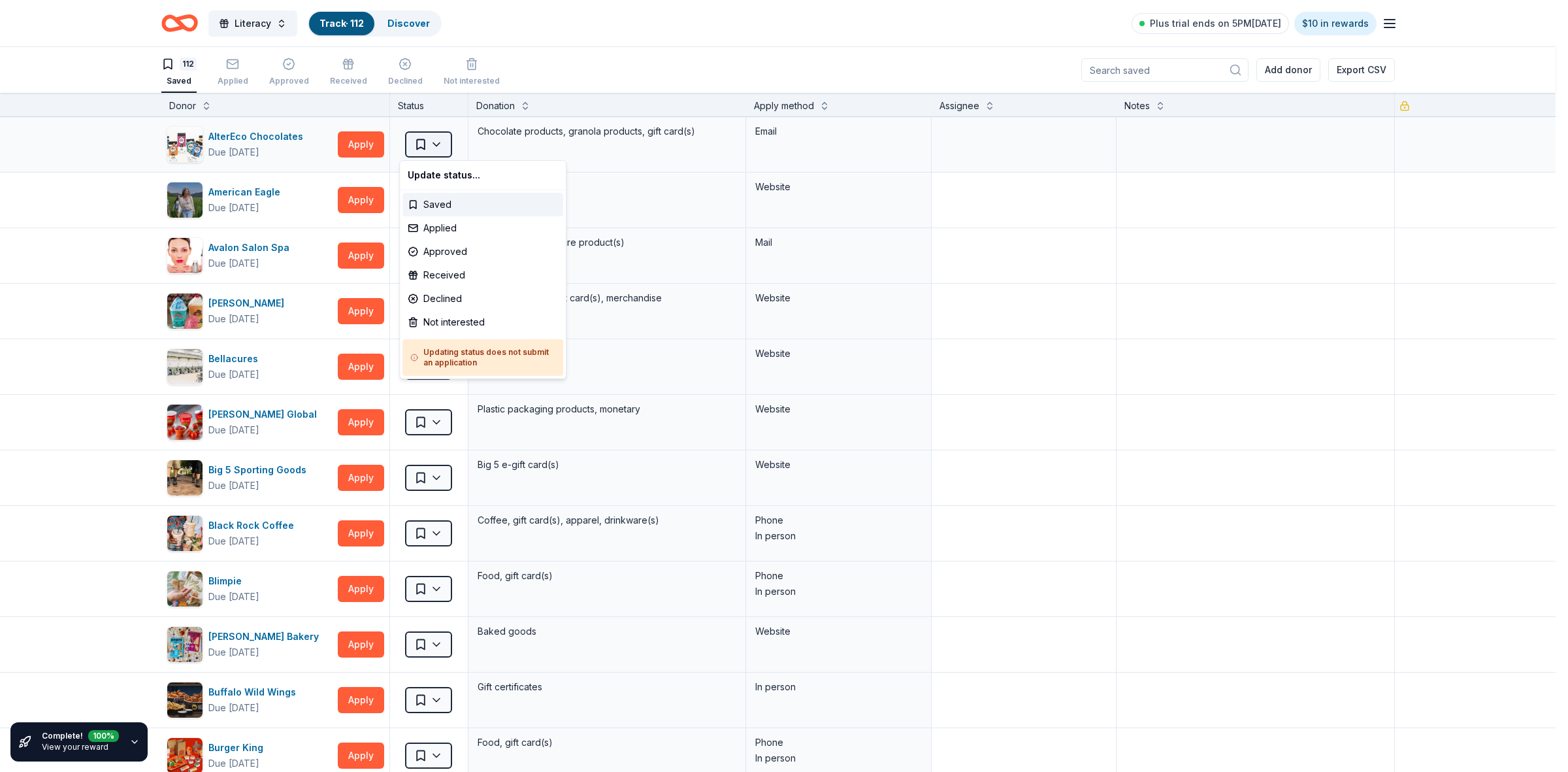
click at [435, 145] on html "Literacy Track · 112 Discover Plus trial ends on 5PM, 9/20 $10 in rewards 112 S…" at bounding box center [784, 386] width 1568 height 772
click at [430, 325] on div "Not interested" at bounding box center [483, 322] width 161 height 24
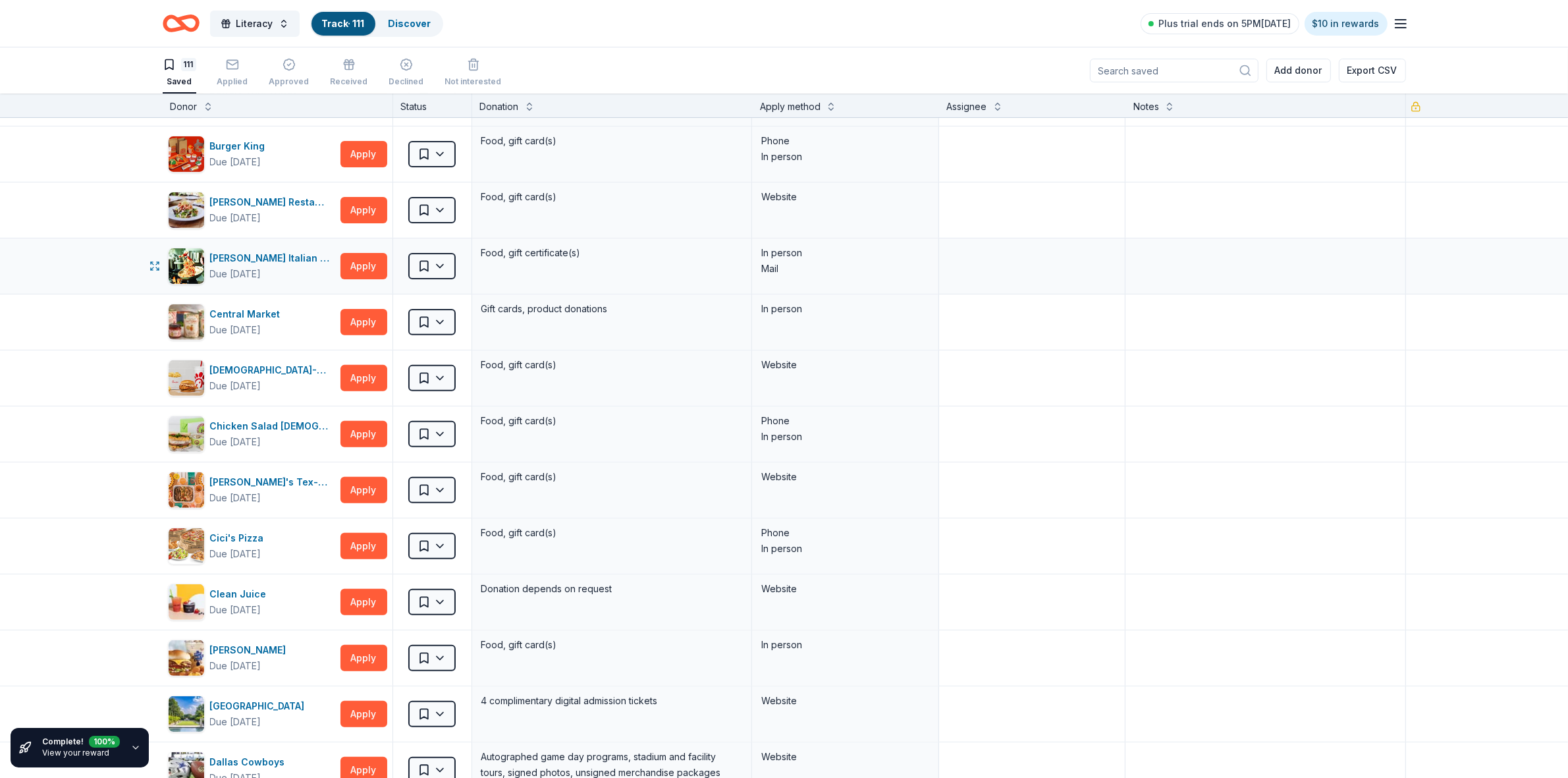
scroll to position [576, 0]
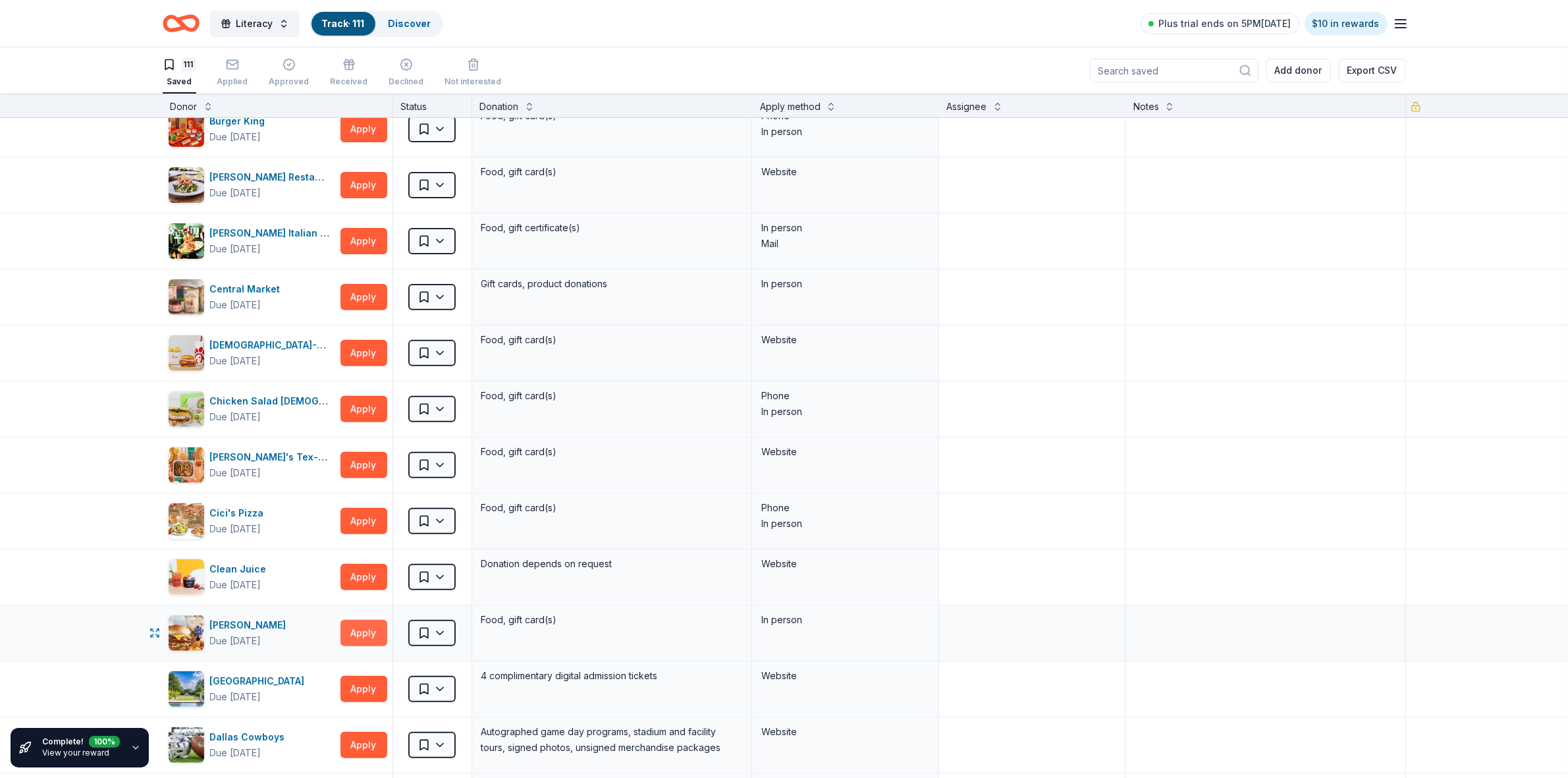
click at [341, 638] on button "Apply" at bounding box center [364, 632] width 47 height 27
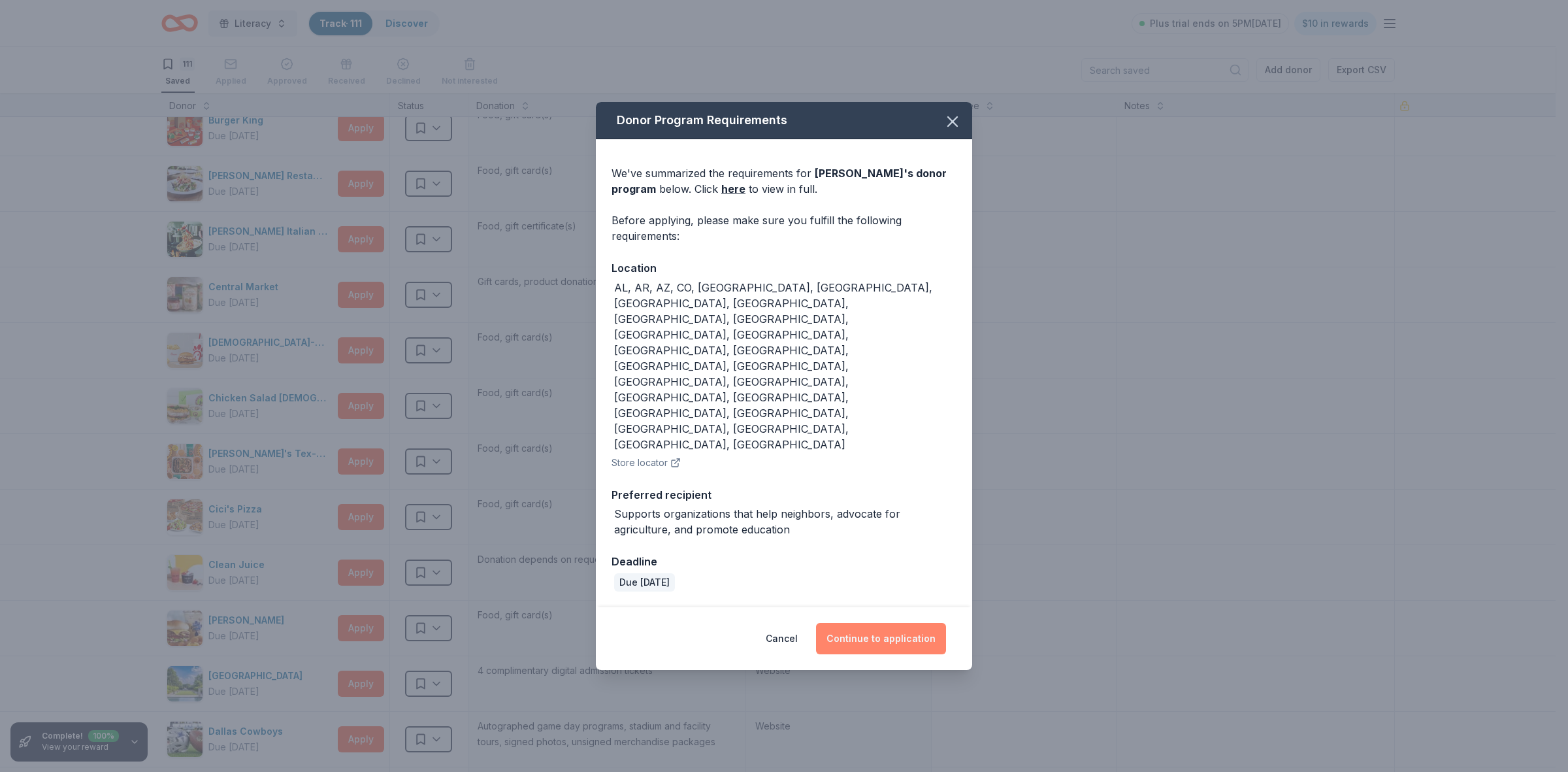
click at [847, 623] on button "Continue to application" at bounding box center [881, 638] width 130 height 32
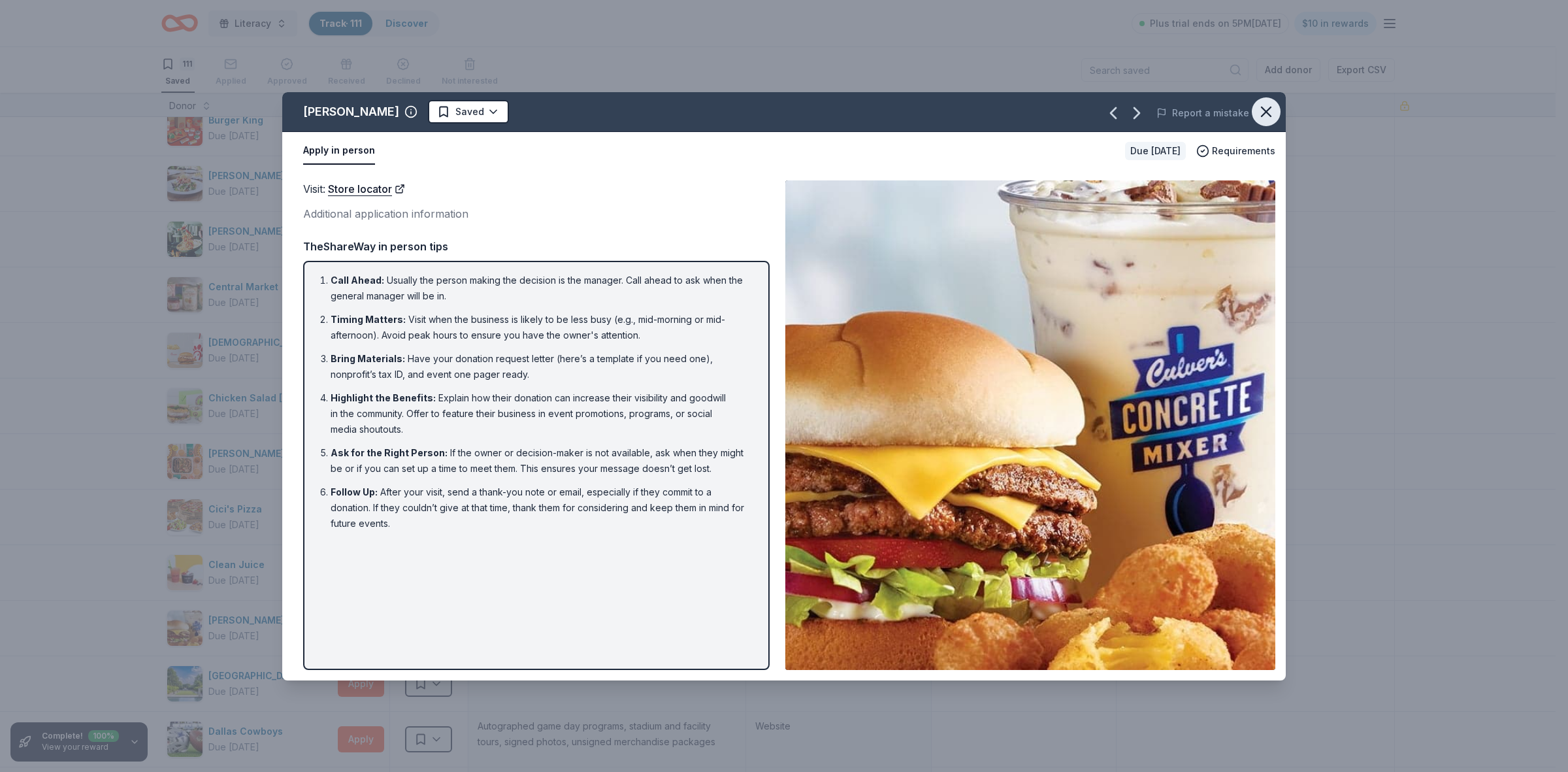
click at [1260, 113] on icon "button" at bounding box center [1266, 112] width 18 height 18
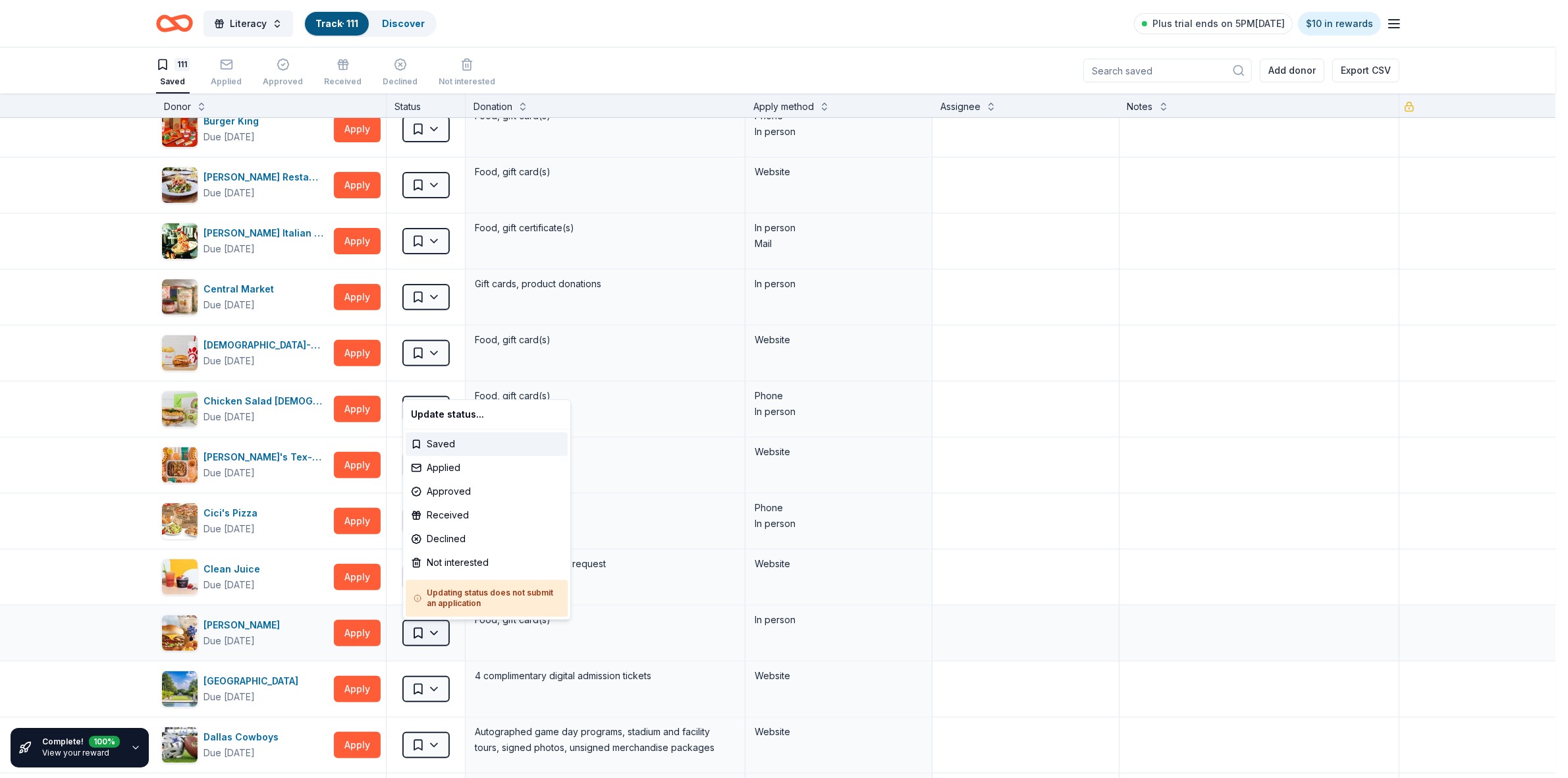
click at [439, 634] on html "Literacy Track · 111 Discover Plus trial ends on 5PM, 9/20 $10 in rewards 111 S…" at bounding box center [784, 389] width 1568 height 778
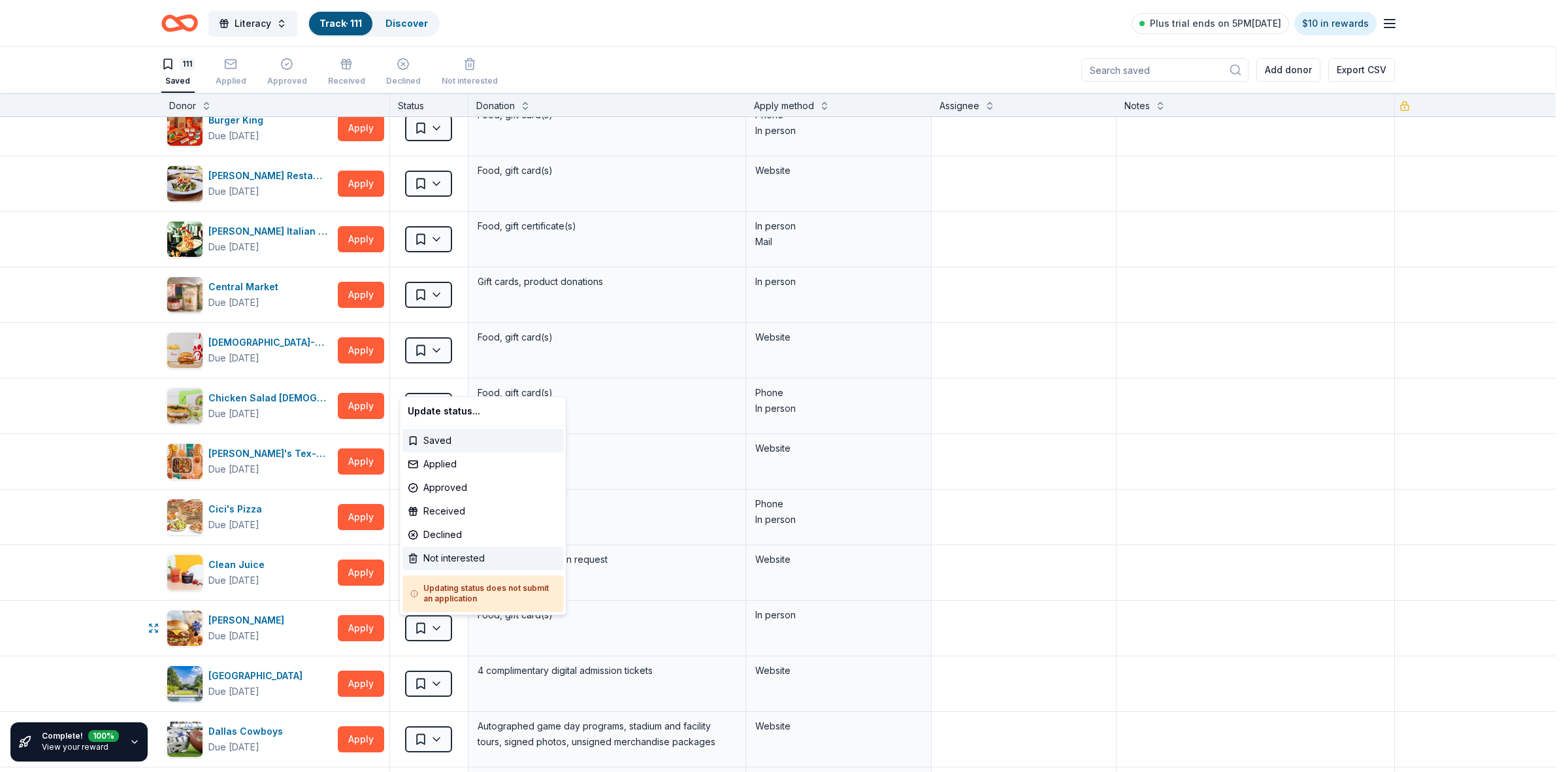
click at [445, 549] on div "Not interested" at bounding box center [483, 558] width 161 height 24
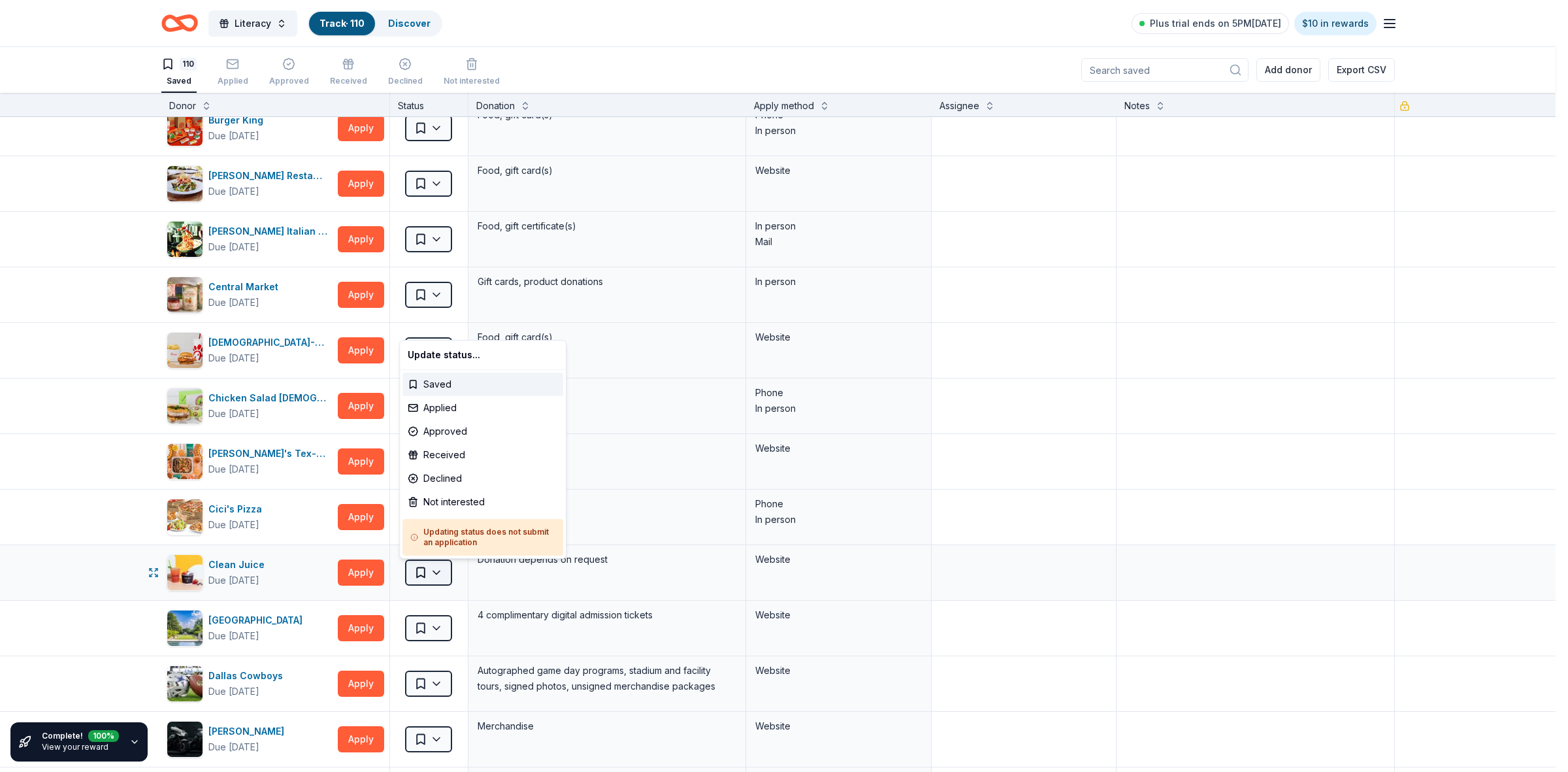
click at [430, 577] on html "Literacy Track · 110 Discover Plus trial ends on 5PM, 9/20 $10 in rewards 110 S…" at bounding box center [784, 386] width 1568 height 772
click at [466, 501] on div "Not interested" at bounding box center [483, 502] width 161 height 24
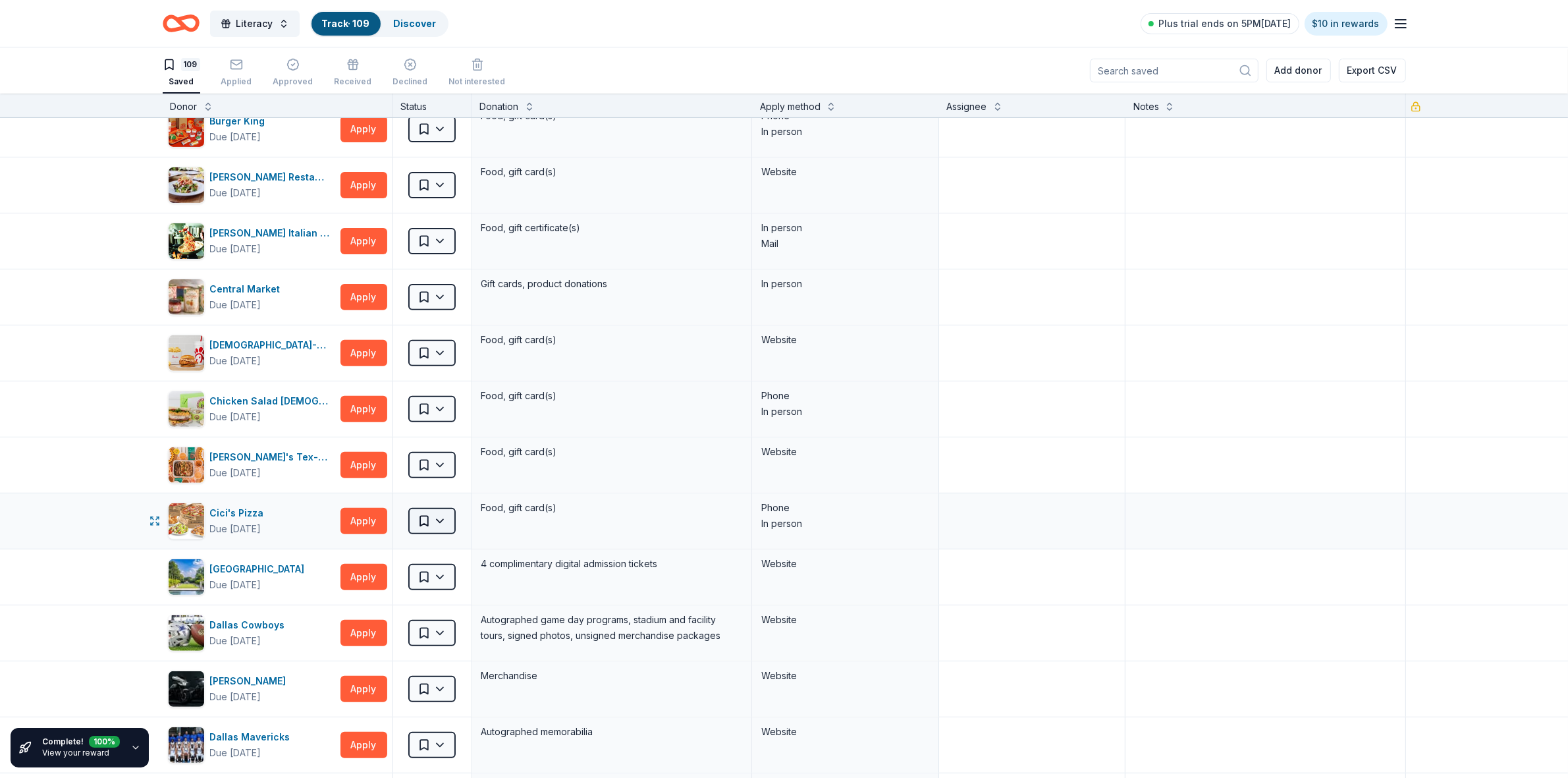
click at [430, 525] on html "Literacy Track · 109 Discover Plus trial ends on 5PM, 9/20 $10 in rewards 109 S…" at bounding box center [784, 389] width 1568 height 778
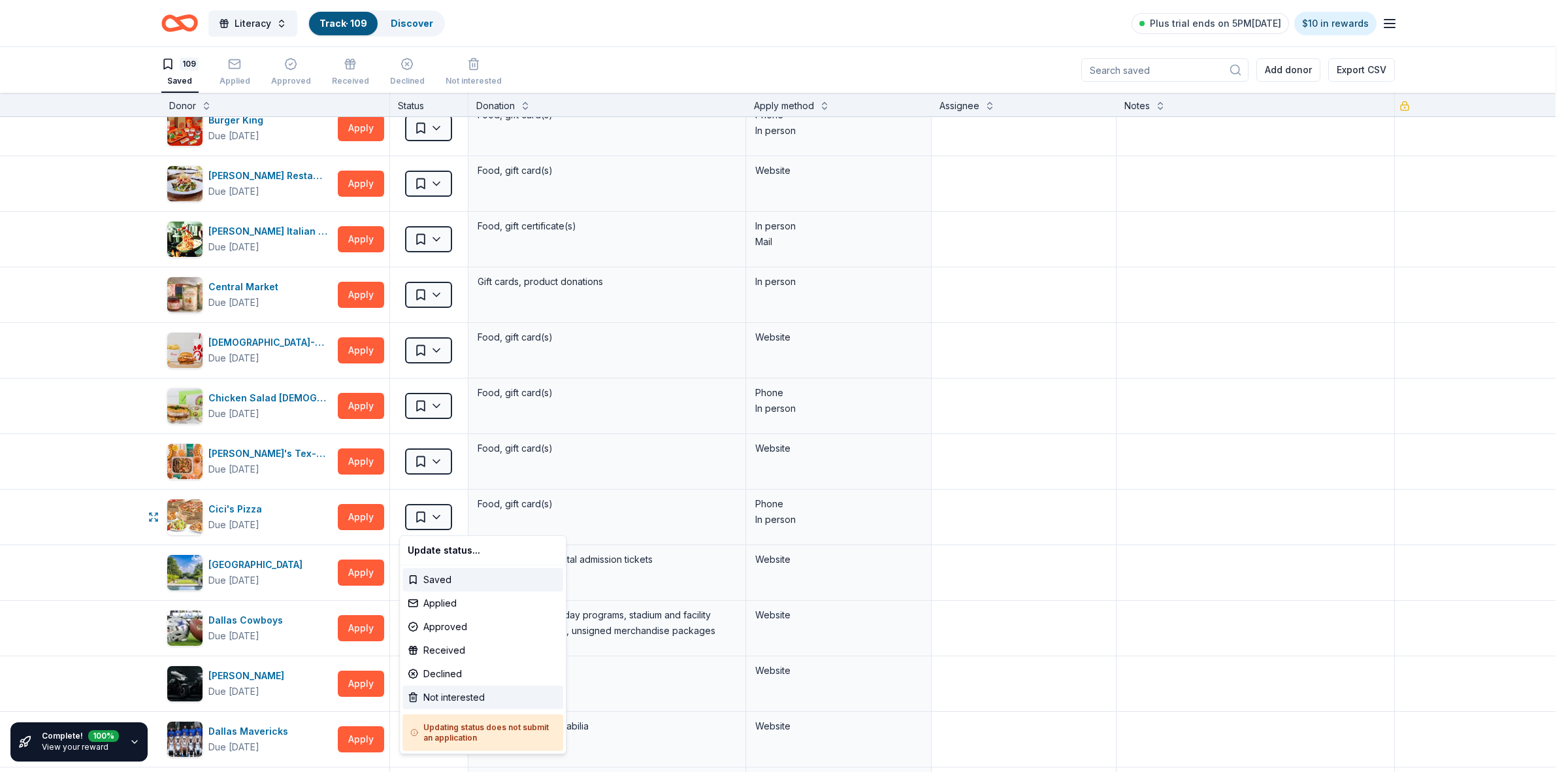
click at [433, 694] on div "Not interested" at bounding box center [483, 697] width 161 height 24
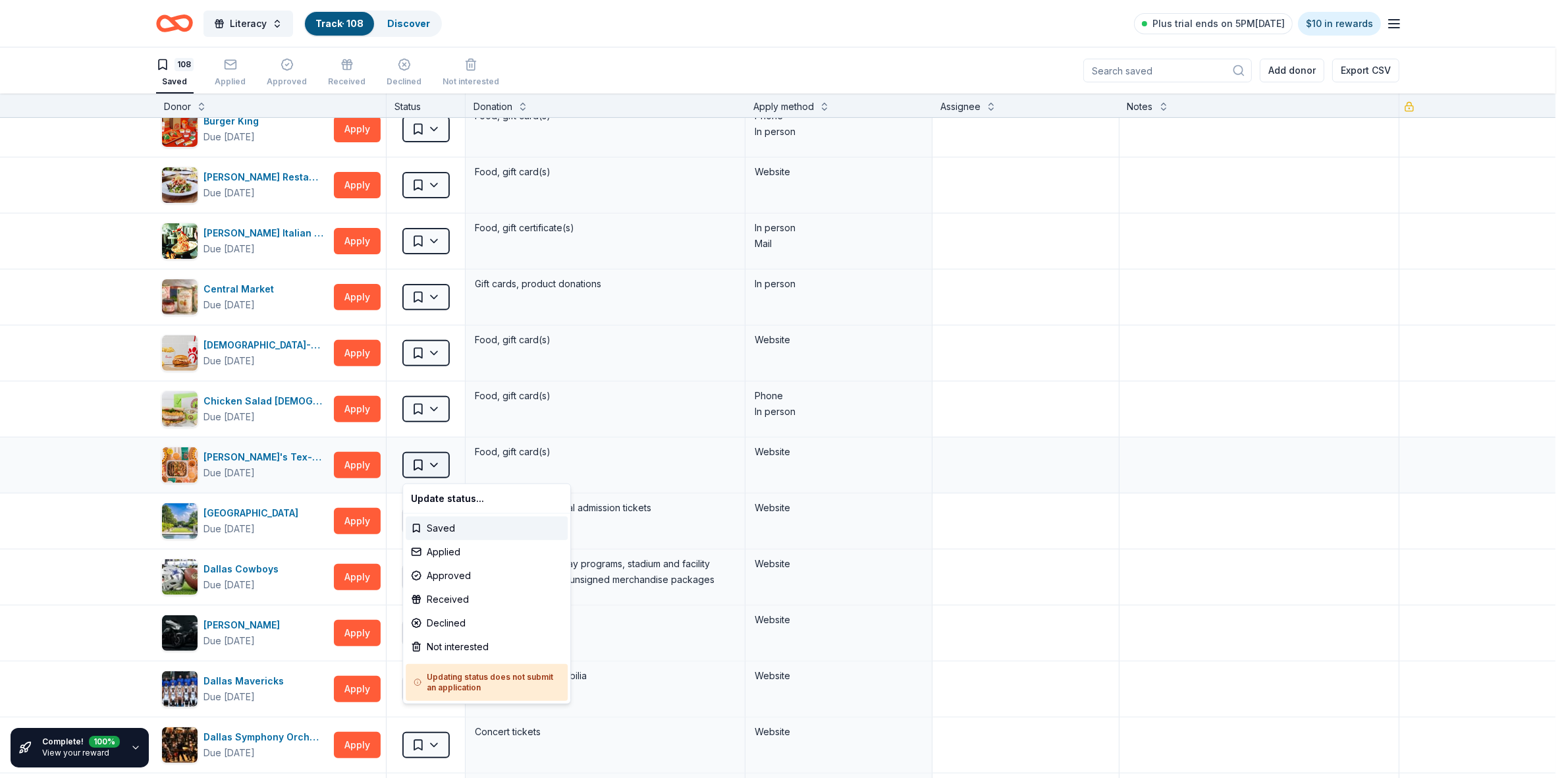
click at [431, 466] on html "Literacy Track · 108 Discover Plus trial ends on 5PM, 9/20 $10 in rewards 108 S…" at bounding box center [784, 389] width 1568 height 778
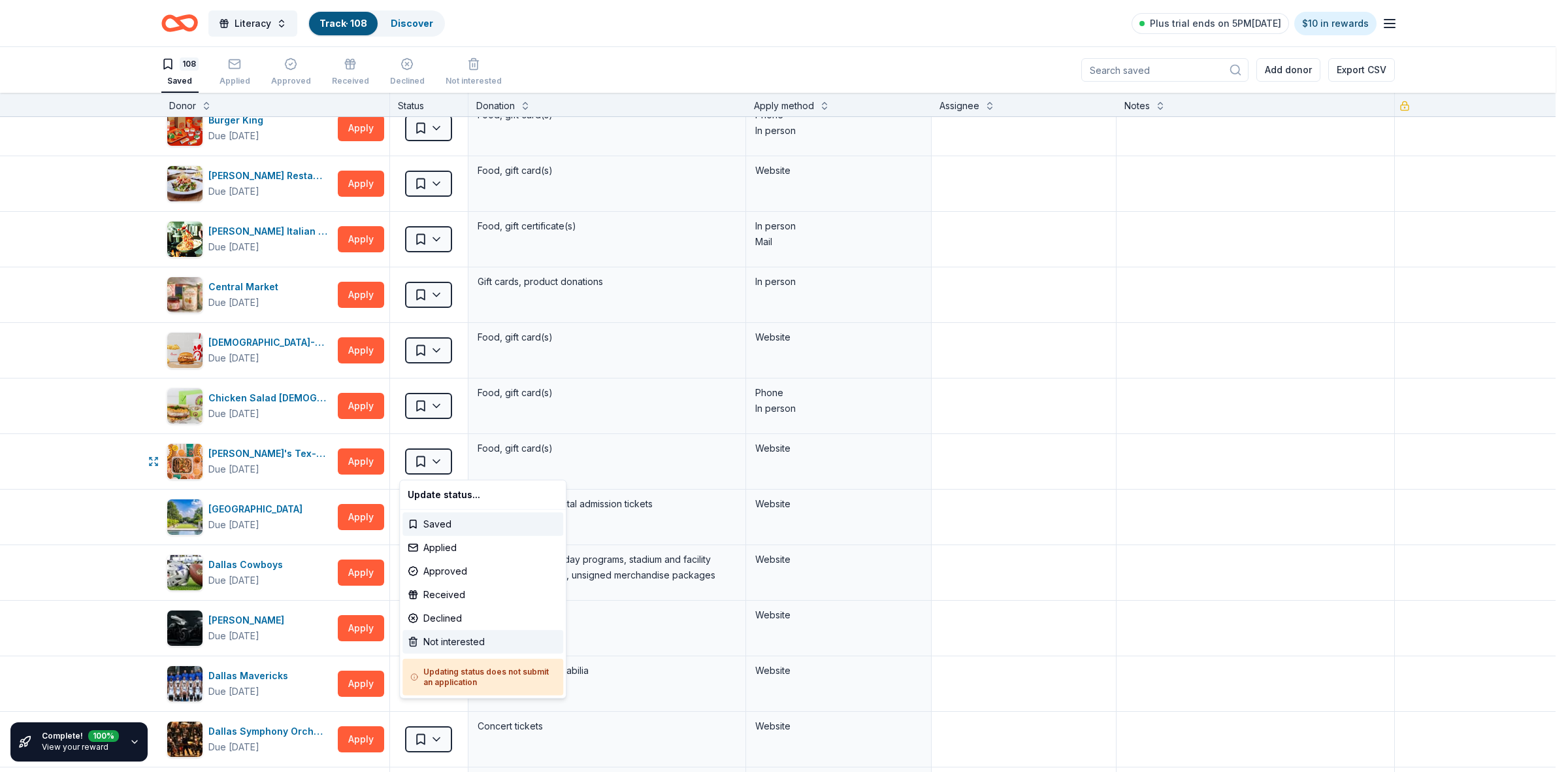
click at [439, 642] on div "Not interested" at bounding box center [483, 642] width 161 height 24
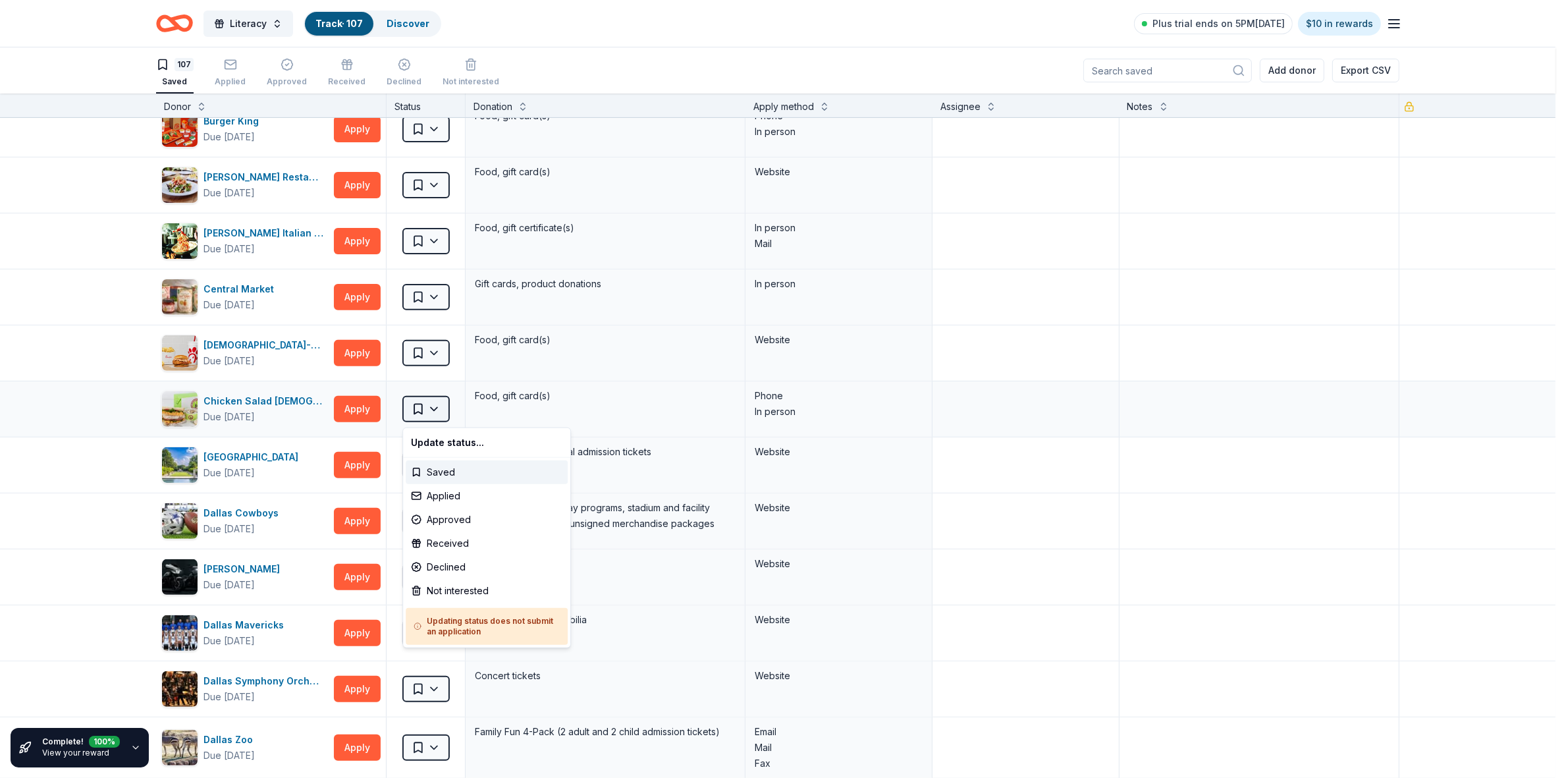
click at [426, 415] on html "Literacy Track · 107 Discover Plus trial ends on 5PM, 9/20 $10 in rewards 107 S…" at bounding box center [784, 389] width 1568 height 778
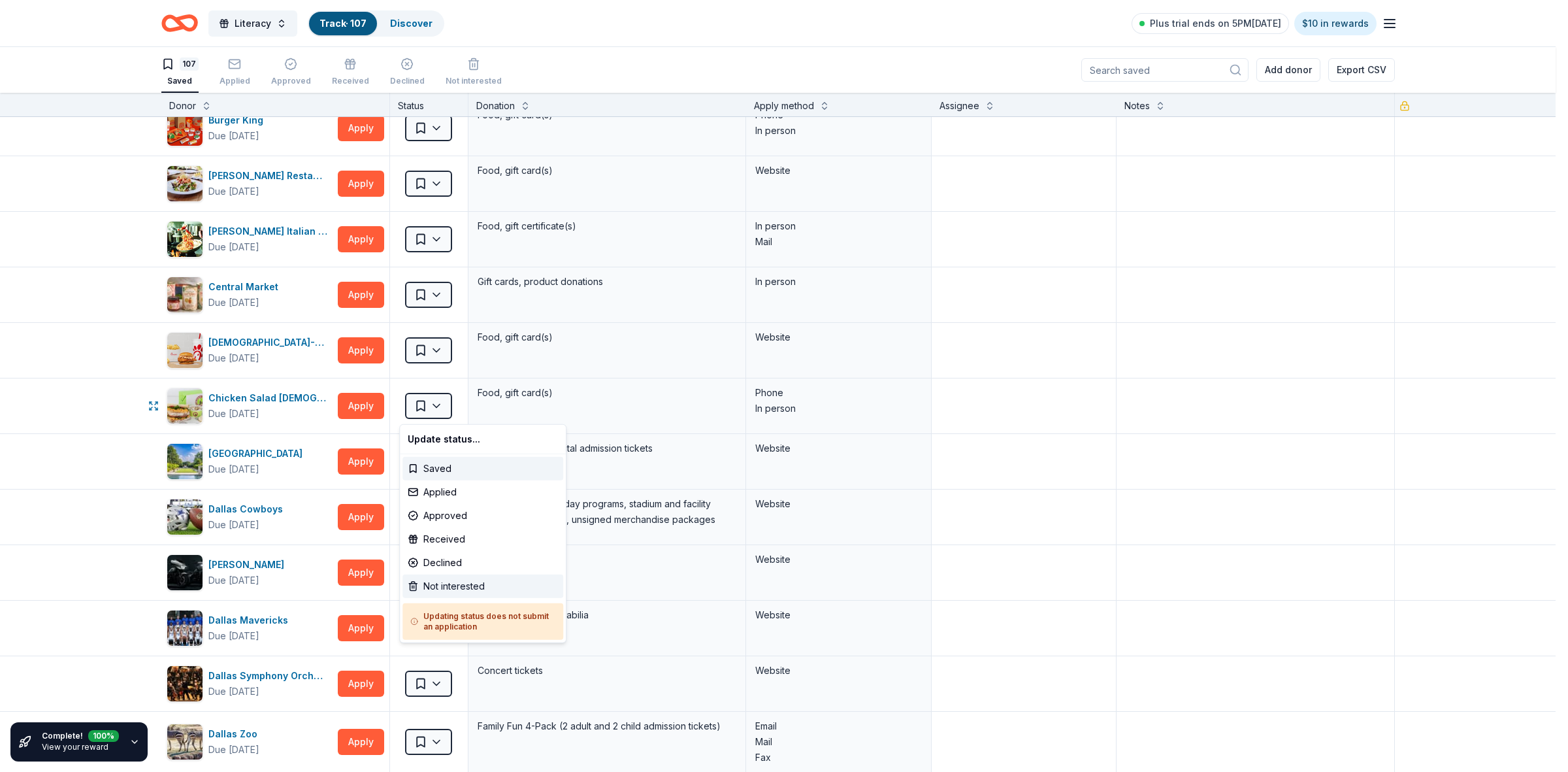
click at [426, 584] on div "Not interested" at bounding box center [483, 587] width 161 height 24
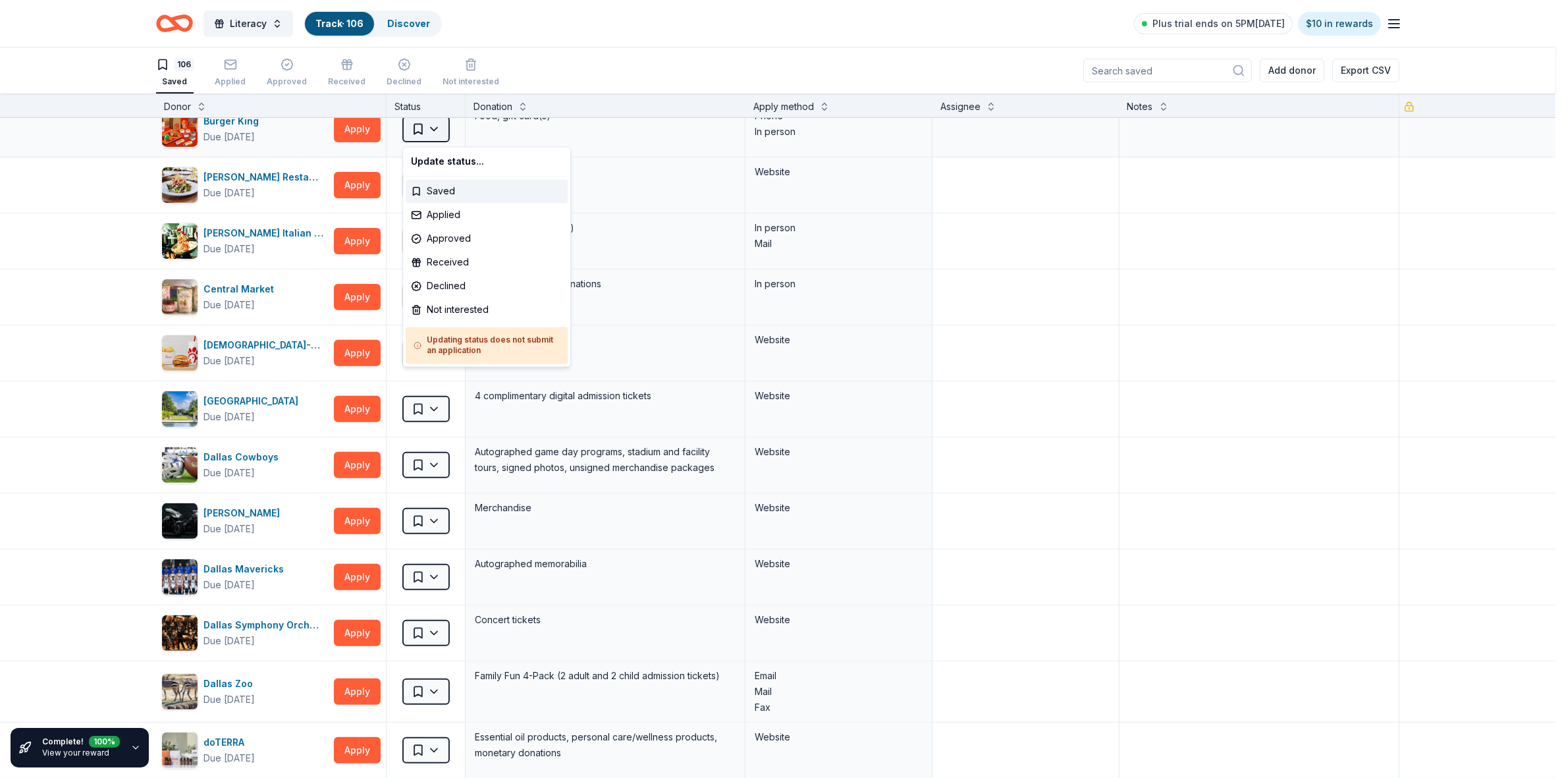
click at [437, 126] on html "Literacy Track · 106 Discover Plus trial ends on 5PM, 9/20 $10 in rewards 106 S…" at bounding box center [784, 389] width 1568 height 778
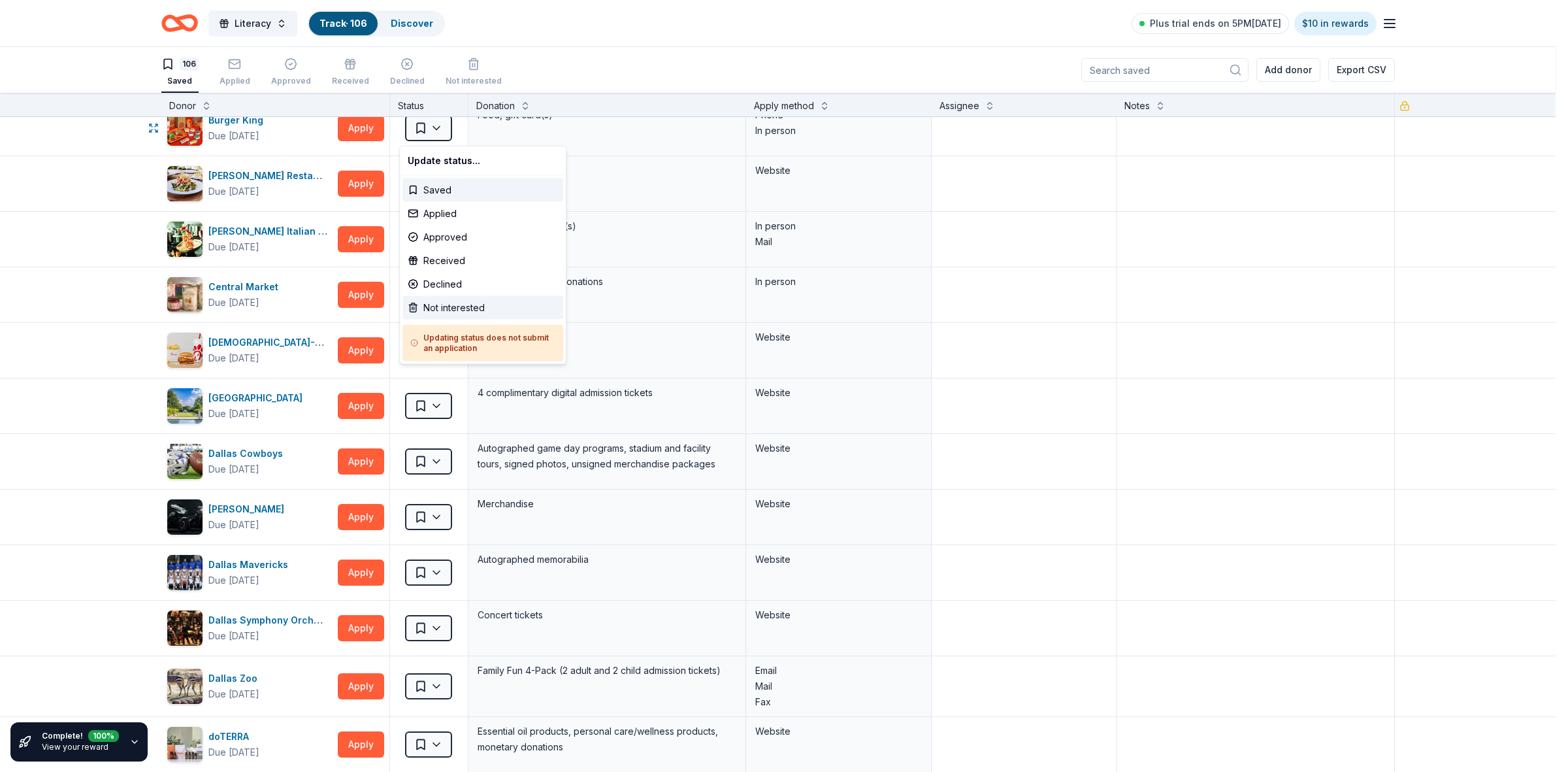
click at [454, 313] on div "Not interested" at bounding box center [483, 308] width 161 height 24
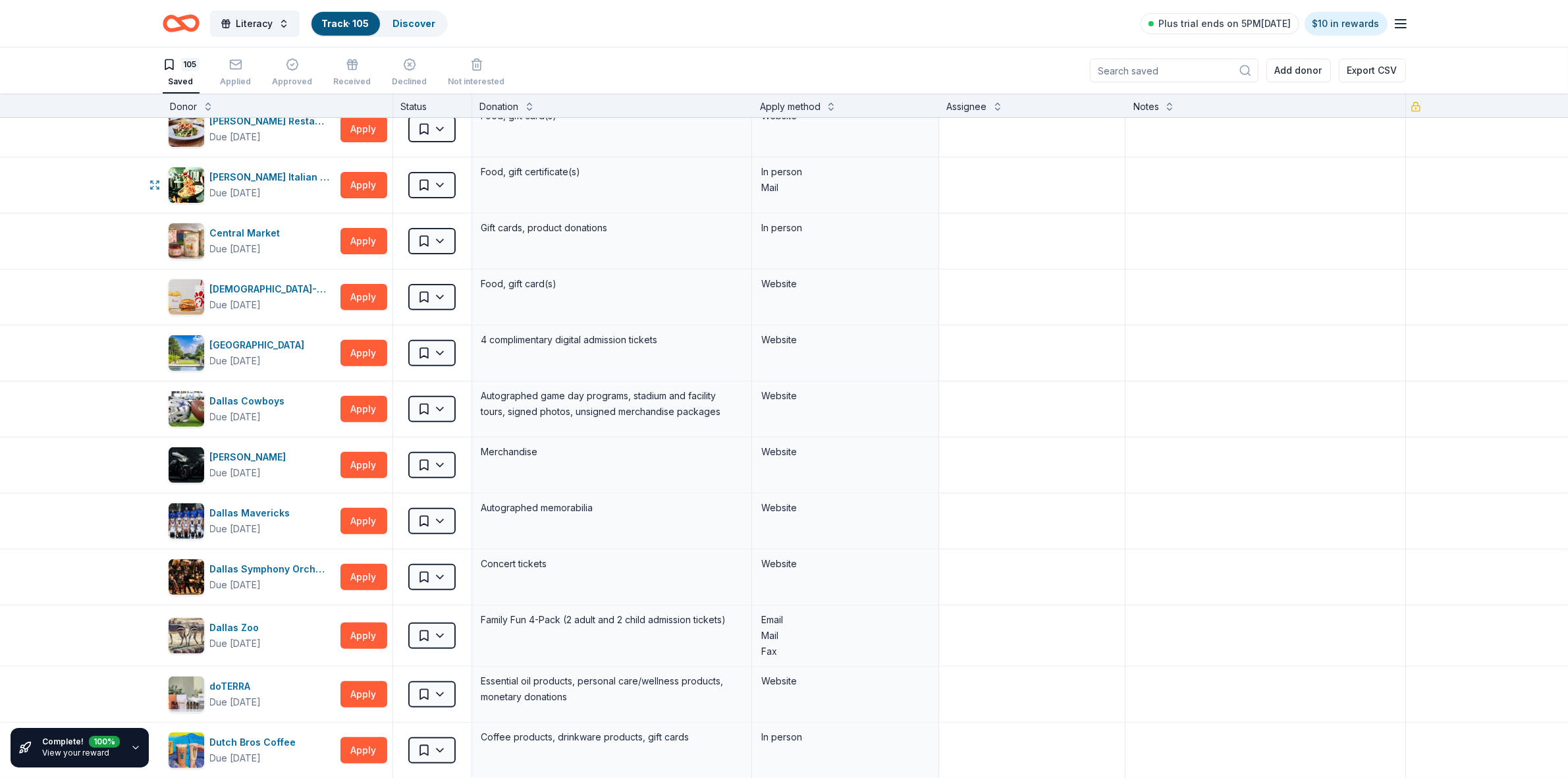
click at [437, 185] on html "Literacy Track · 105 Discover Plus trial ends on 5PM, 9/20 $10 in rewards 105 S…" at bounding box center [784, 389] width 1568 height 778
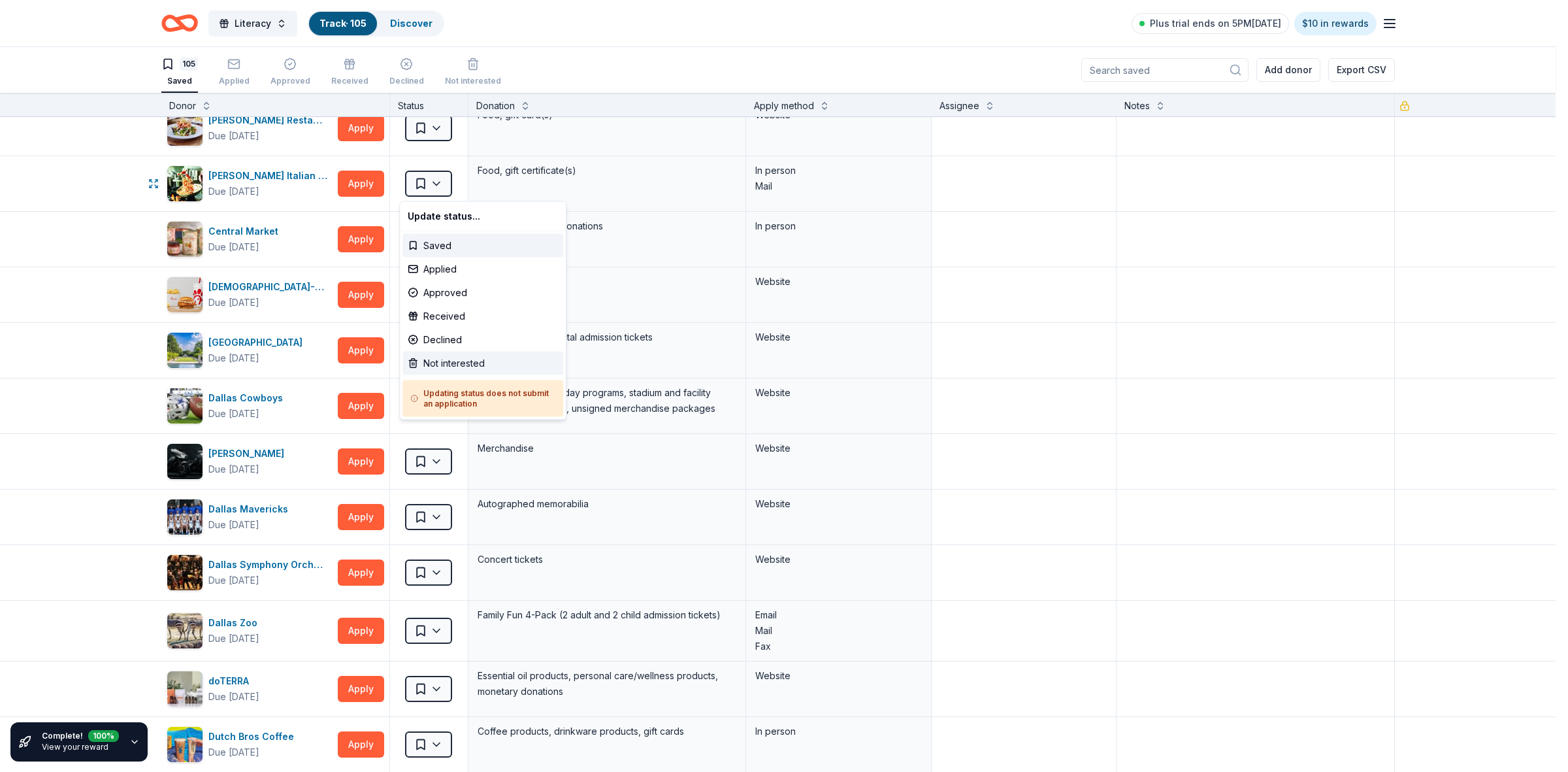
click at [457, 368] on div "Not interested" at bounding box center [483, 364] width 161 height 24
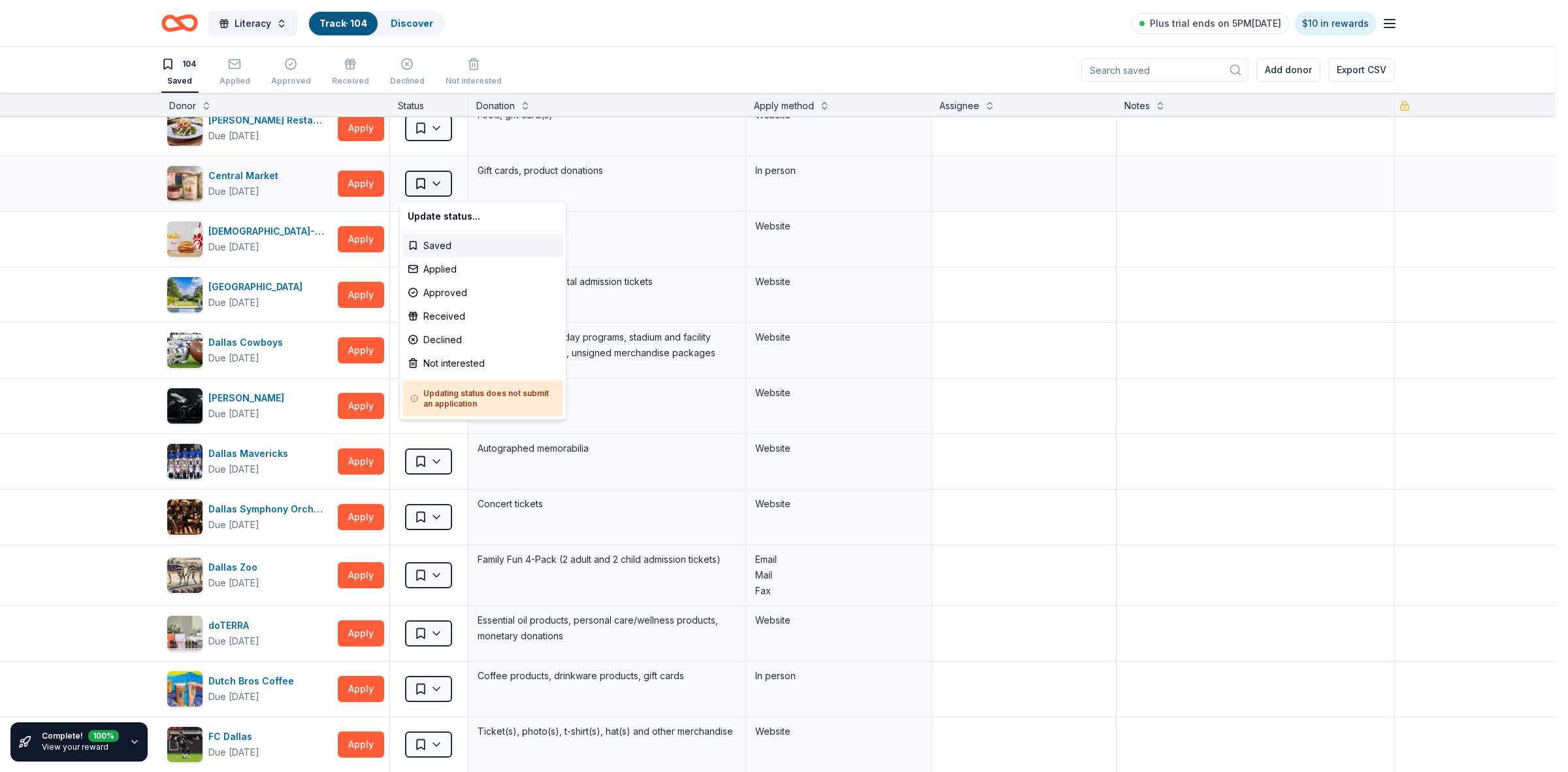
click at [426, 187] on html "Literacy Track · 104 Discover Plus trial ends on 5PM, 9/20 $10 in rewards 104 S…" at bounding box center [784, 386] width 1568 height 772
click at [443, 366] on div "Not interested" at bounding box center [483, 364] width 161 height 24
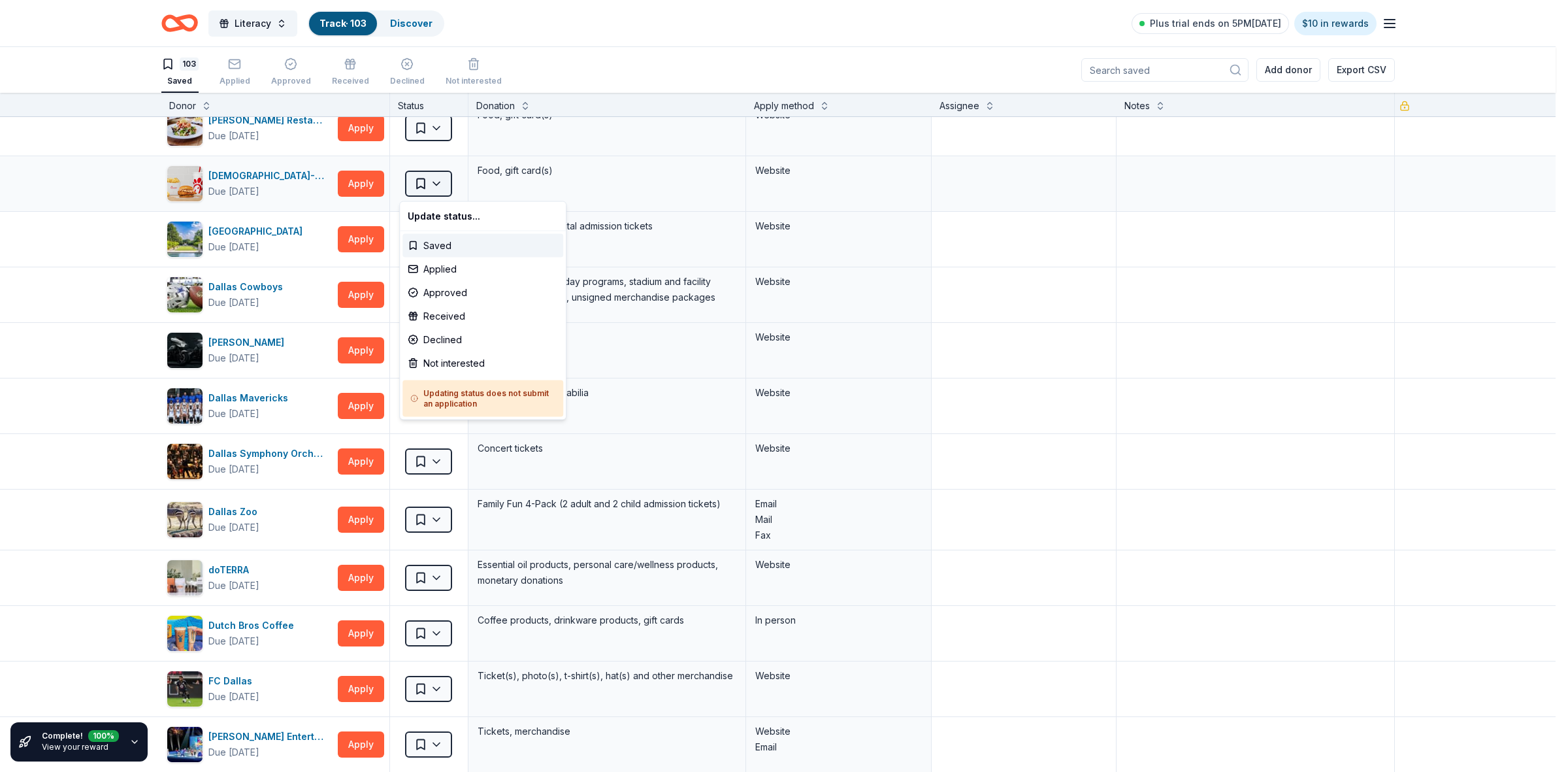
click at [430, 182] on html "Literacy Track · 103 Discover Plus trial ends on 5PM, 9/20 $10 in rewards 103 S…" at bounding box center [784, 386] width 1568 height 772
click at [429, 357] on div "Not interested" at bounding box center [483, 364] width 161 height 24
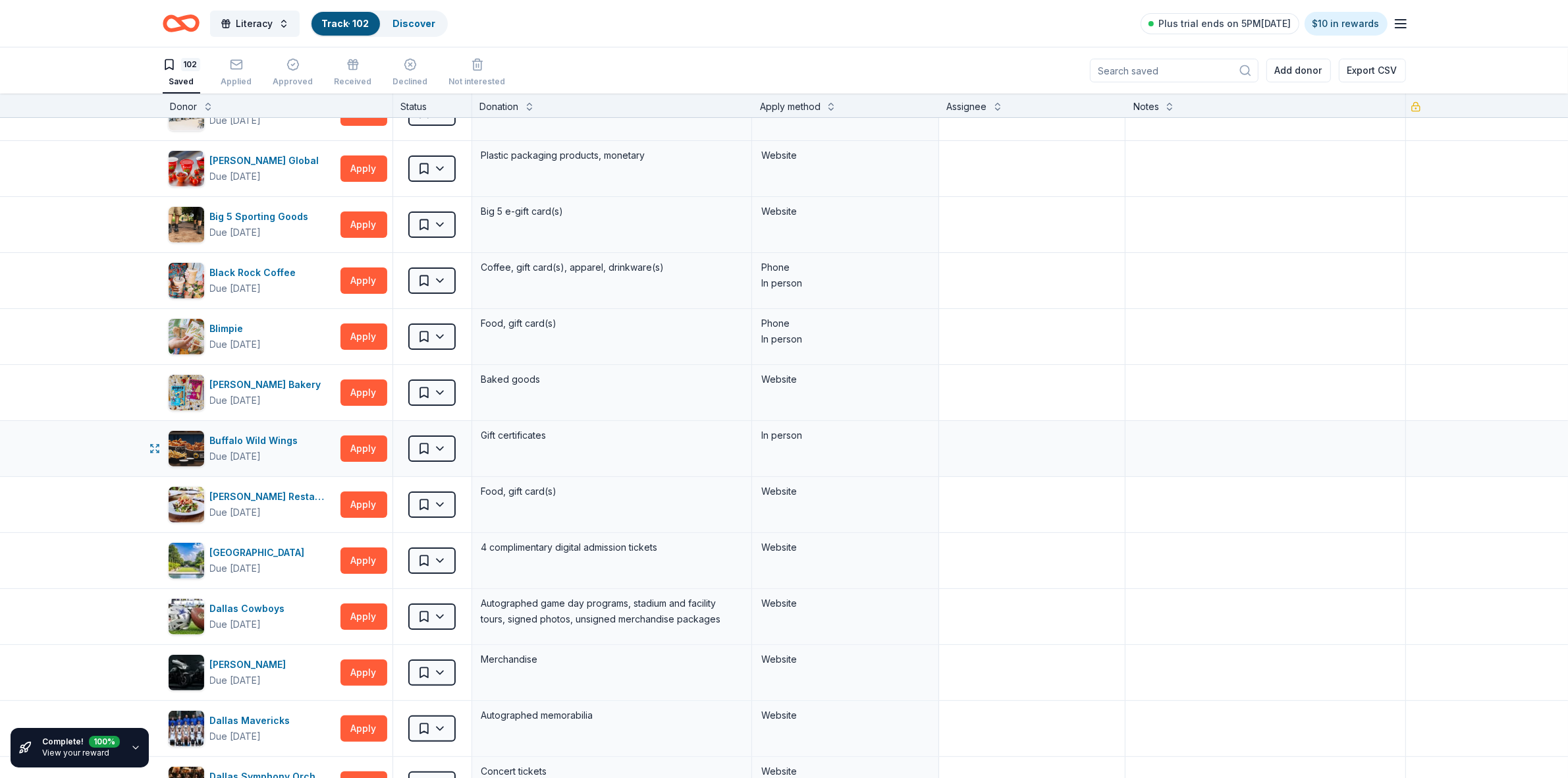
scroll to position [0, 0]
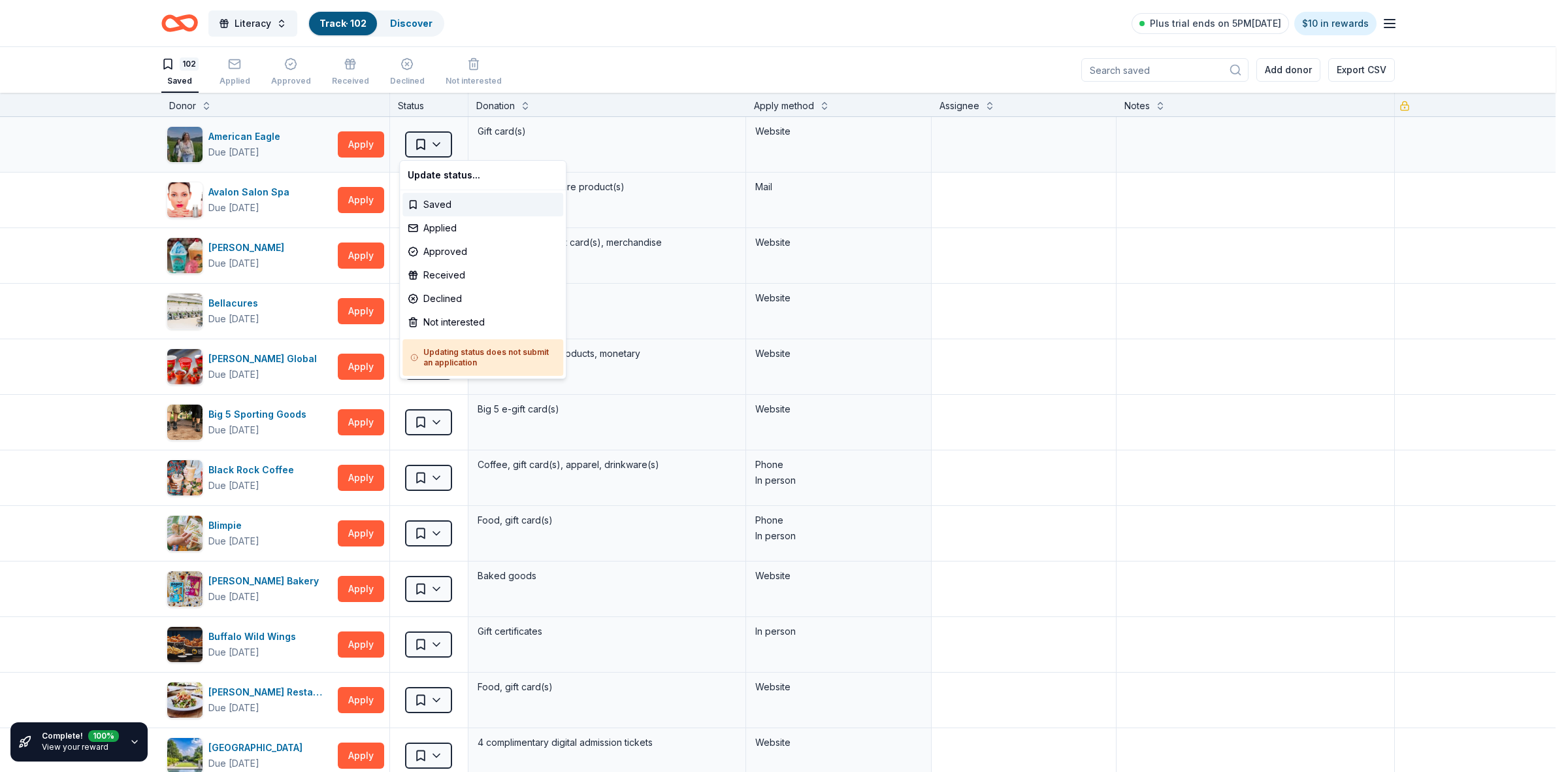
click at [432, 138] on html "Literacy Track · 102 Discover Plus trial ends on 5PM, 9/20 $10 in rewards 102 S…" at bounding box center [784, 386] width 1568 height 772
click at [436, 325] on div "Not interested" at bounding box center [483, 322] width 161 height 24
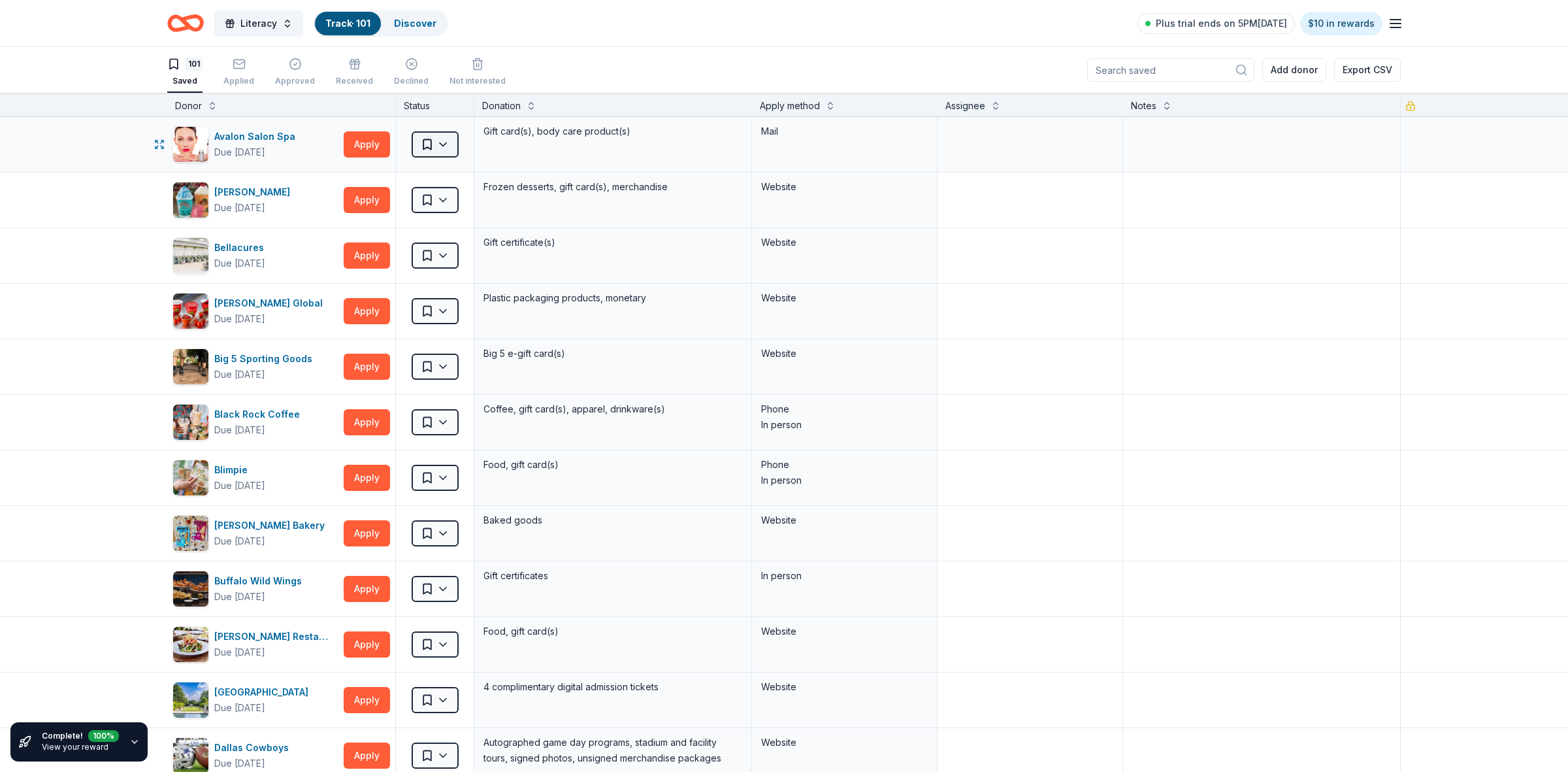
click at [425, 151] on html "Literacy Track · 101 Discover Plus trial ends on 5PM, 9/20 $10 in rewards 101 S…" at bounding box center [784, 386] width 1568 height 772
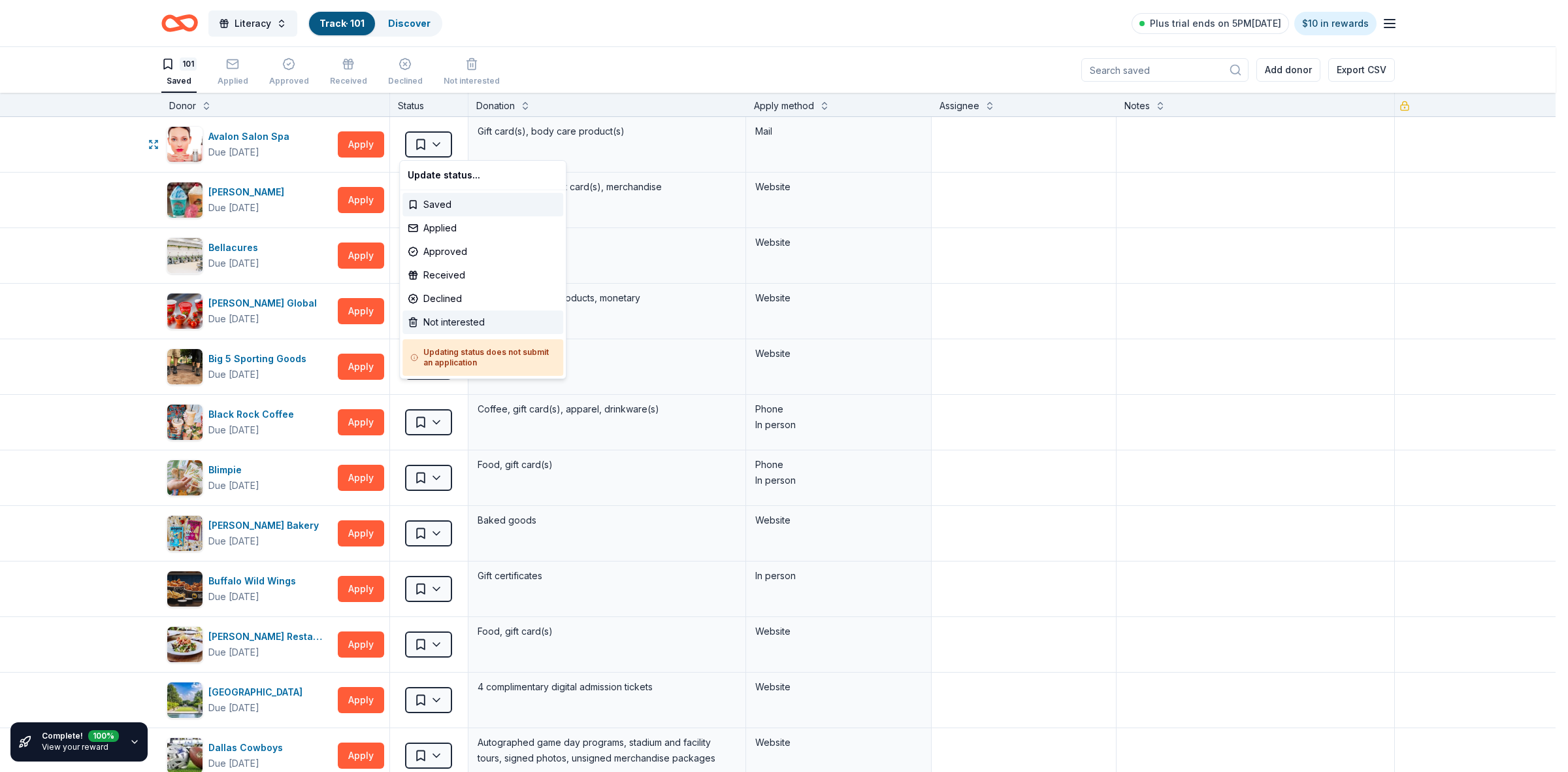
click at [447, 322] on div "Not interested" at bounding box center [483, 322] width 161 height 24
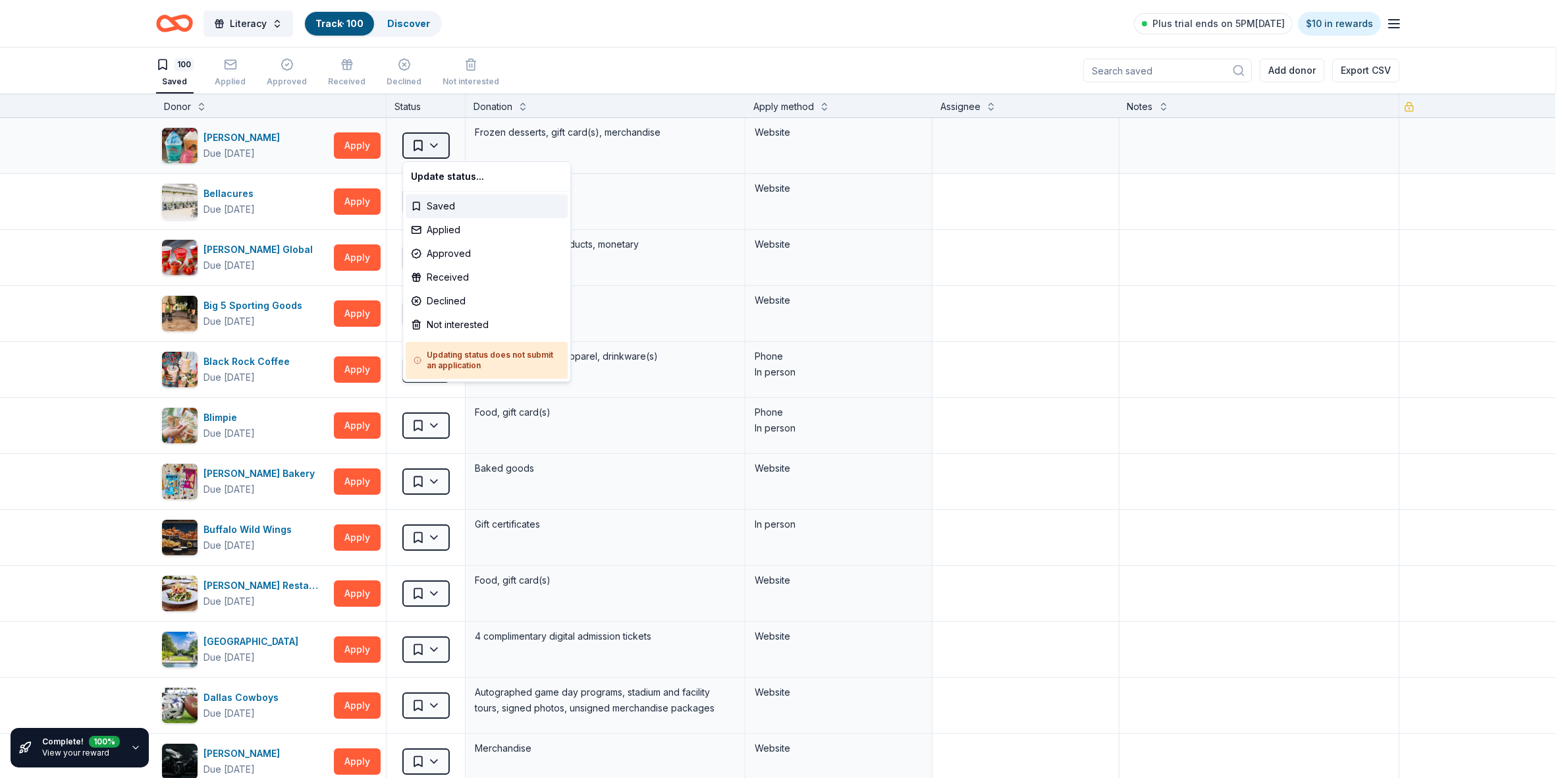
click at [432, 142] on html "Literacy Track · 100 Discover Plus trial ends on 5PM, 9/20 $10 in rewards 100 S…" at bounding box center [784, 389] width 1568 height 778
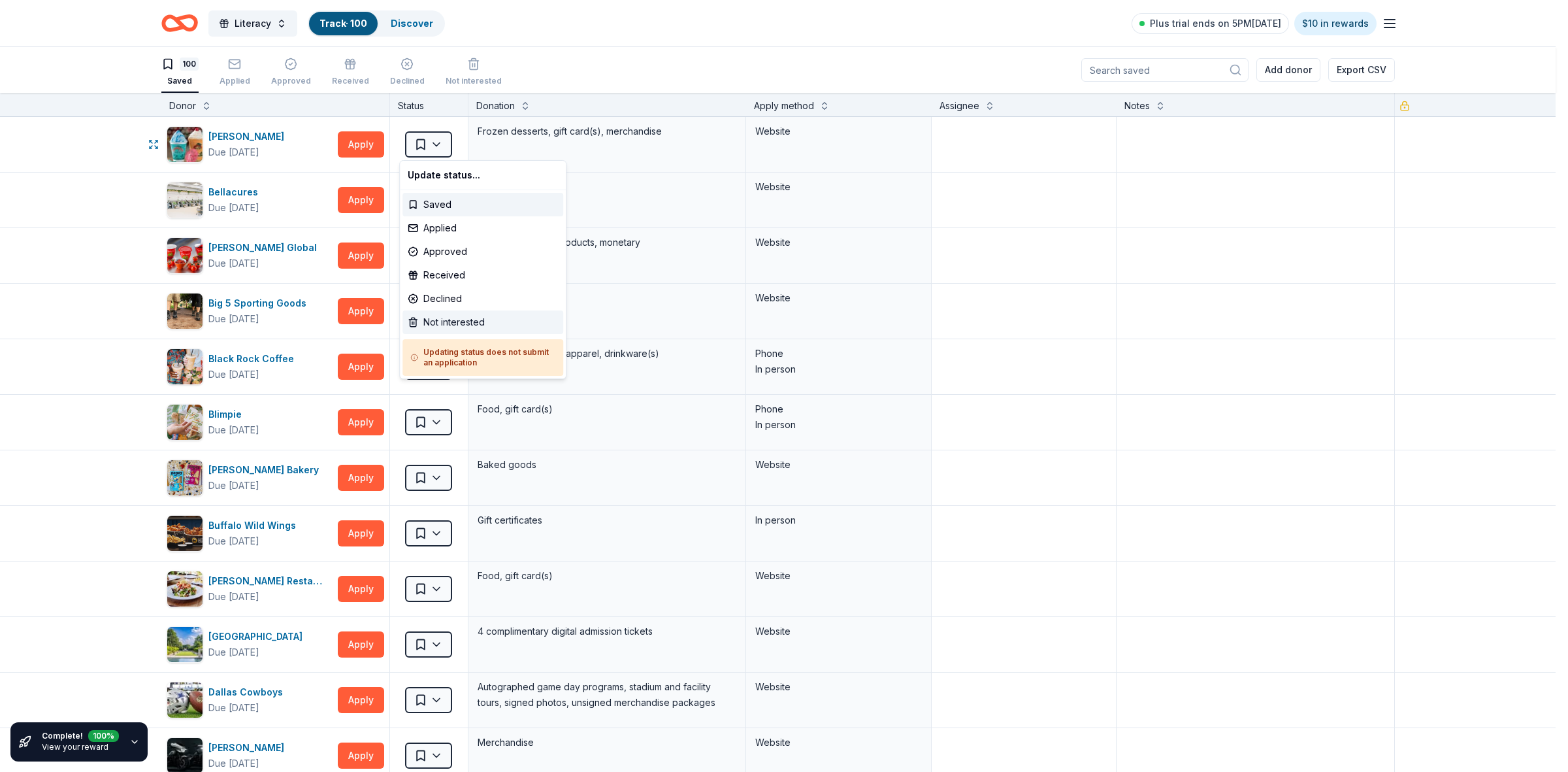
click at [436, 332] on div "Not interested" at bounding box center [483, 322] width 161 height 24
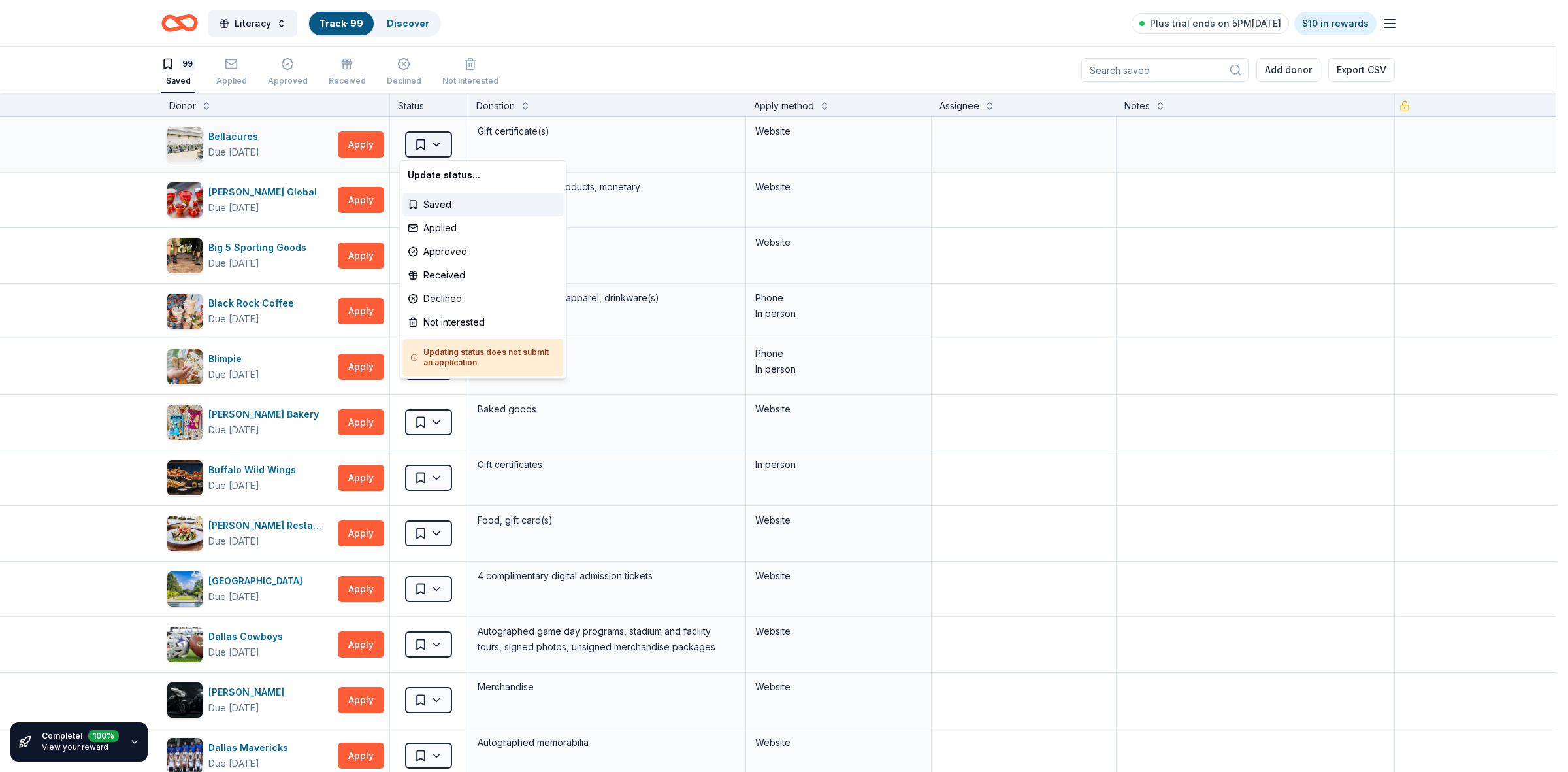
click at [431, 150] on html "Literacy Track · 99 Discover Plus trial ends on 5PM, 9/20 $10 in rewards 99 Sav…" at bounding box center [784, 386] width 1568 height 772
click at [438, 322] on div "Not interested" at bounding box center [483, 322] width 161 height 24
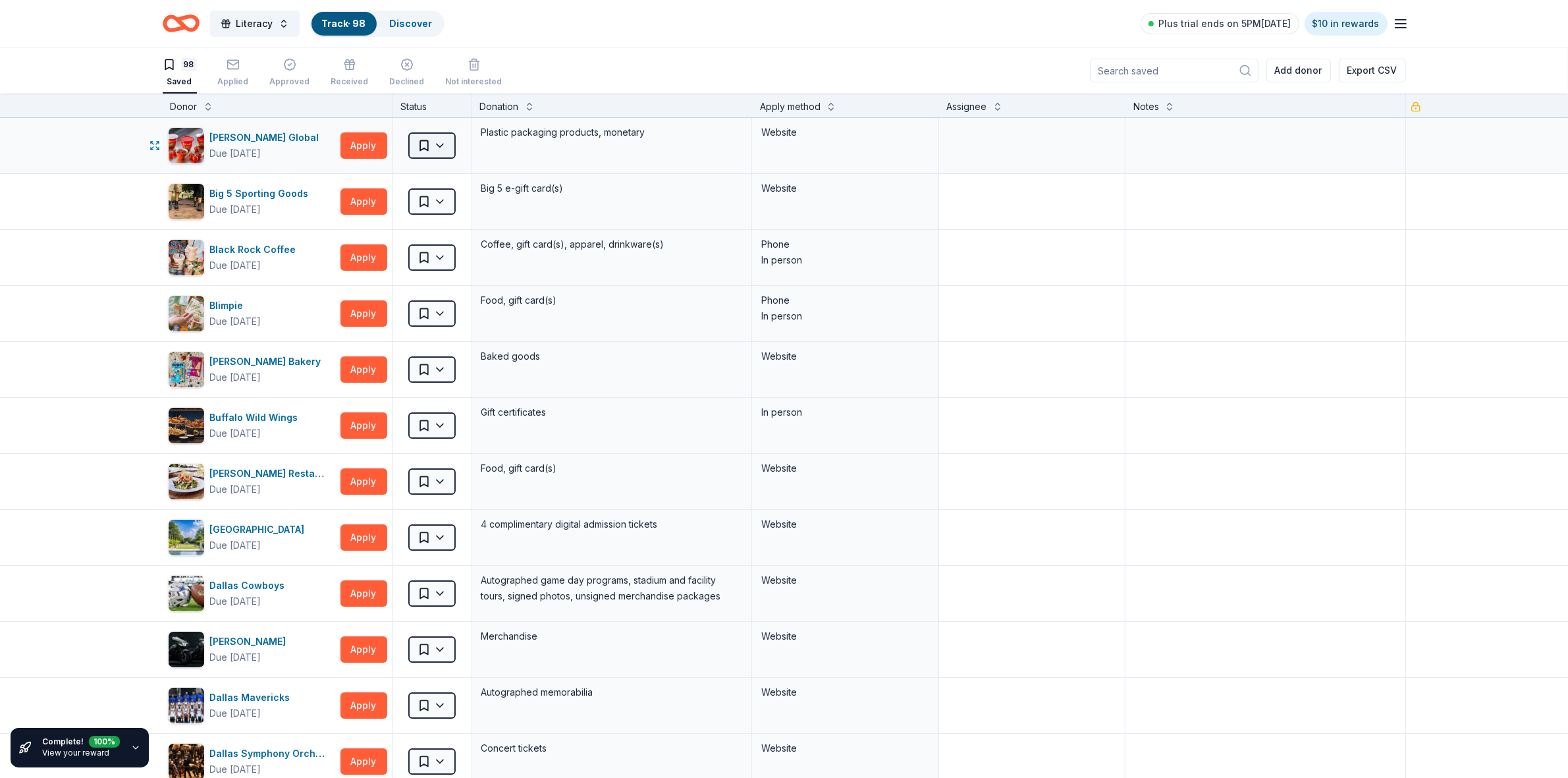
click at [432, 149] on html "Literacy Track · 98 Discover Plus trial ends on 5PM, 9/20 $10 in rewards 98 Sav…" at bounding box center [784, 389] width 1568 height 778
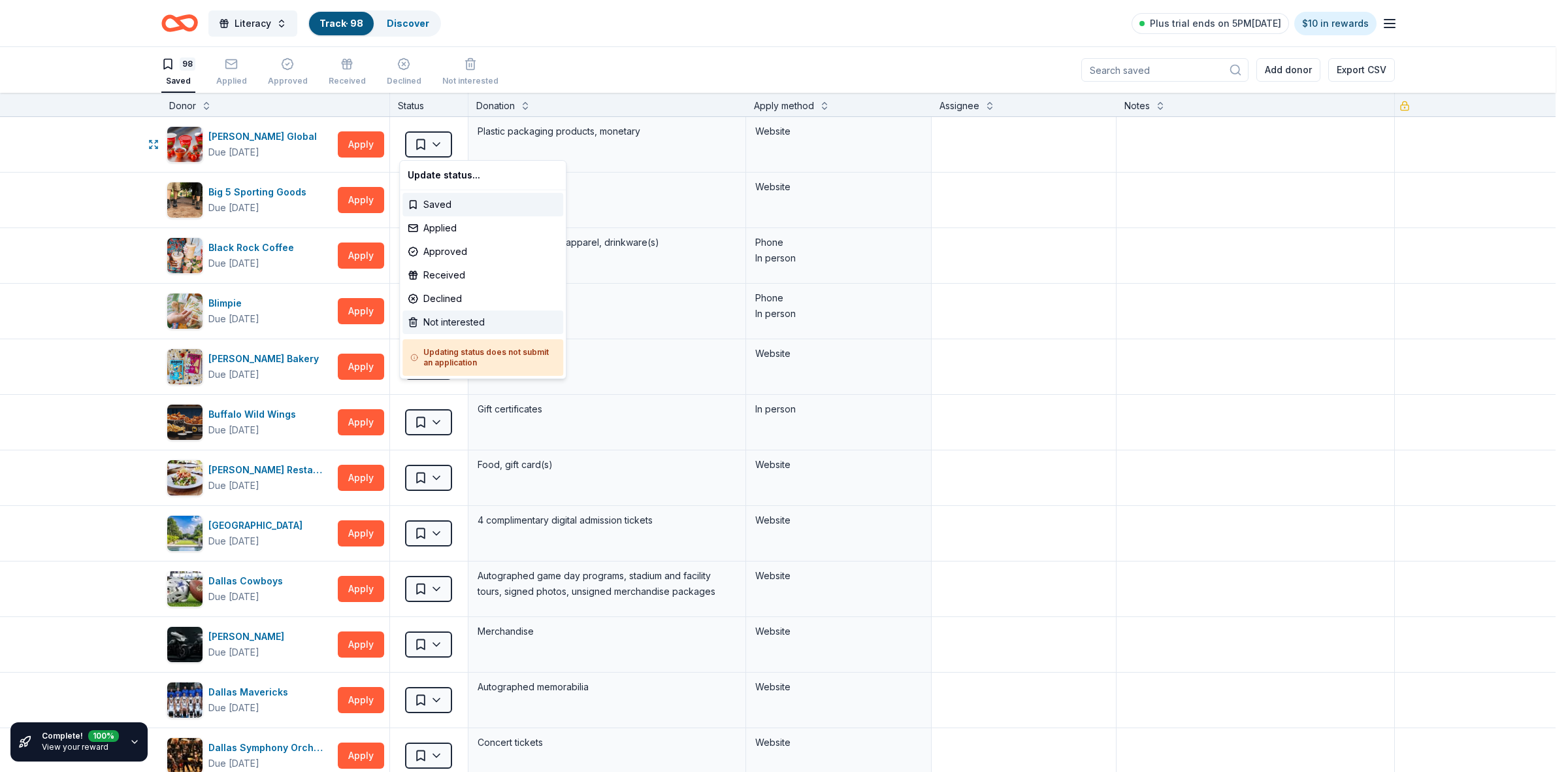
click at [439, 324] on div "Not interested" at bounding box center [483, 322] width 161 height 24
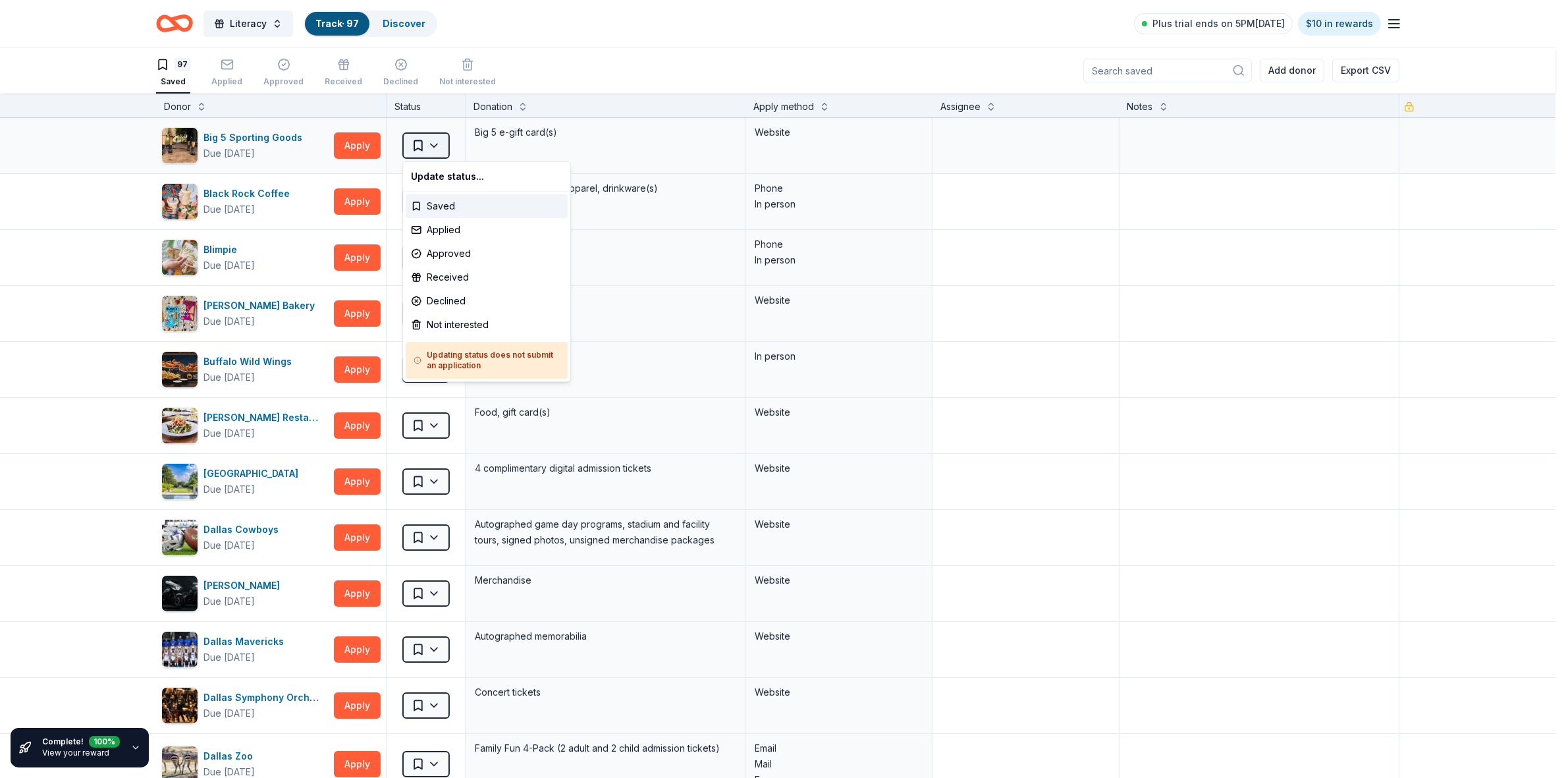
click at [432, 148] on html "Literacy Track · 97 Discover Plus trial ends on 5PM, 9/20 $10 in rewards 97 Sav…" at bounding box center [784, 389] width 1568 height 778
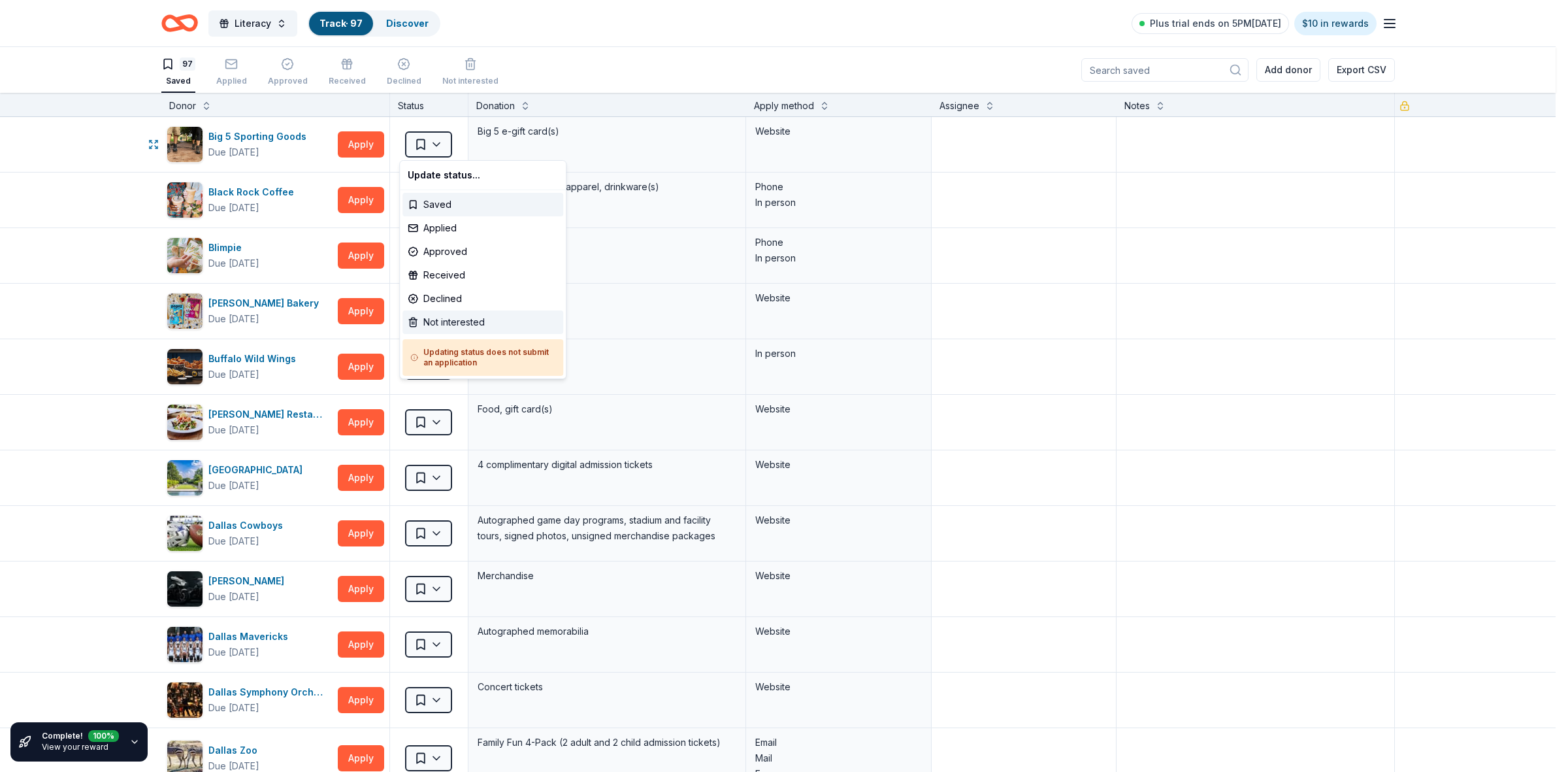
click at [436, 315] on div "Not interested" at bounding box center [483, 322] width 161 height 24
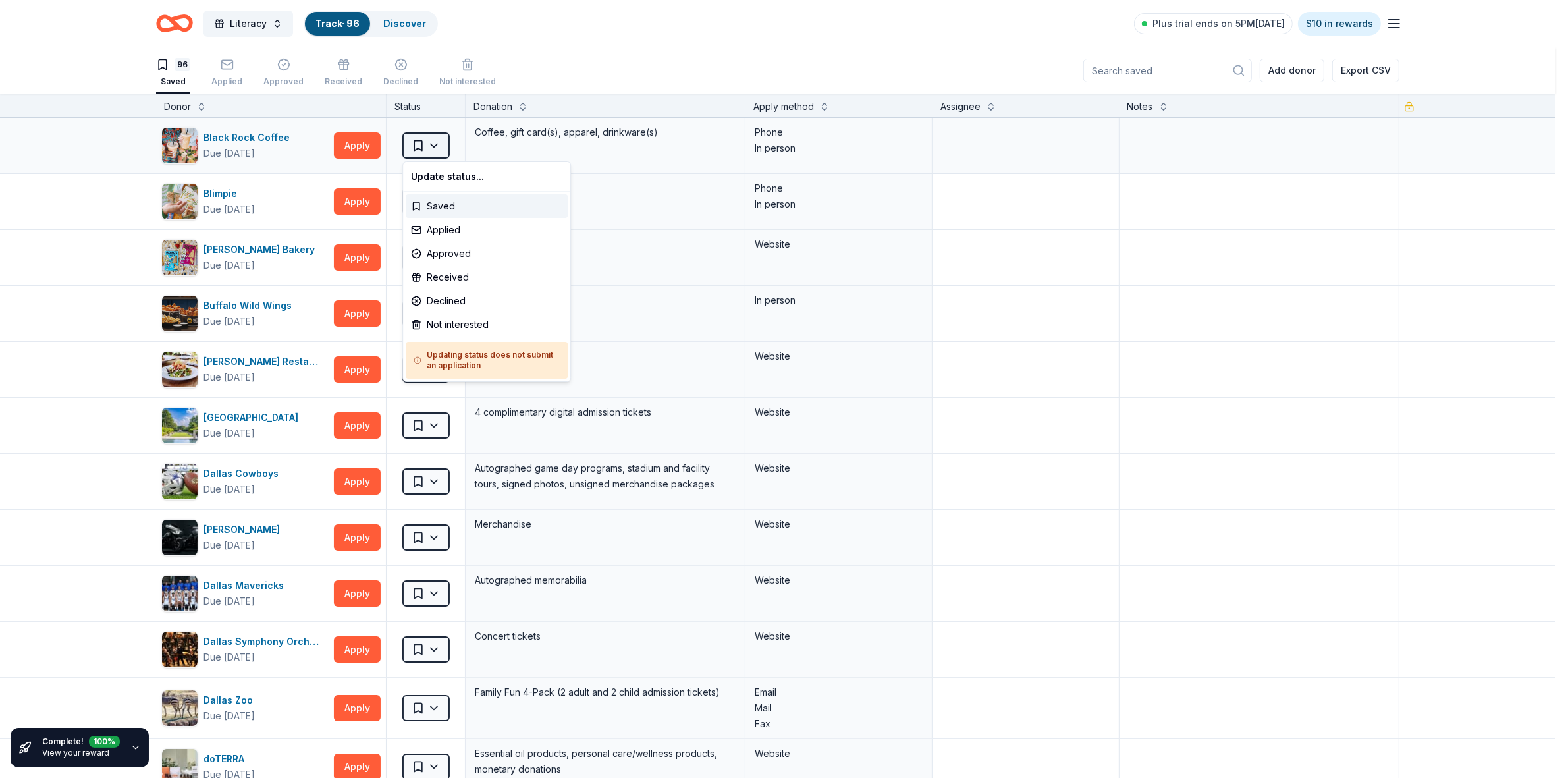
click at [434, 146] on html "Literacy Track · 96 Discover Plus trial ends on 5PM, 9/20 $10 in rewards 96 Sav…" at bounding box center [784, 389] width 1568 height 778
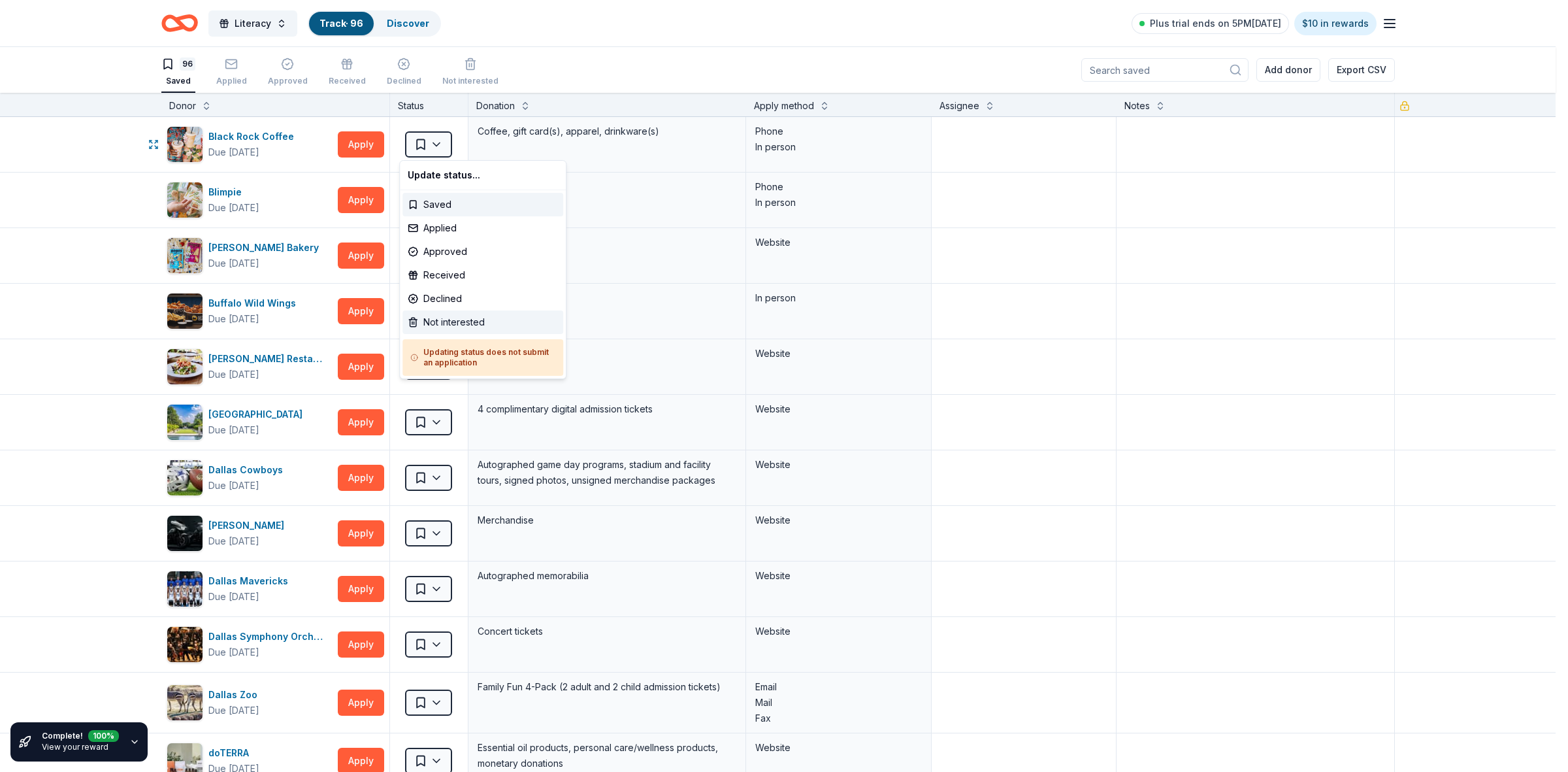
click at [445, 316] on div "Not interested" at bounding box center [483, 322] width 161 height 24
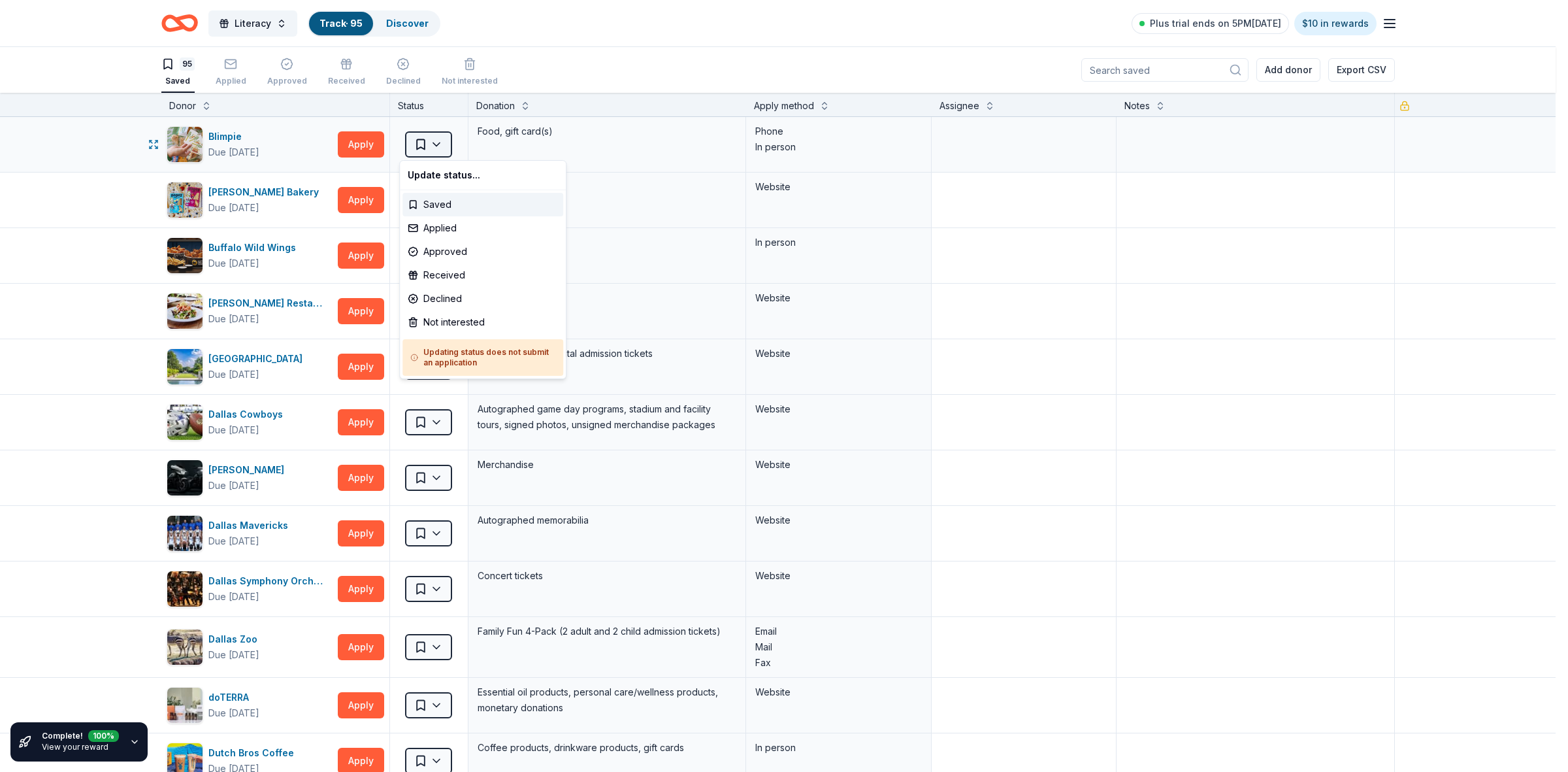
click at [426, 144] on html "Literacy Track · 95 Discover Plus trial ends on 5PM, 9/20 $10 in rewards 95 Sav…" at bounding box center [784, 386] width 1568 height 772
click at [462, 320] on div "Not interested" at bounding box center [483, 322] width 161 height 24
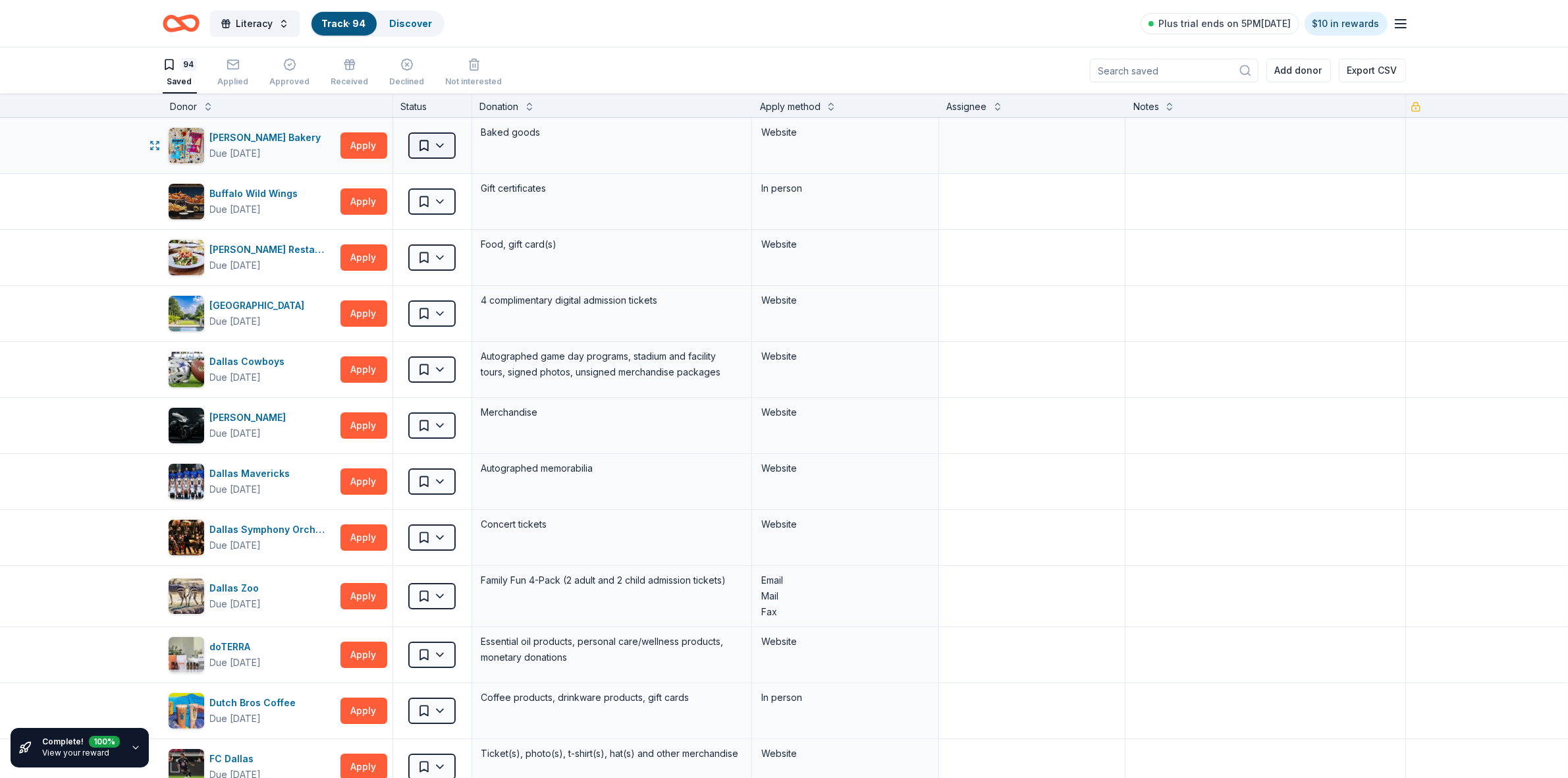
click at [432, 146] on html "Literacy Track · 94 Discover Plus trial ends on 5PM, 9/20 $10 in rewards 94 Sav…" at bounding box center [784, 389] width 1568 height 778
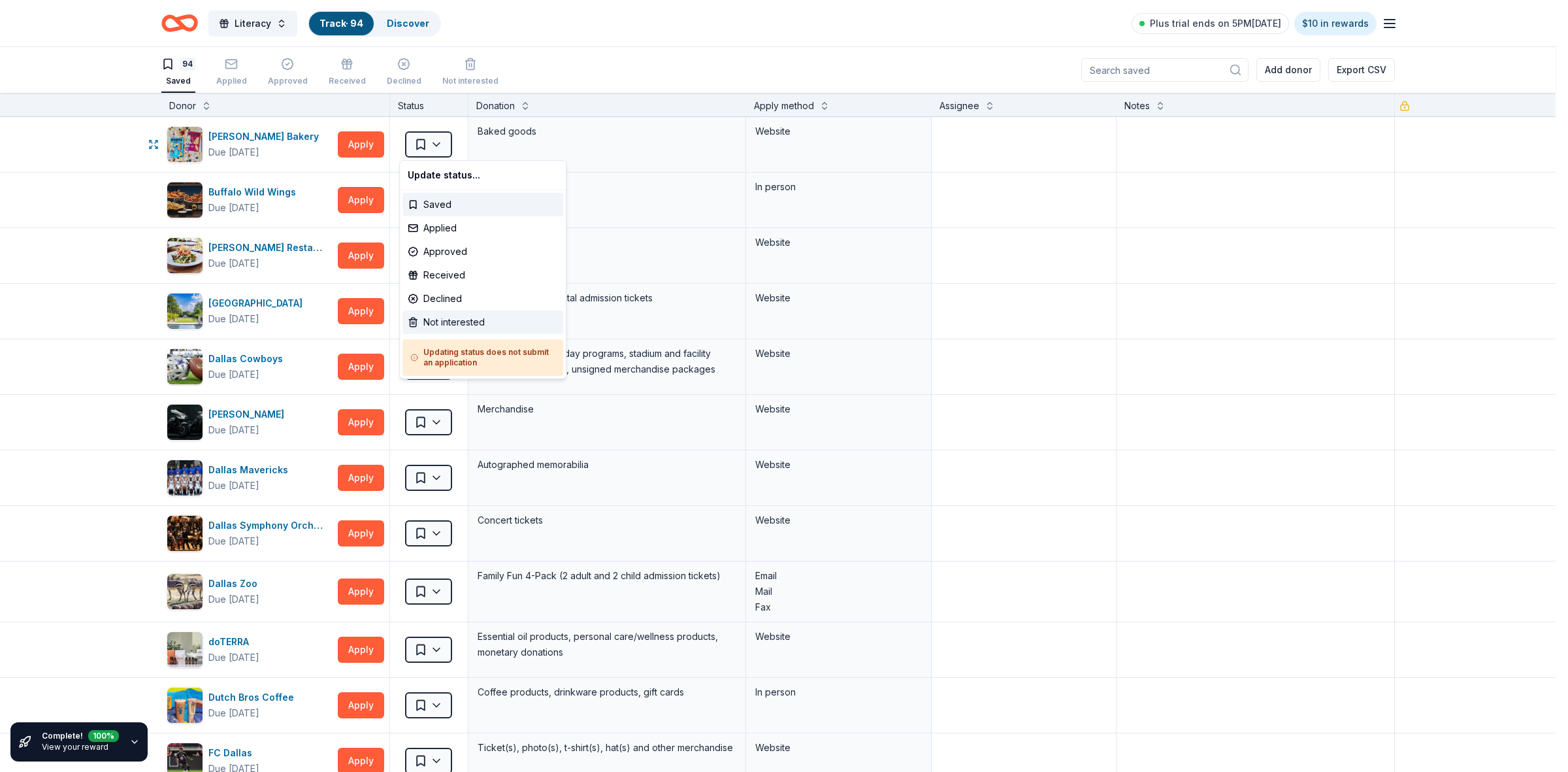
click at [434, 326] on div "Not interested" at bounding box center [483, 322] width 161 height 24
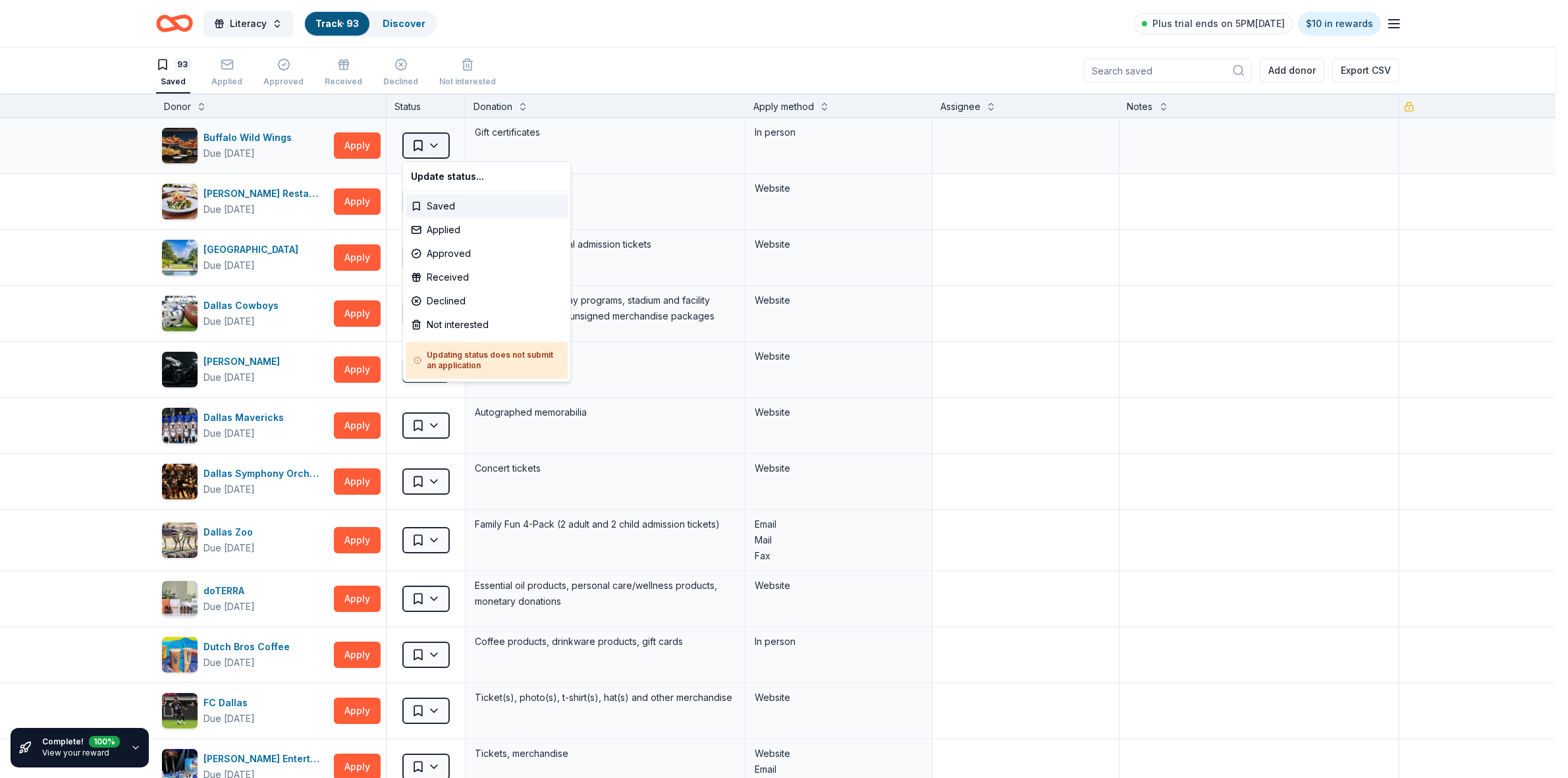
click at [433, 144] on html "Literacy Track · 93 Discover Plus trial ends on 5PM, 9/20 $10 in rewards 93 Sav…" at bounding box center [784, 389] width 1568 height 778
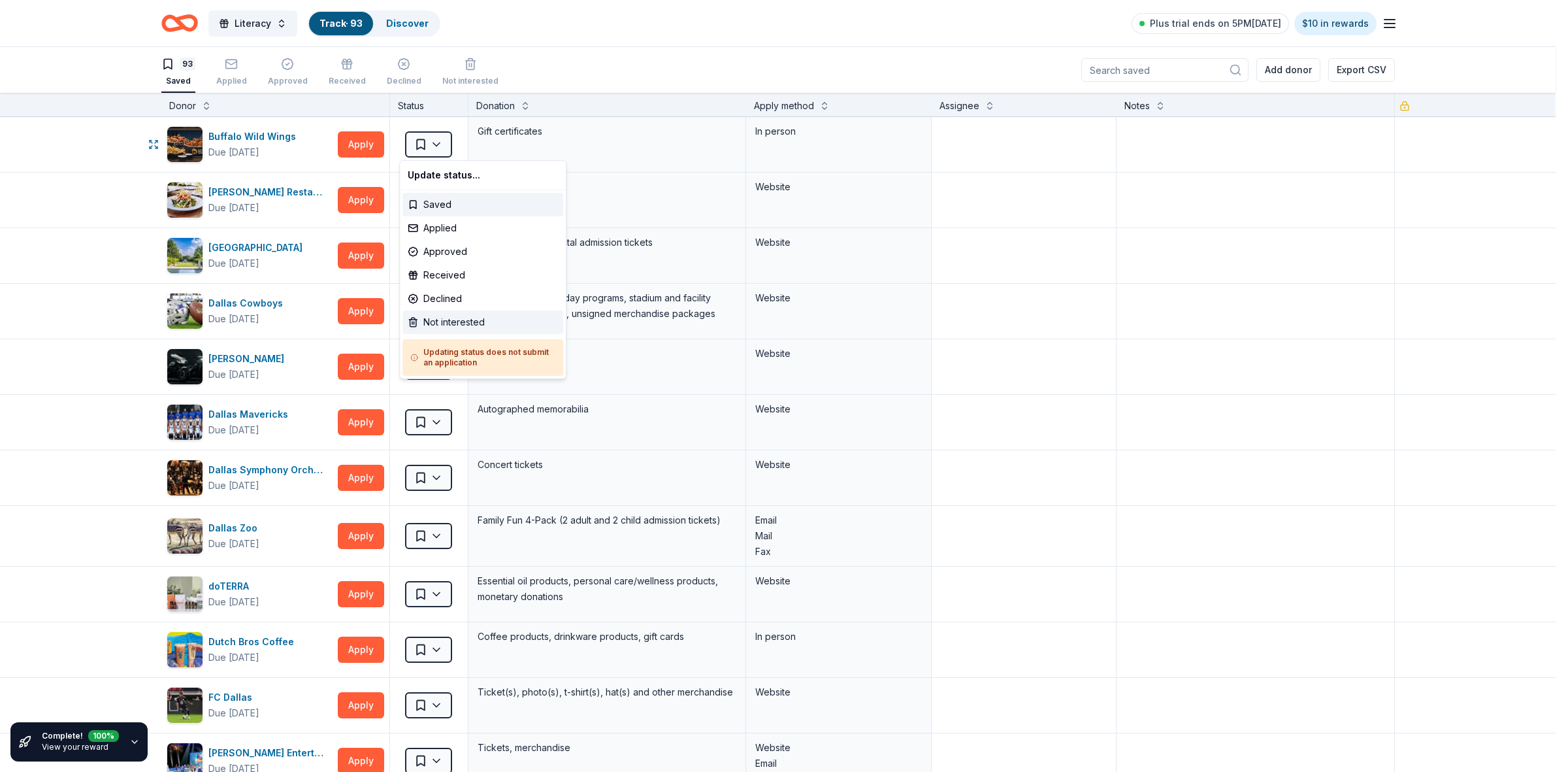
click at [454, 326] on div "Not interested" at bounding box center [483, 322] width 161 height 24
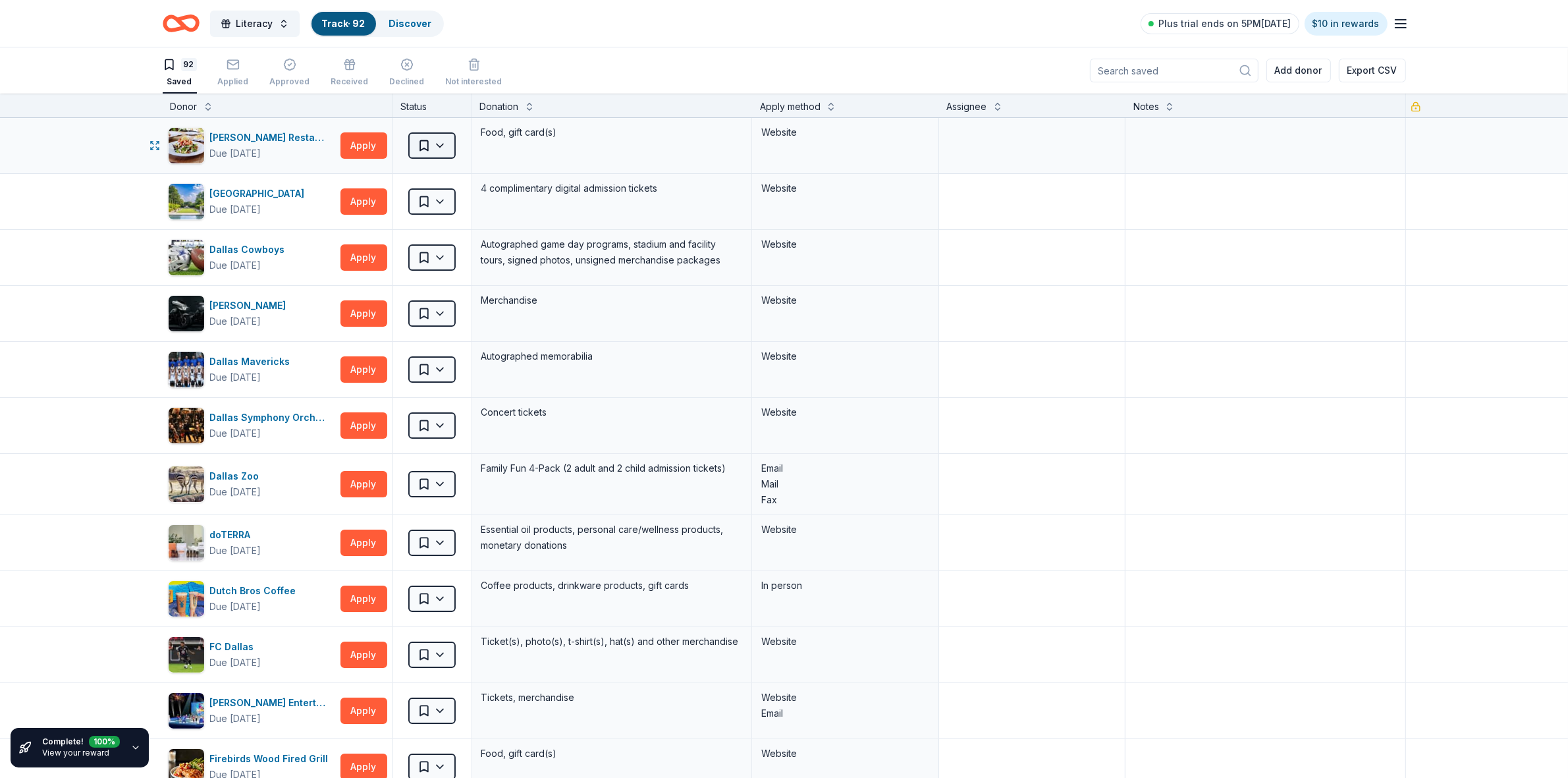
click at [432, 147] on html "Literacy Track · 92 Discover Plus trial ends on 5PM, 9/20 $10 in rewards 92 Sav…" at bounding box center [784, 389] width 1568 height 778
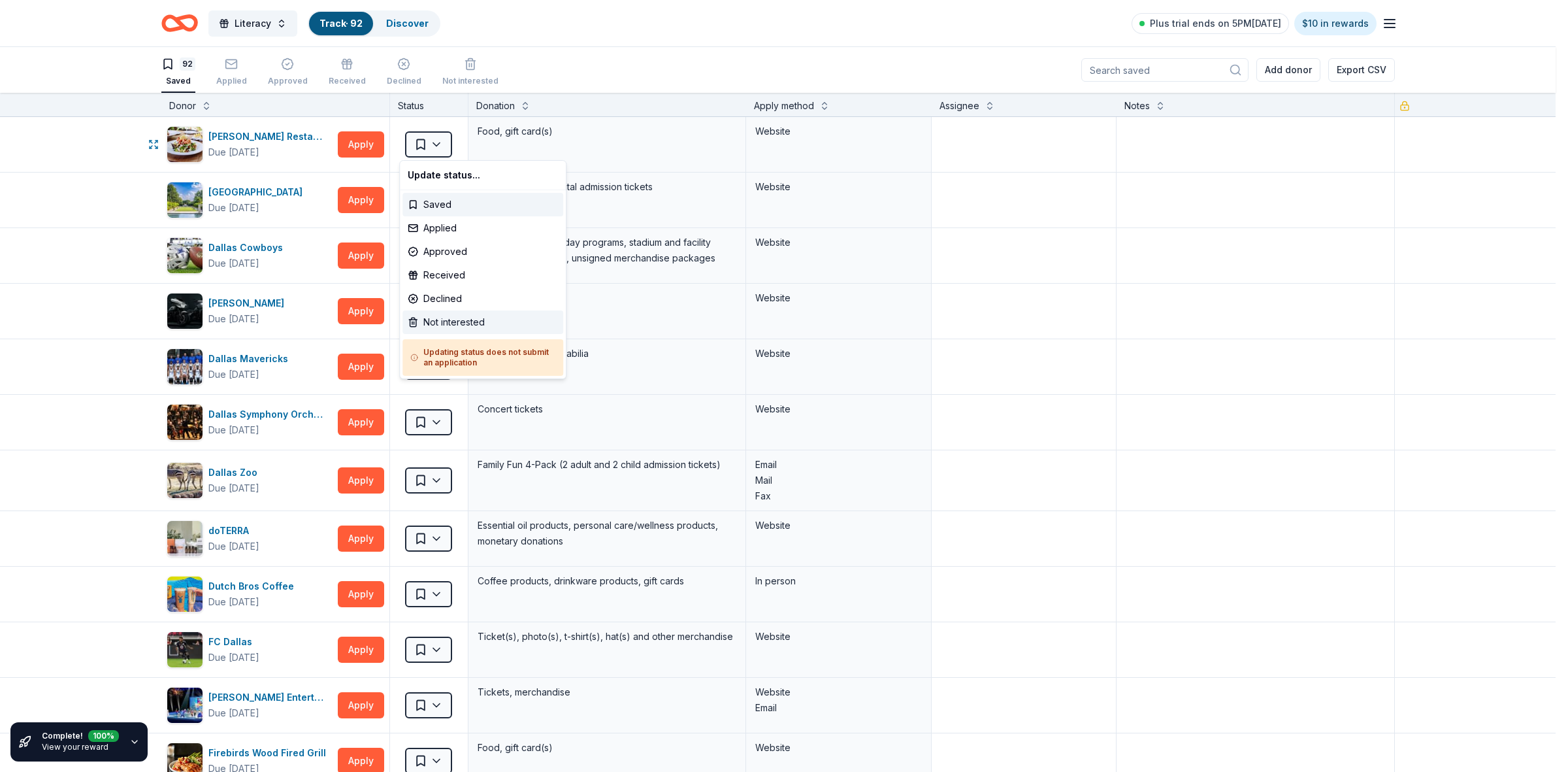
click at [455, 321] on div "Not interested" at bounding box center [483, 322] width 161 height 24
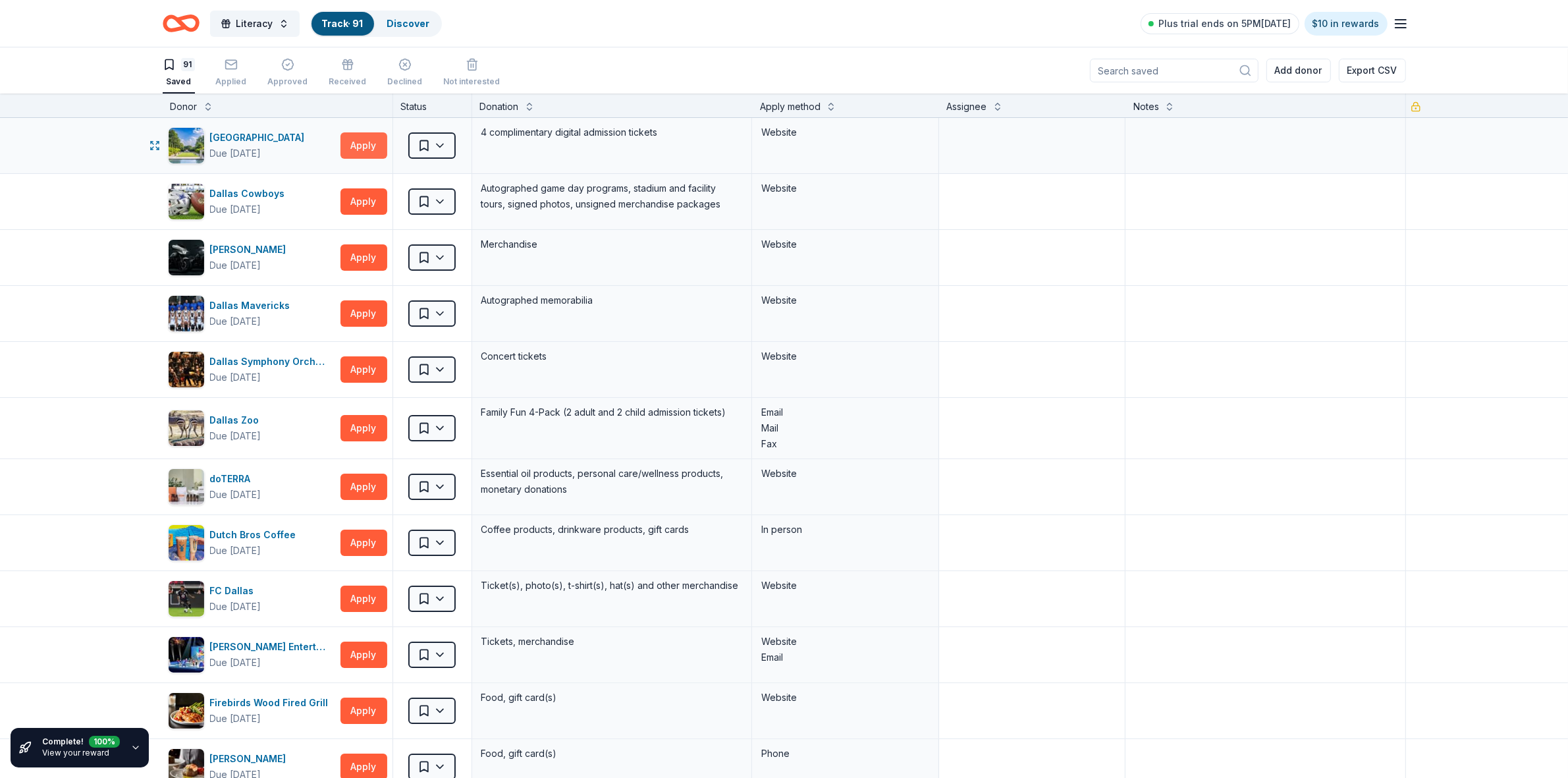
click at [360, 148] on button "Apply" at bounding box center [364, 145] width 47 height 27
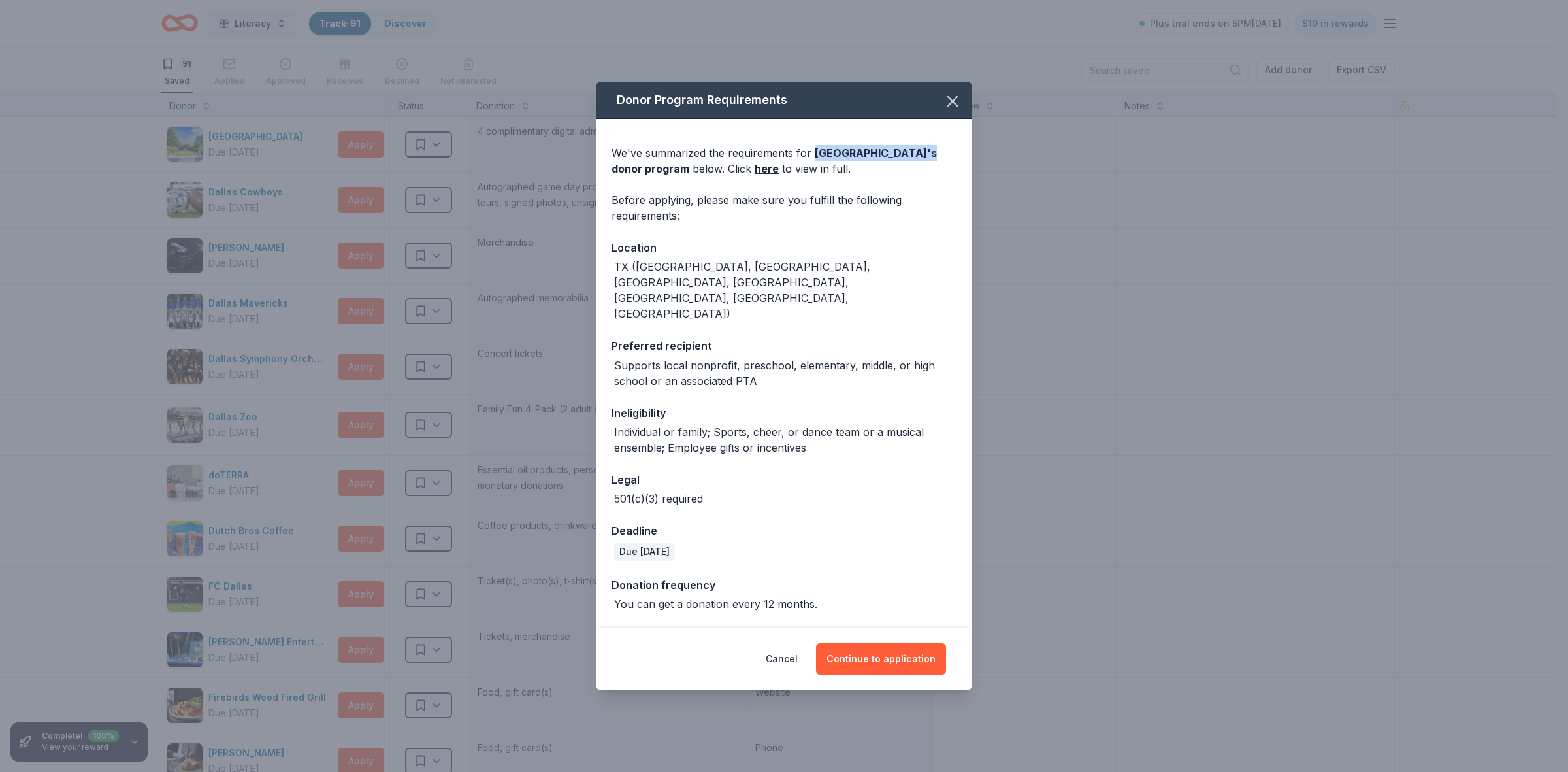
drag, startPoint x: 814, startPoint y: 164, endPoint x: 708, endPoint y: 182, distance: 107.5
click at [708, 175] on span "Dallas Arboretum and Botanical Garden 's donor program" at bounding box center [774, 161] width 325 height 29
copy span "Dallas Arboretum and Botanical Garden 's"
click at [861, 652] on button "Continue to application" at bounding box center [881, 658] width 130 height 32
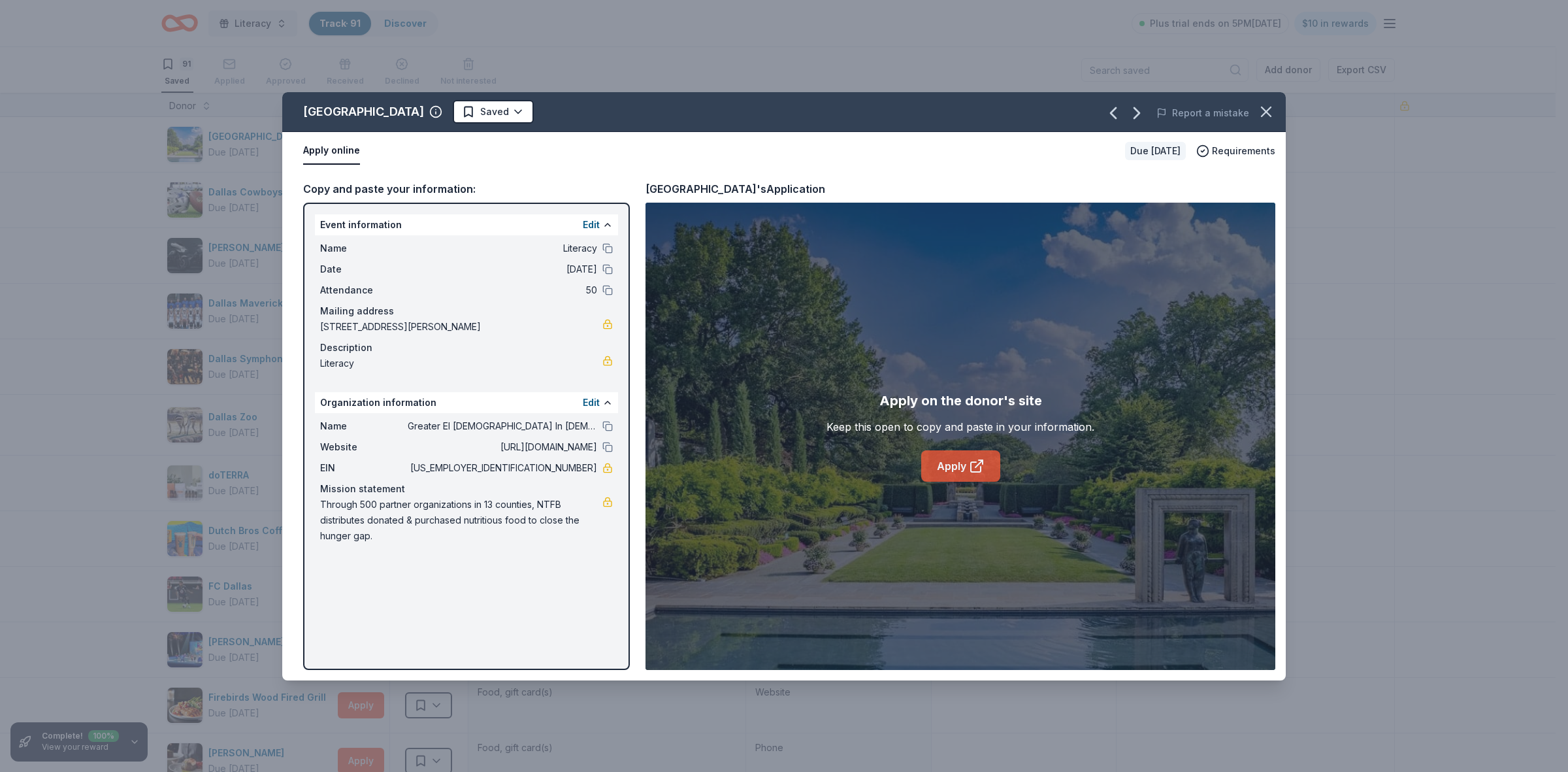
click at [951, 476] on link "Apply" at bounding box center [961, 466] width 79 height 32
click at [1260, 116] on icon "button" at bounding box center [1266, 112] width 18 height 18
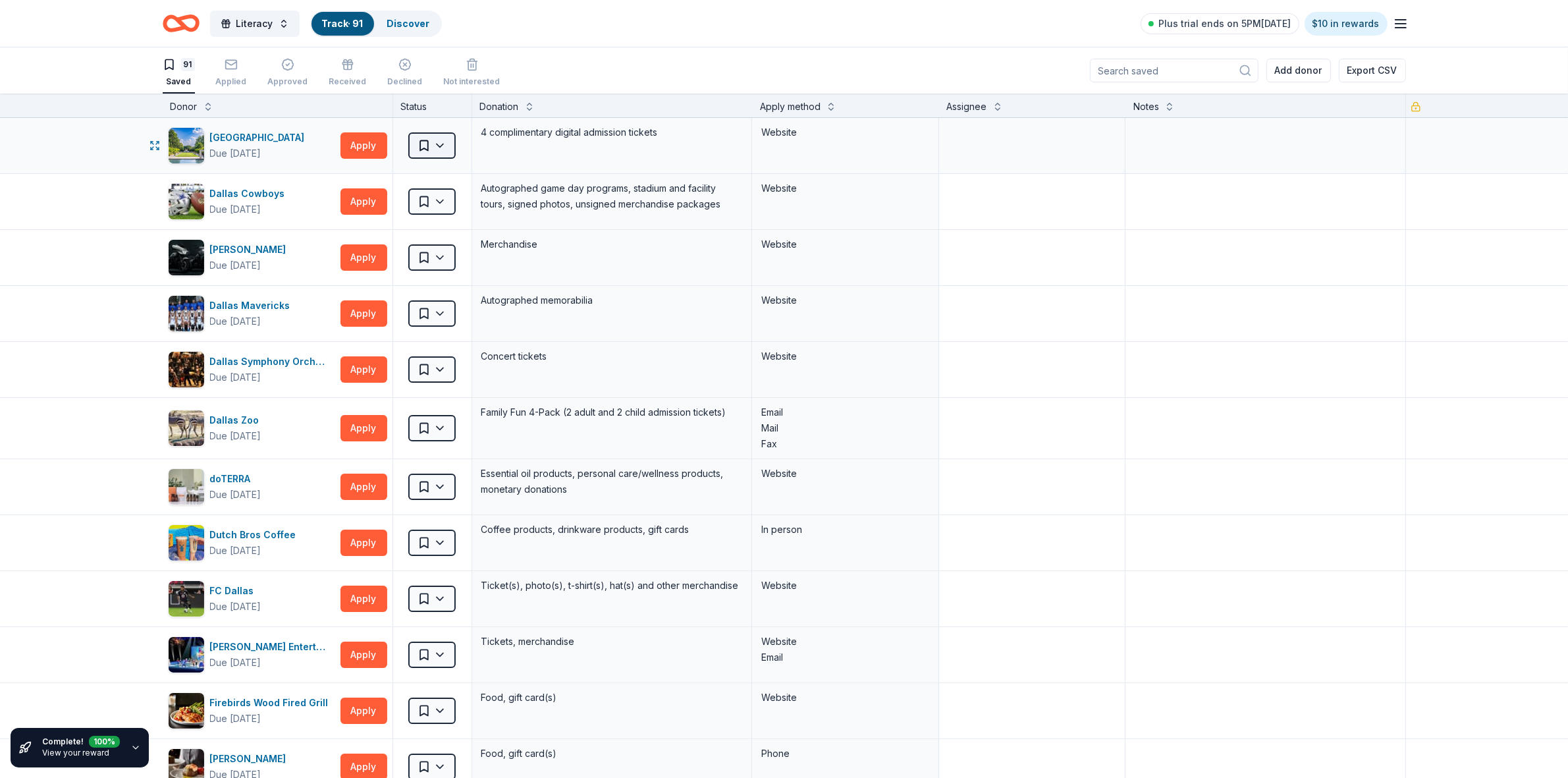
click at [438, 148] on html "Literacy Track · 91 Discover Plus trial ends on 5PM, 9/20 $10 in rewards 91 Sav…" at bounding box center [784, 389] width 1568 height 778
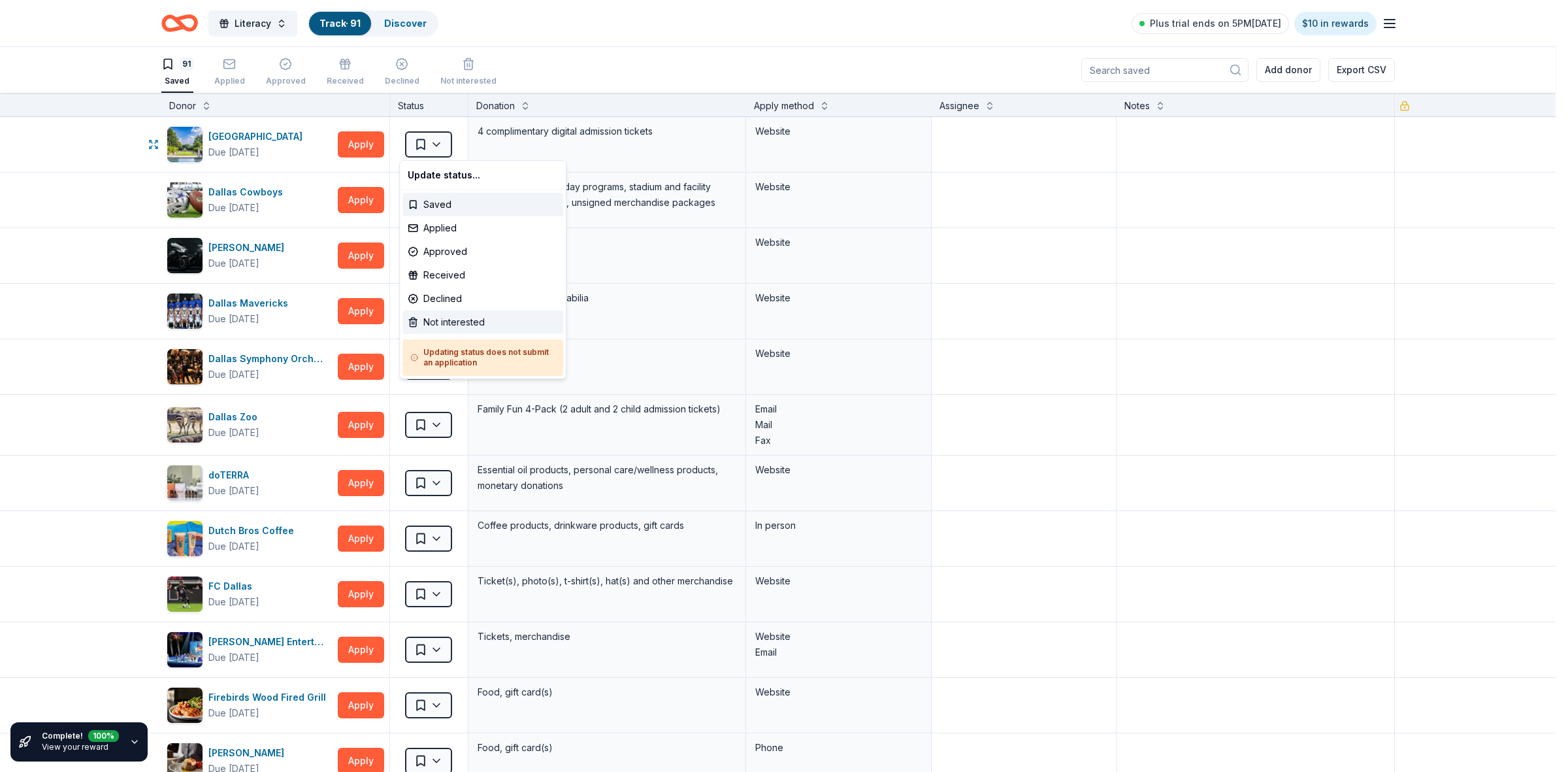
click at [449, 325] on div "Not interested" at bounding box center [483, 322] width 161 height 24
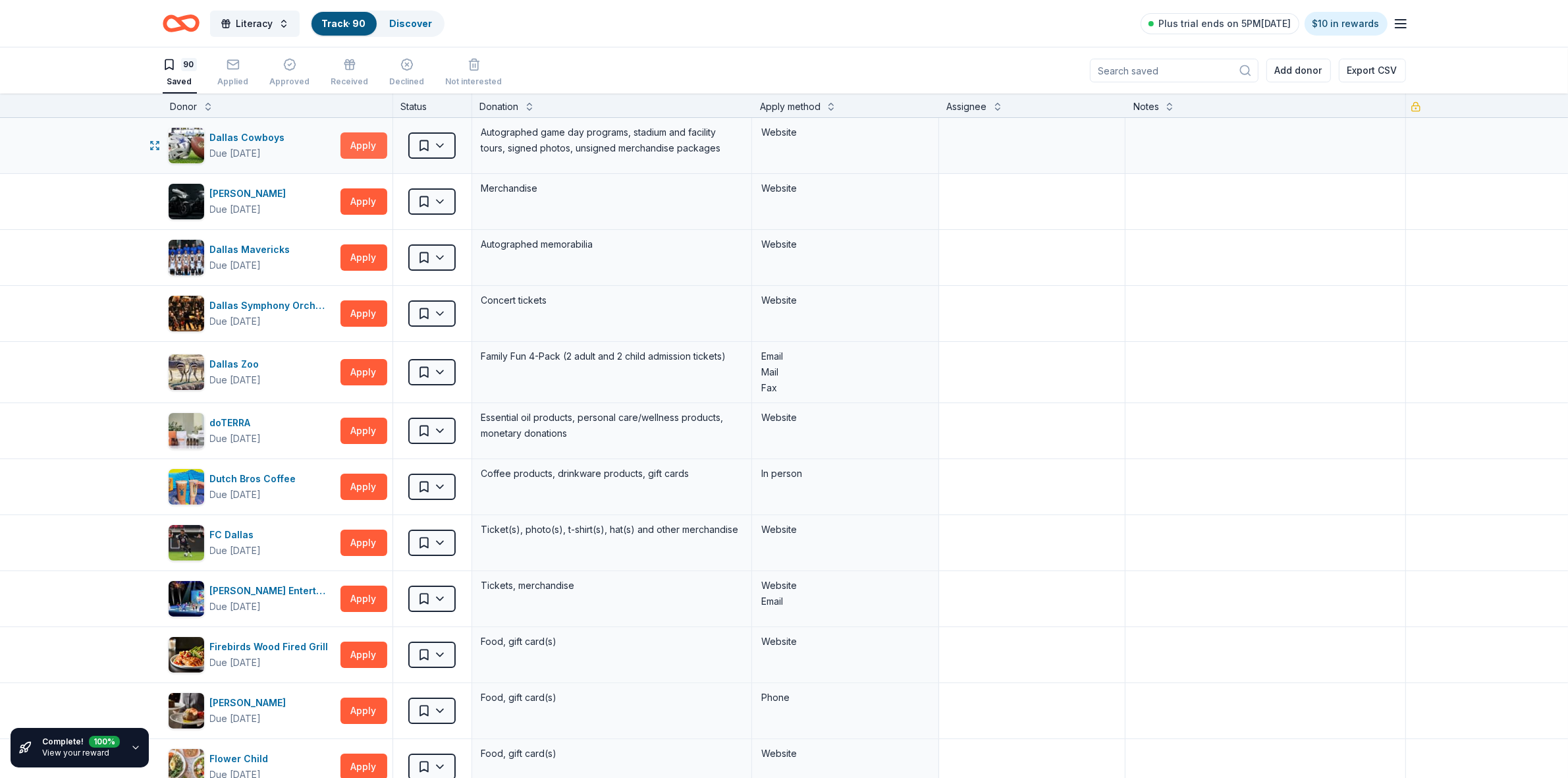
click at [361, 147] on button "Apply" at bounding box center [364, 145] width 47 height 27
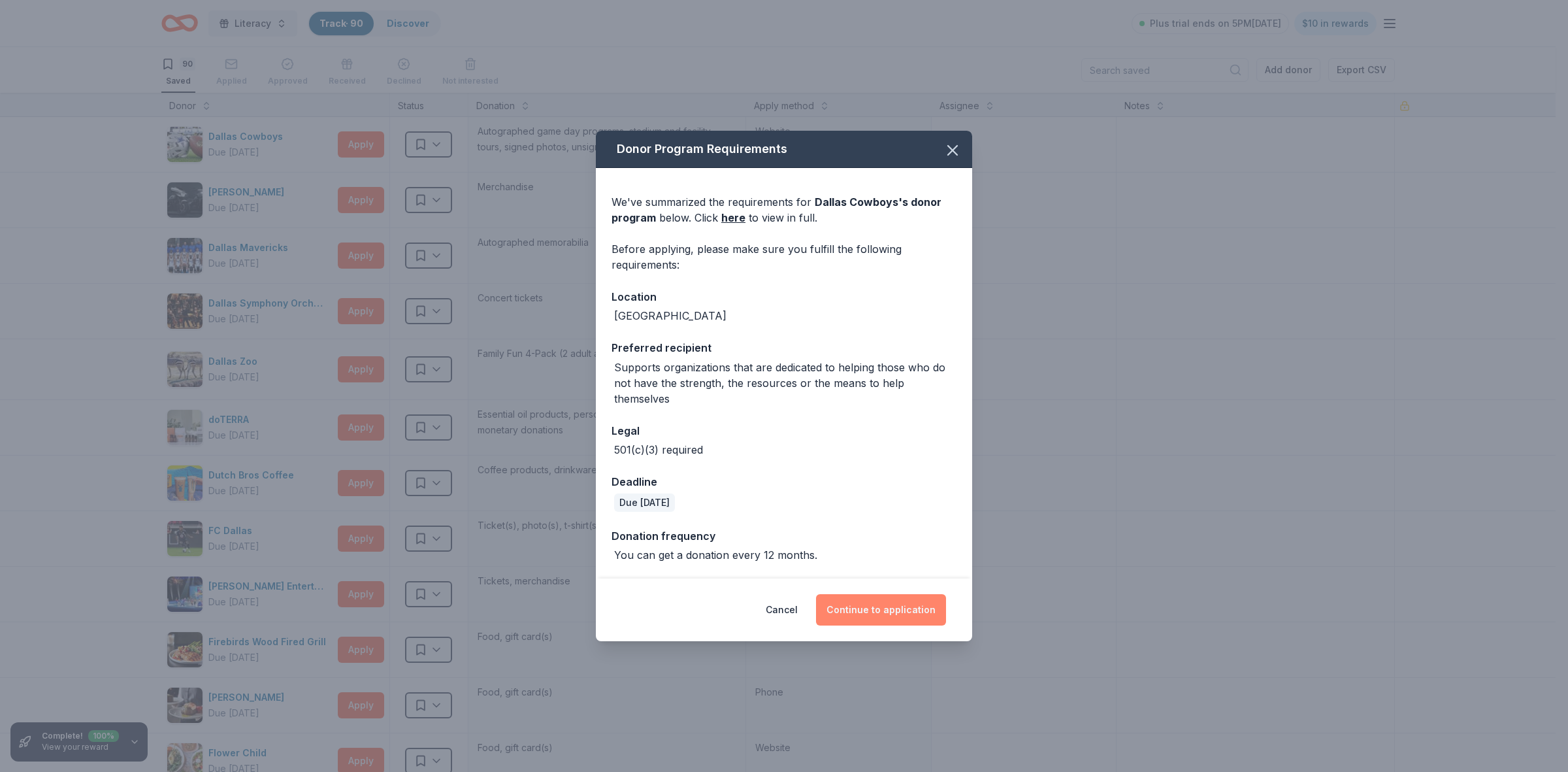
click at [924, 599] on button "Continue to application" at bounding box center [881, 609] width 130 height 32
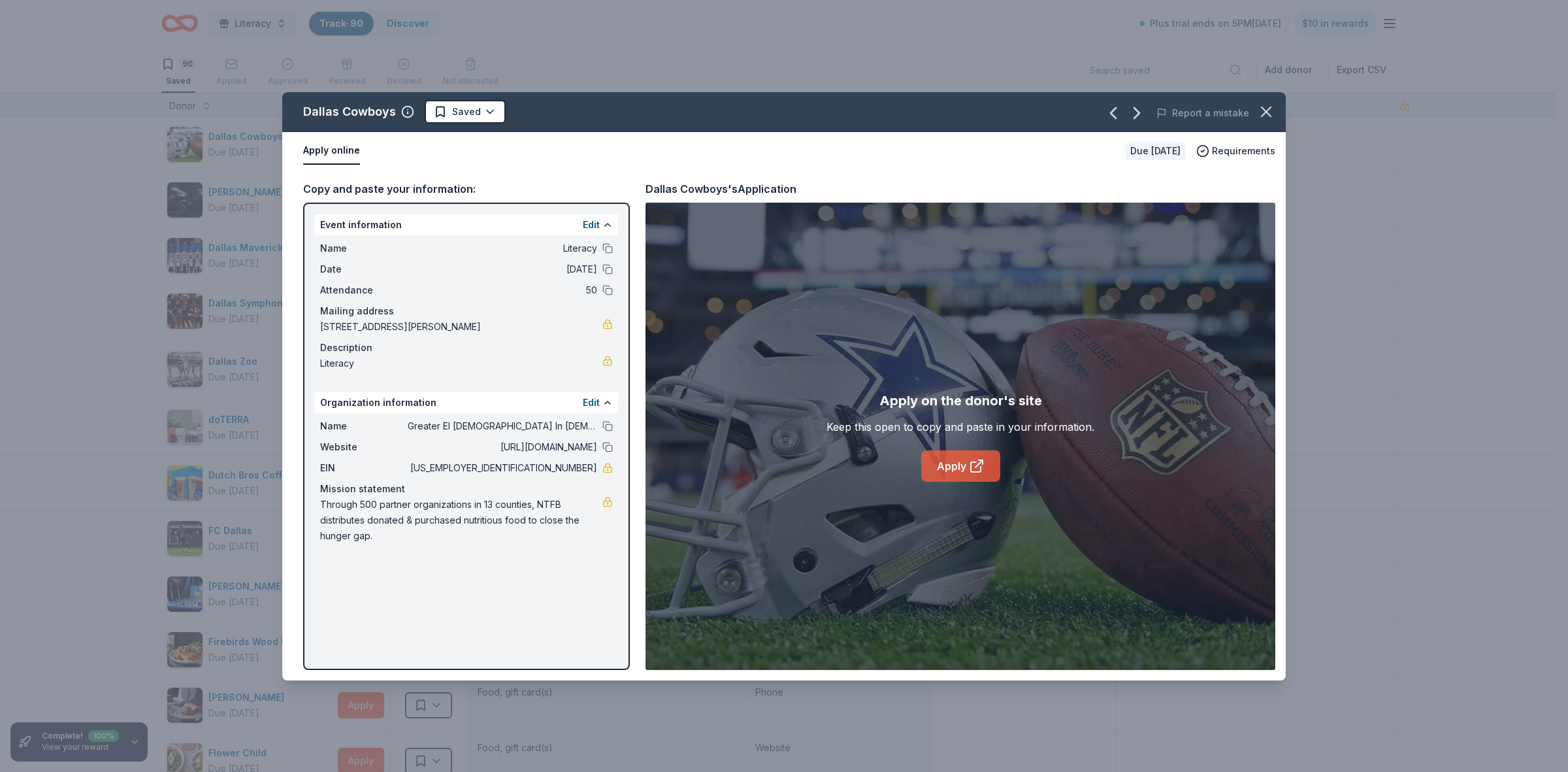
click at [964, 466] on link "Apply" at bounding box center [961, 466] width 79 height 32
click at [1135, 115] on icon "button" at bounding box center [1136, 113] width 21 height 21
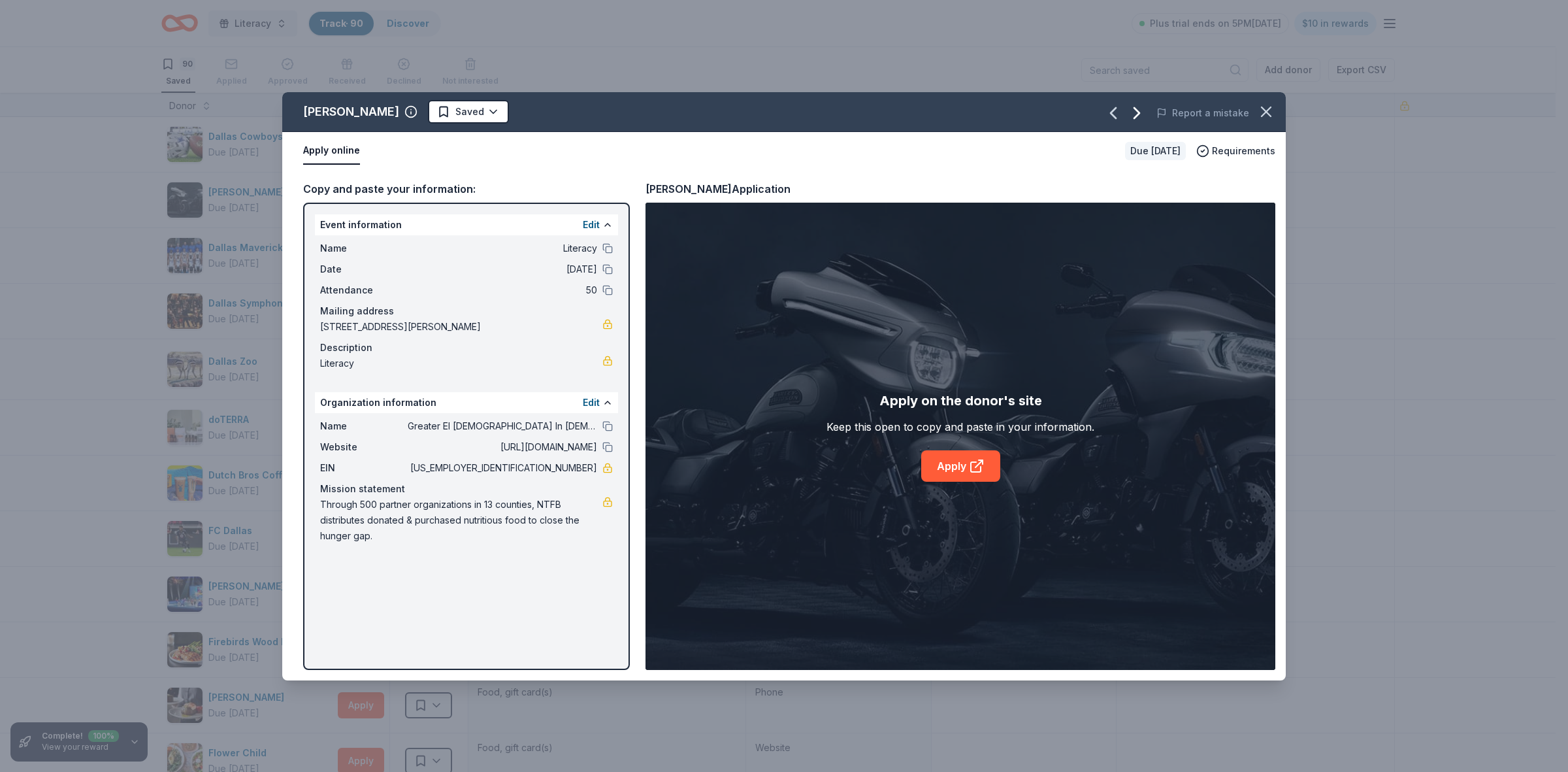
click at [1140, 113] on icon "button" at bounding box center [1137, 114] width 5 height 11
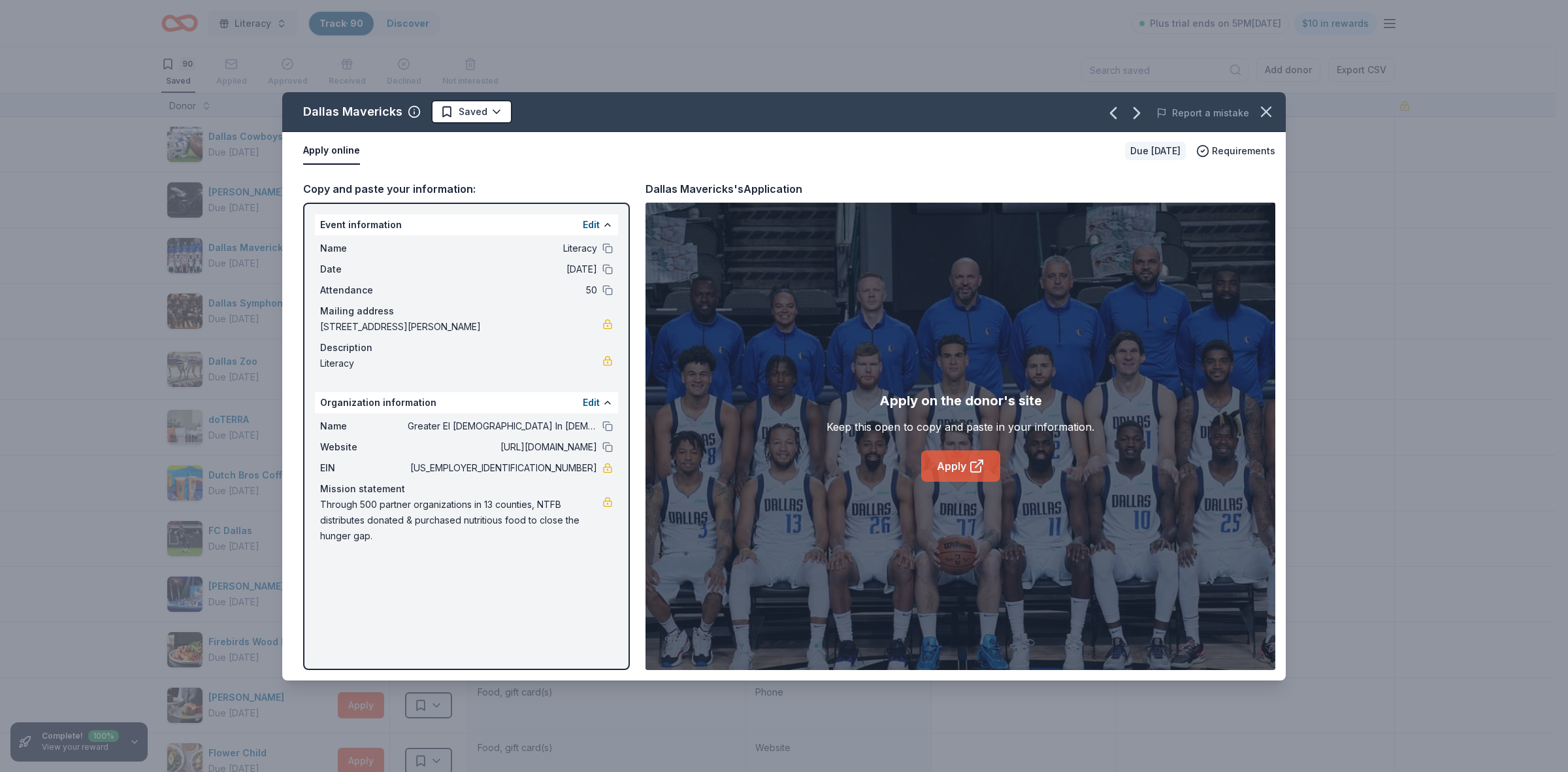
click at [965, 466] on link "Apply" at bounding box center [961, 466] width 79 height 32
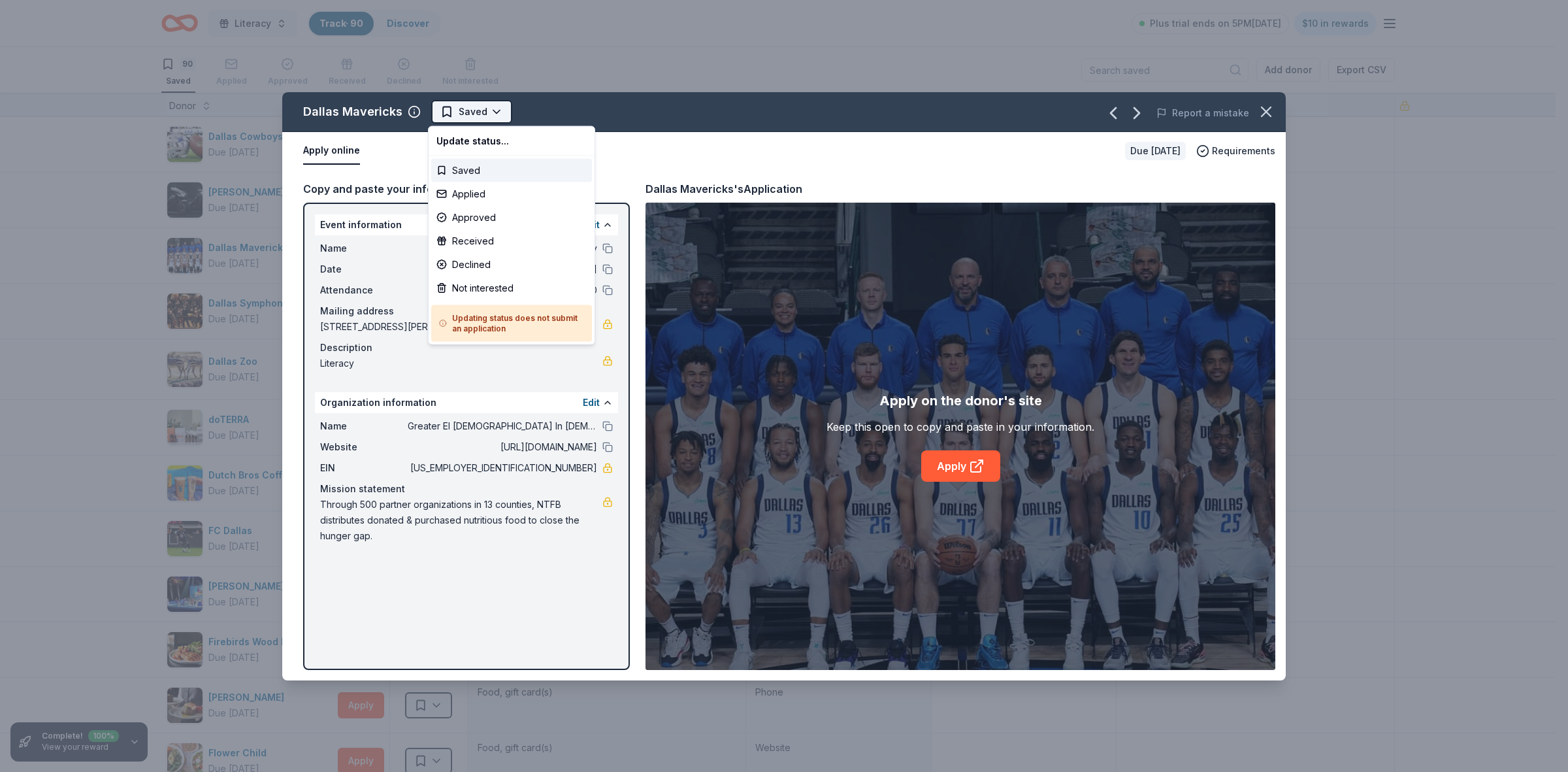
click at [494, 113] on html "Literacy Track · 90 Discover Plus trial ends on 5PM, 9/20 $10 in rewards 90 Sav…" at bounding box center [784, 386] width 1568 height 772
click at [461, 286] on div "Not interested" at bounding box center [511, 288] width 161 height 24
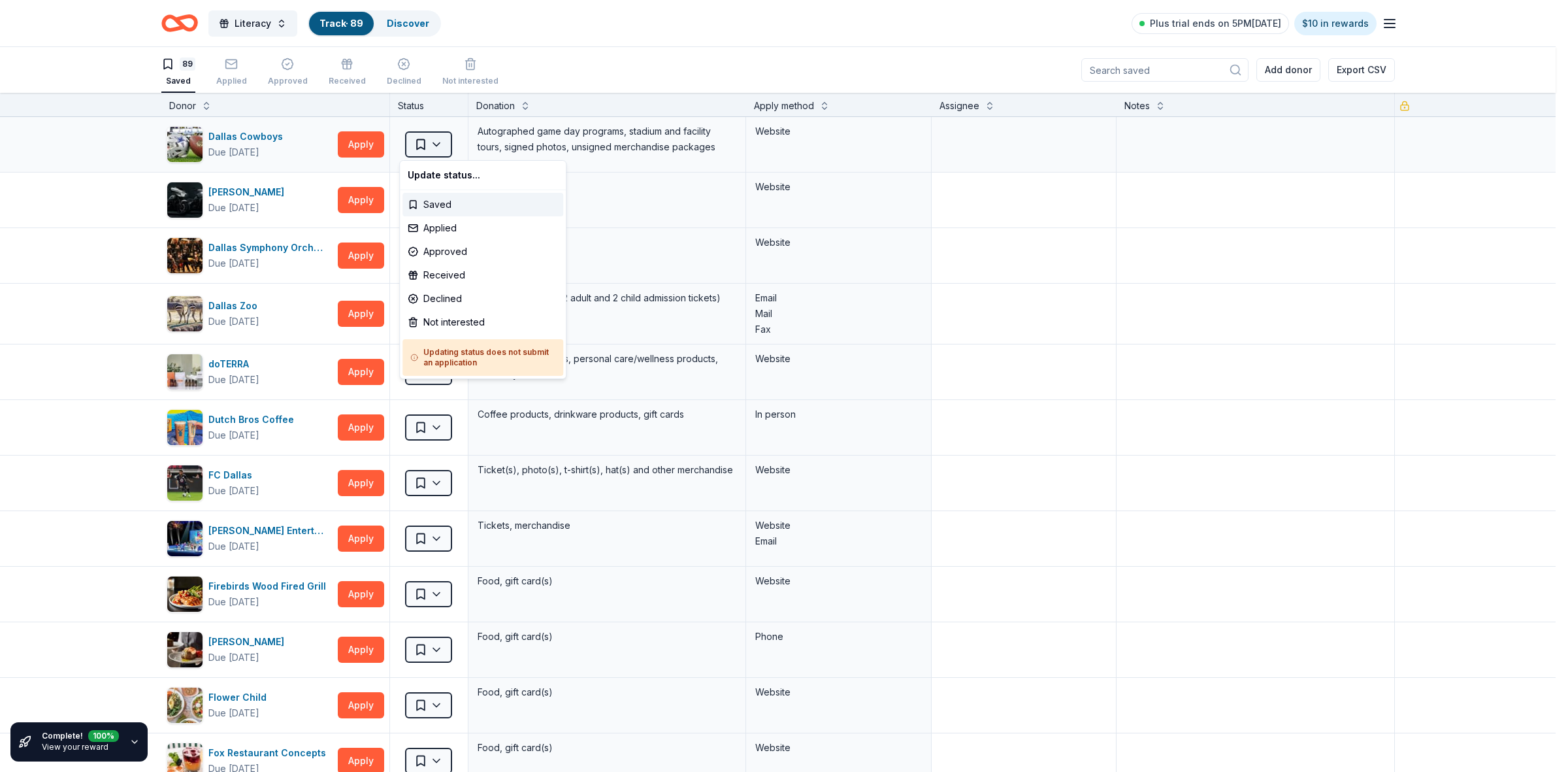
click at [430, 147] on html "Literacy Track · 89 Discover Plus trial ends on 5PM, 9/20 $10 in rewards 89 Sav…" at bounding box center [784, 386] width 1568 height 772
click at [435, 322] on div "Not interested" at bounding box center [483, 322] width 161 height 24
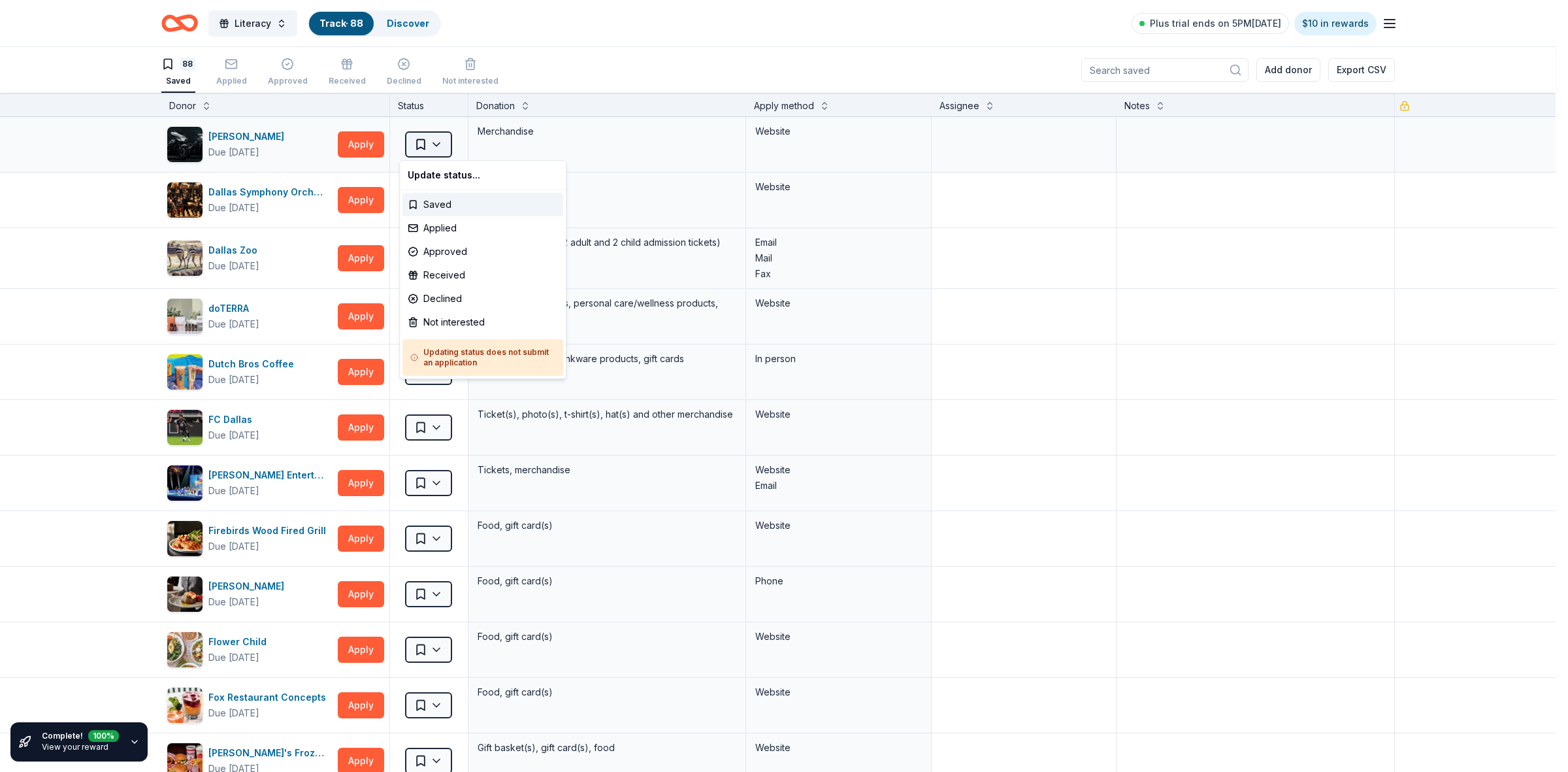
click at [429, 145] on html "Literacy Track · 88 Discover Plus trial ends on 5PM, 9/20 $10 in rewards 88 Sav…" at bounding box center [784, 386] width 1568 height 772
click at [429, 325] on div "Not interested" at bounding box center [483, 322] width 161 height 24
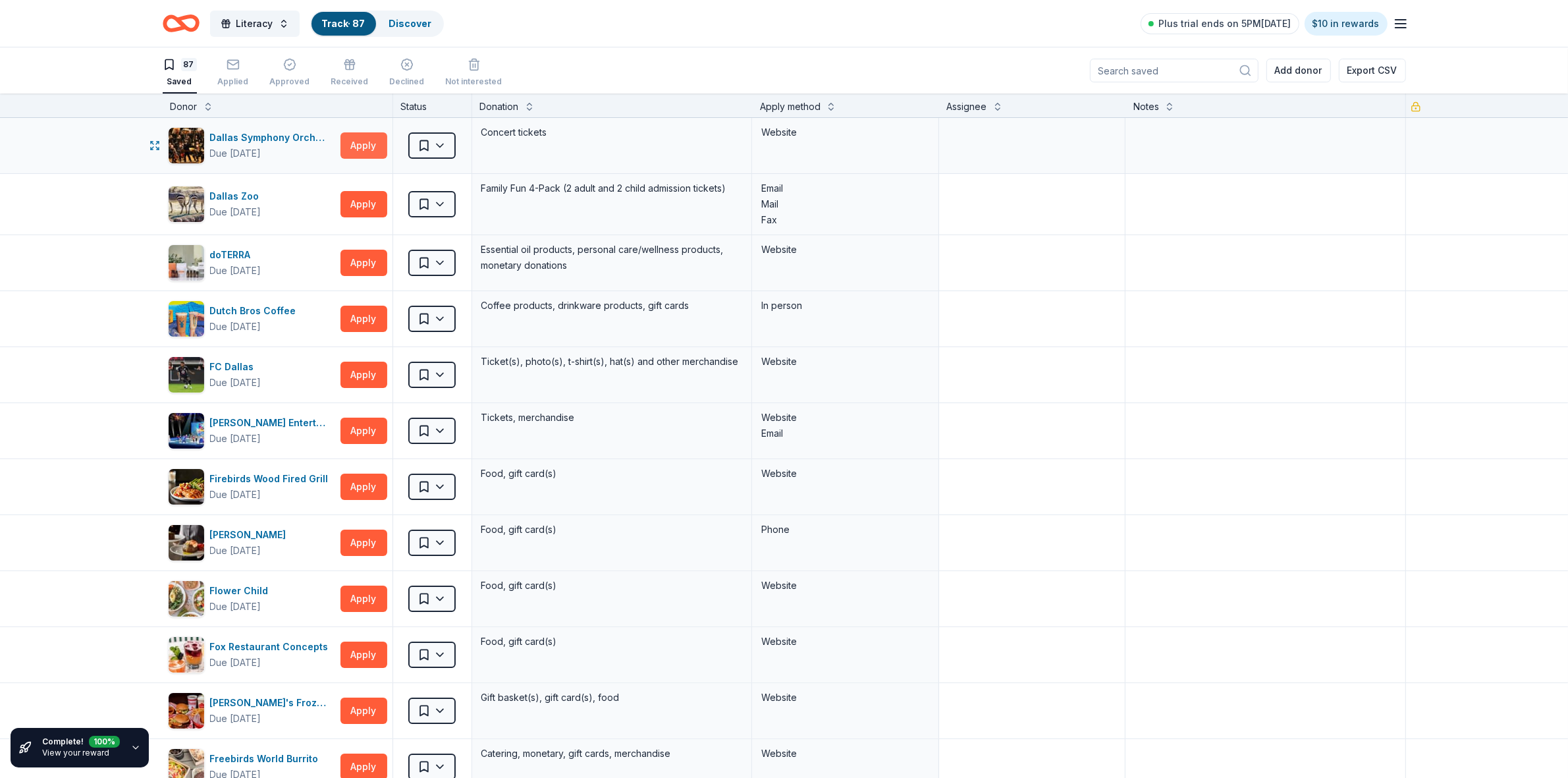
click at [353, 146] on button "Apply" at bounding box center [364, 145] width 47 height 27
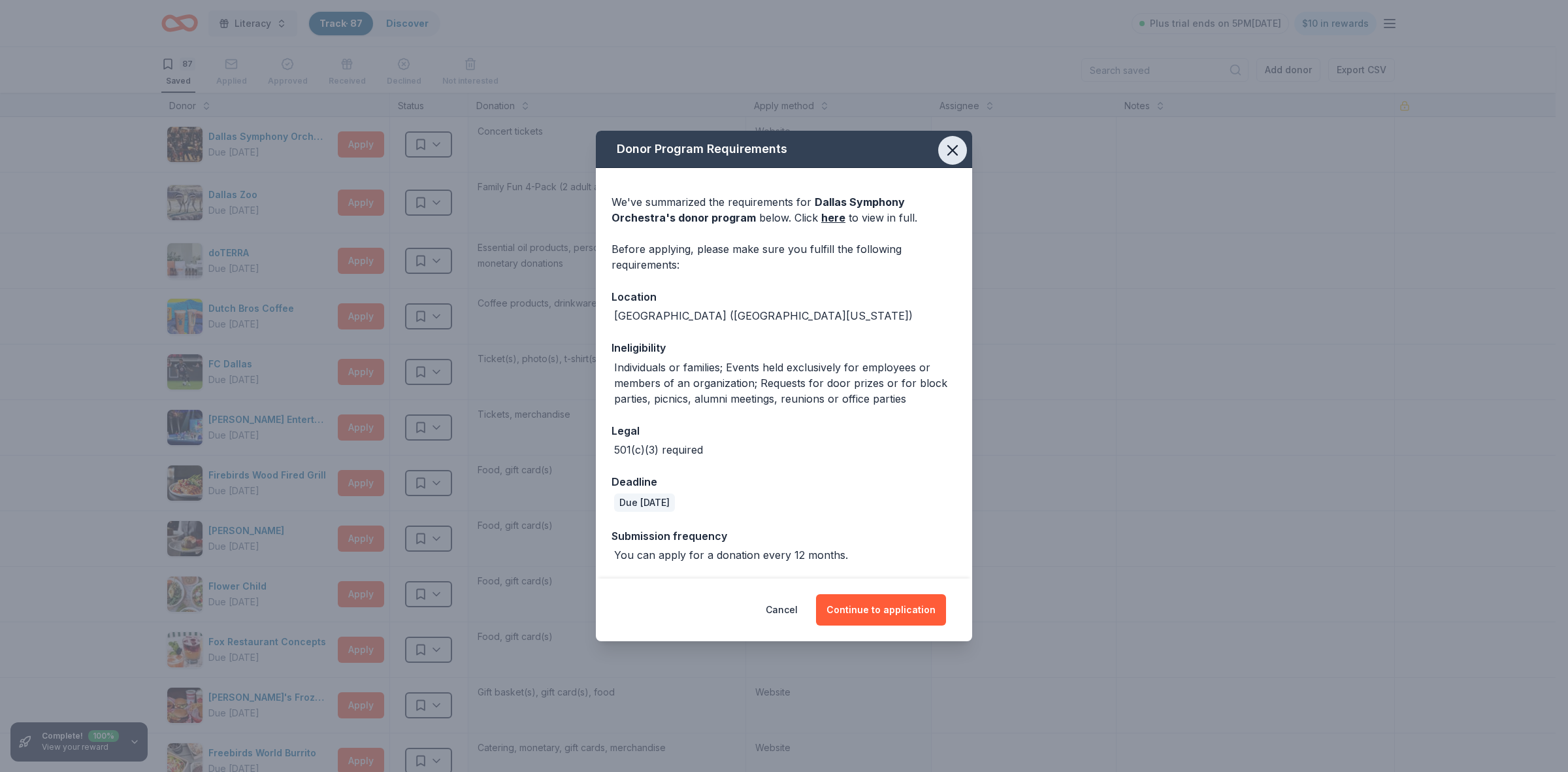
click at [955, 145] on icon "button" at bounding box center [953, 150] width 18 height 18
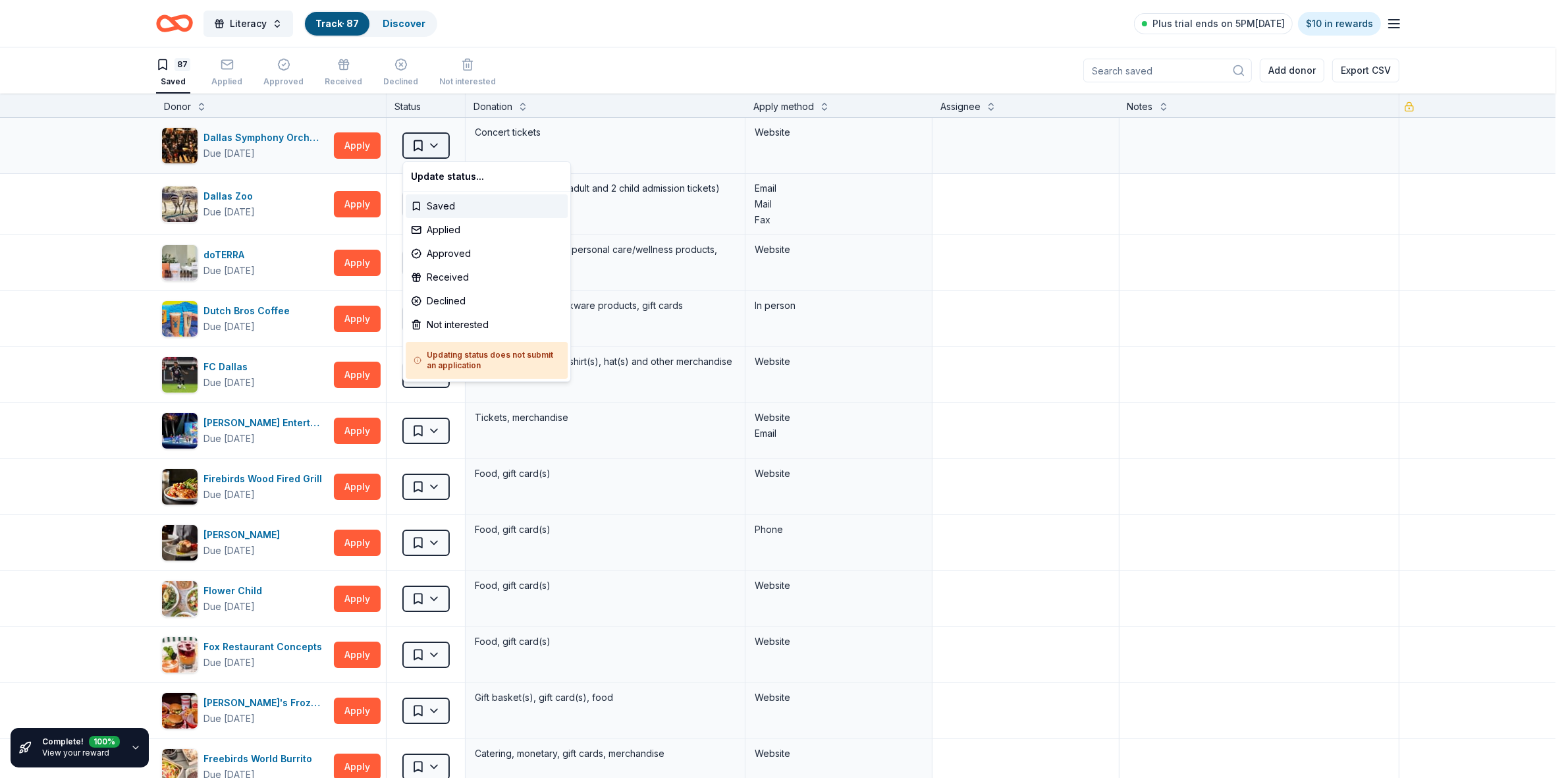
click at [438, 145] on html "Literacy Track · 87 Discover Plus trial ends on 5PM, 9/20 $10 in rewards 87 Sav…" at bounding box center [784, 389] width 1568 height 778
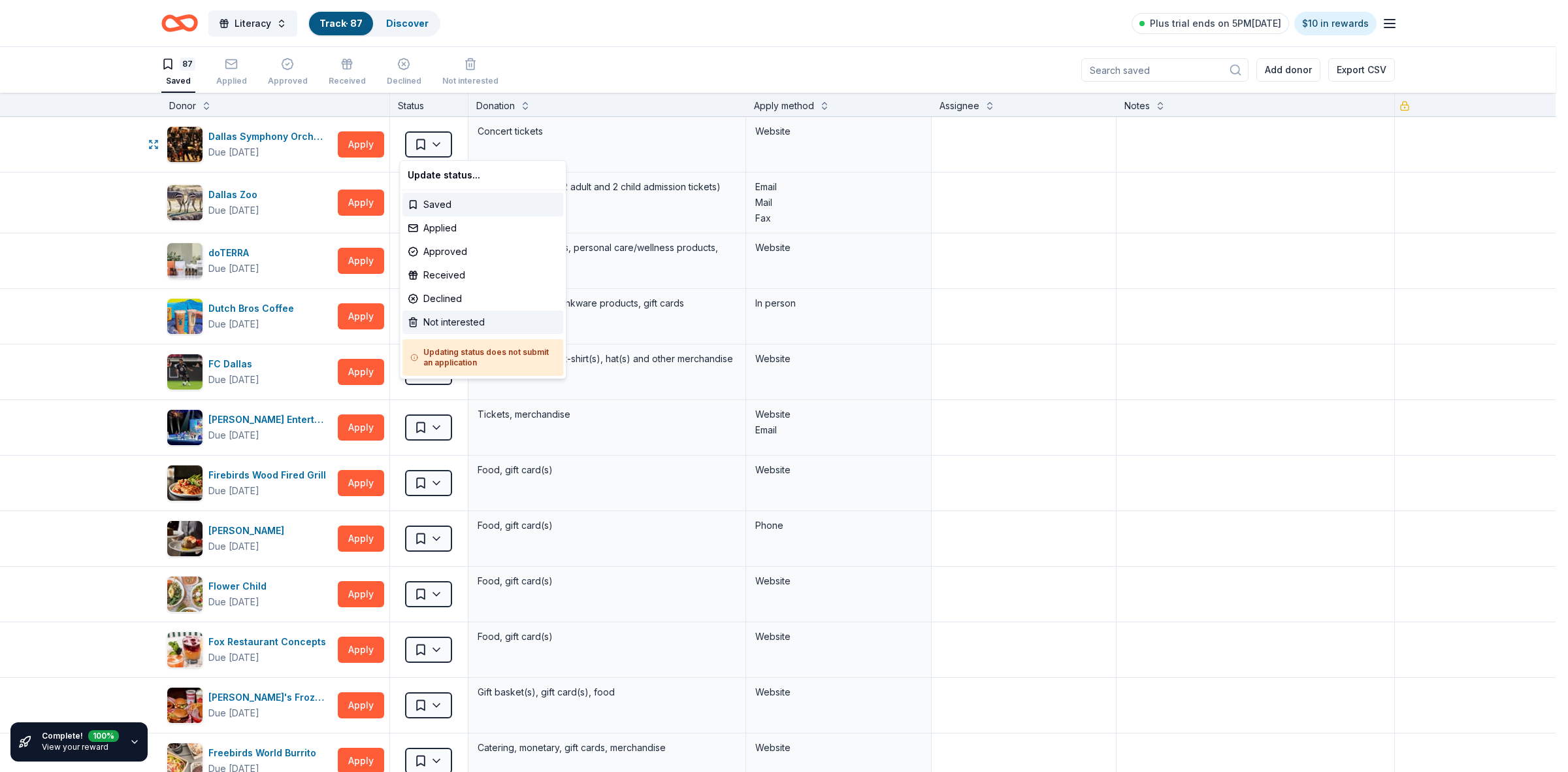
click at [443, 324] on div "Not interested" at bounding box center [483, 322] width 161 height 24
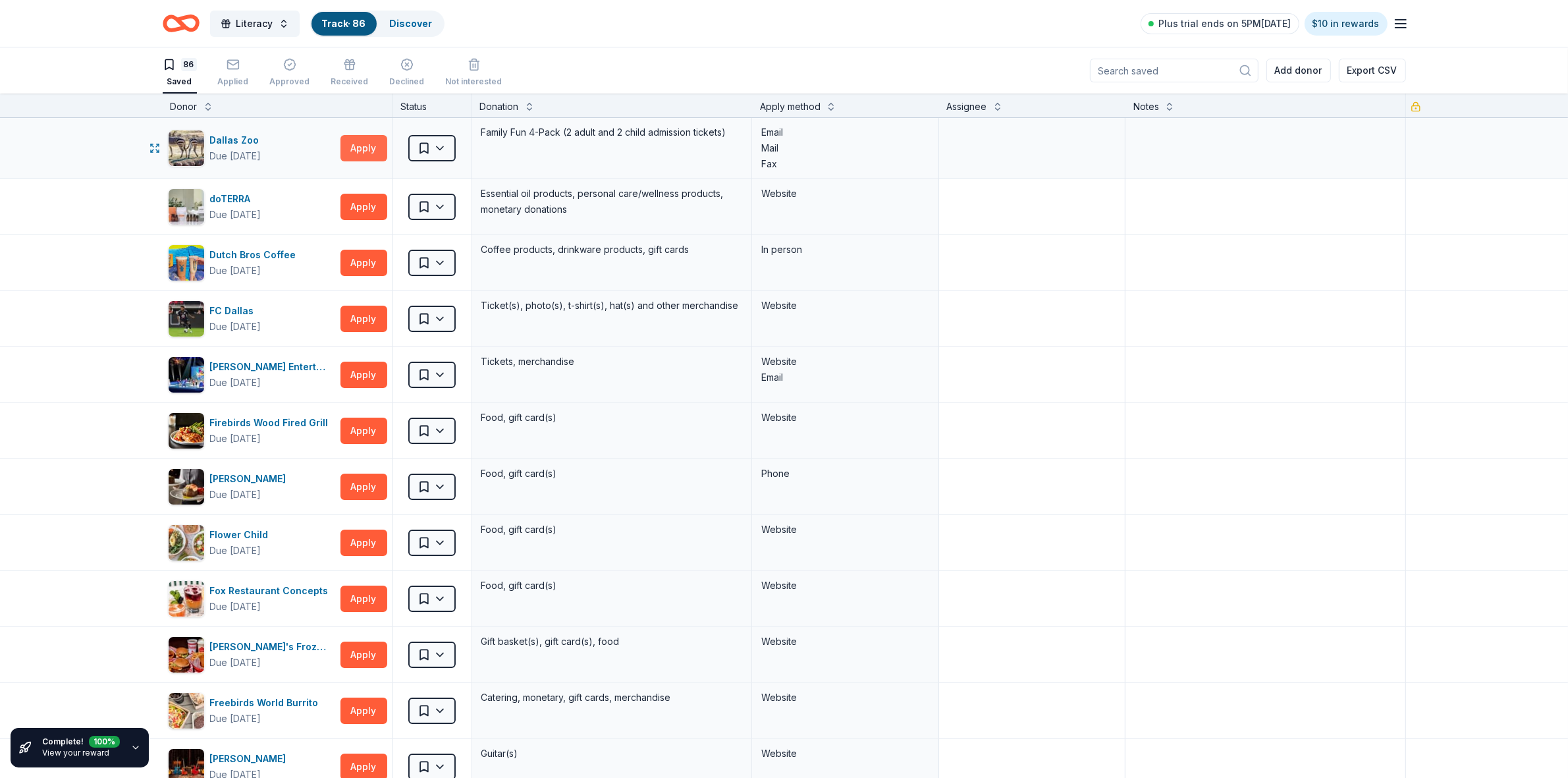
click at [347, 146] on button "Apply" at bounding box center [364, 148] width 47 height 27
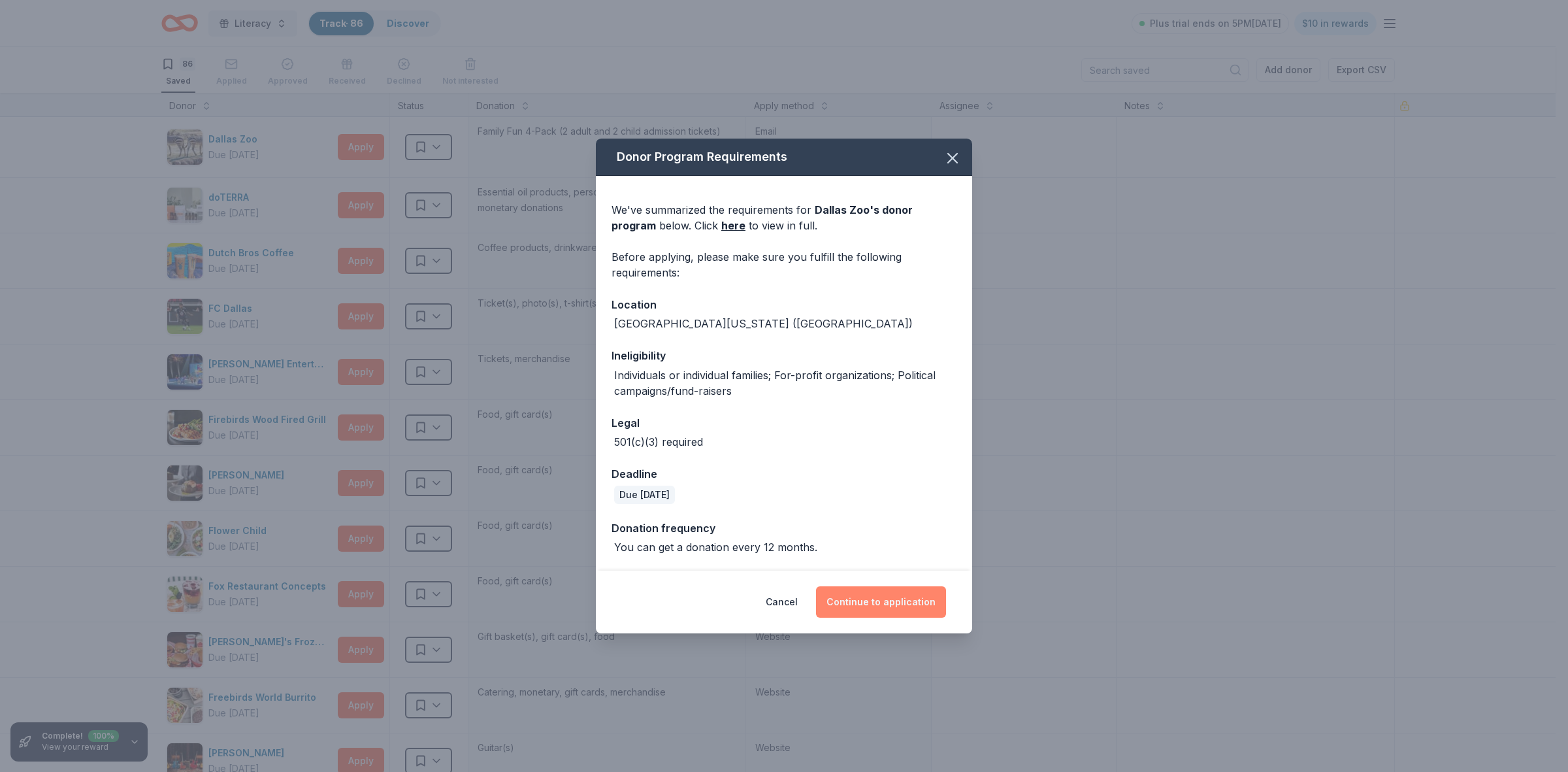
click at [879, 608] on button "Continue to application" at bounding box center [881, 602] width 130 height 32
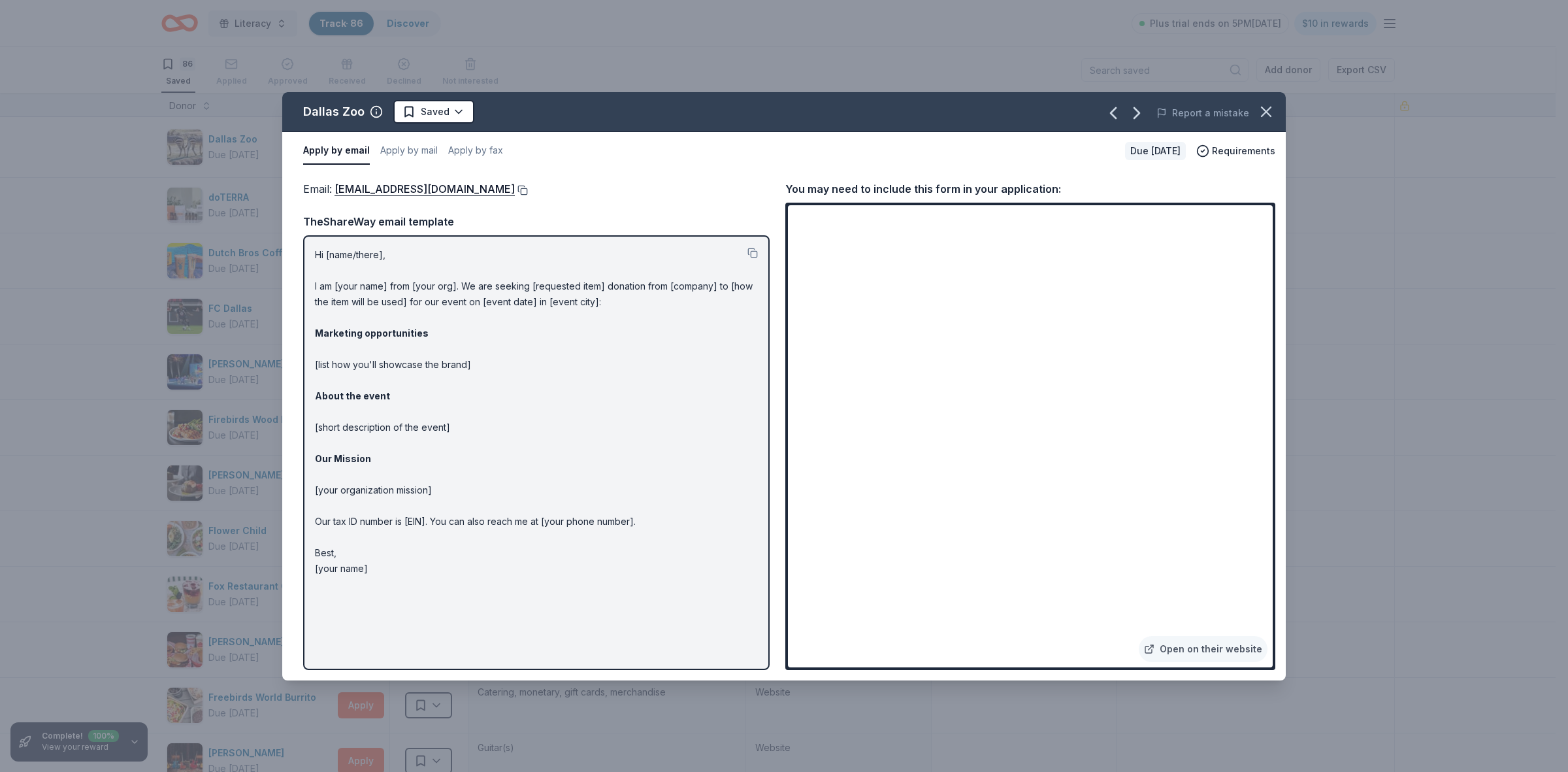
click at [528, 190] on button at bounding box center [521, 190] width 13 height 11
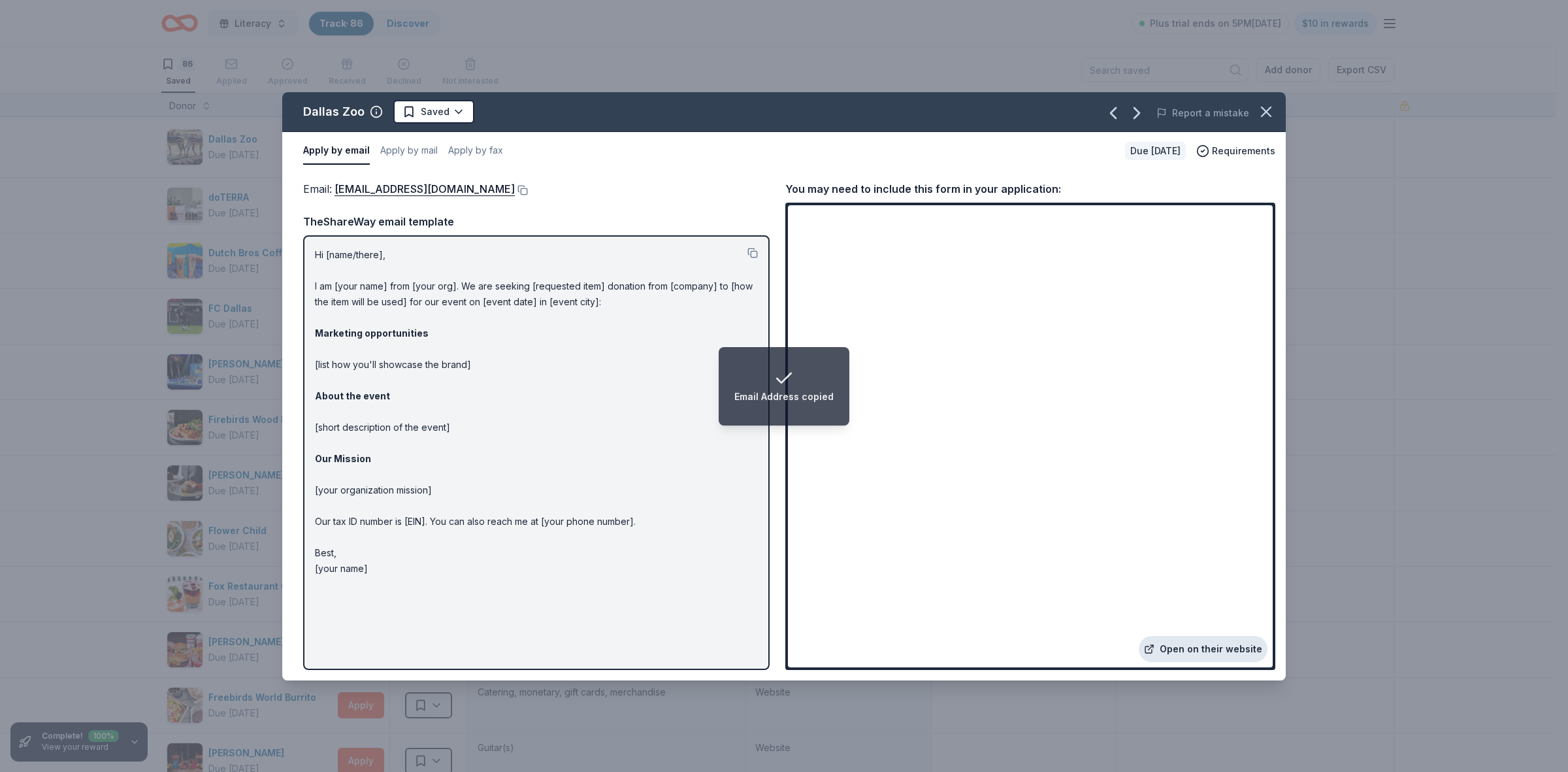
click at [1180, 652] on link "Open on their website" at bounding box center [1203, 648] width 129 height 26
click at [1226, 655] on link "Open on their website" at bounding box center [1203, 648] width 129 height 26
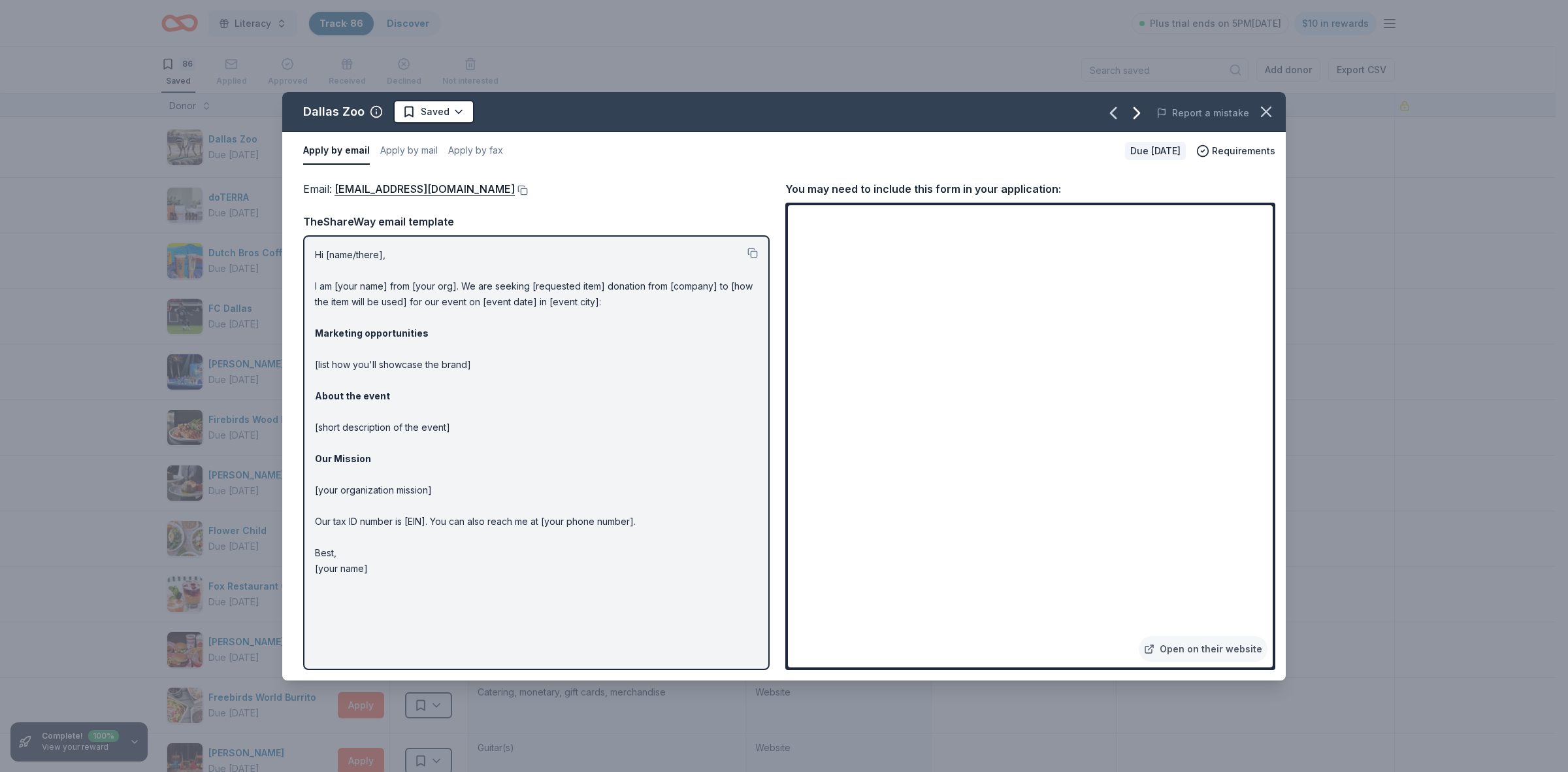
click at [1135, 115] on icon "button" at bounding box center [1136, 113] width 21 height 21
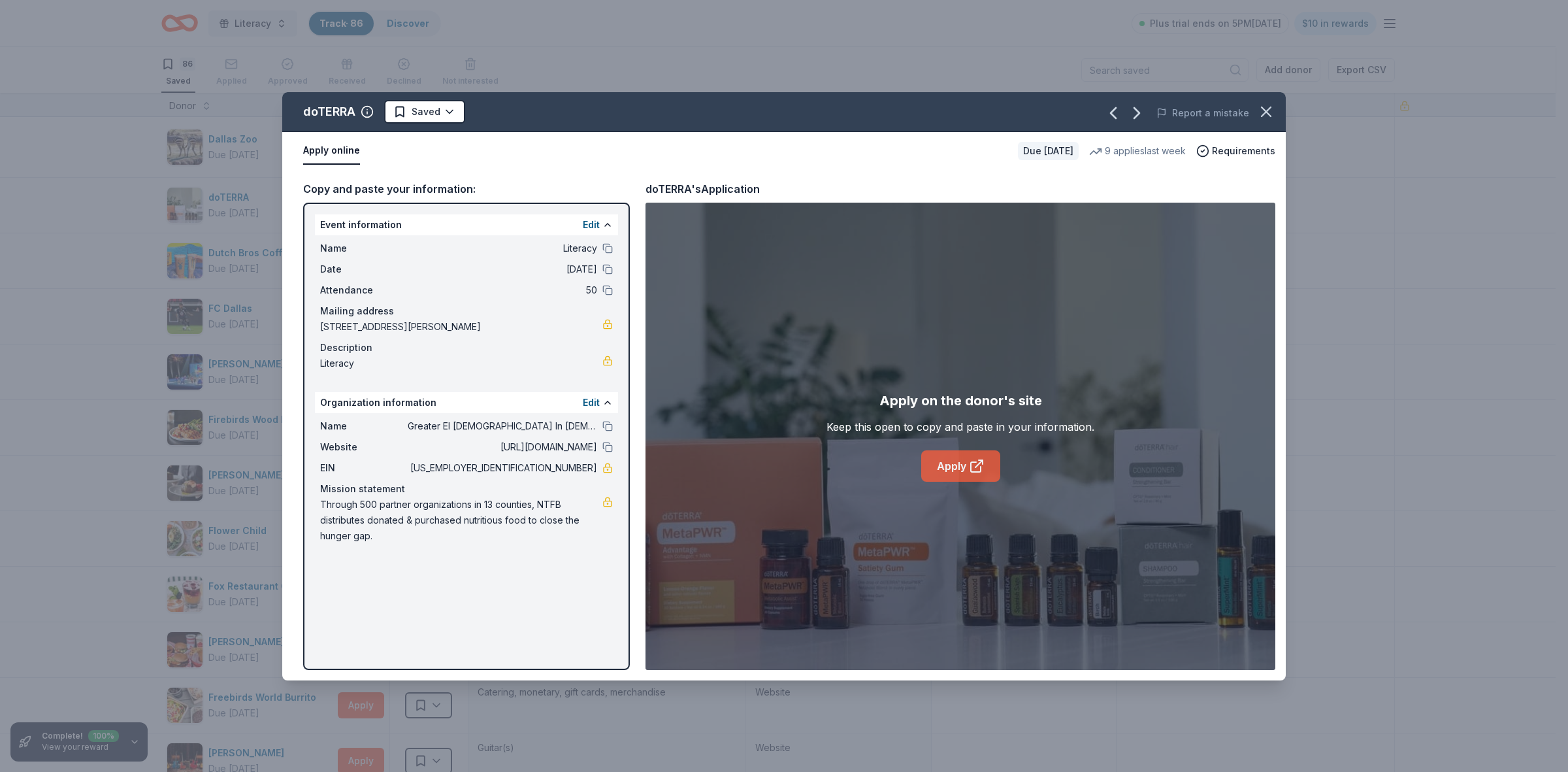
click at [971, 473] on icon at bounding box center [976, 466] width 15 height 15
click at [1138, 113] on icon "button" at bounding box center [1136, 113] width 21 height 21
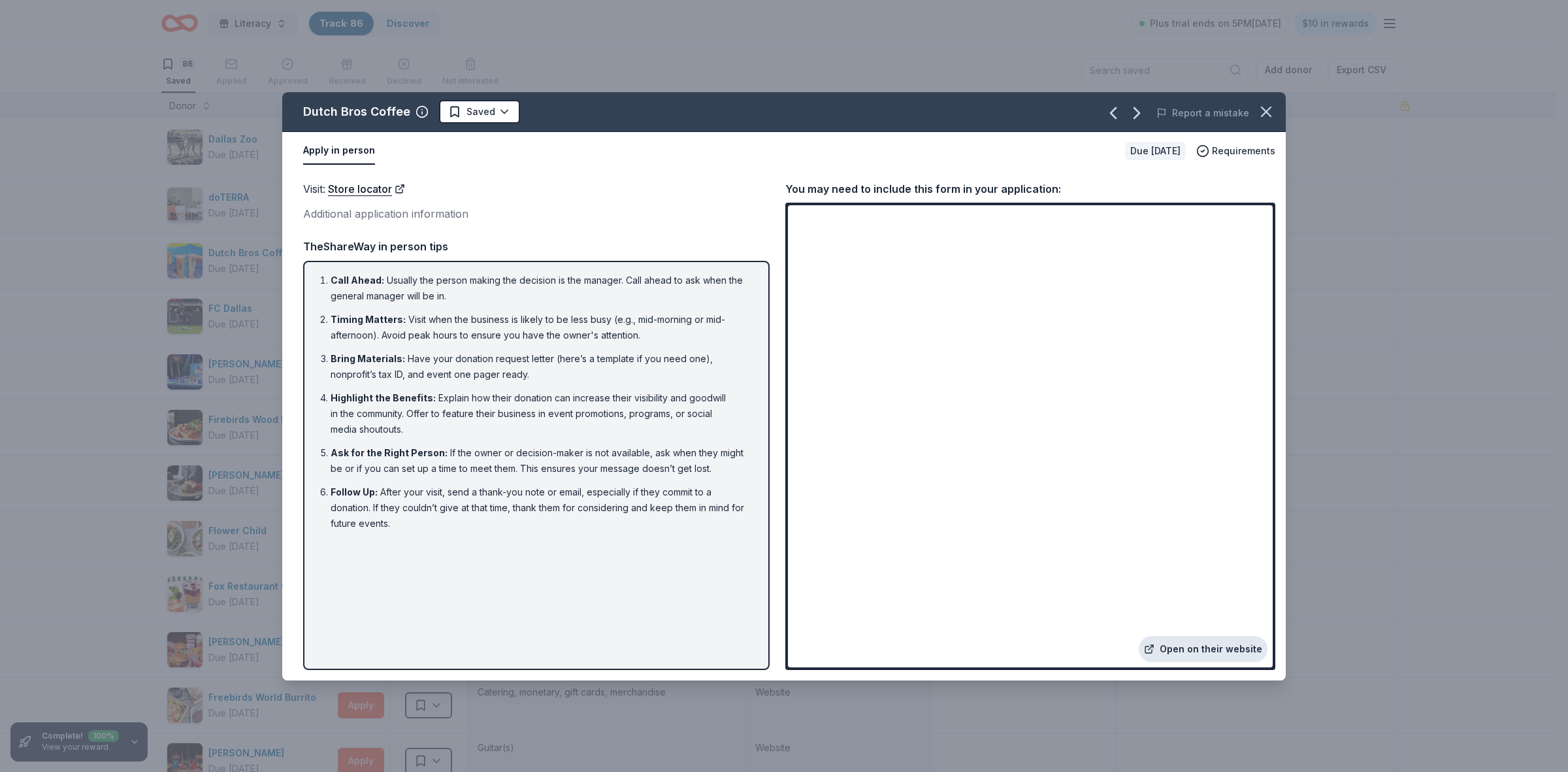
click at [1219, 650] on link "Open on their website" at bounding box center [1203, 648] width 129 height 26
click at [1223, 152] on span "Requirements" at bounding box center [1244, 150] width 64 height 15
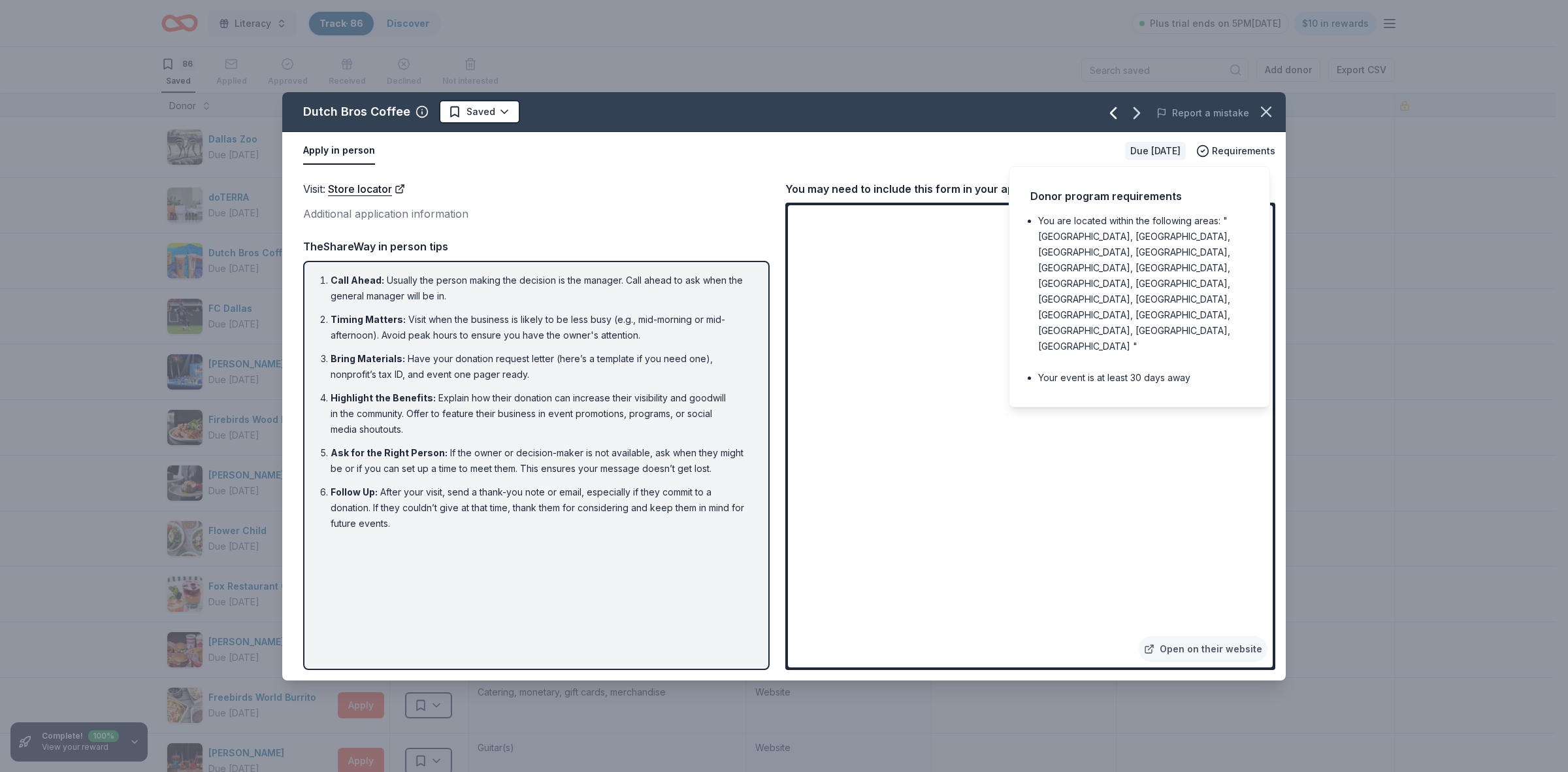
click at [1122, 115] on icon "button" at bounding box center [1113, 113] width 21 height 21
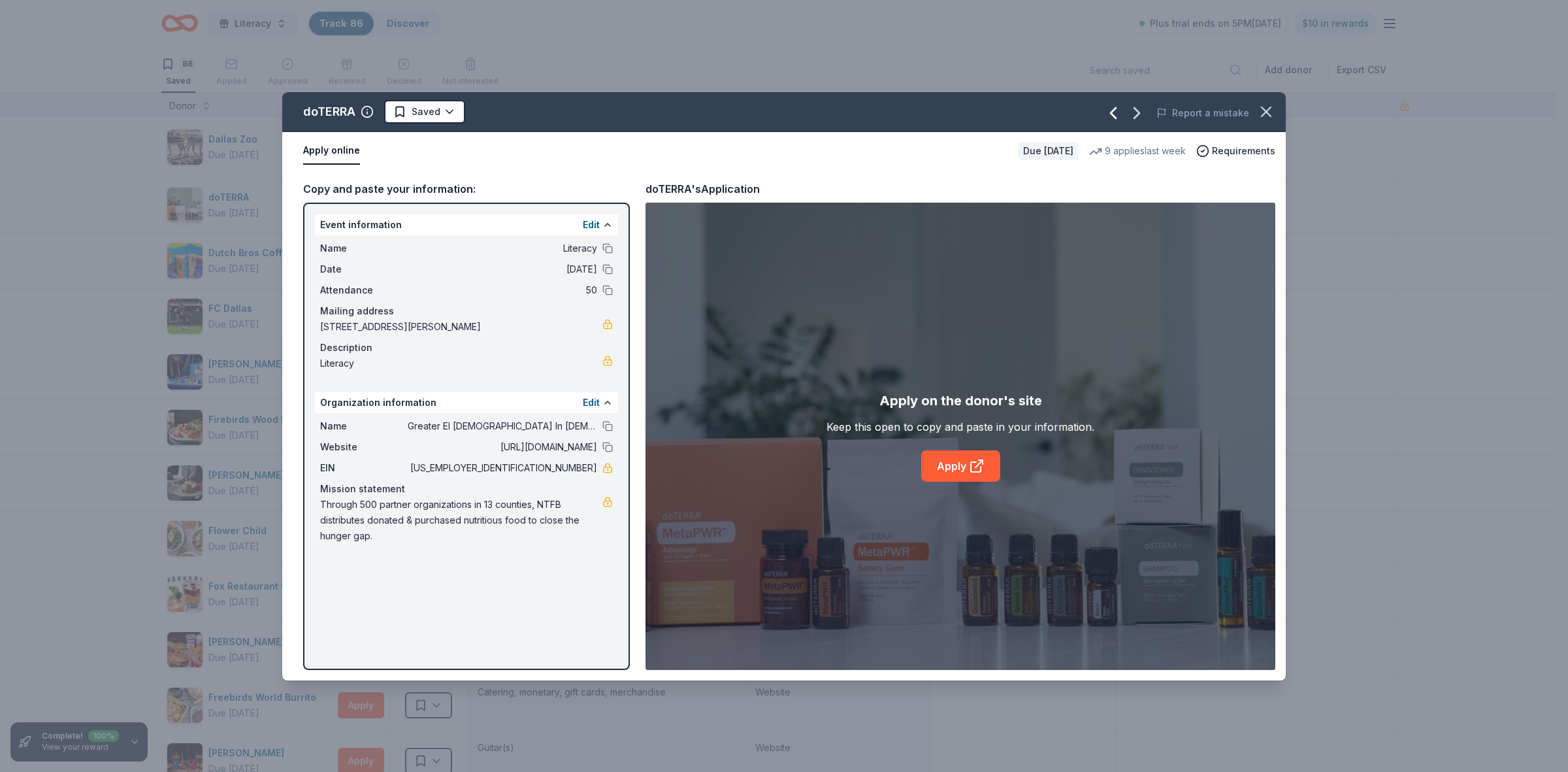
click at [1113, 110] on icon "button" at bounding box center [1113, 113] width 21 height 21
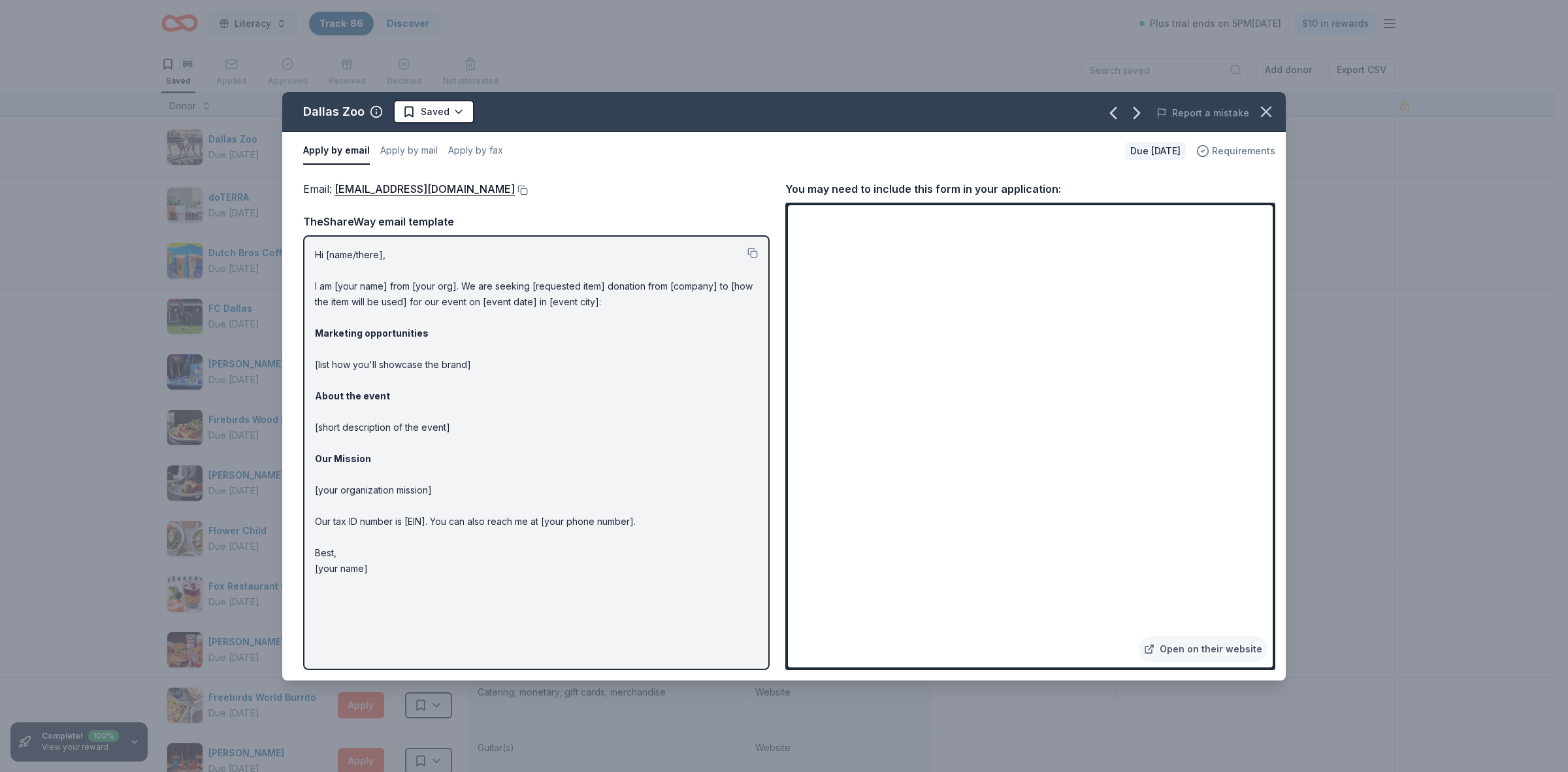
click at [1235, 152] on span "Requirements" at bounding box center [1244, 150] width 64 height 15
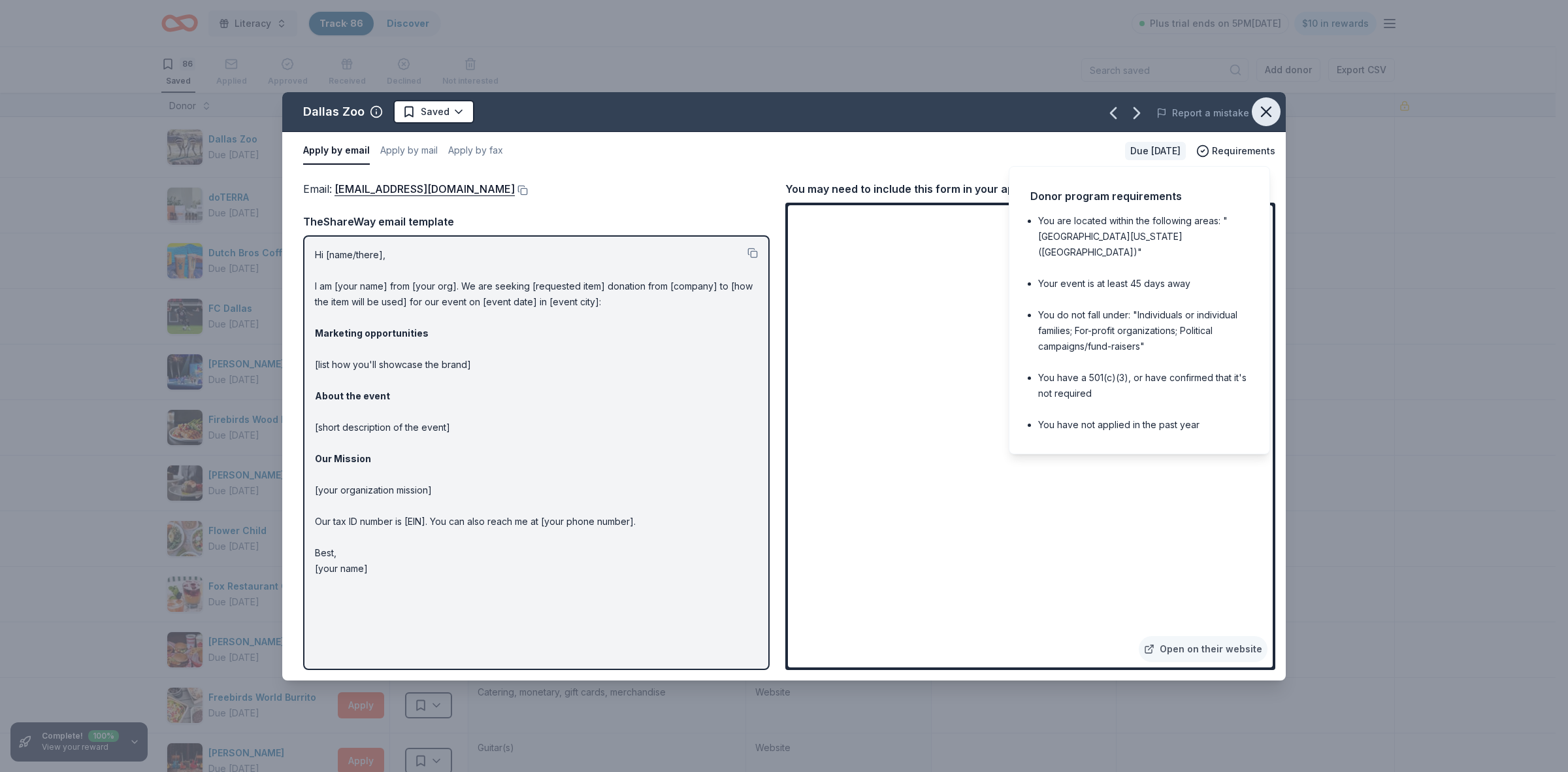
click at [1258, 110] on icon "button" at bounding box center [1266, 112] width 18 height 18
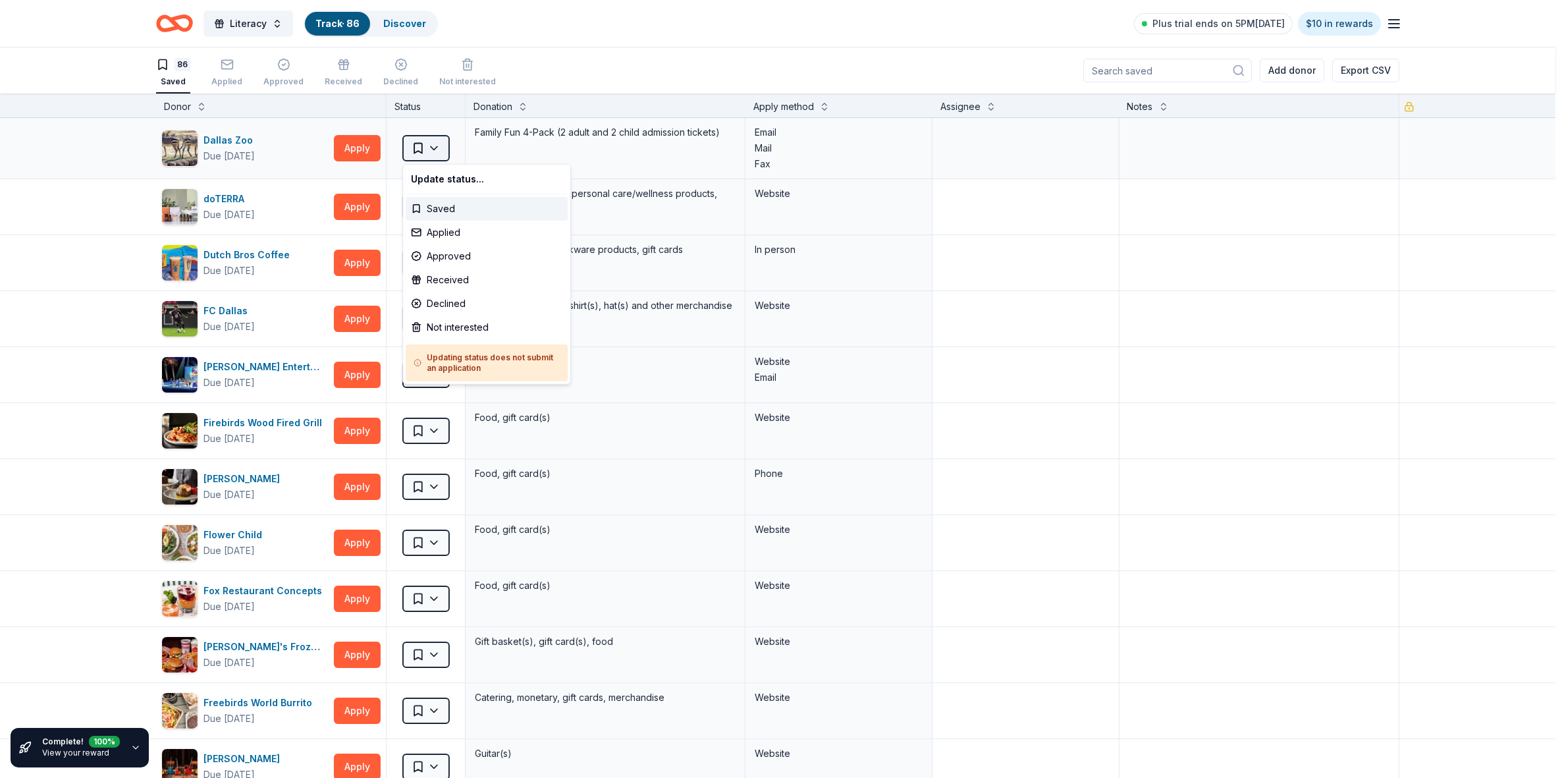
click at [438, 148] on html "Literacy Track · 86 Discover Plus trial ends on 5PM, 9/20 $10 in rewards 86 Sav…" at bounding box center [784, 389] width 1568 height 778
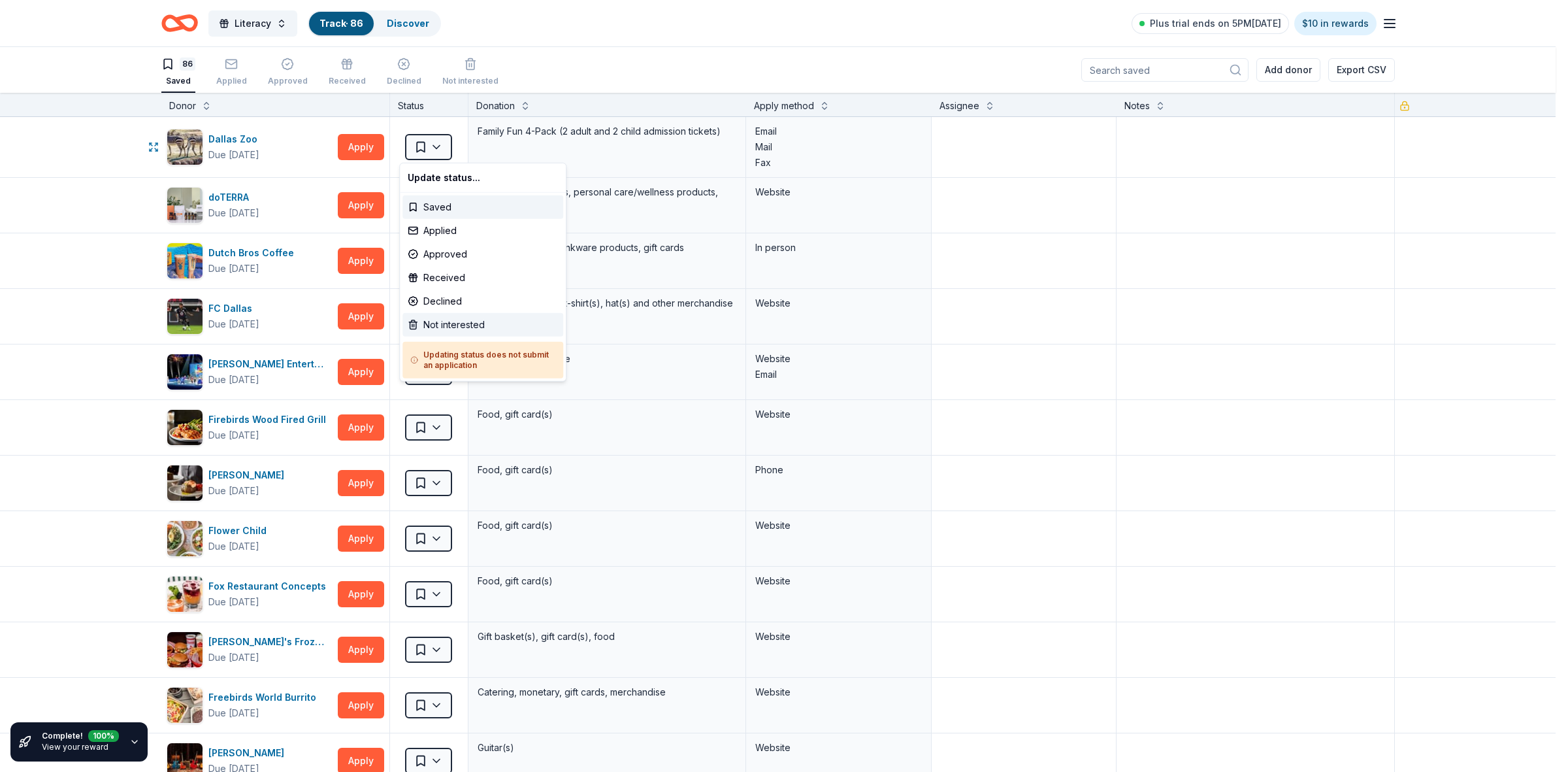
click at [429, 326] on div "Not interested" at bounding box center [483, 325] width 161 height 24
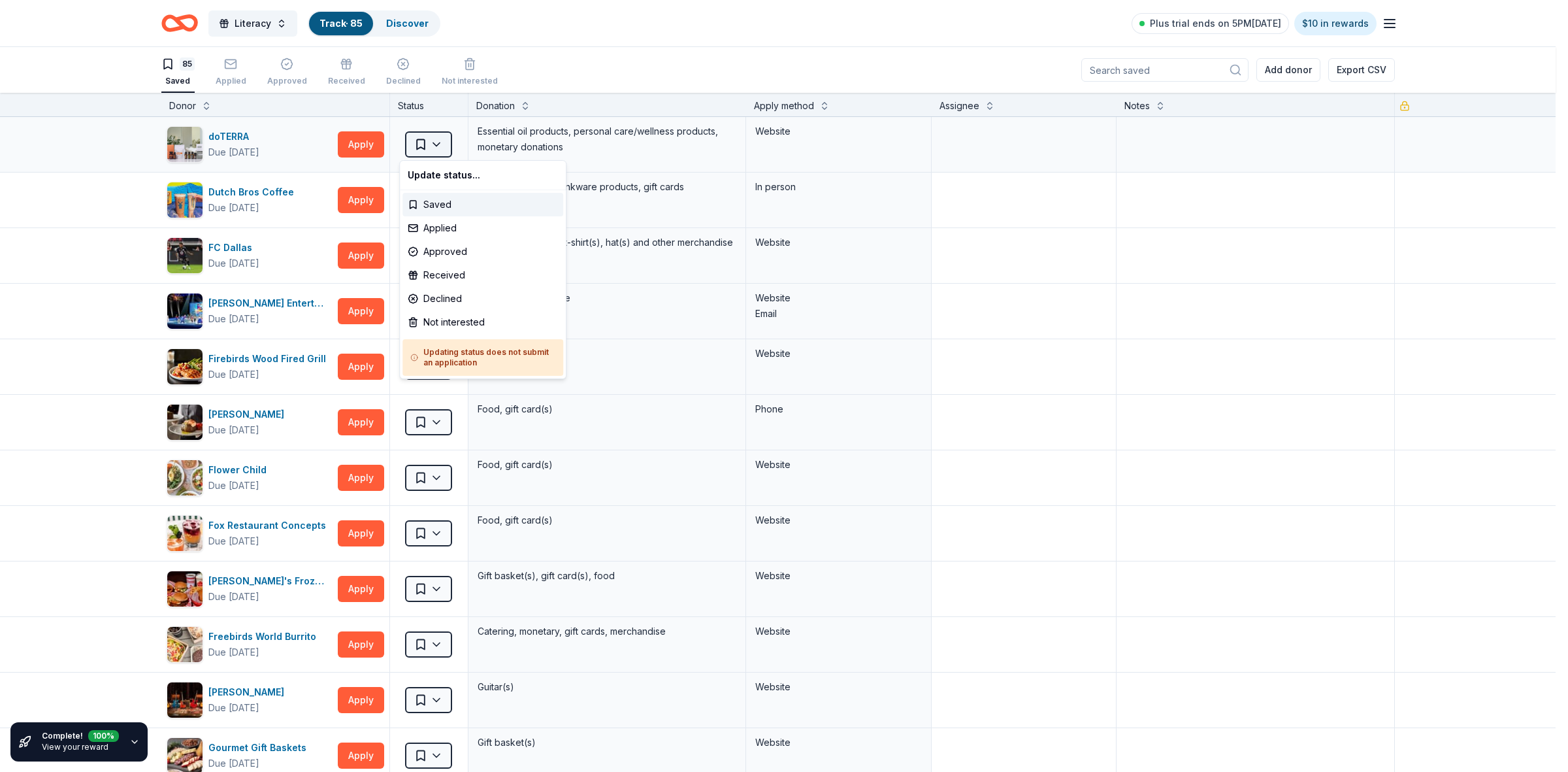
click at [433, 145] on html "Literacy Track · 85 Discover Plus trial ends on 5PM, 9/20 $10 in rewards 85 Sav…" at bounding box center [784, 386] width 1568 height 772
click at [464, 322] on div "Not interested" at bounding box center [483, 322] width 161 height 24
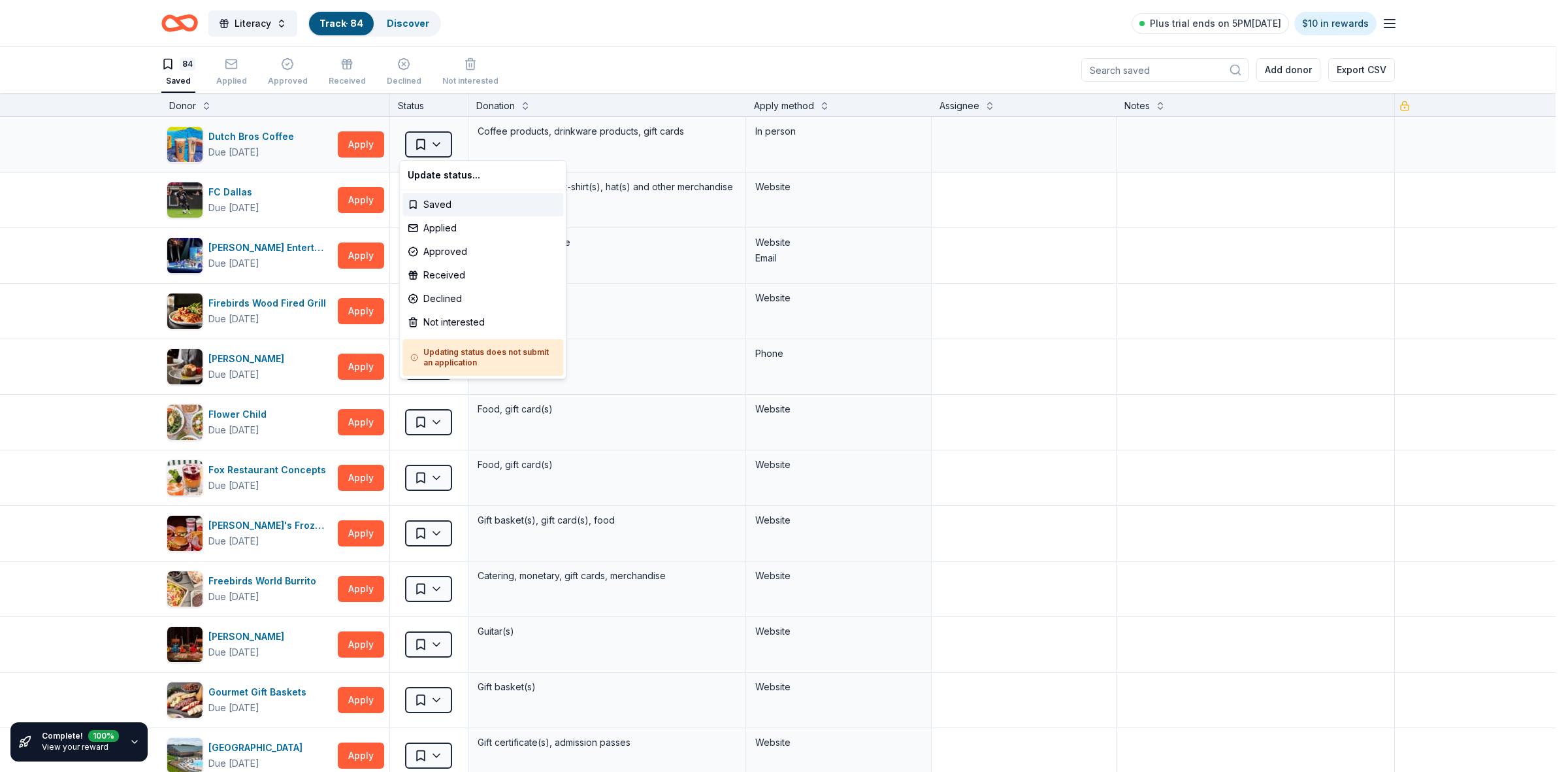
click at [436, 143] on html "Literacy Track · 84 Discover Plus trial ends on 5PM, 9/20 $10 in rewards 84 Sav…" at bounding box center [784, 386] width 1568 height 772
click at [440, 319] on div "Not interested" at bounding box center [483, 322] width 161 height 24
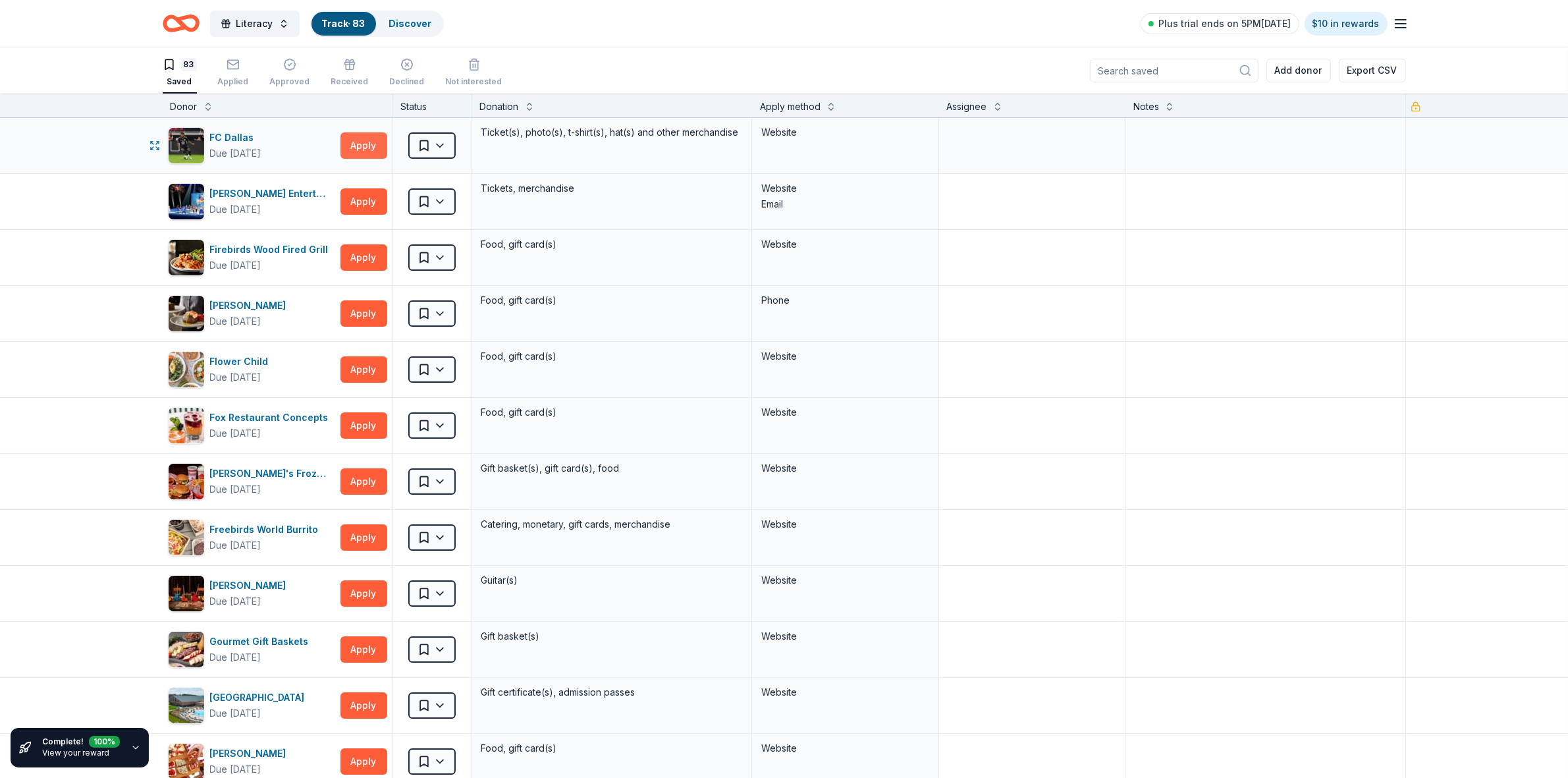
click at [357, 151] on button "Apply" at bounding box center [364, 145] width 47 height 27
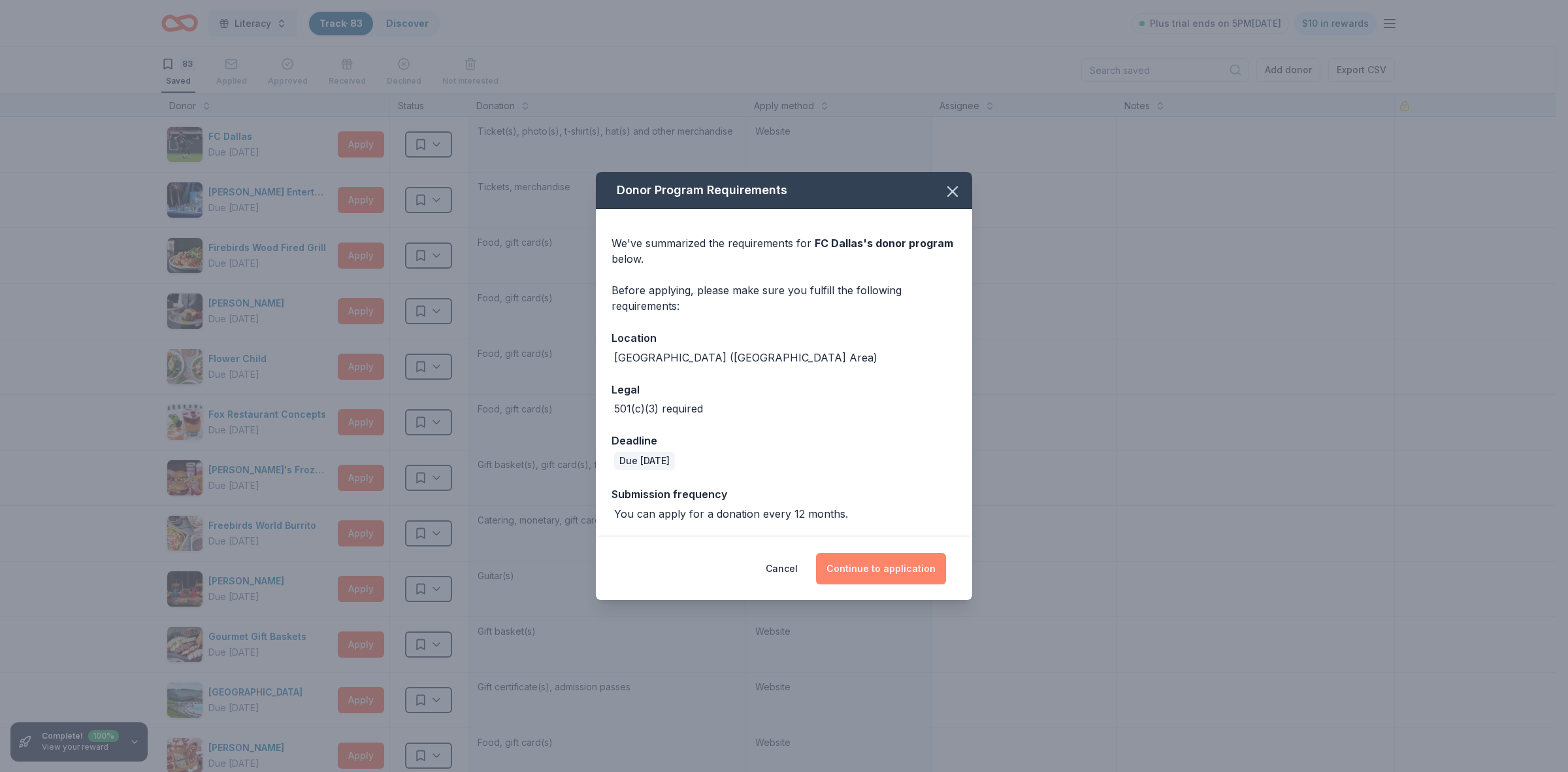
click at [896, 567] on button "Continue to application" at bounding box center [881, 568] width 130 height 32
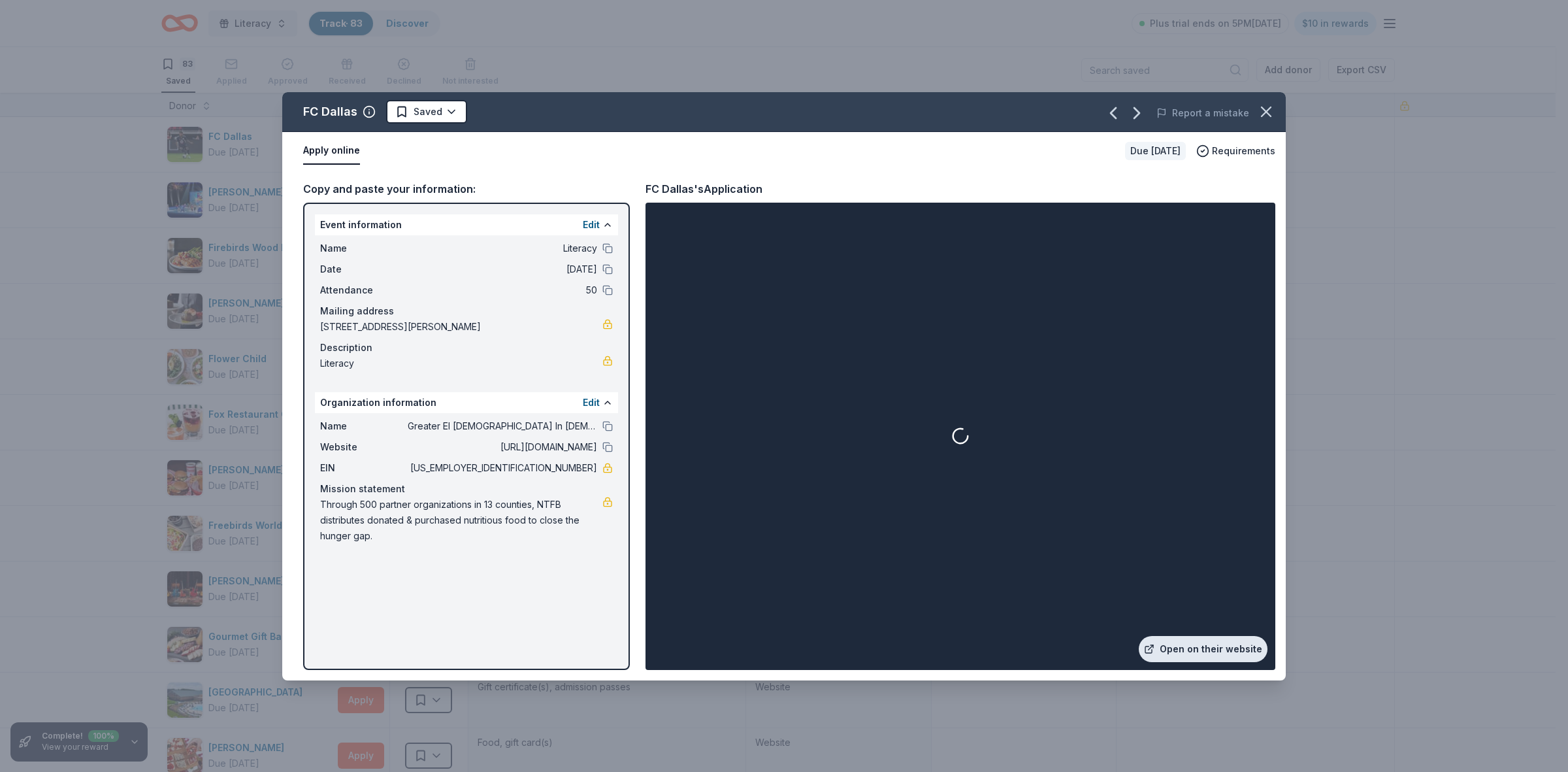
click at [1198, 647] on link "Open on their website" at bounding box center [1203, 648] width 129 height 26
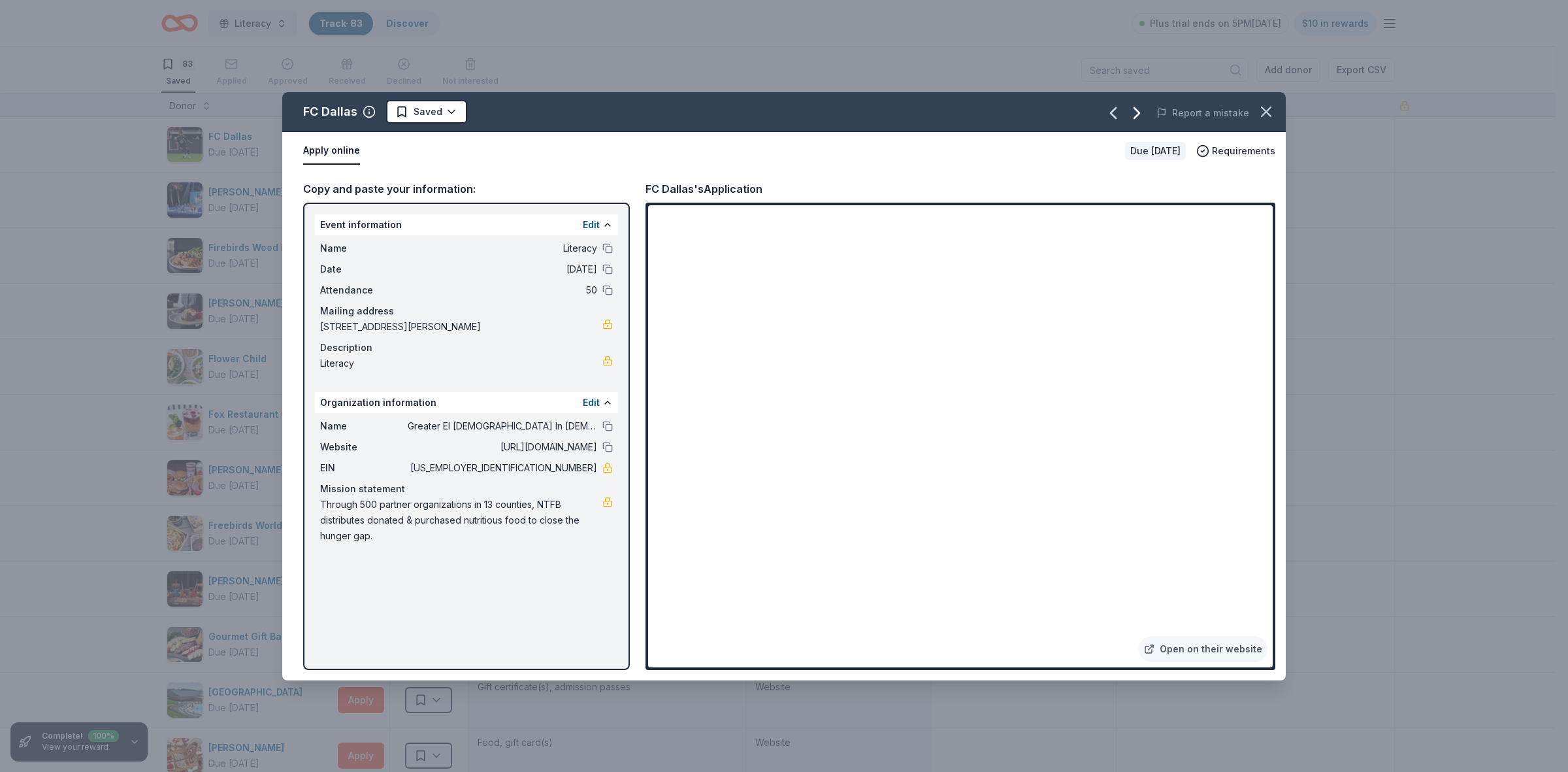
click at [1135, 115] on icon "button" at bounding box center [1136, 113] width 21 height 21
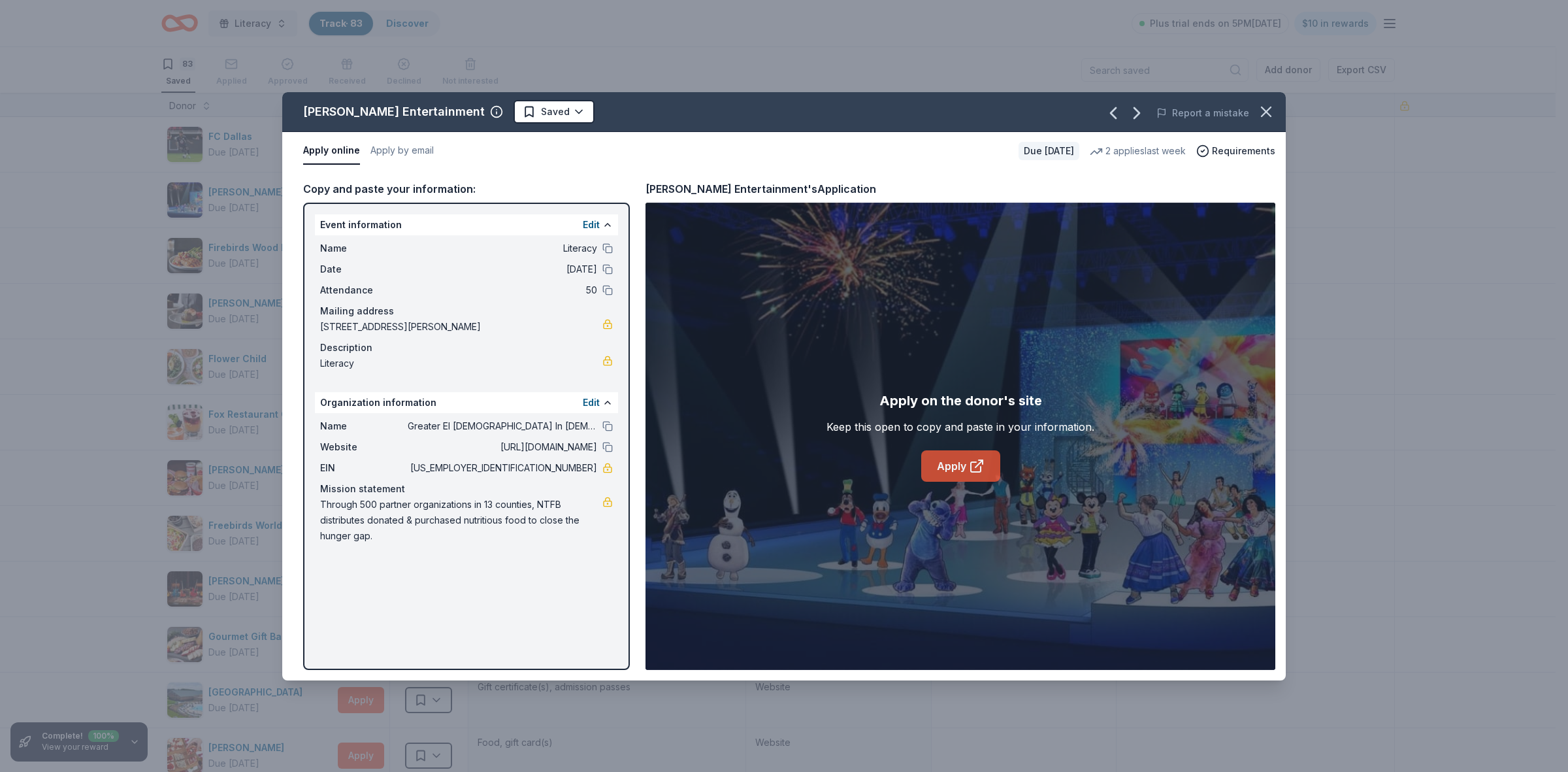
click at [948, 463] on link "Apply" at bounding box center [961, 466] width 79 height 32
click at [1143, 116] on icon "button" at bounding box center [1136, 113] width 21 height 21
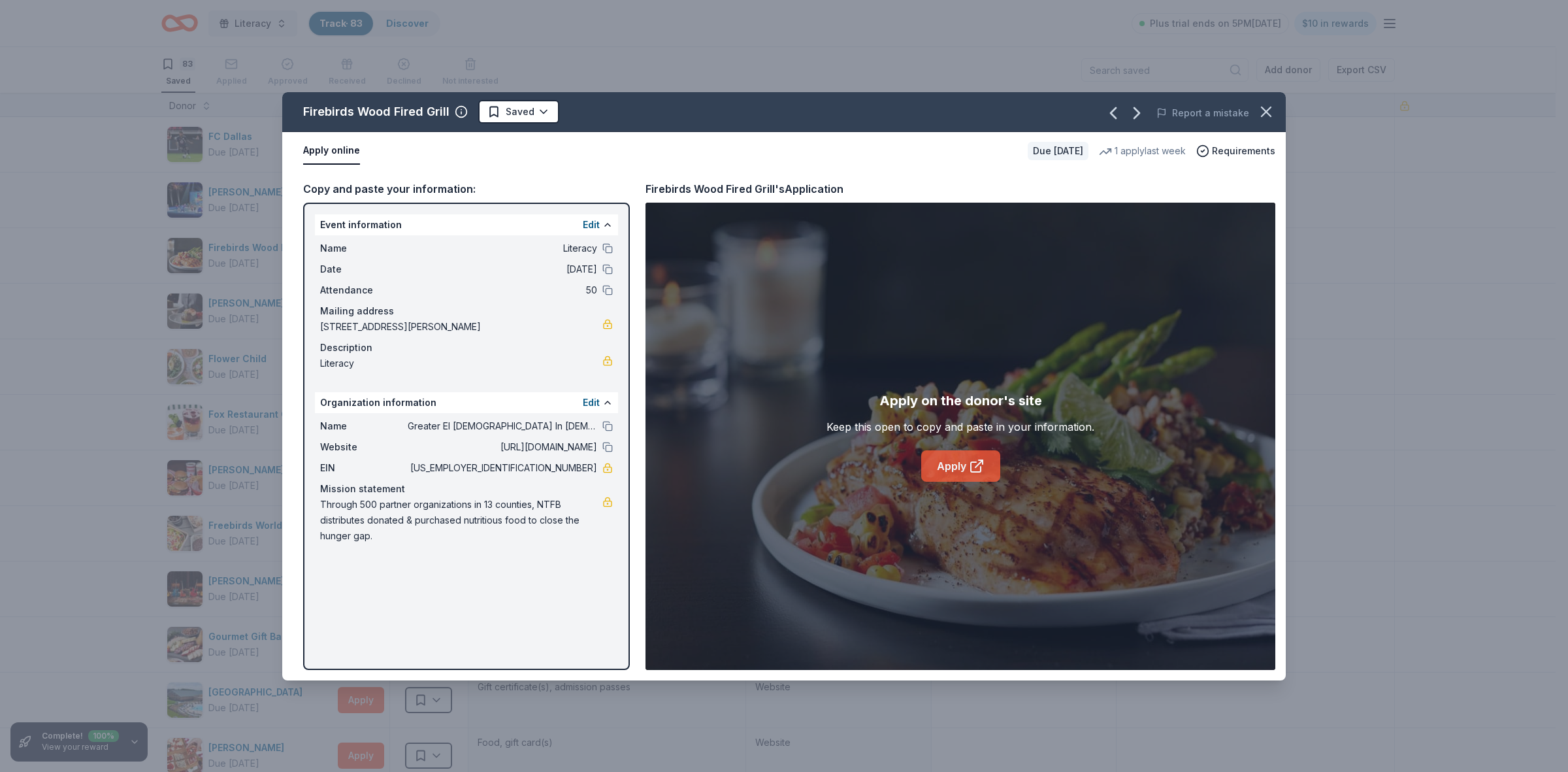
click at [954, 467] on link "Apply" at bounding box center [961, 466] width 79 height 32
click at [1144, 112] on icon "button" at bounding box center [1136, 113] width 21 height 21
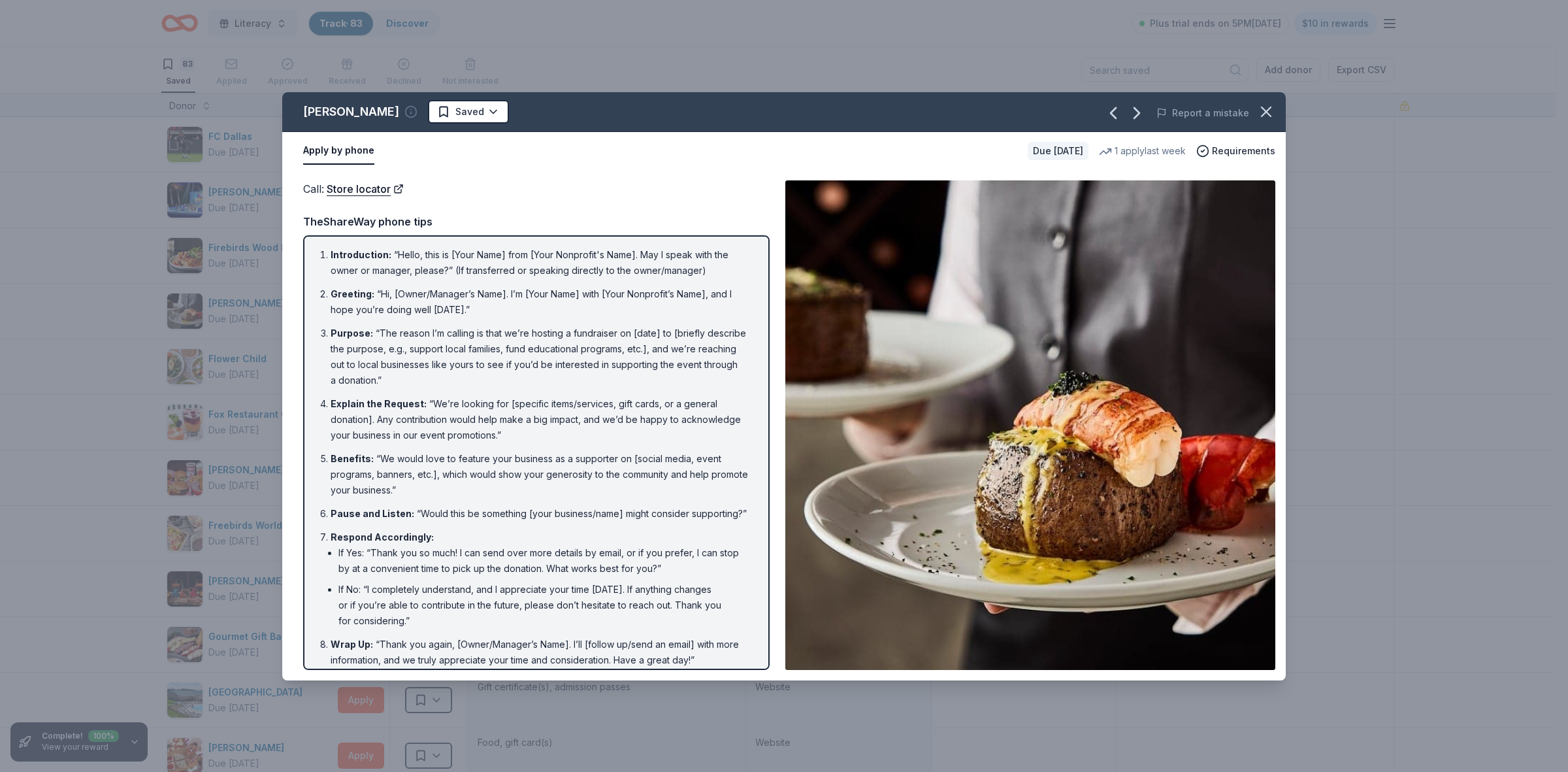
click at [404, 113] on icon "button" at bounding box center [411, 112] width 13 height 13
click at [502, 171] on icon at bounding box center [504, 174] width 13 height 13
click at [1134, 109] on icon "button" at bounding box center [1136, 113] width 21 height 21
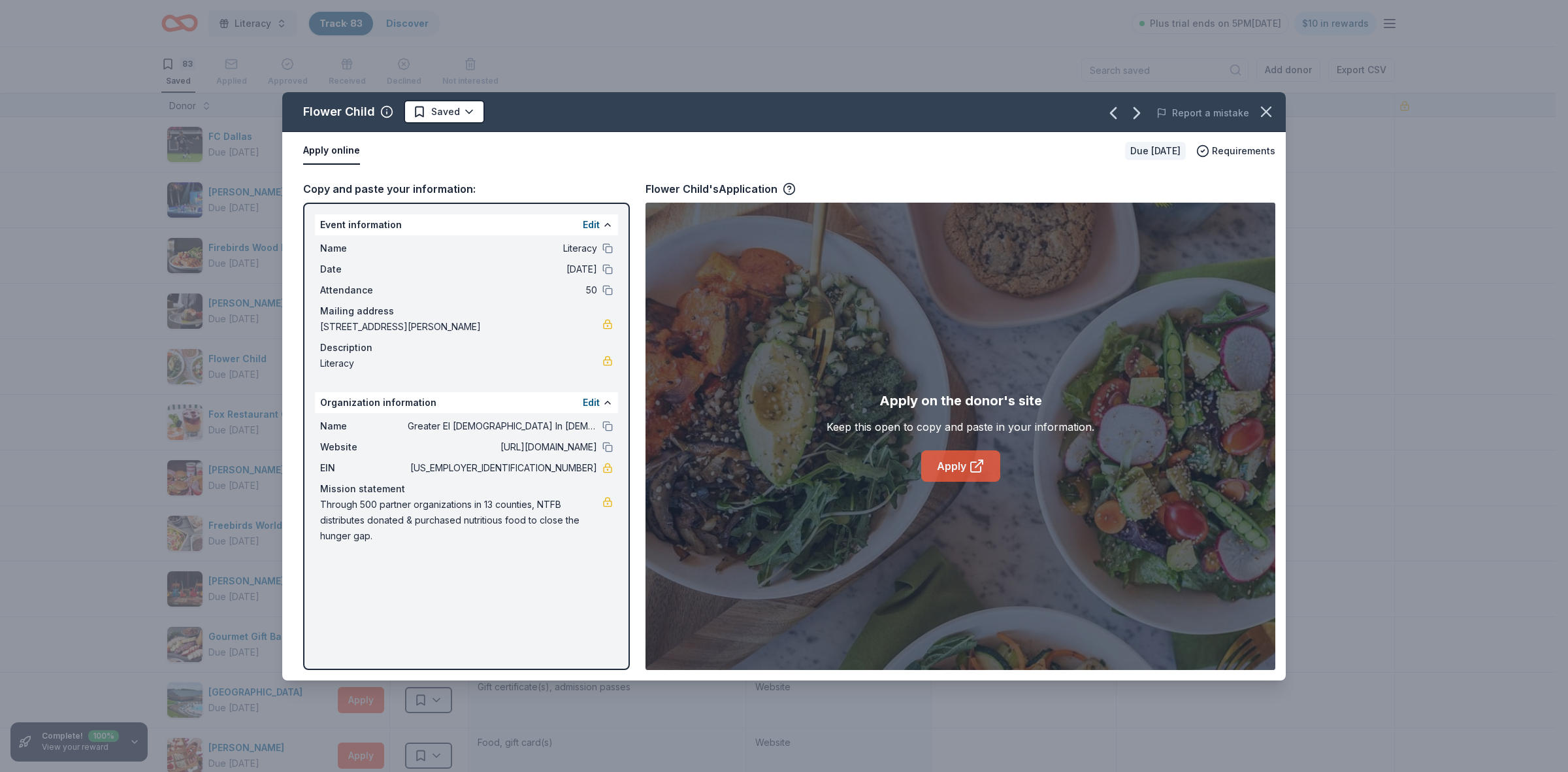
click at [956, 462] on link "Apply" at bounding box center [961, 466] width 79 height 32
click at [889, 584] on div "Apply on the donor's site Keep this open to copy and paste in your information.…" at bounding box center [960, 436] width 630 height 467
click at [962, 459] on link "Apply" at bounding box center [961, 466] width 79 height 32
click at [1140, 115] on icon "button" at bounding box center [1137, 114] width 5 height 11
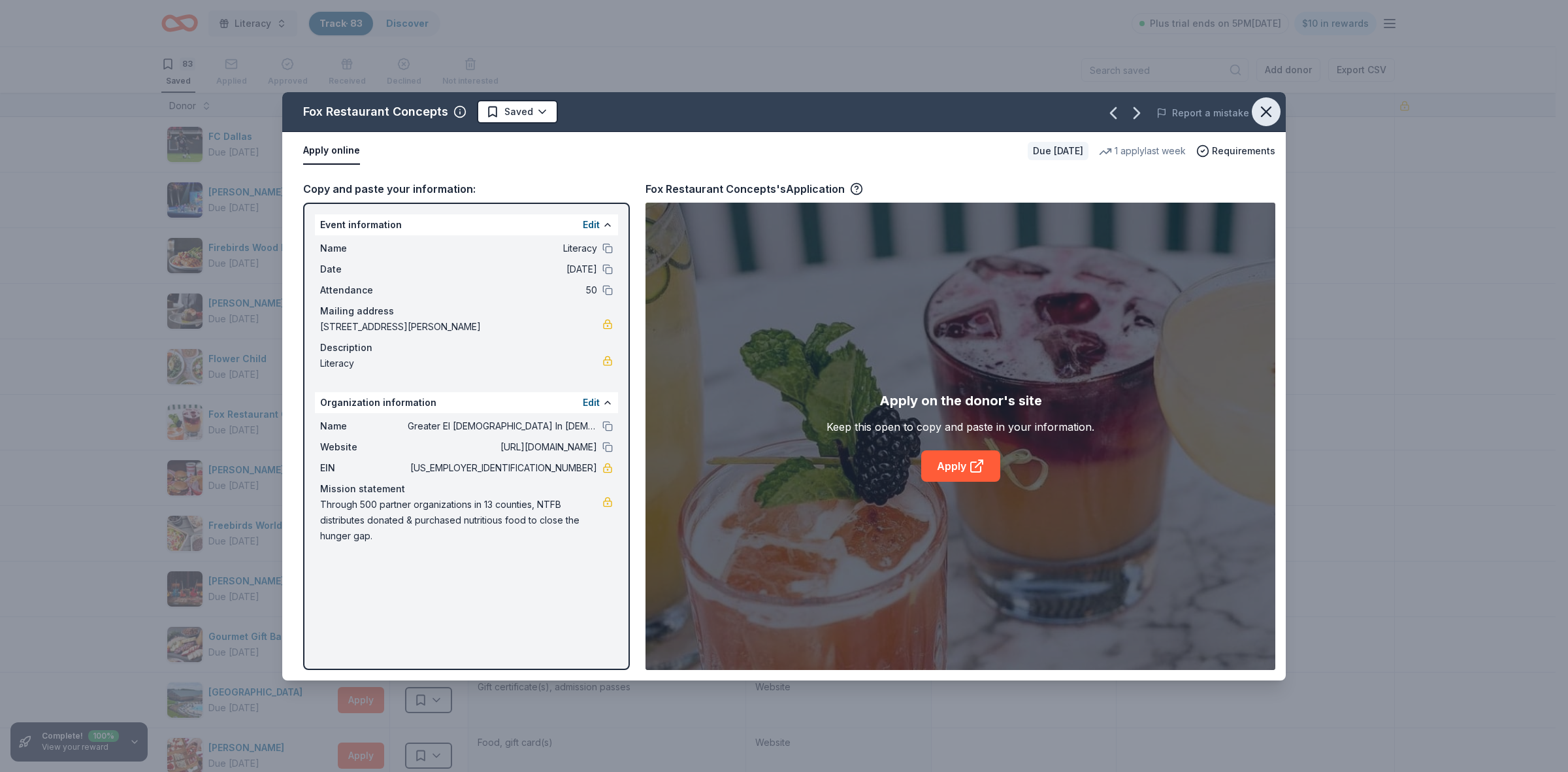
click at [1265, 108] on icon "button" at bounding box center [1266, 112] width 18 height 18
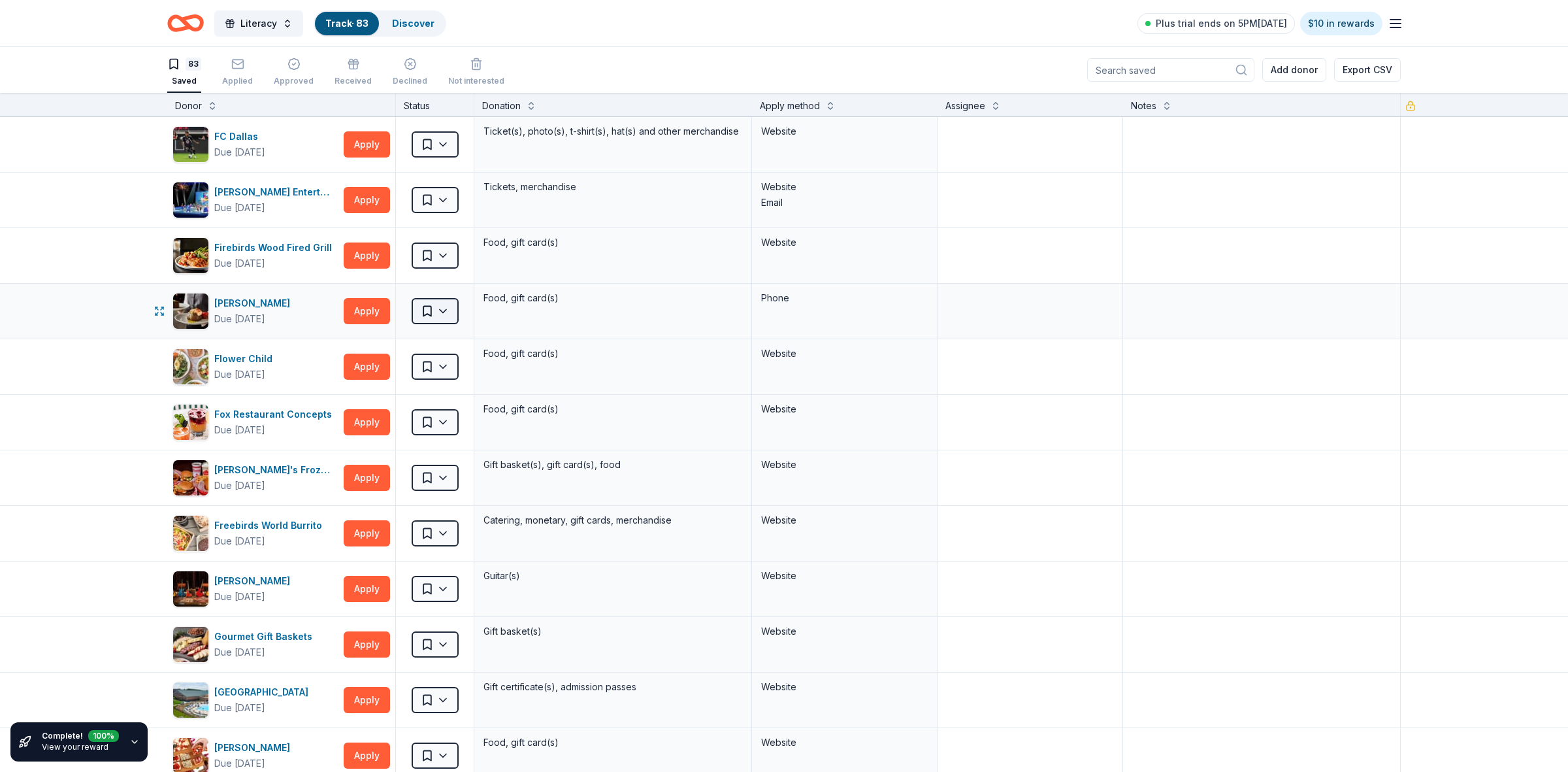
click at [434, 310] on html "Literacy Track · 83 Discover Plus trial ends on 5PM, 9/20 $10 in rewards 83 Sav…" at bounding box center [784, 386] width 1568 height 772
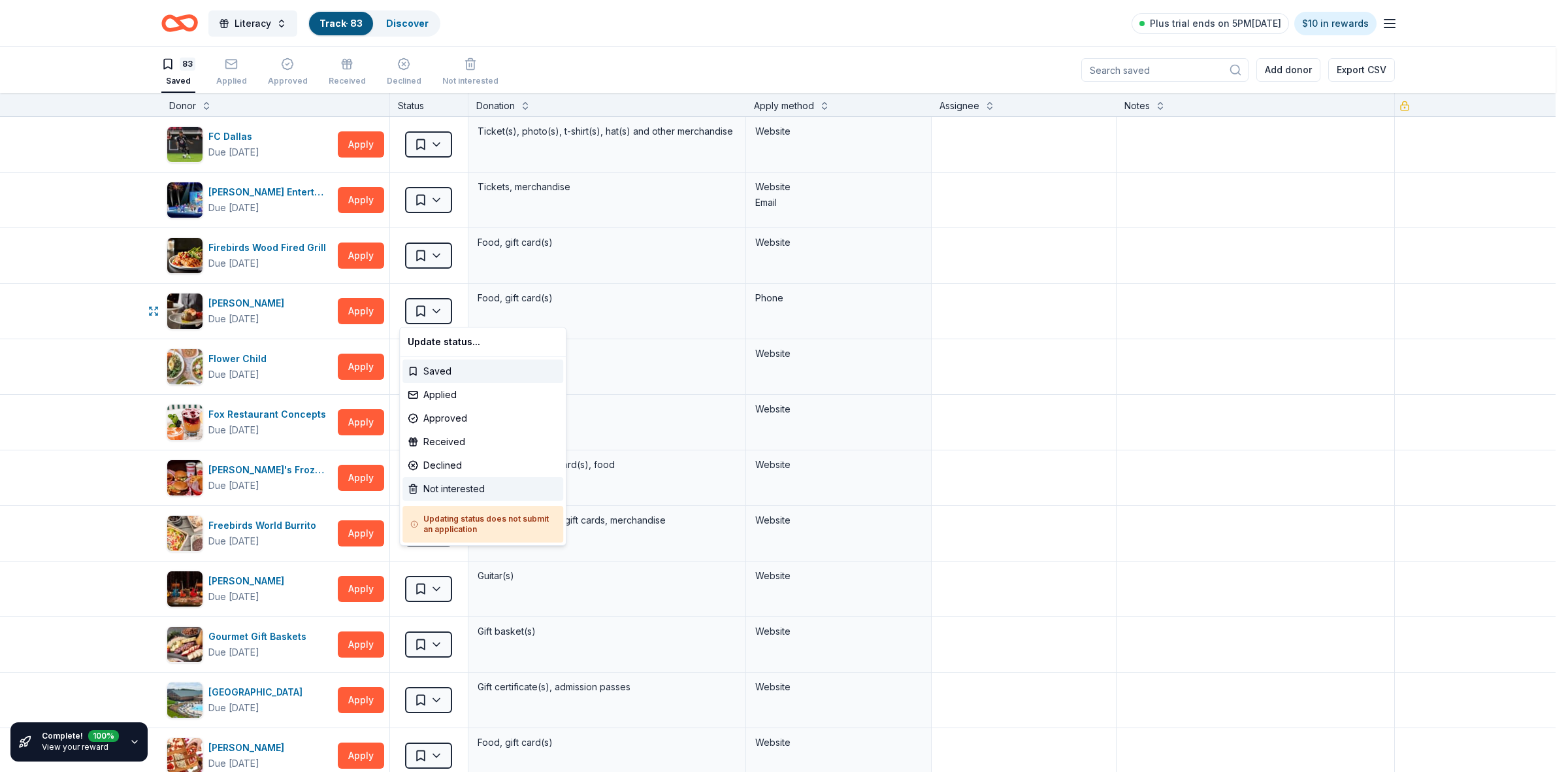
click at [443, 489] on div "Not interested" at bounding box center [483, 489] width 161 height 24
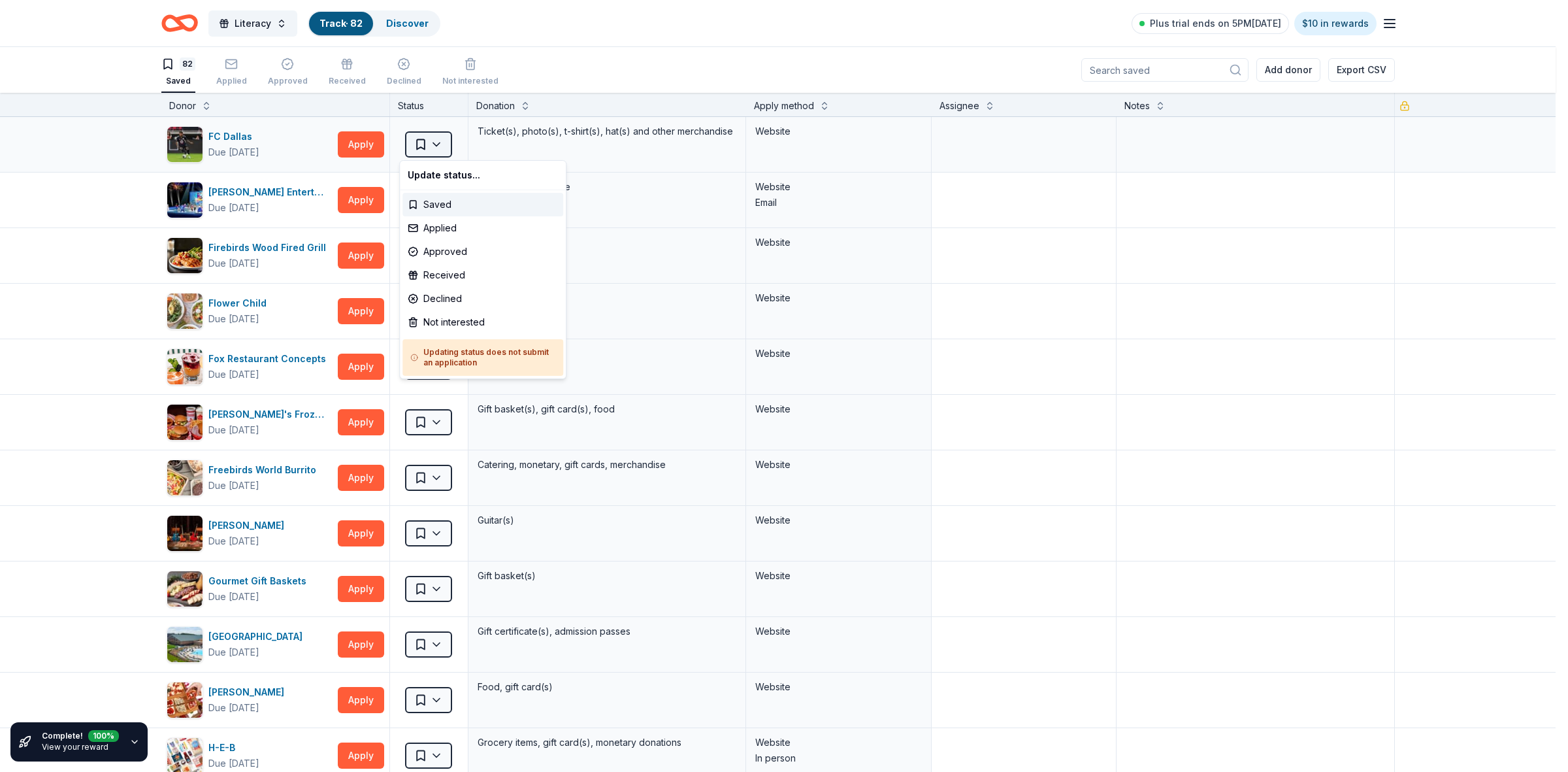
click at [430, 142] on html "Literacy Track · 82 Discover Plus trial ends on 5PM, 9/20 $10 in rewards 82 Sav…" at bounding box center [784, 386] width 1568 height 772
click at [459, 322] on div "Not interested" at bounding box center [483, 322] width 161 height 24
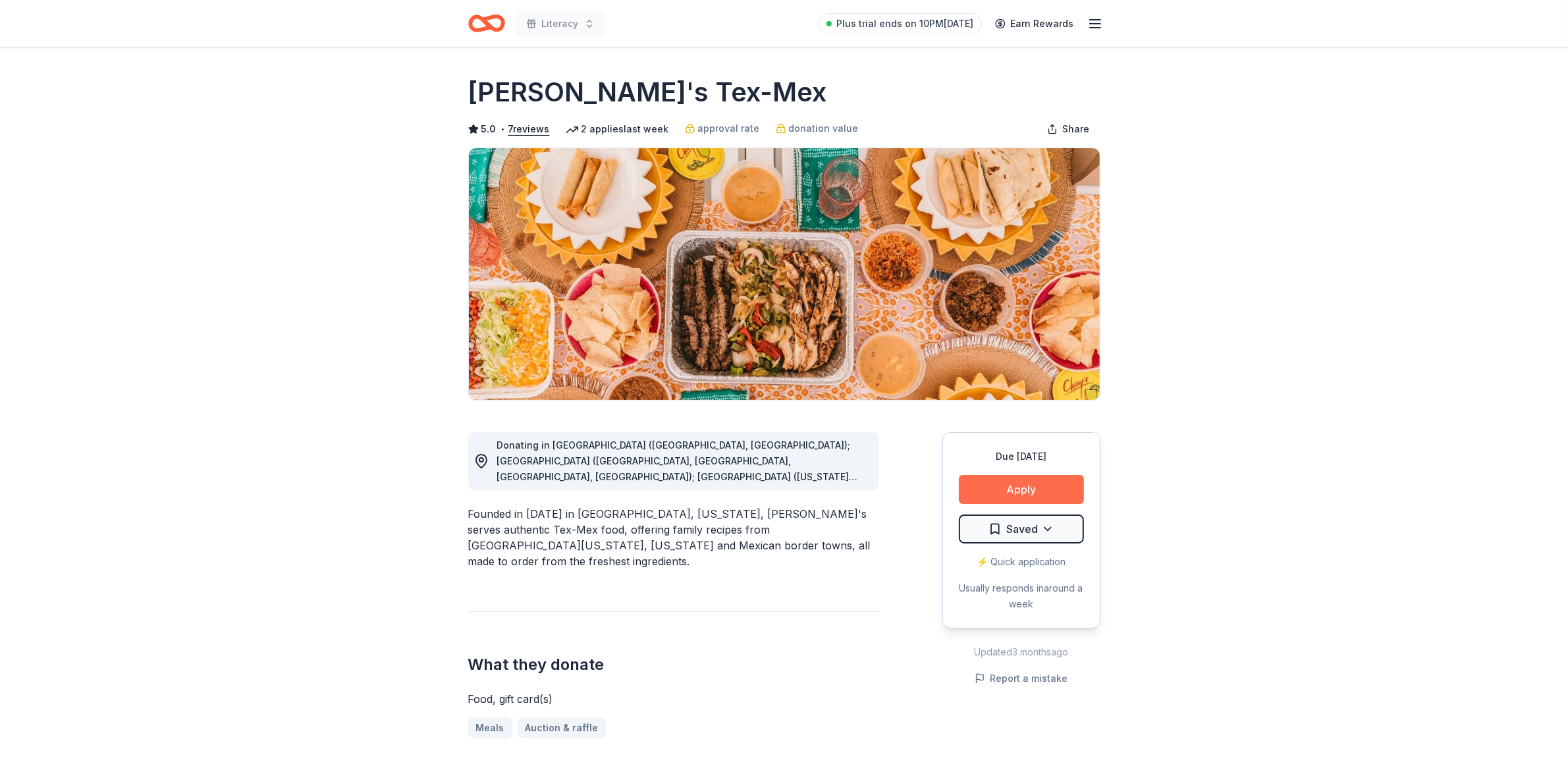
click at [1025, 485] on button "Apply" at bounding box center [1021, 489] width 125 height 29
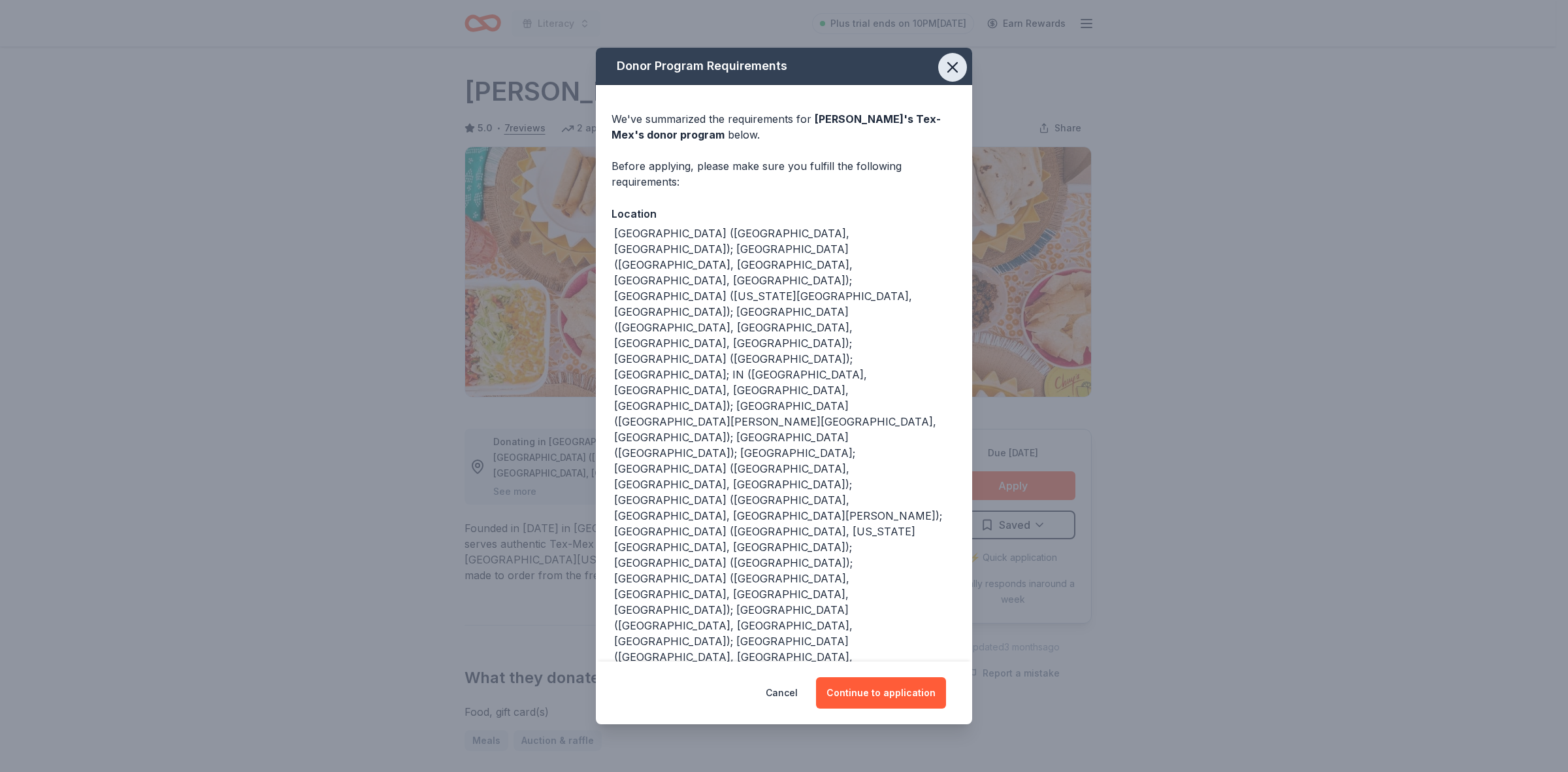
click at [952, 76] on icon "button" at bounding box center [953, 67] width 18 height 18
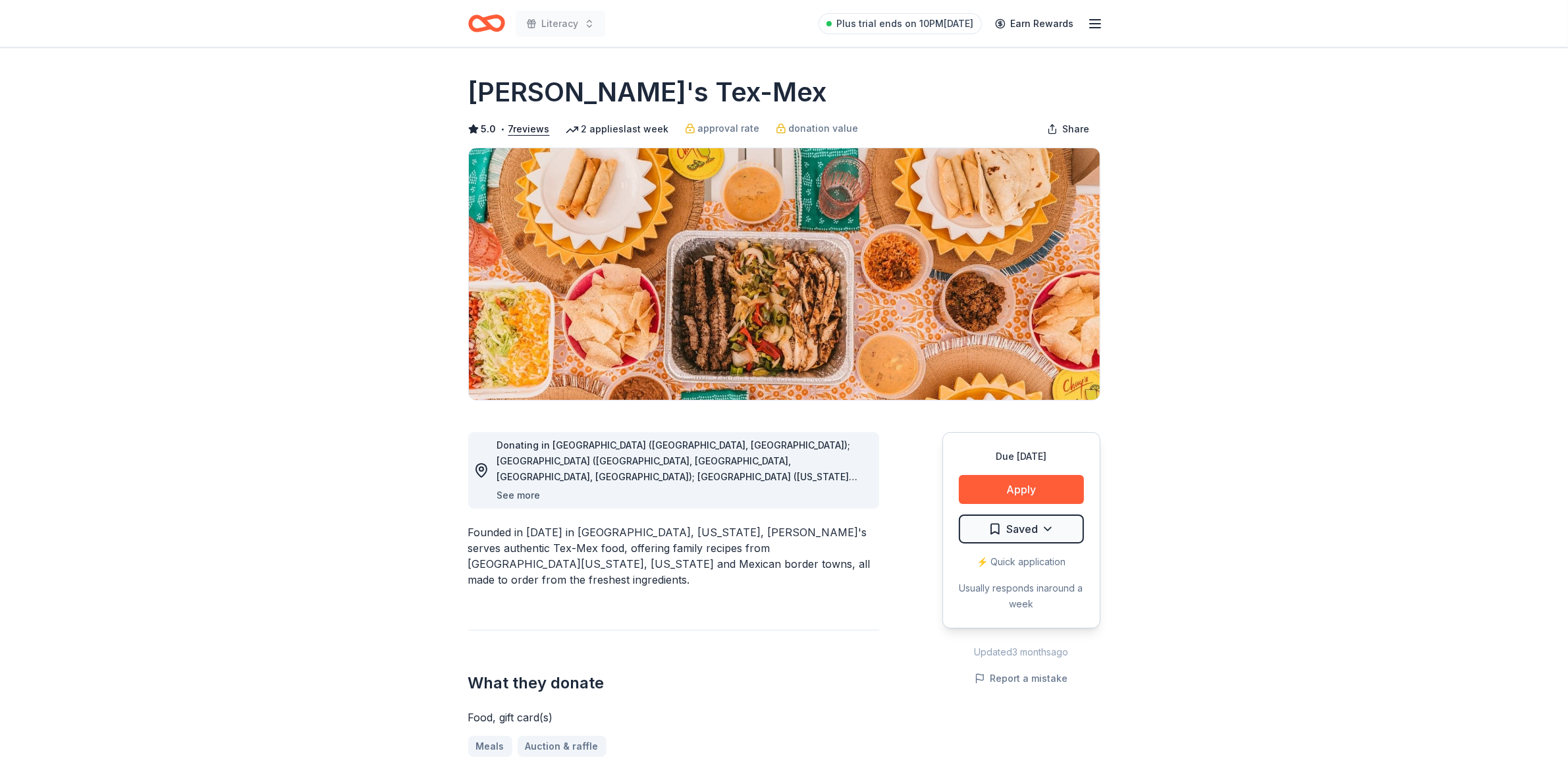
click at [515, 498] on button "See more" at bounding box center [518, 495] width 43 height 16
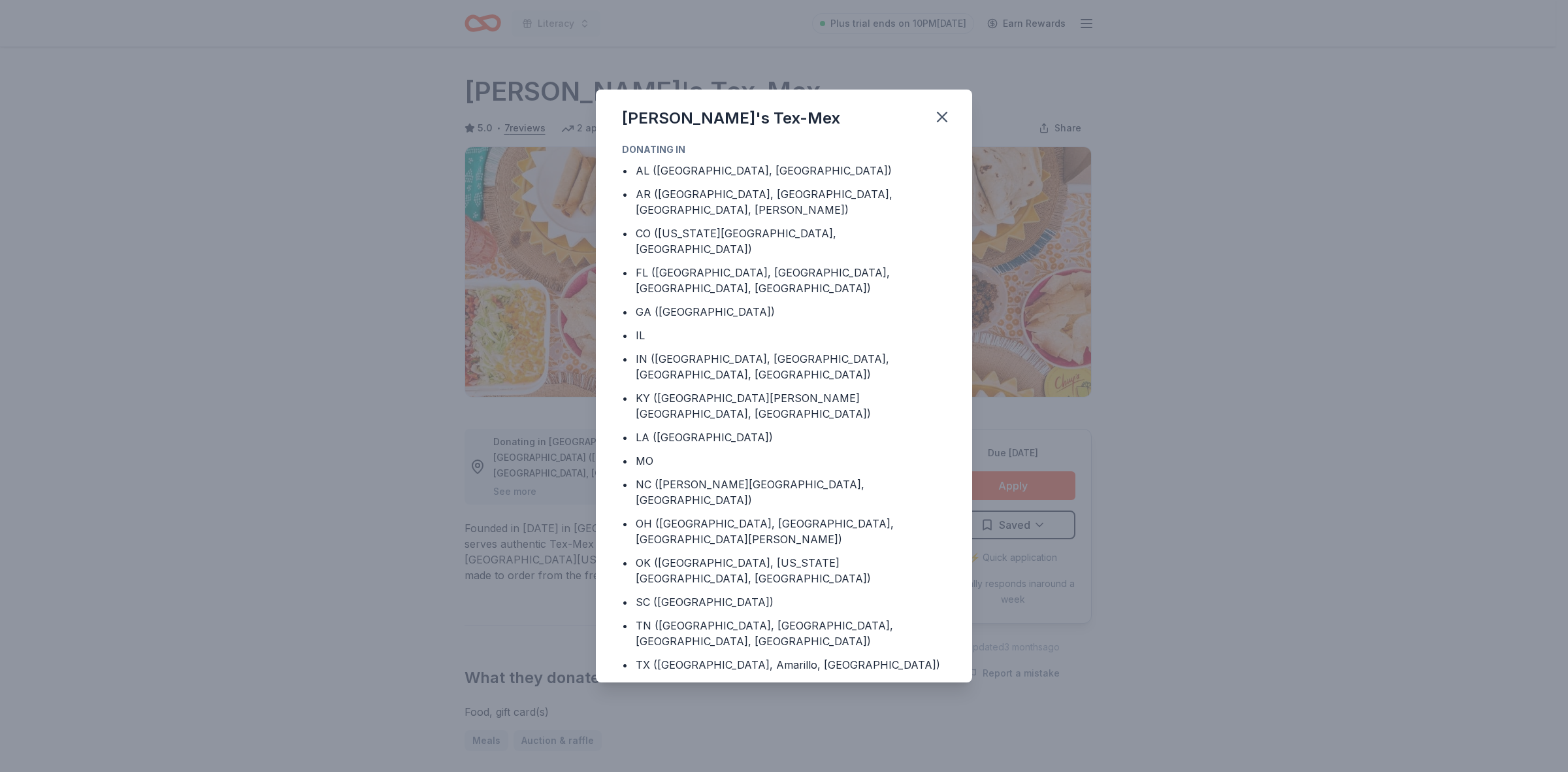
click at [1333, 358] on div "Chuy's Tex-Mex Donating in • AL (Birmingham, Huntsville) • AR (Fayetteville, Li…" at bounding box center [784, 386] width 1568 height 772
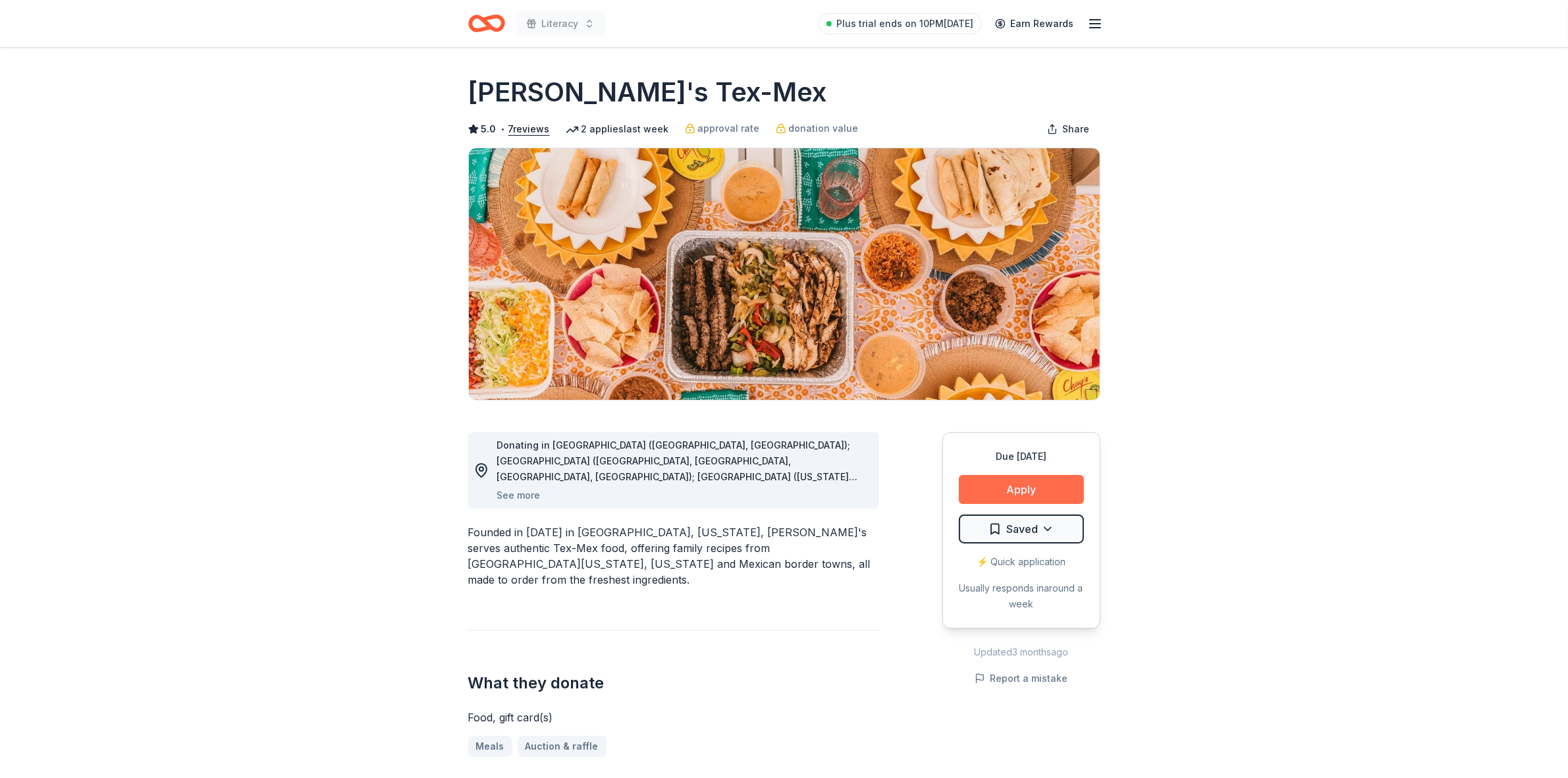
click at [1018, 488] on button "Apply" at bounding box center [1021, 489] width 125 height 29
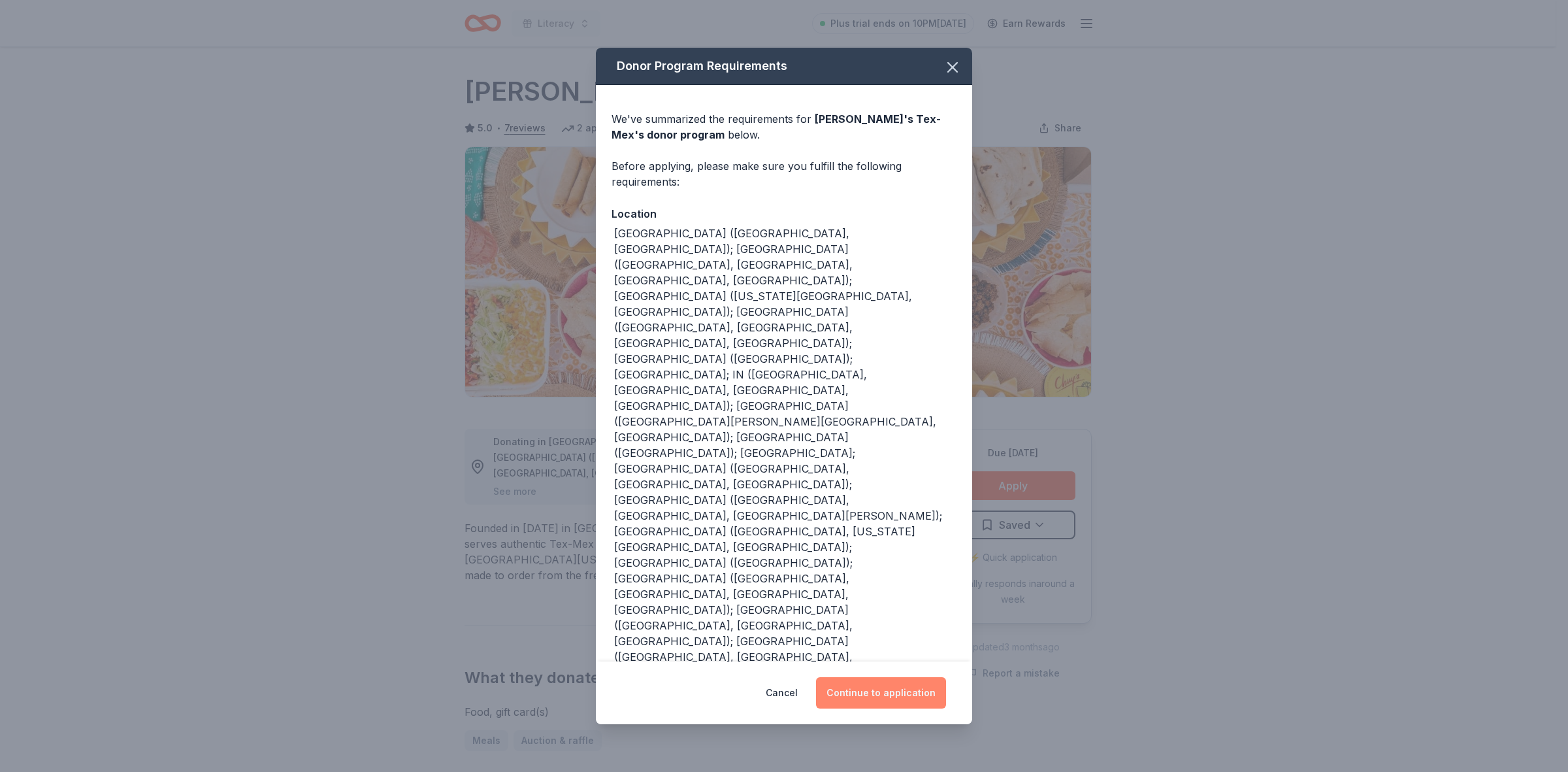
click at [871, 677] on button "Continue to application" at bounding box center [881, 693] width 130 height 32
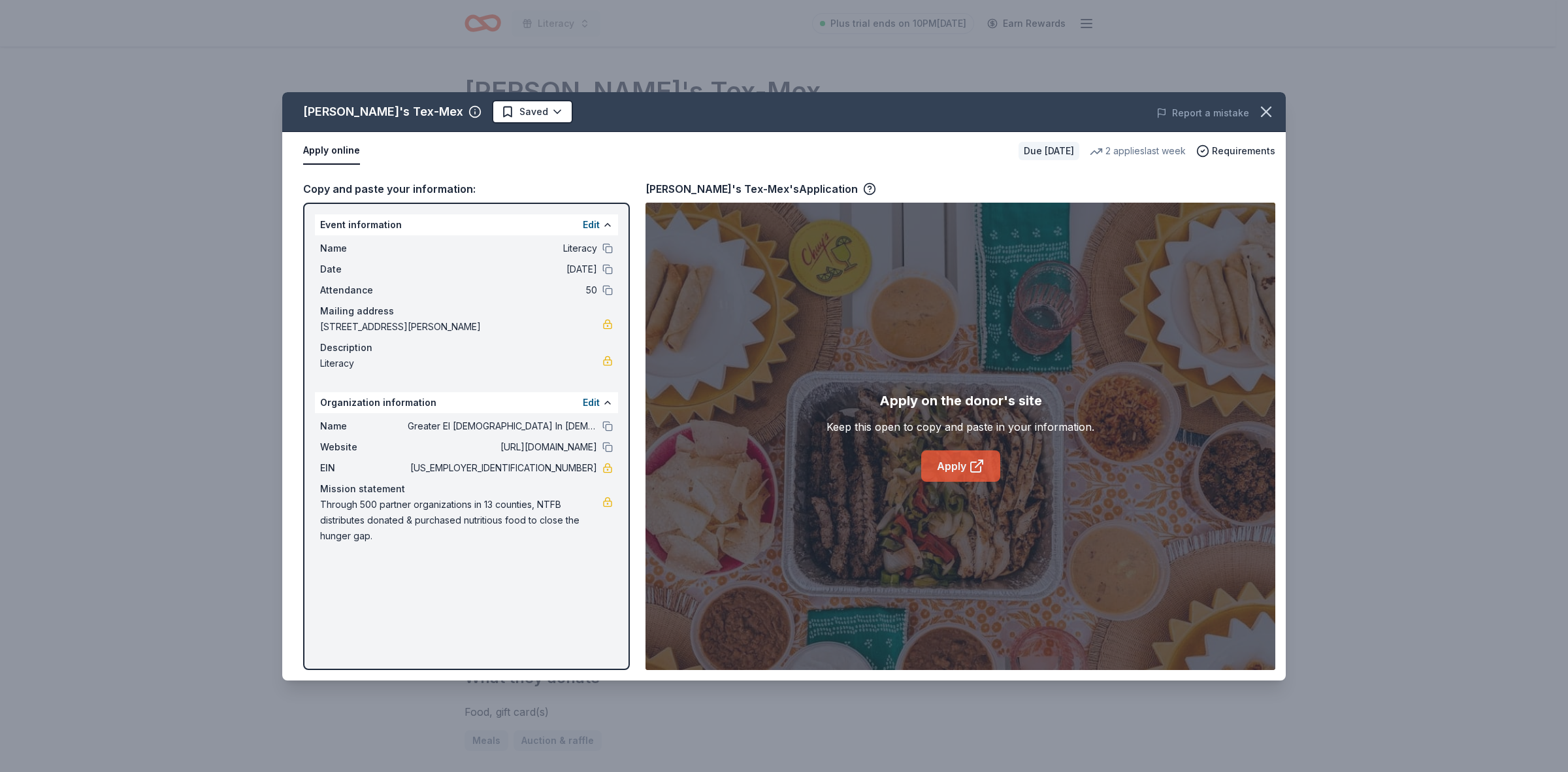
click at [964, 466] on link "Apply" at bounding box center [961, 466] width 79 height 32
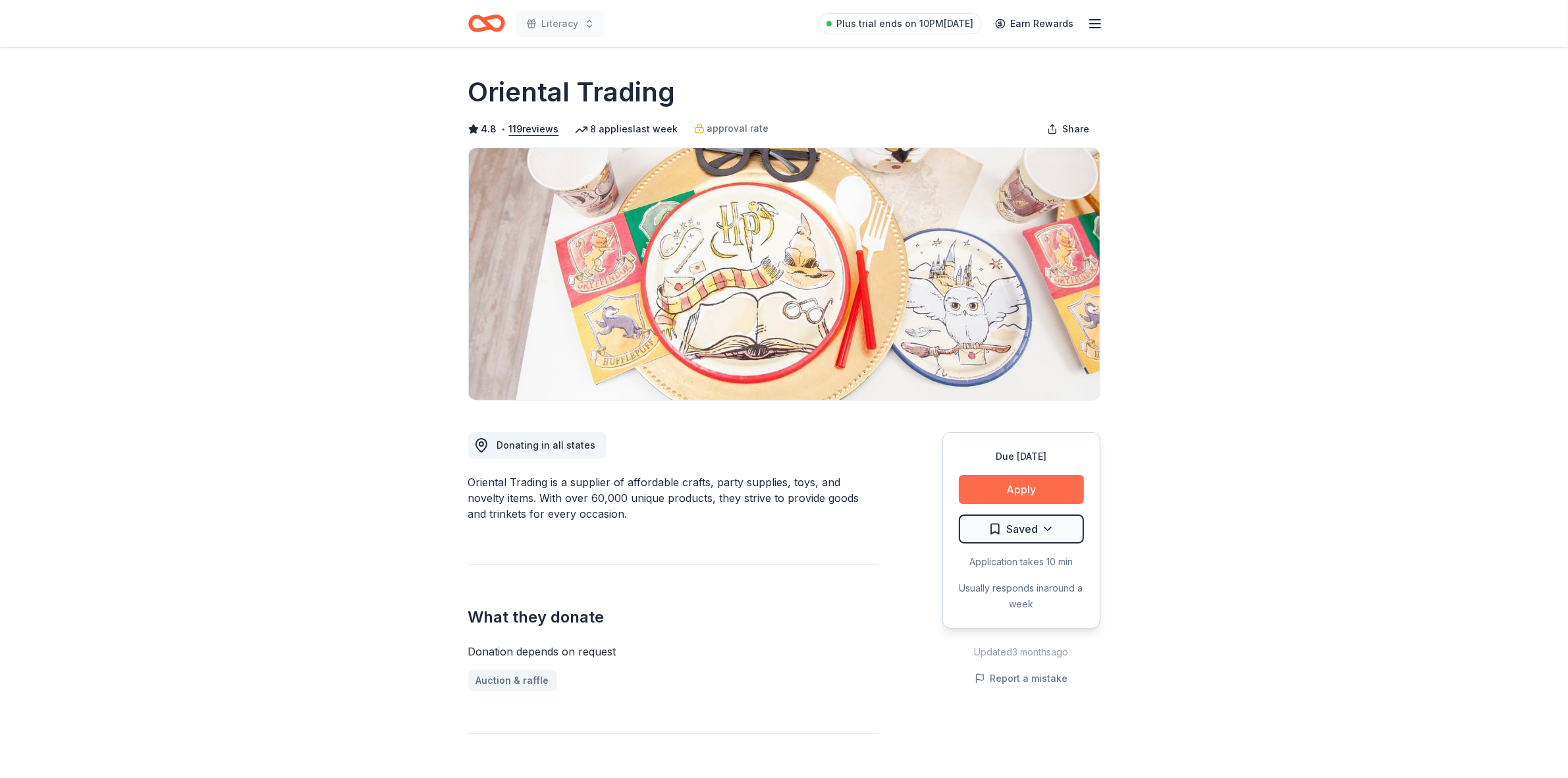
click at [1014, 485] on button "Apply" at bounding box center [1021, 489] width 125 height 29
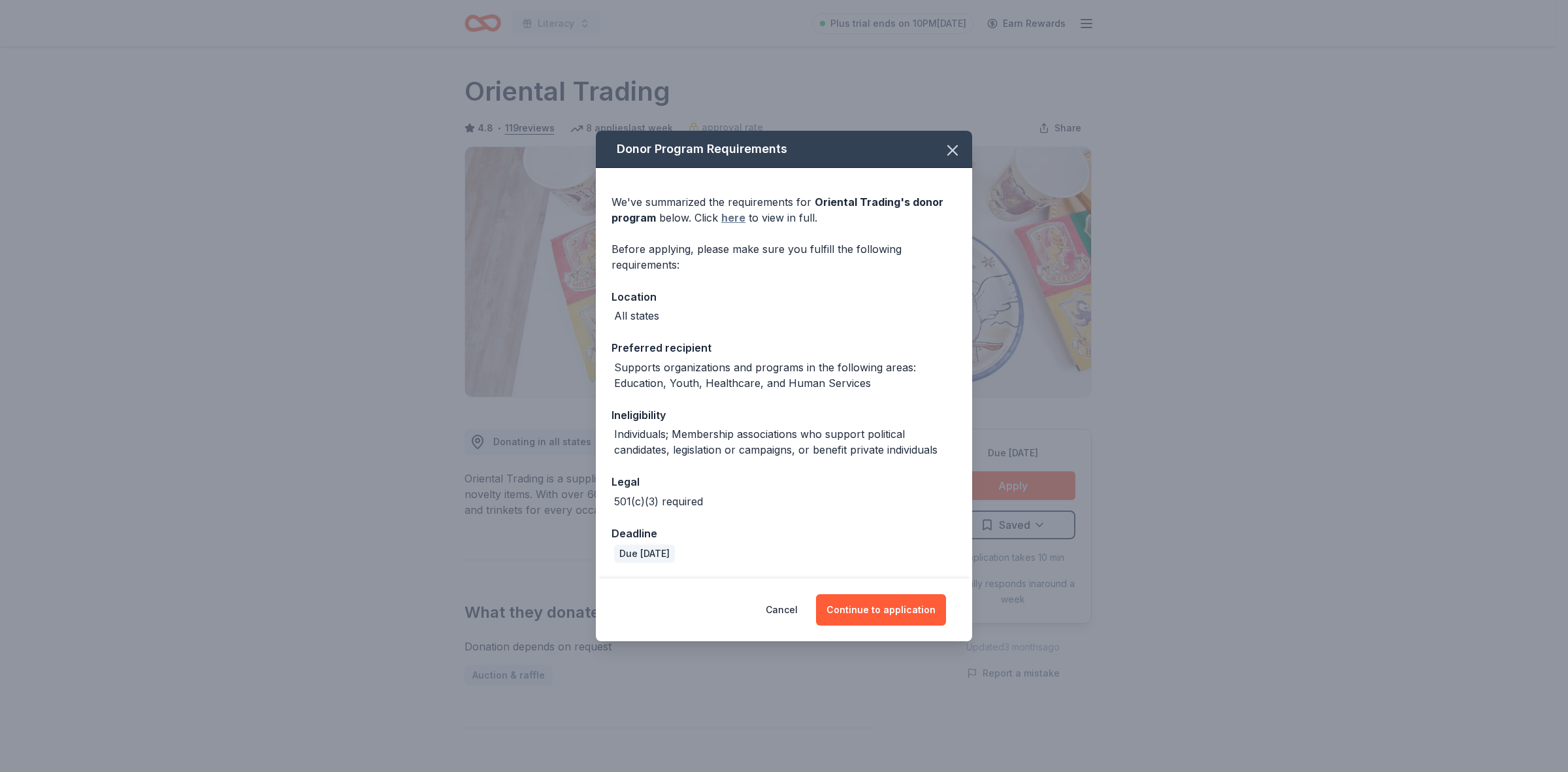
click at [729, 219] on link "here" at bounding box center [734, 217] width 25 height 15
click at [961, 152] on icon "button" at bounding box center [953, 150] width 18 height 18
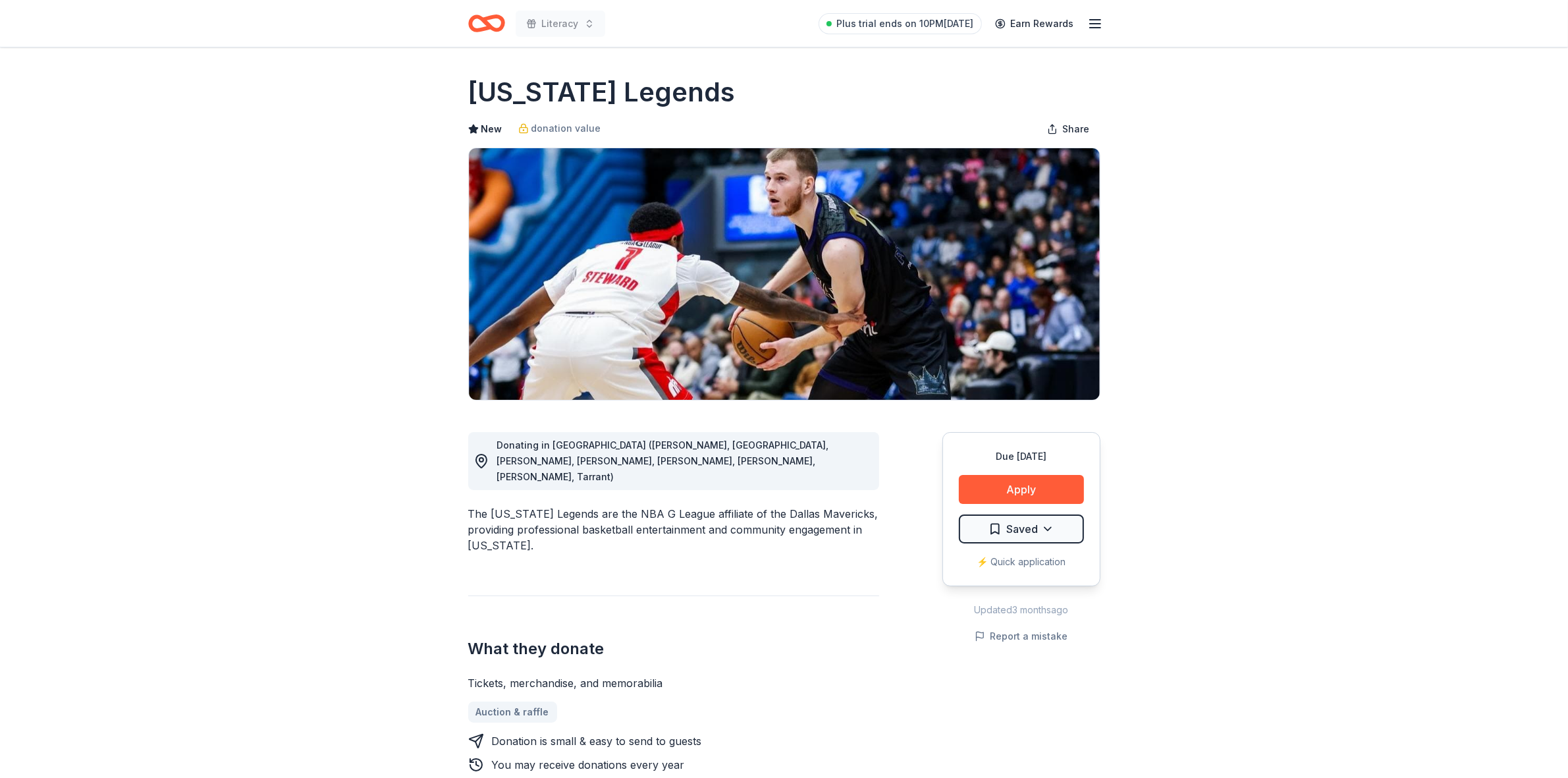
drag, startPoint x: 671, startPoint y: 652, endPoint x: 587, endPoint y: 646, distance: 84.2
click at [587, 675] on div "Tickets, merchandise, and memorabilia" at bounding box center [673, 683] width 411 height 16
drag, startPoint x: 475, startPoint y: 91, endPoint x: 538, endPoint y: 91, distance: 63.0
click at [538, 91] on h1 "[US_STATE] Legends" at bounding box center [602, 93] width 267 height 37
click at [1031, 488] on button "Apply" at bounding box center [1021, 489] width 125 height 29
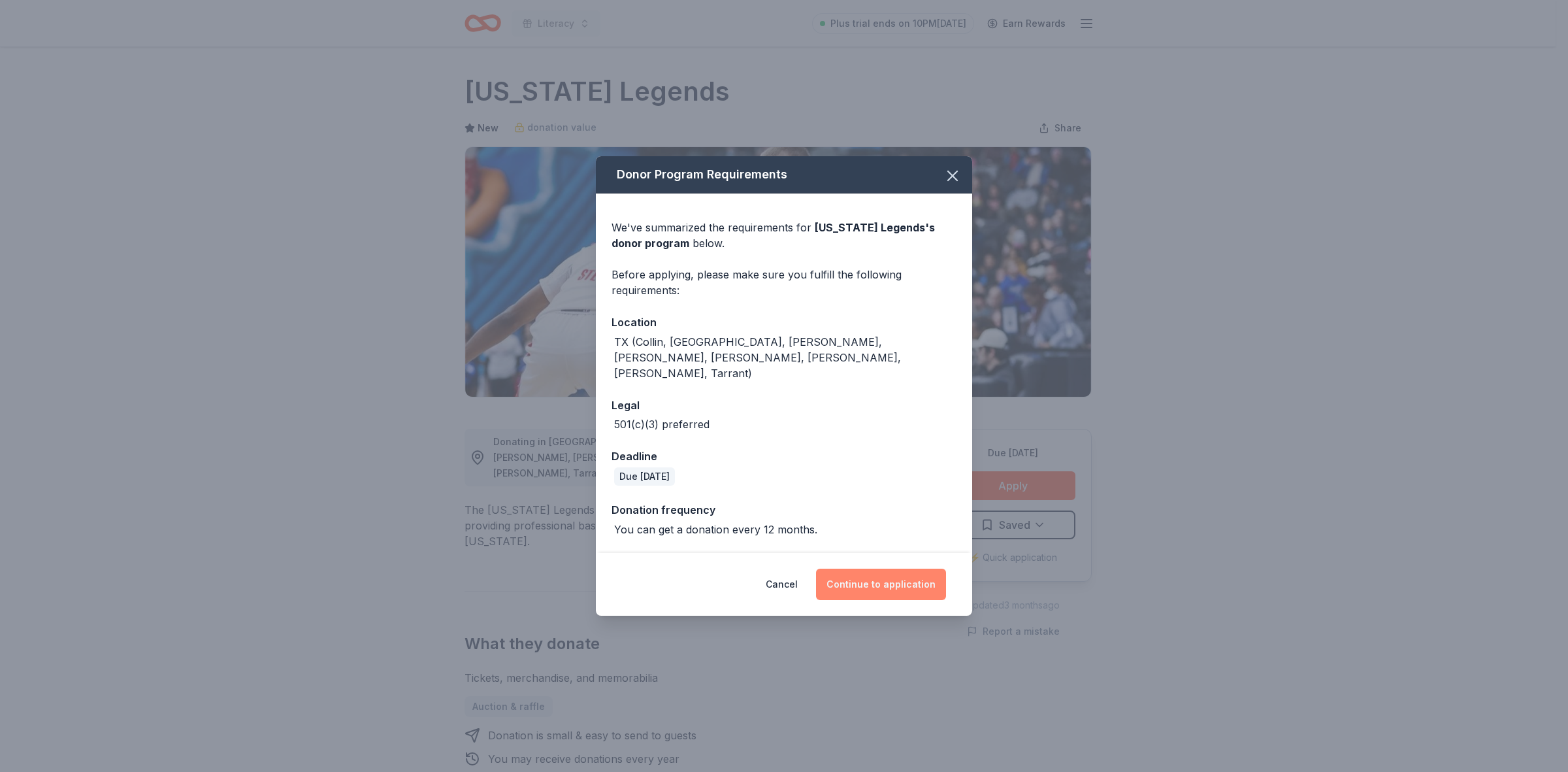
click at [876, 582] on button "Continue to application" at bounding box center [881, 584] width 130 height 32
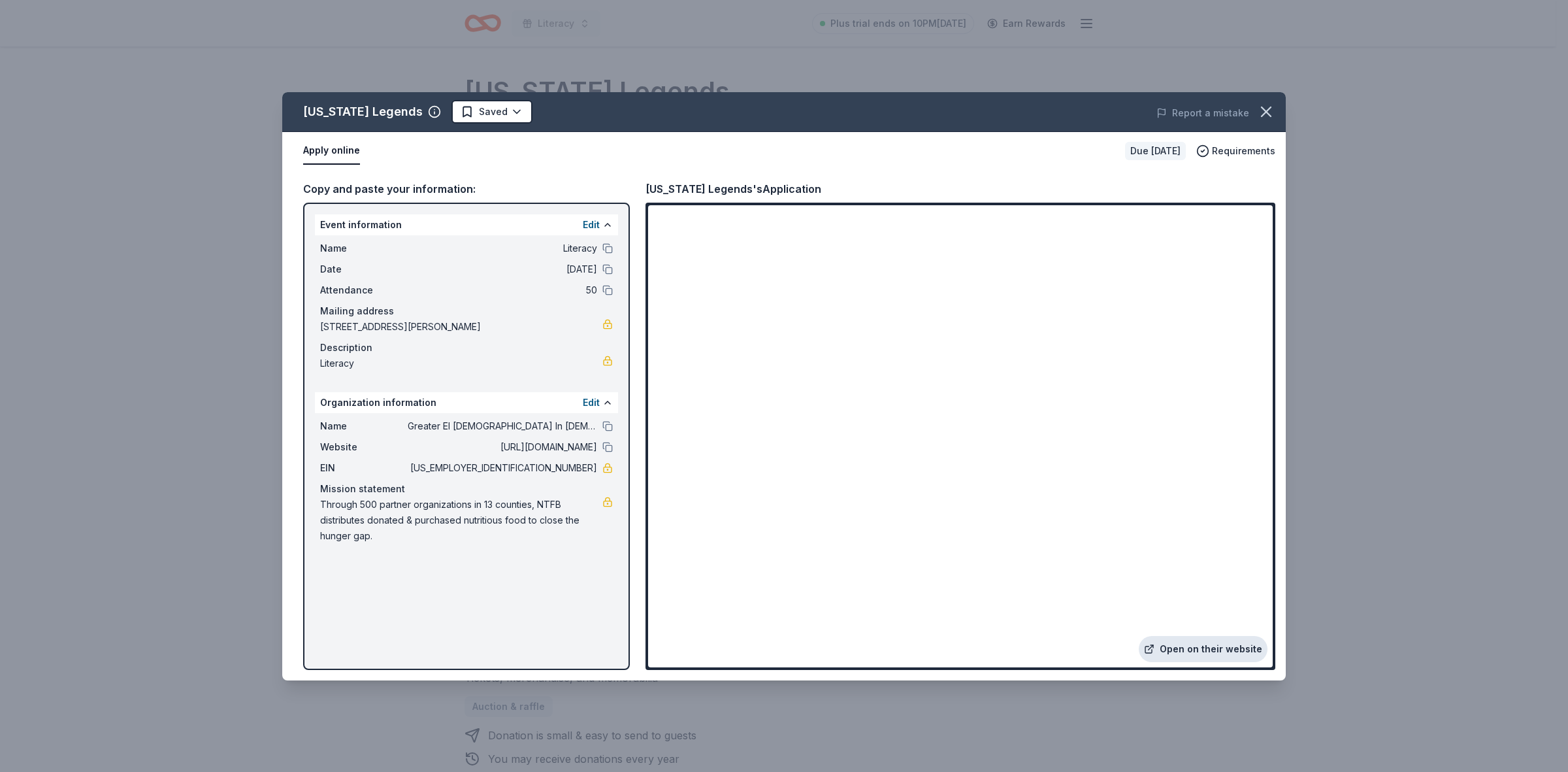
click at [1184, 649] on link "Open on their website" at bounding box center [1203, 648] width 129 height 26
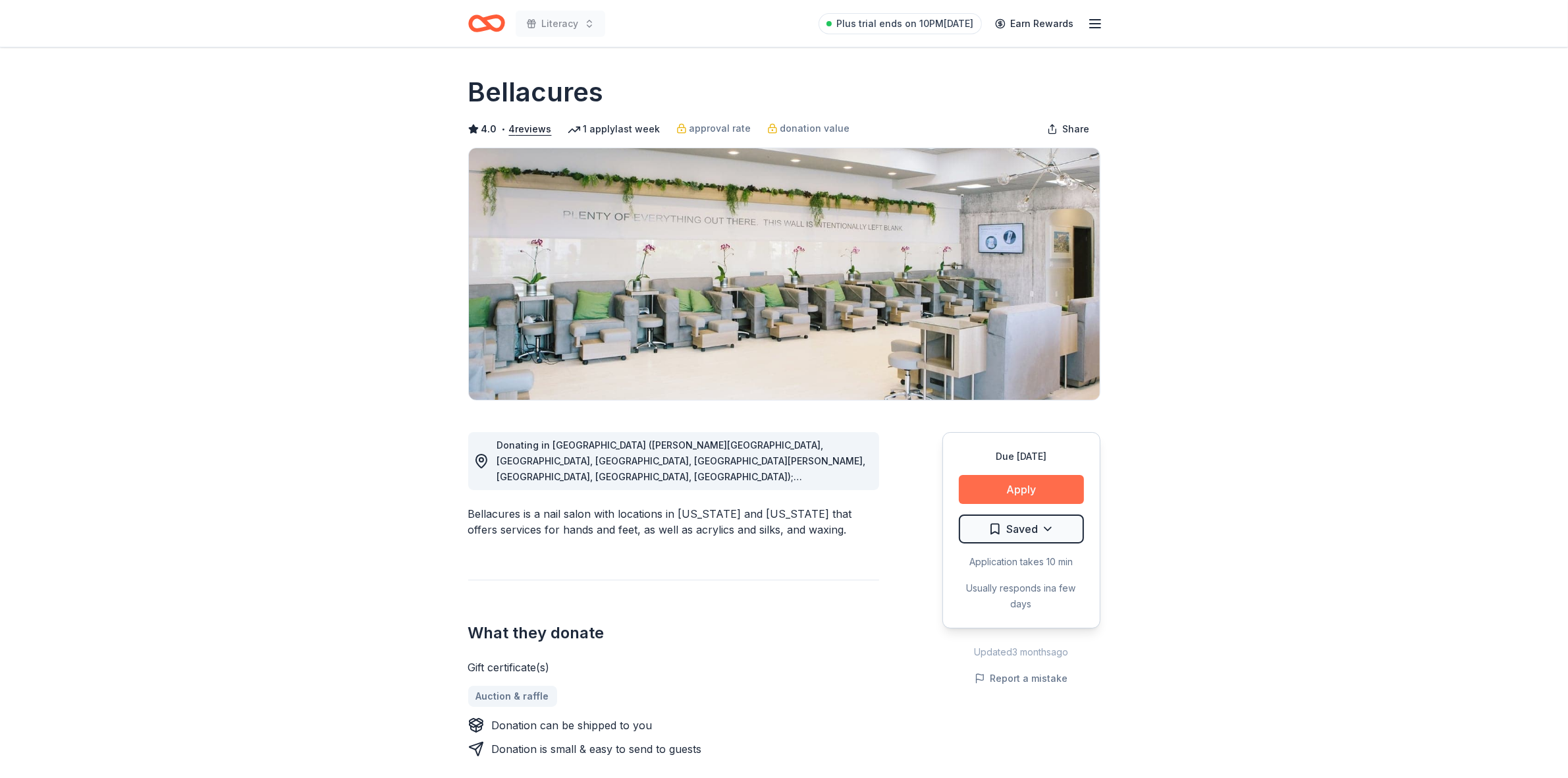
click at [1019, 481] on button "Apply" at bounding box center [1021, 489] width 125 height 29
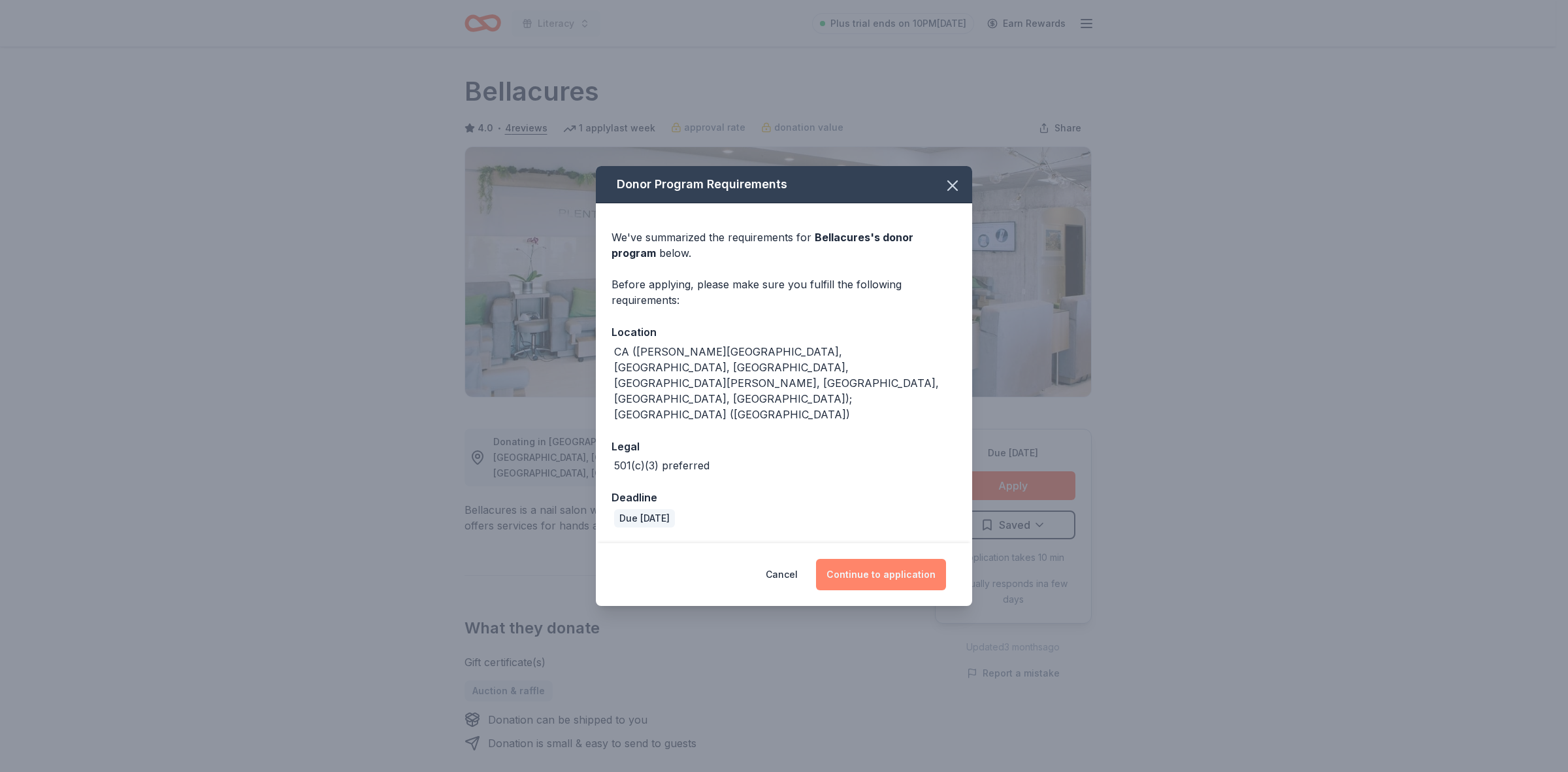
click at [899, 559] on button "Continue to application" at bounding box center [881, 575] width 130 height 32
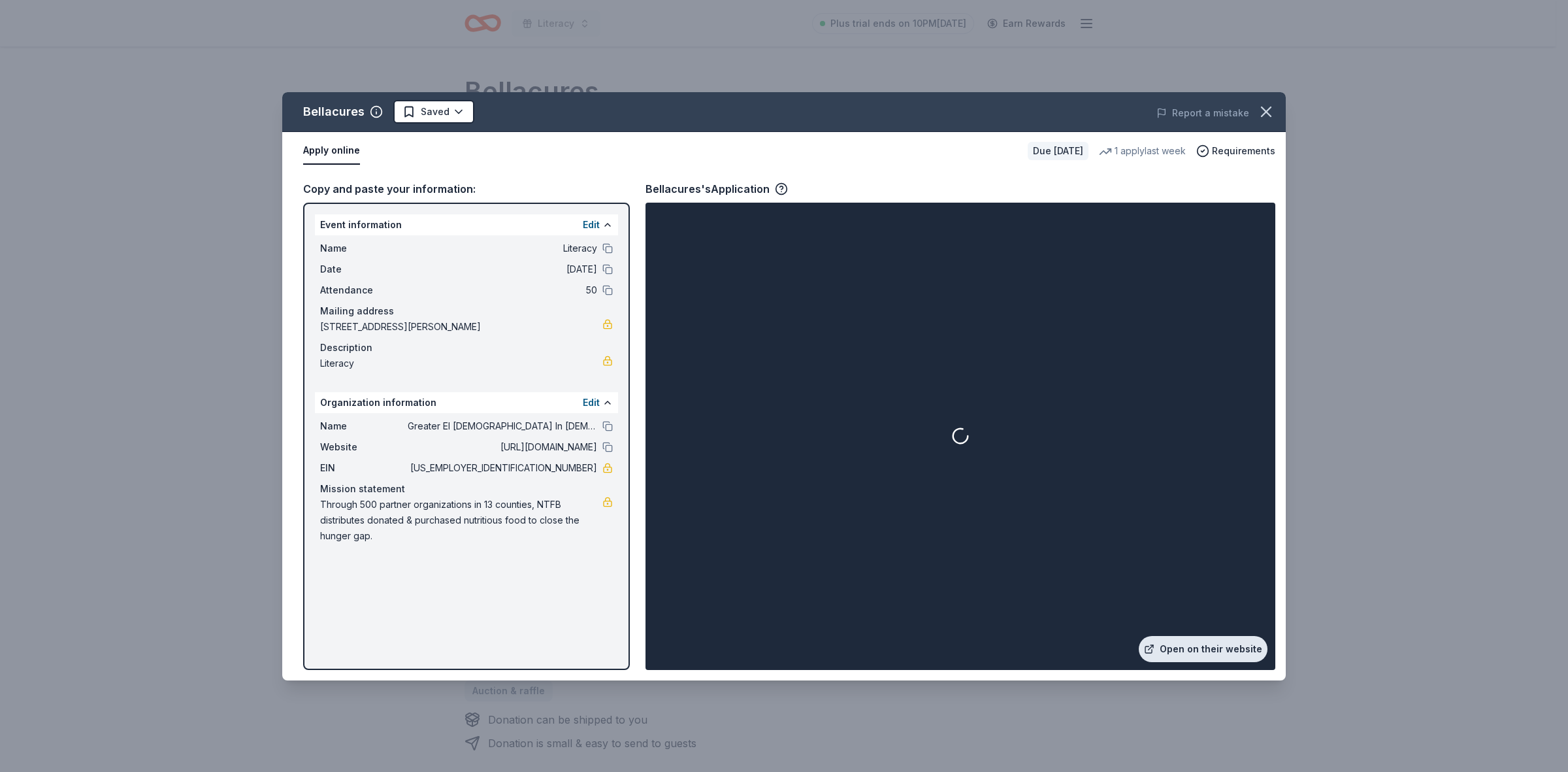
click at [1240, 648] on link "Open on their website" at bounding box center [1203, 648] width 129 height 26
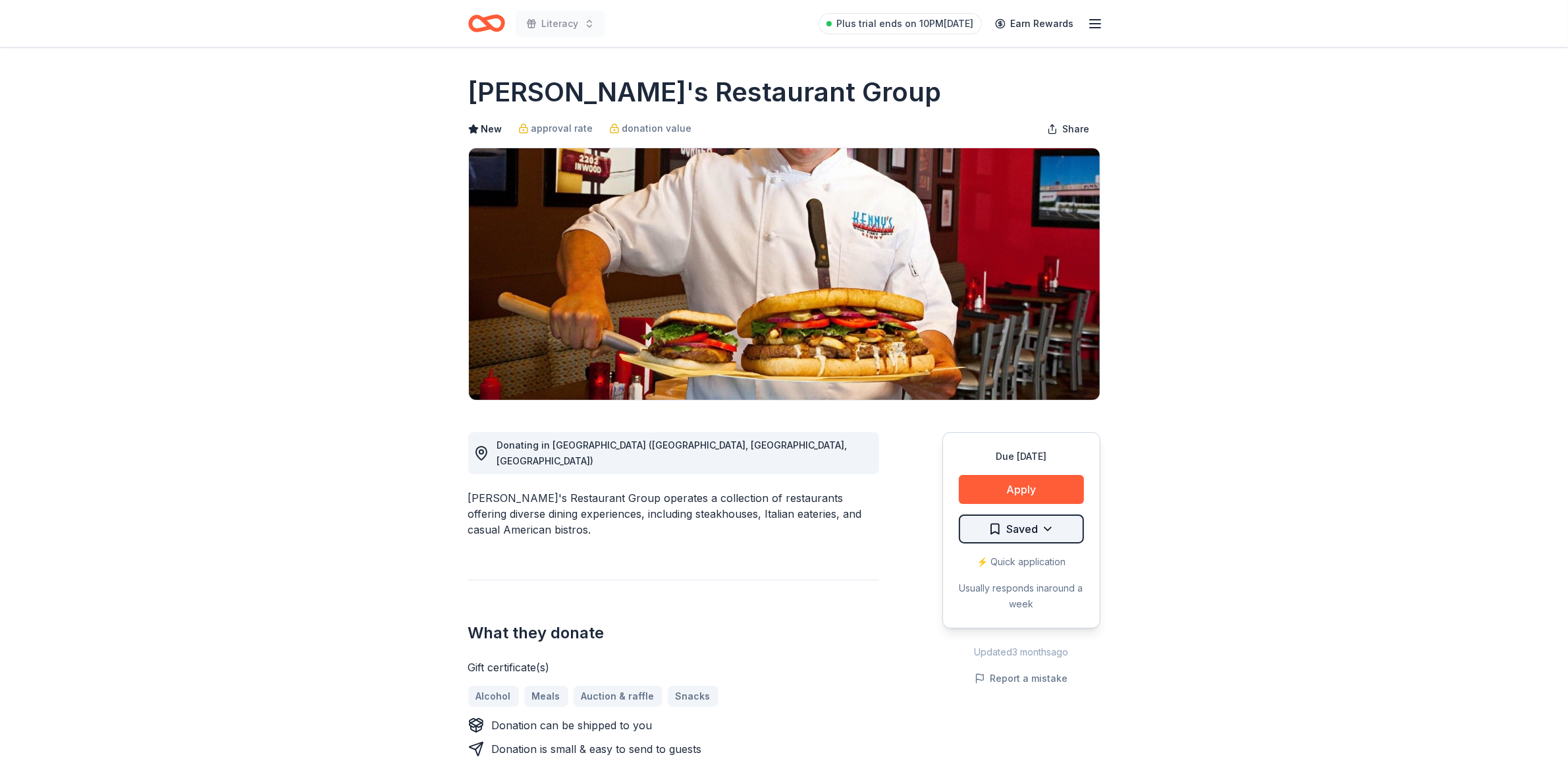
click at [1041, 538] on html "Literacy Plus trial ends on 10PM, 9/20 Earn Rewards Due in 94 days Share Kenny'…" at bounding box center [784, 389] width 1568 height 778
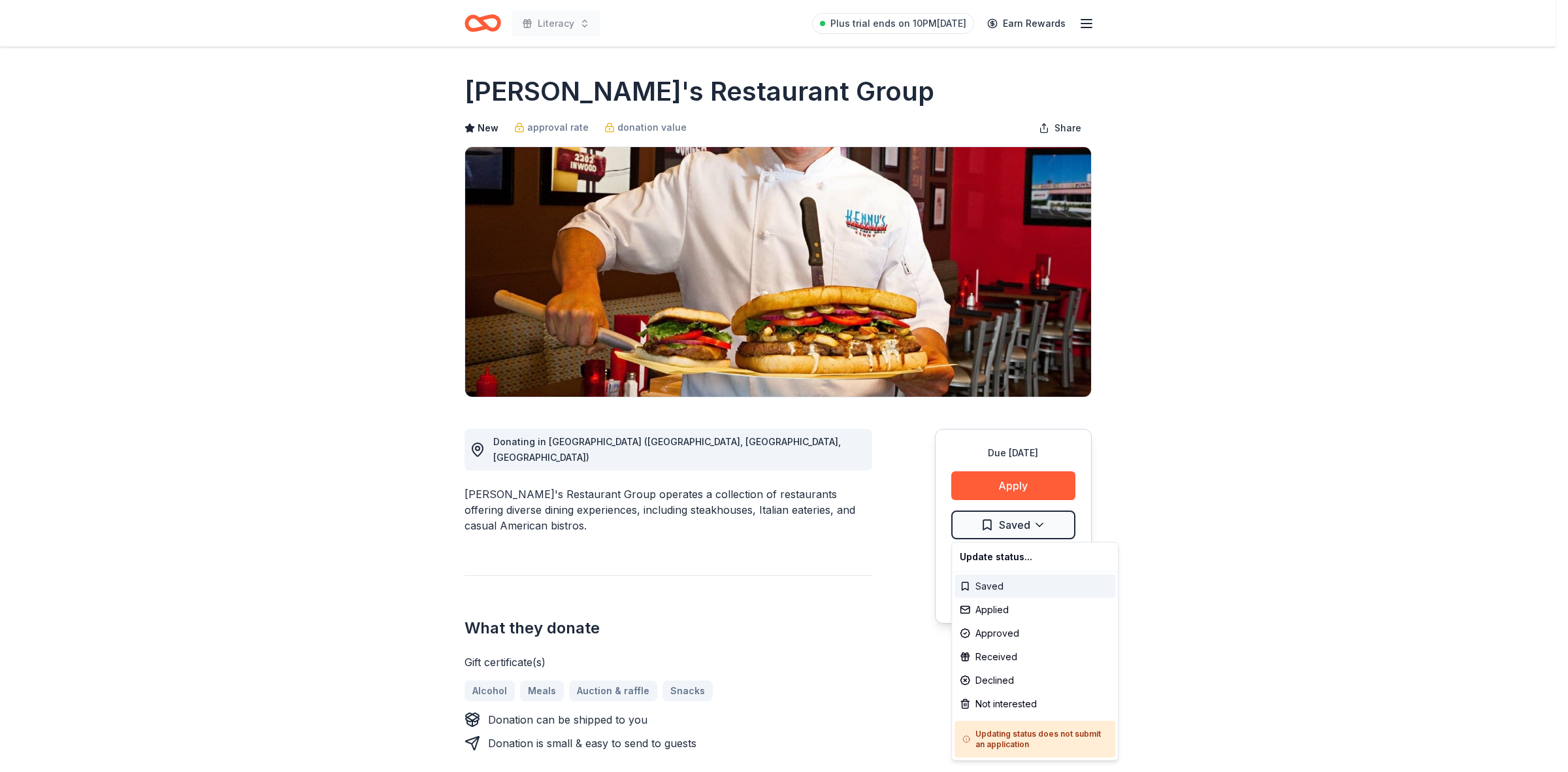
click at [982, 588] on div "Saved" at bounding box center [1034, 587] width 161 height 24
click at [1038, 522] on html "Literacy Plus trial ends on 10PM, 9/20 Earn Rewards Due in 94 days Share Kenny'…" at bounding box center [784, 386] width 1568 height 772
click at [1014, 736] on h5 "Updating status does not submit an application" at bounding box center [1035, 739] width 145 height 21
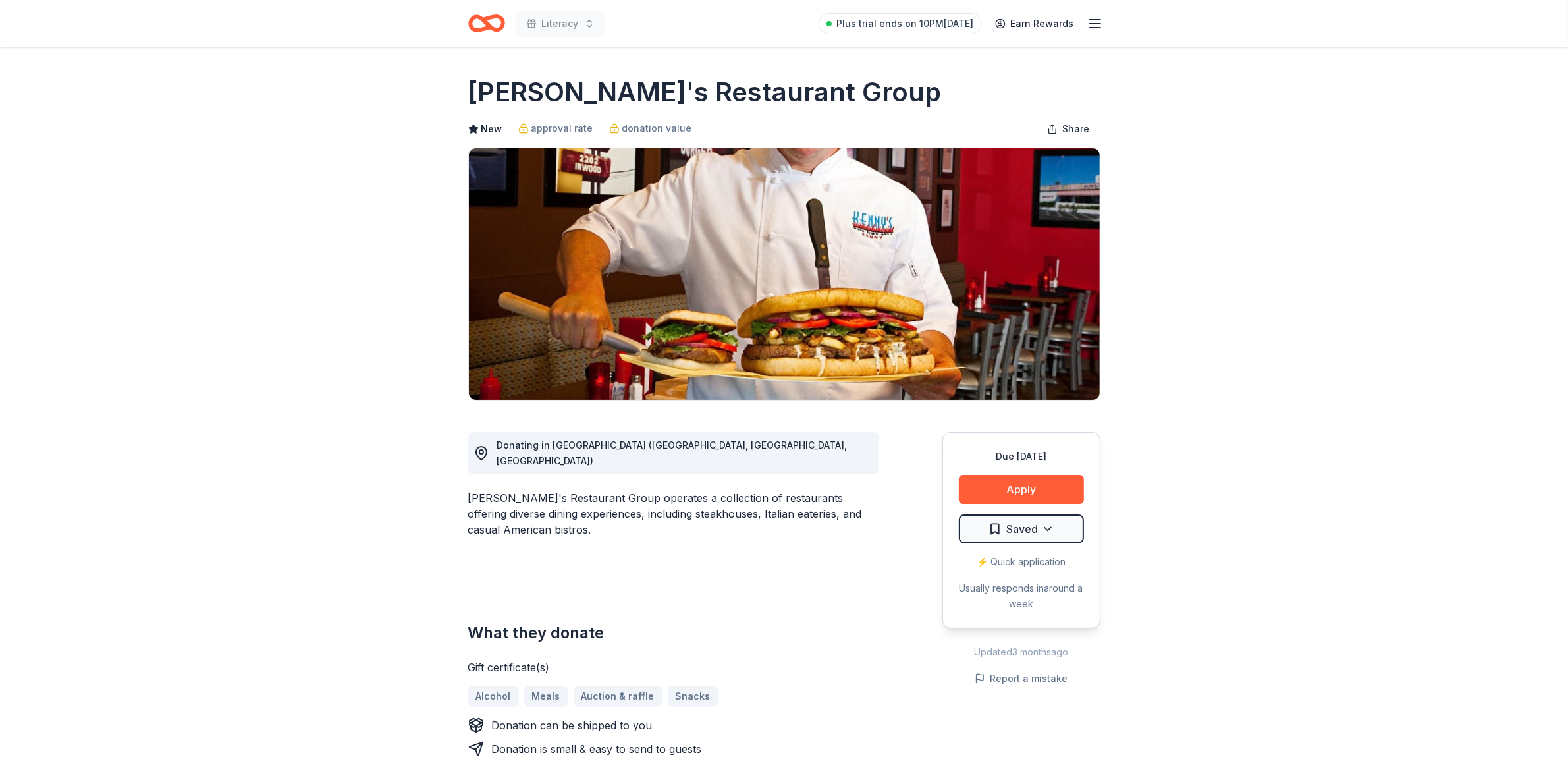
click at [994, 532] on html "Literacy Plus trial ends on 10PM, 9/20 Earn Rewards Due in 94 days Share Kenny'…" at bounding box center [784, 389] width 1568 height 778
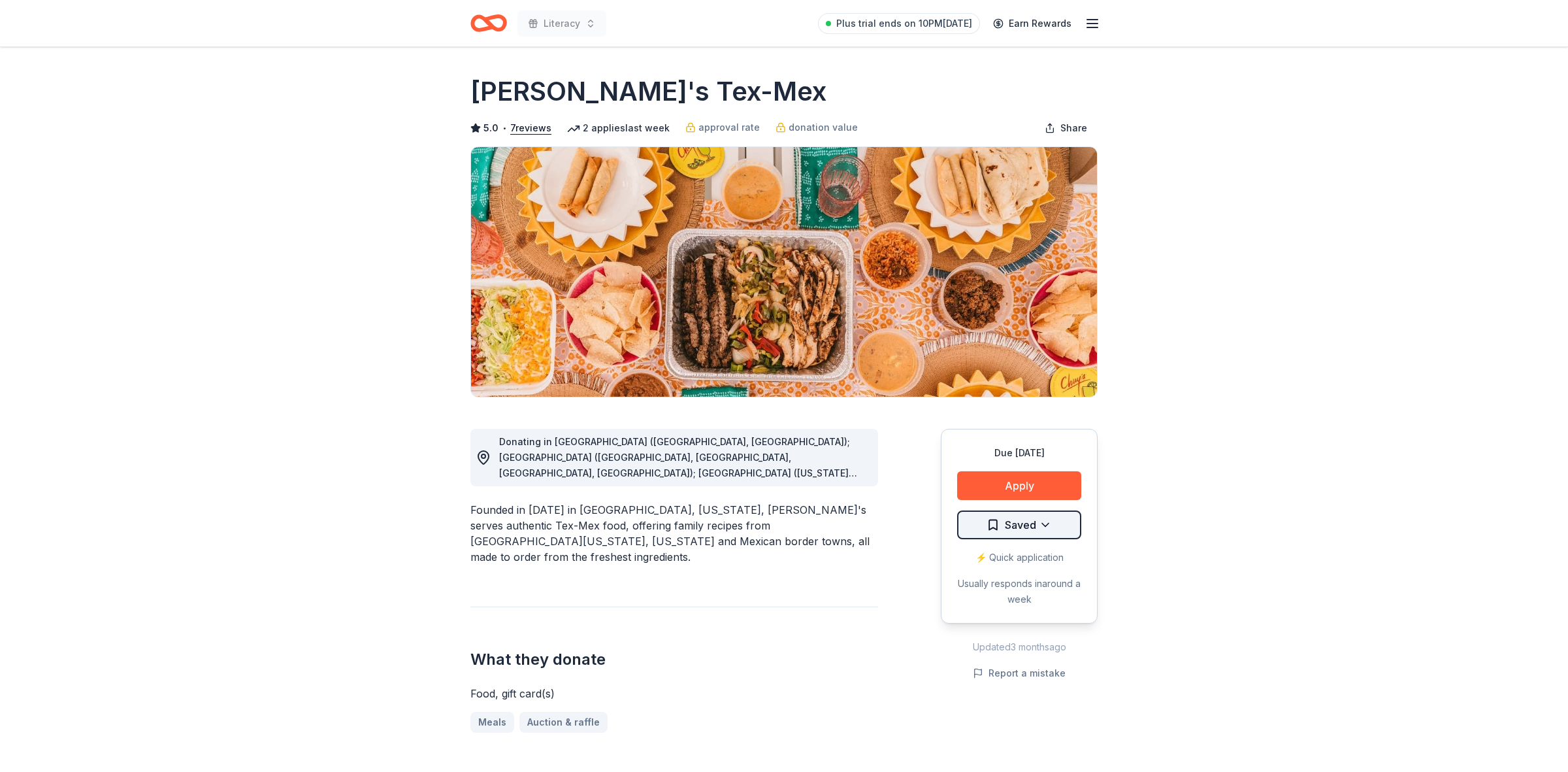
click at [1034, 526] on html "Literacy Plus trial ends on 10PM, 9/20 Earn Rewards Due in 78 days Share Chuy's…" at bounding box center [784, 386] width 1568 height 772
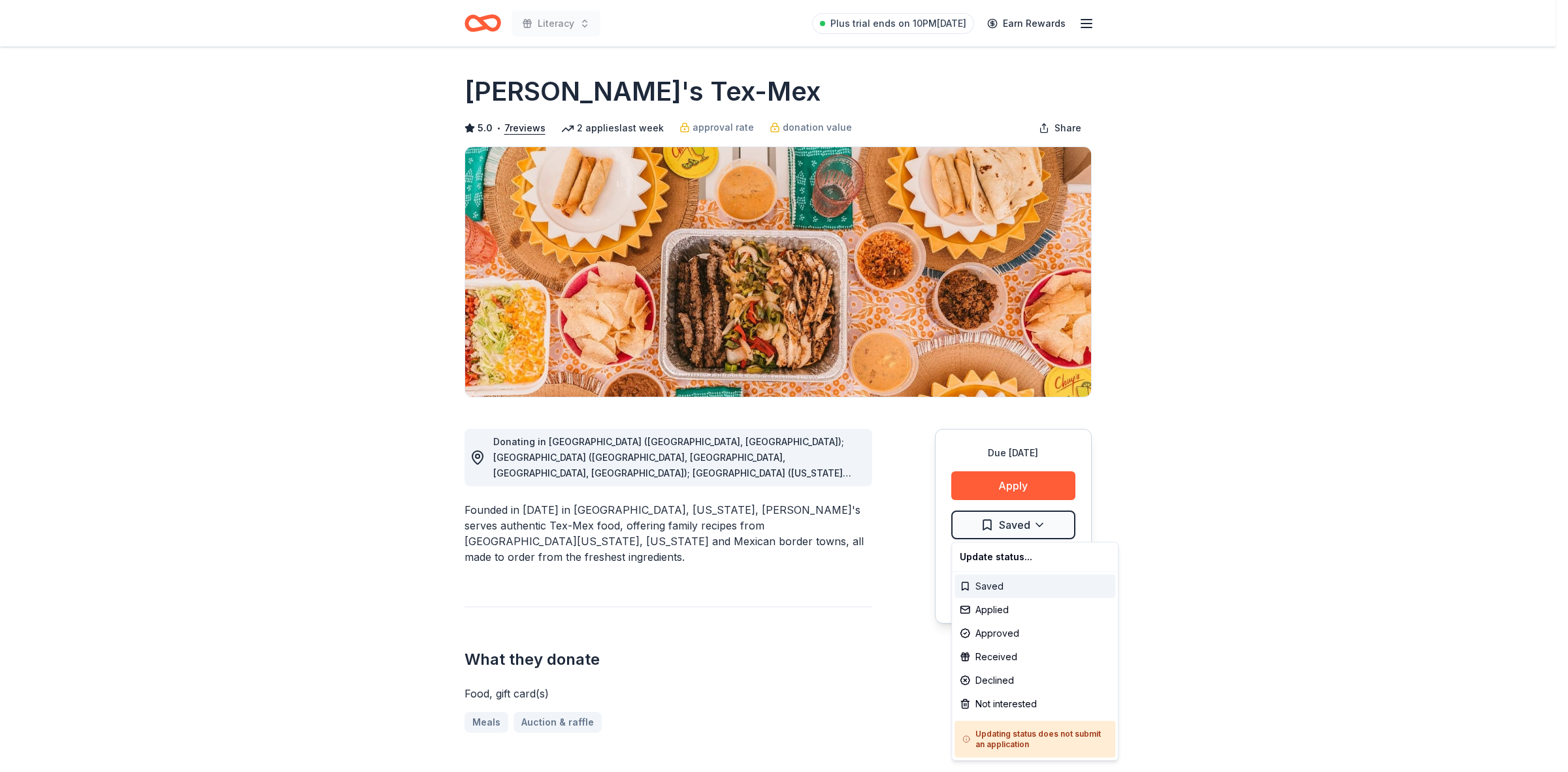
click at [986, 587] on div "Saved" at bounding box center [1034, 587] width 161 height 24
